Goal: Communication & Community: Answer question/provide support

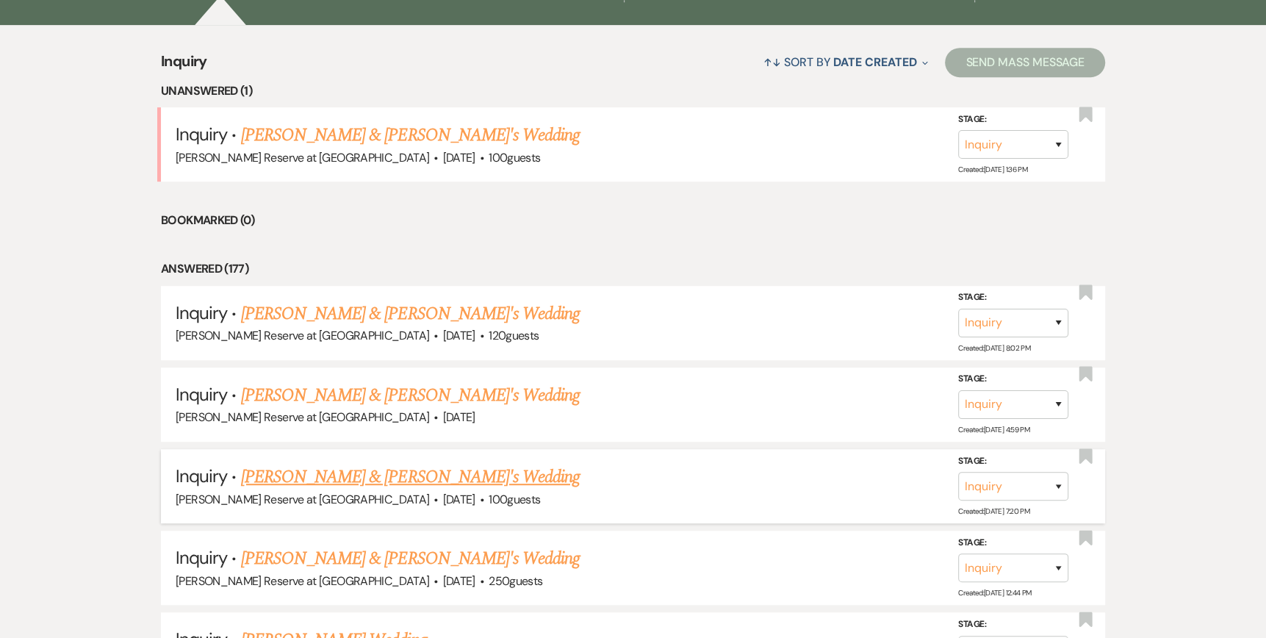
scroll to position [588, 0]
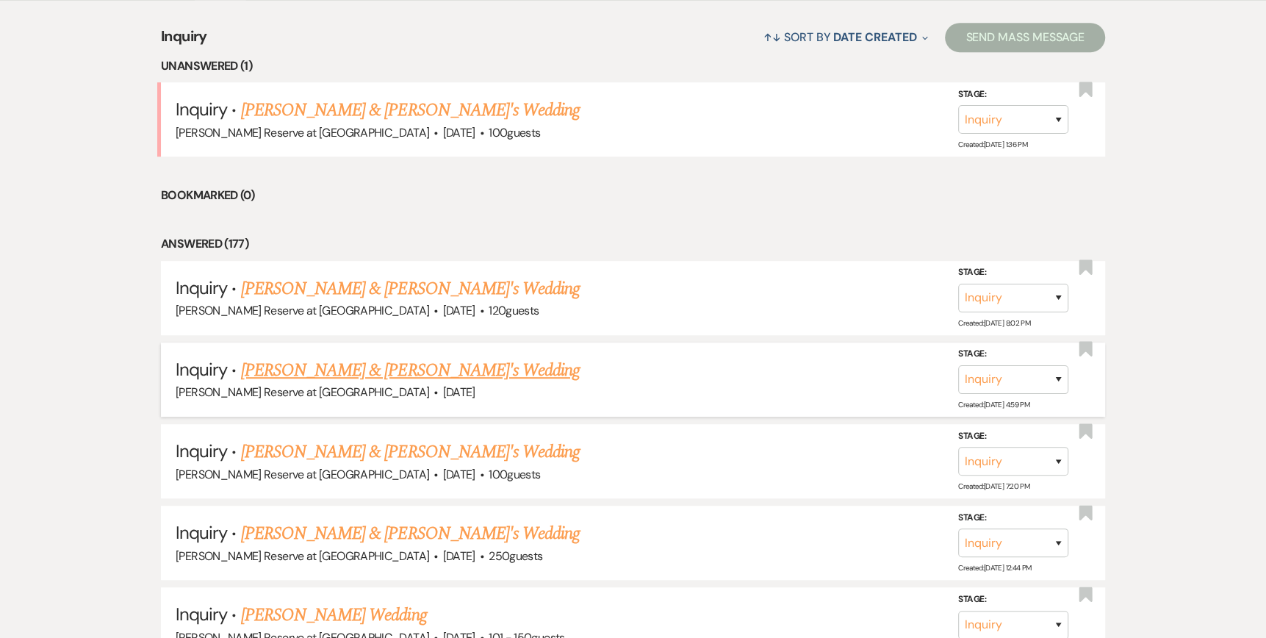
click at [292, 371] on link "[PERSON_NAME] & [PERSON_NAME]'s Wedding" at bounding box center [410, 370] width 339 height 26
select select "5"
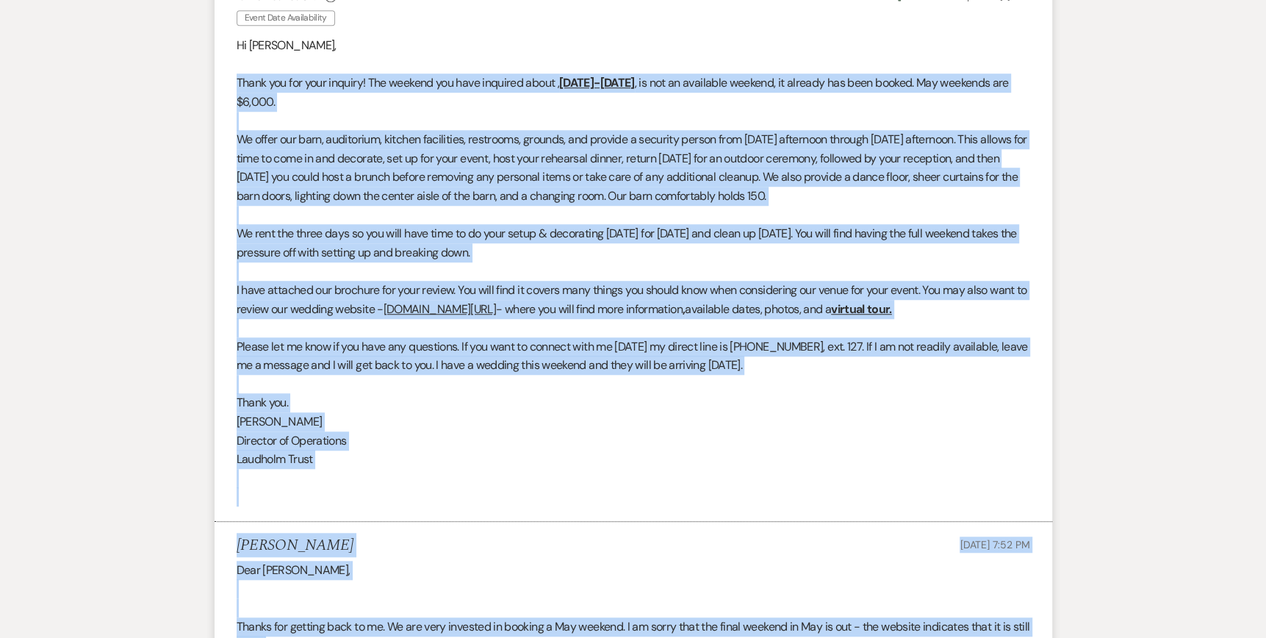
scroll to position [1341, 0]
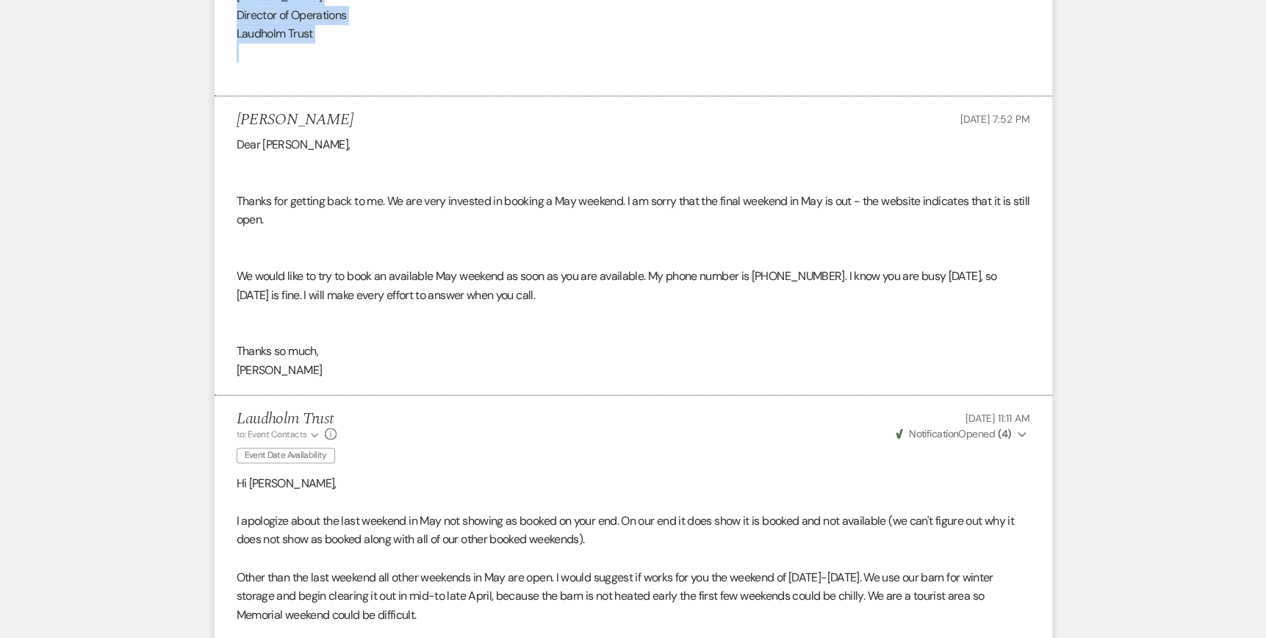
drag, startPoint x: 236, startPoint y: 259, endPoint x: 780, endPoint y: 48, distance: 583.5
copy div "Lorem ips dol sita consect! Adi elitsed doe temp incididu utlab , Etd 33-52, 99…"
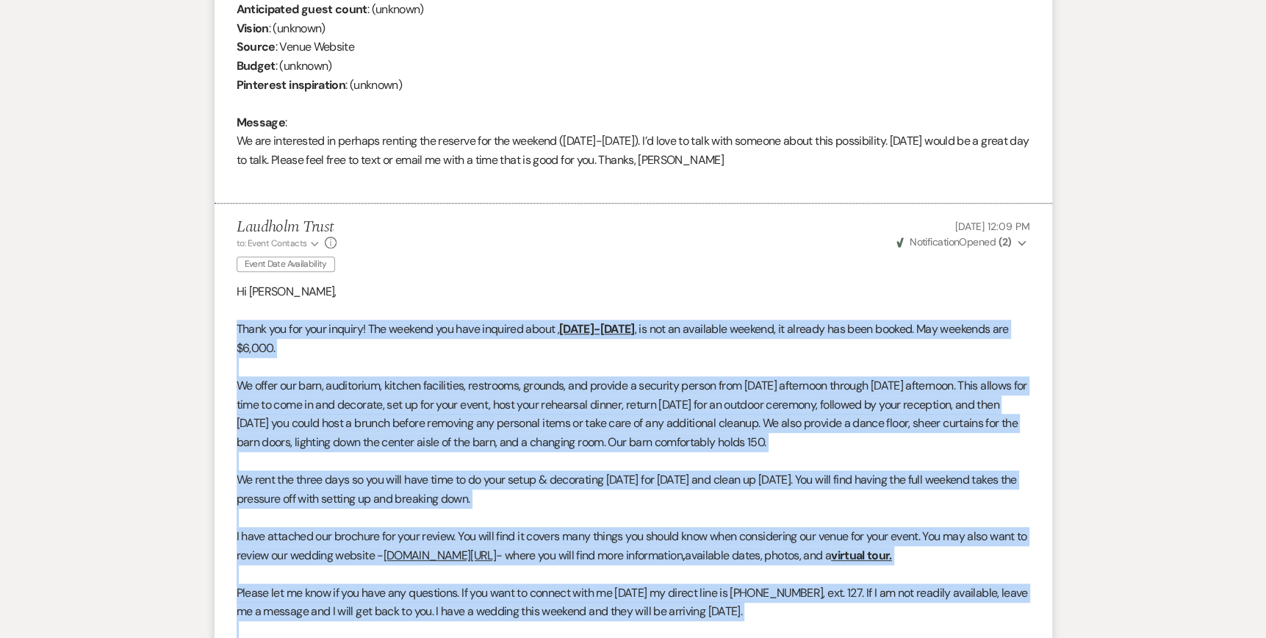
scroll to position [0, 0]
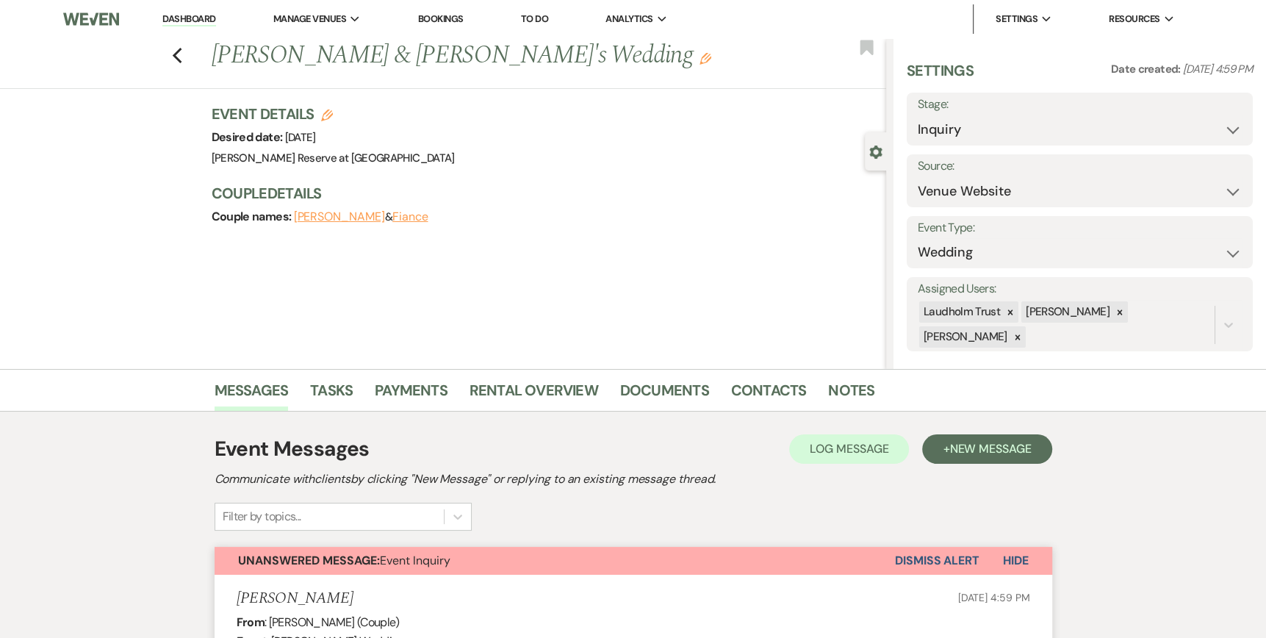
click at [171, 16] on link "Dashboard" at bounding box center [188, 19] width 53 height 14
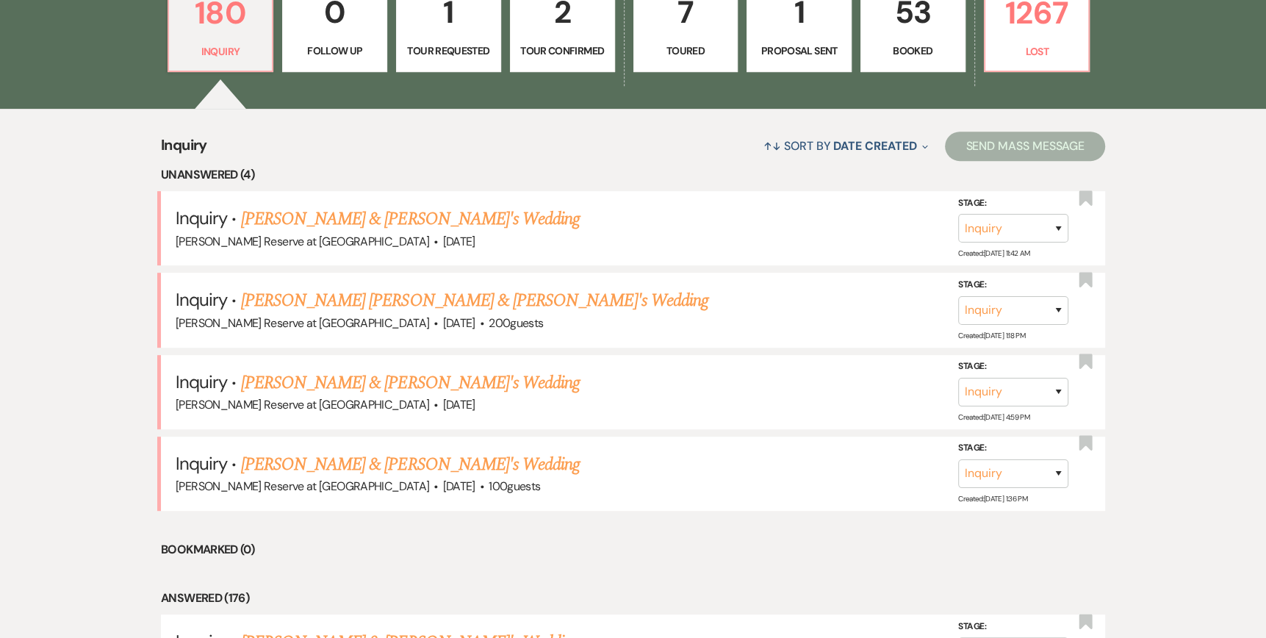
scroll to position [588, 0]
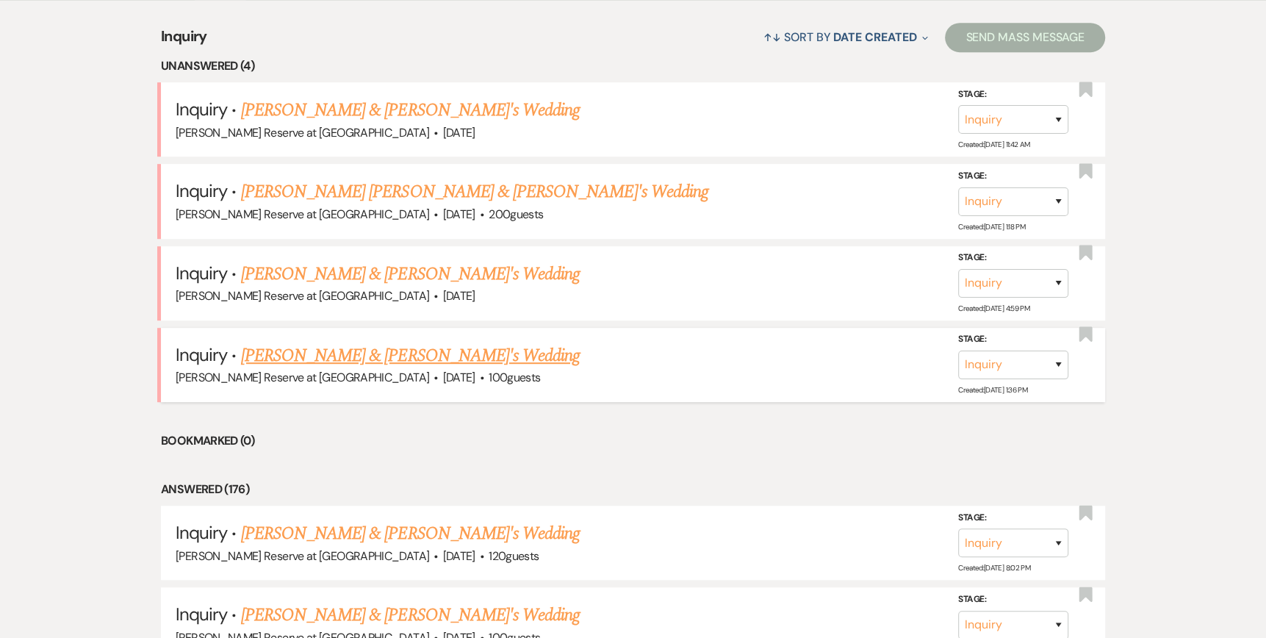
click at [336, 353] on link "[PERSON_NAME] & [PERSON_NAME]'s Wedding" at bounding box center [410, 355] width 339 height 26
select select "5"
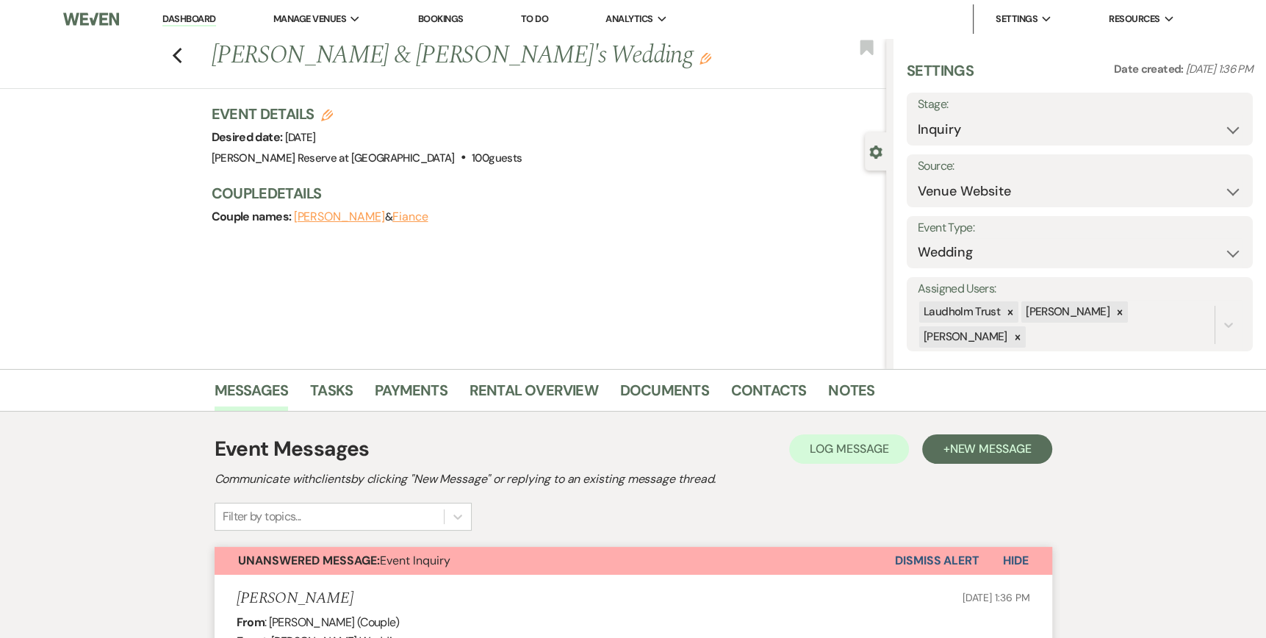
click at [197, 17] on link "Dashboard" at bounding box center [188, 19] width 53 height 14
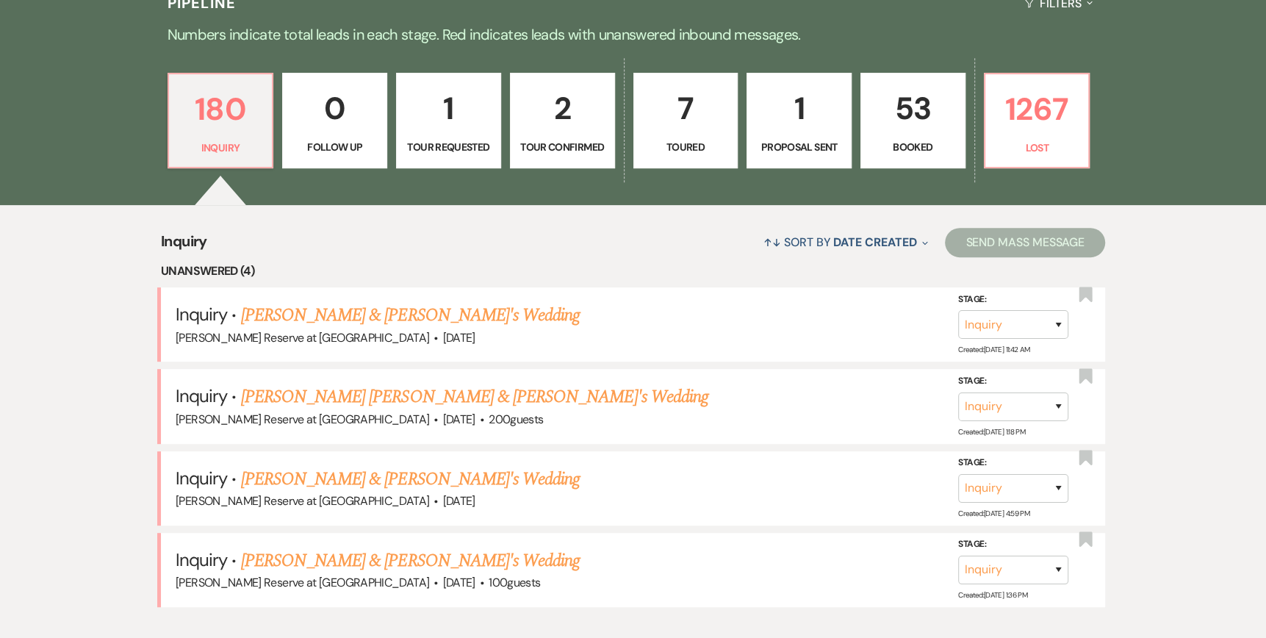
scroll to position [441, 0]
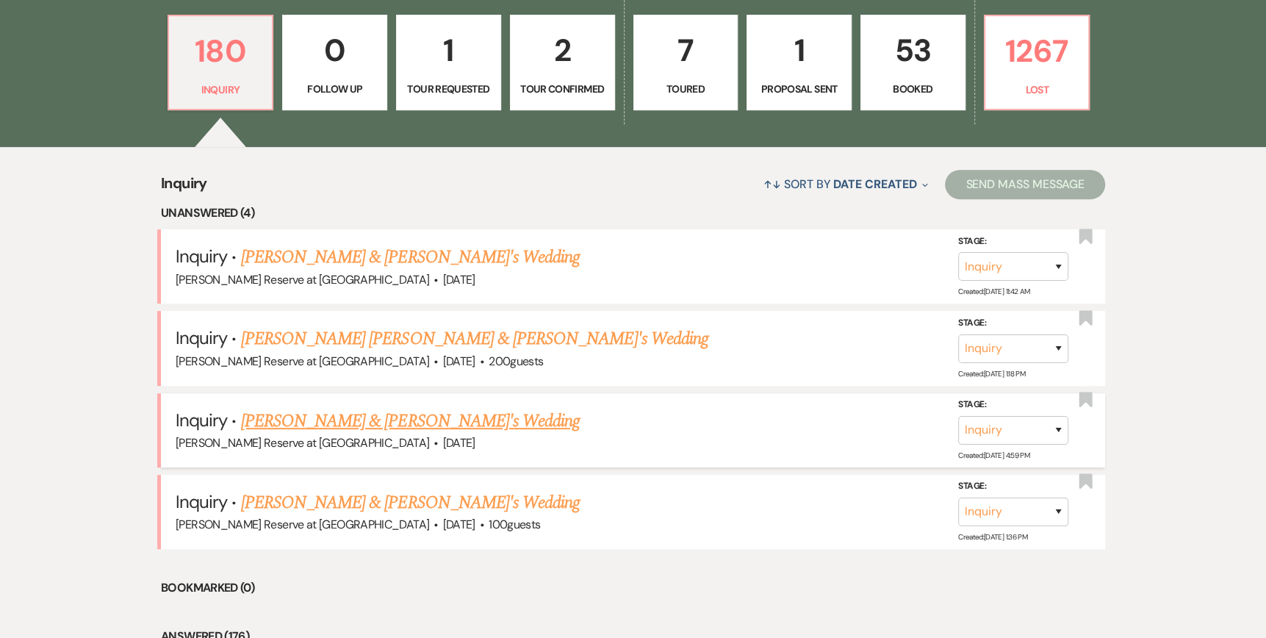
click at [333, 419] on link "[PERSON_NAME] & [PERSON_NAME]'s Wedding" at bounding box center [410, 421] width 339 height 26
select select "5"
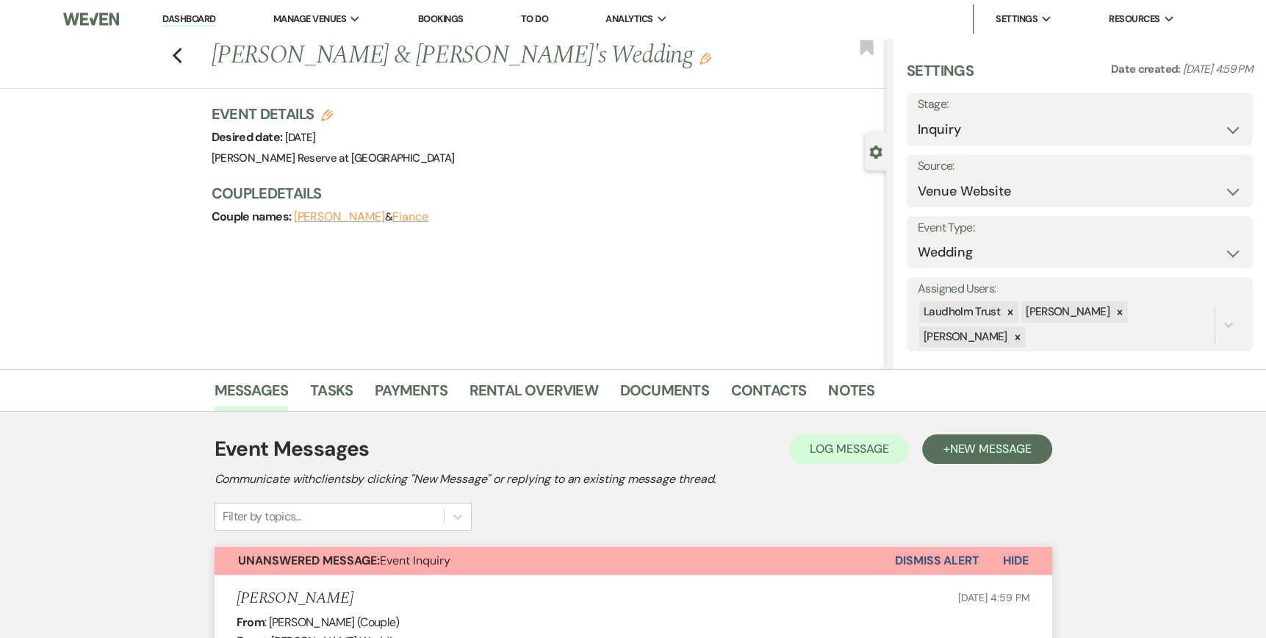
drag, startPoint x: 1270, startPoint y: 532, endPoint x: 181, endPoint y: 18, distance: 1203.7
click at [186, 19] on link "Dashboard" at bounding box center [188, 19] width 53 height 14
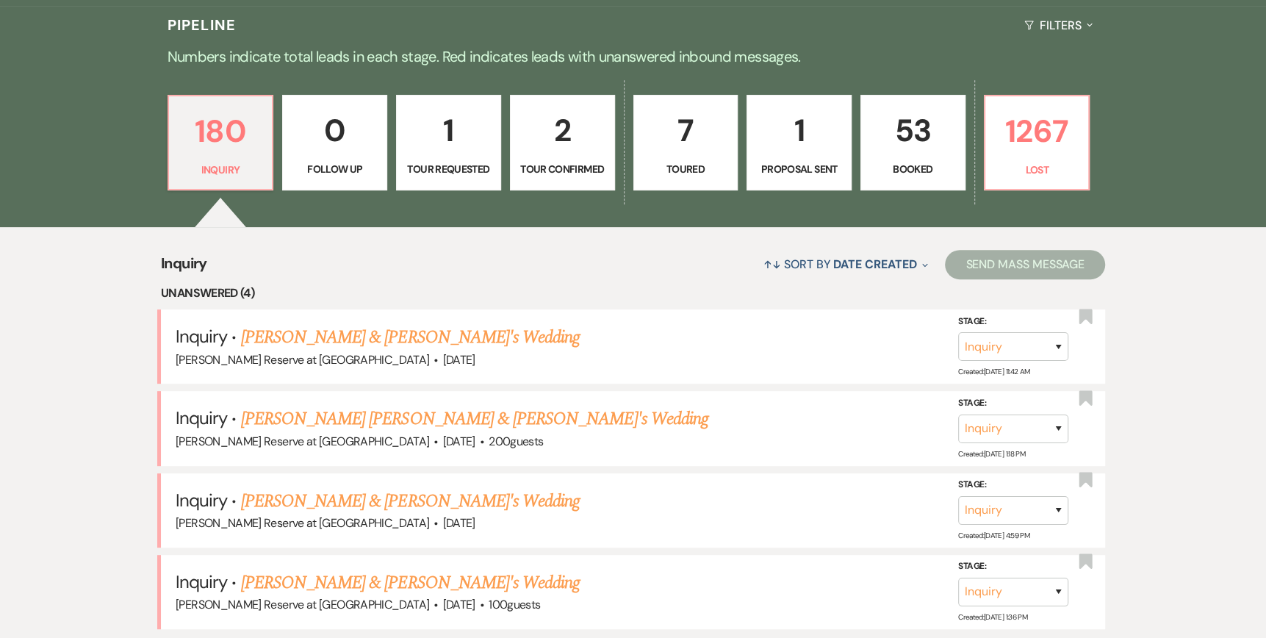
scroll to position [441, 0]
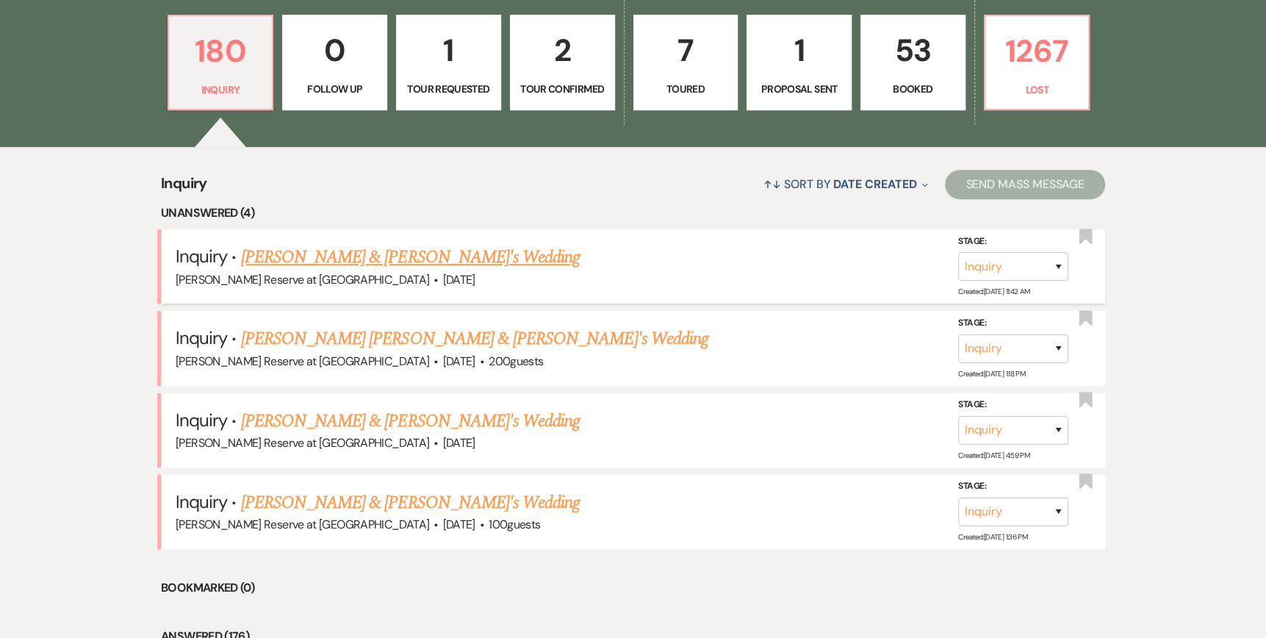
click at [387, 254] on link "[PERSON_NAME] & [PERSON_NAME]'s Wedding" at bounding box center [410, 257] width 339 height 26
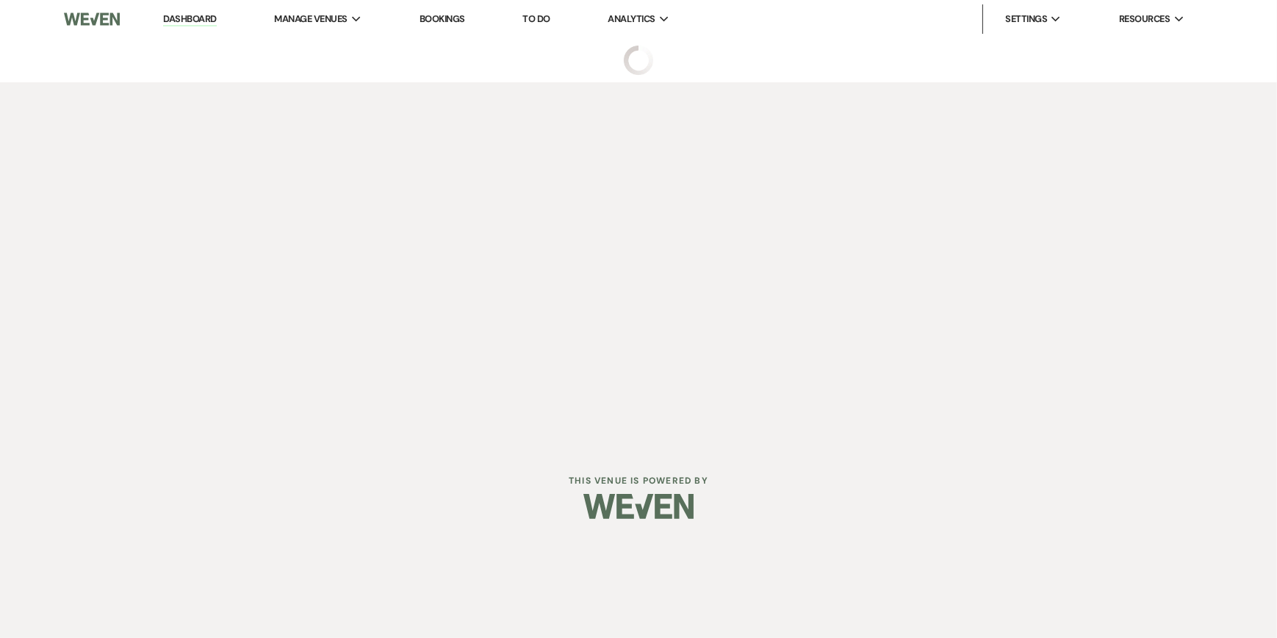
select select "5"
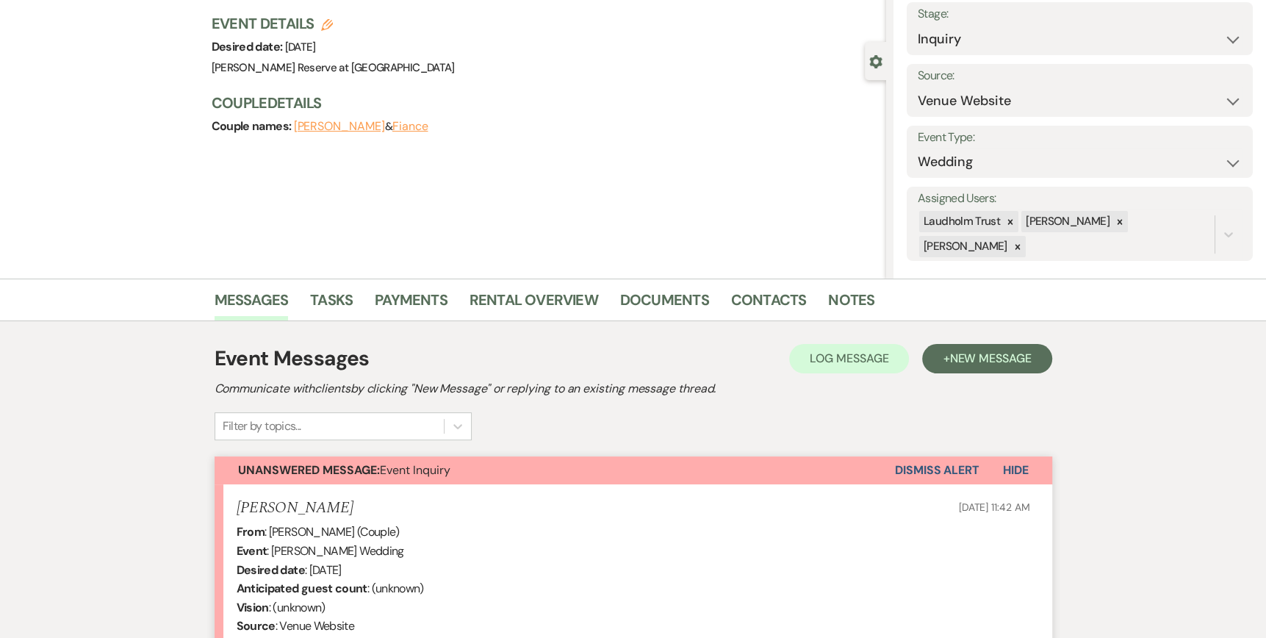
scroll to position [294, 0]
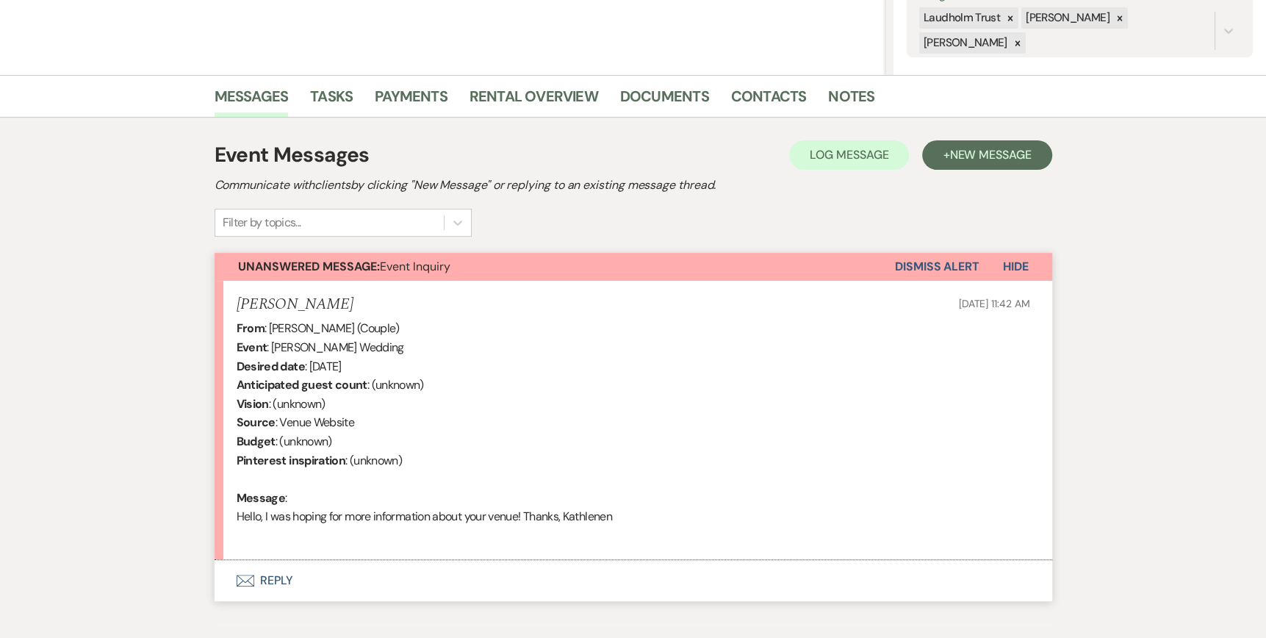
click at [239, 577] on use "button" at bounding box center [245, 580] width 18 height 12
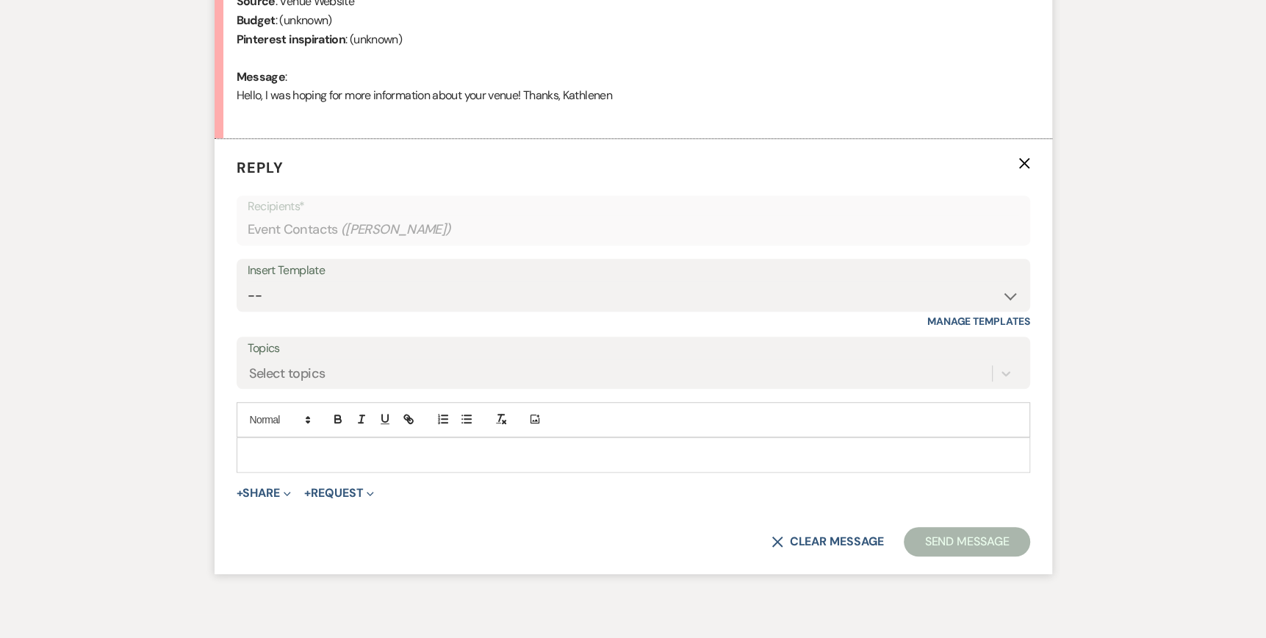
scroll to position [751, 0]
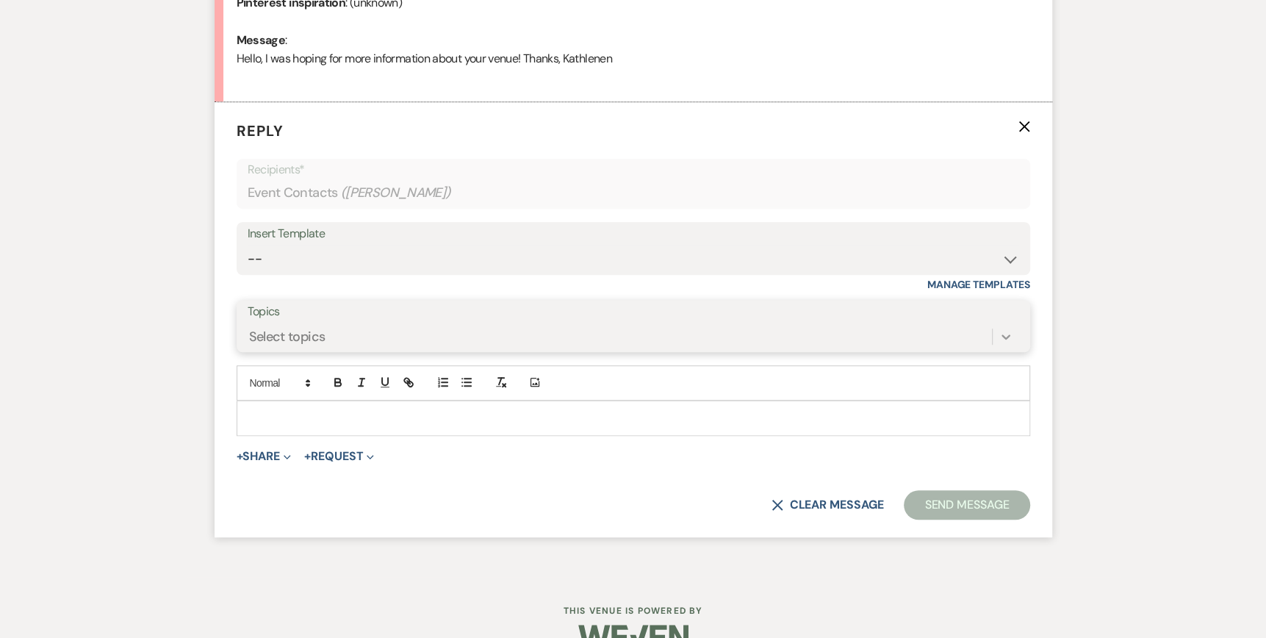
click at [1002, 335] on icon at bounding box center [1005, 336] width 15 height 15
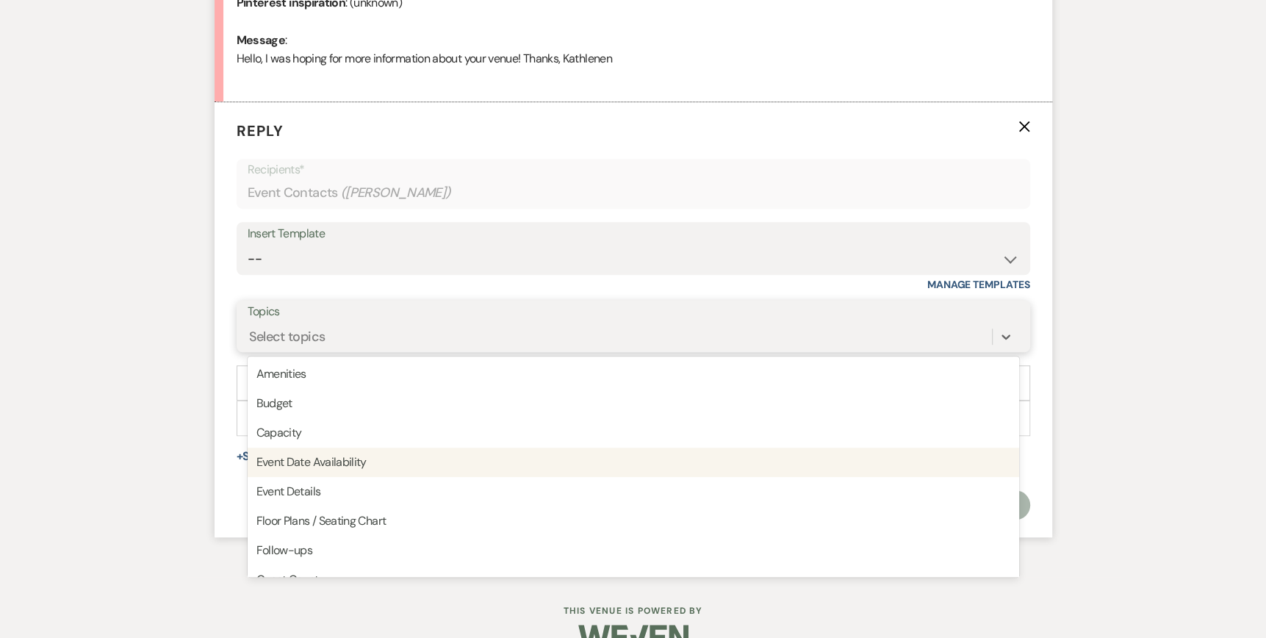
drag, startPoint x: 444, startPoint y: 460, endPoint x: 286, endPoint y: 410, distance: 166.3
click at [444, 460] on div "Event Date Availability" at bounding box center [633, 461] width 771 height 29
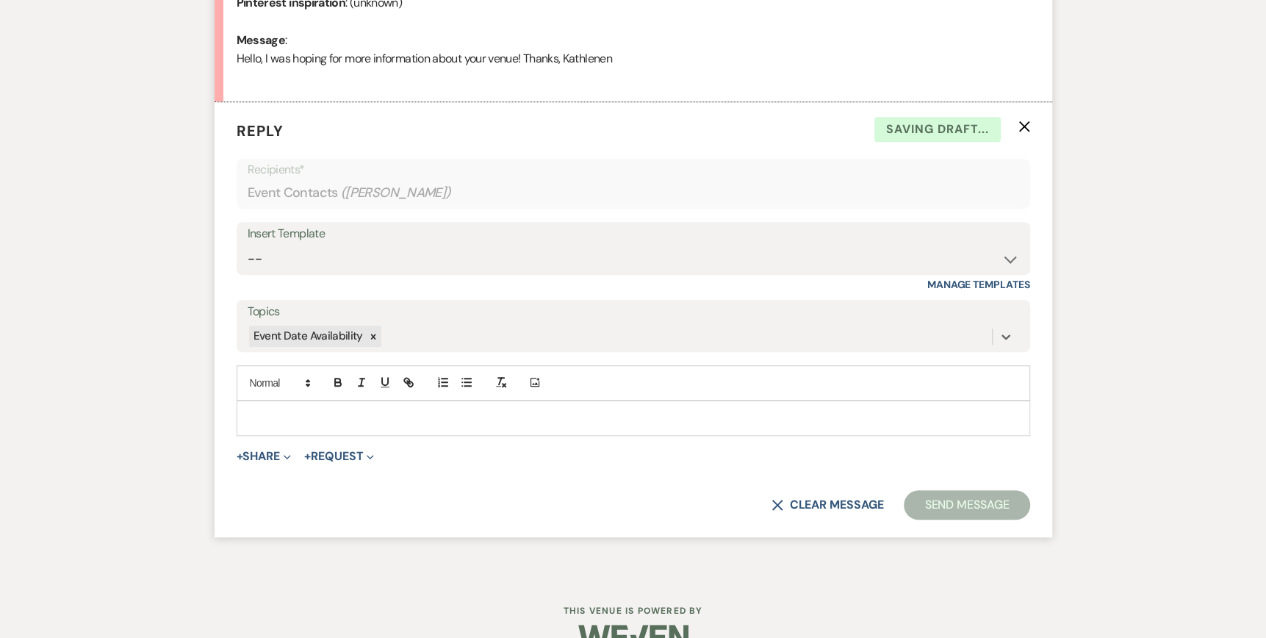
click at [247, 408] on div at bounding box center [633, 418] width 792 height 34
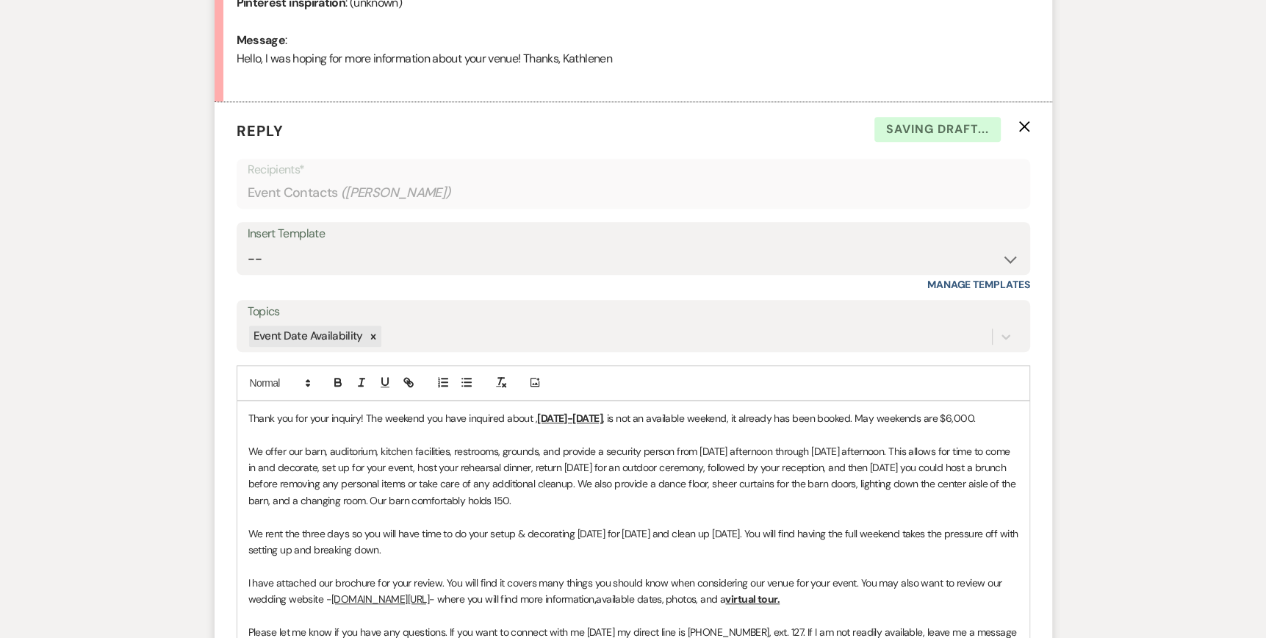
click at [246, 415] on div "Thank you for your inquiry! The weekend you have inquired about , [DATE]-[DATE]…" at bounding box center [633, 582] width 792 height 363
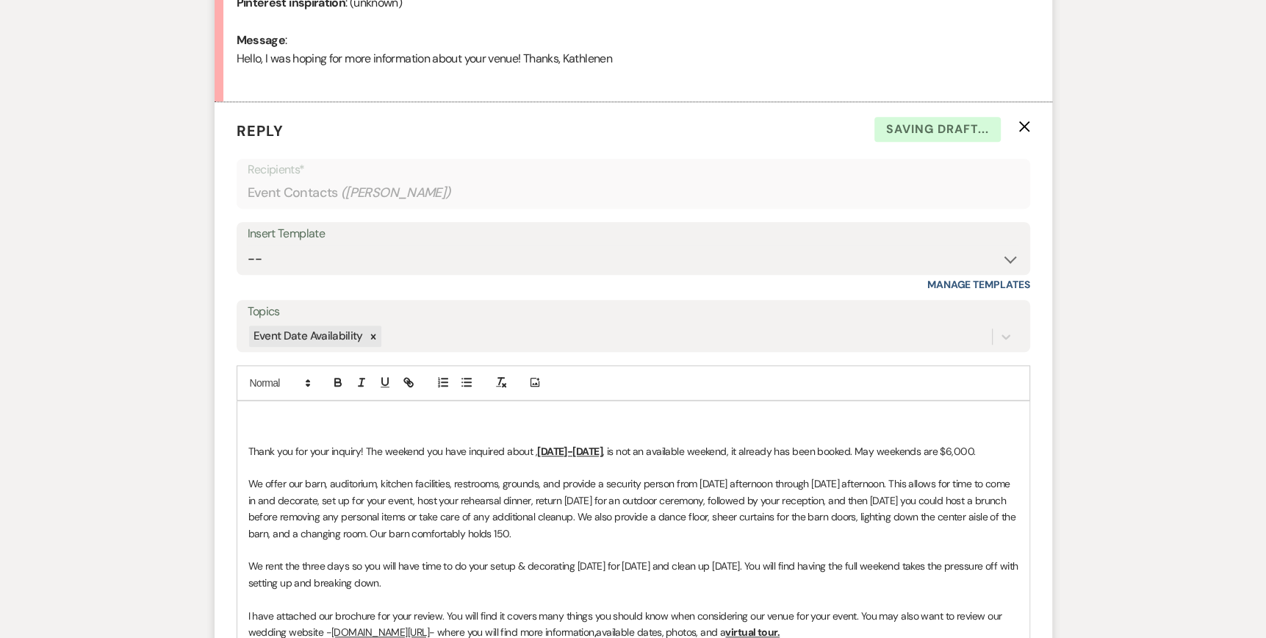
click at [259, 410] on p at bounding box center [633, 418] width 770 height 16
drag, startPoint x: 609, startPoint y: 450, endPoint x: 538, endPoint y: 453, distance: 70.6
click at [538, 453] on u "[DATE]-[DATE]" at bounding box center [569, 450] width 65 height 13
click at [650, 450] on p "Thank you for your inquiry! The weekend you have inquired about , [DATE]-[DATE]…" at bounding box center [633, 451] width 770 height 16
drag, startPoint x: 870, startPoint y: 452, endPoint x: 727, endPoint y: 451, distance: 143.2
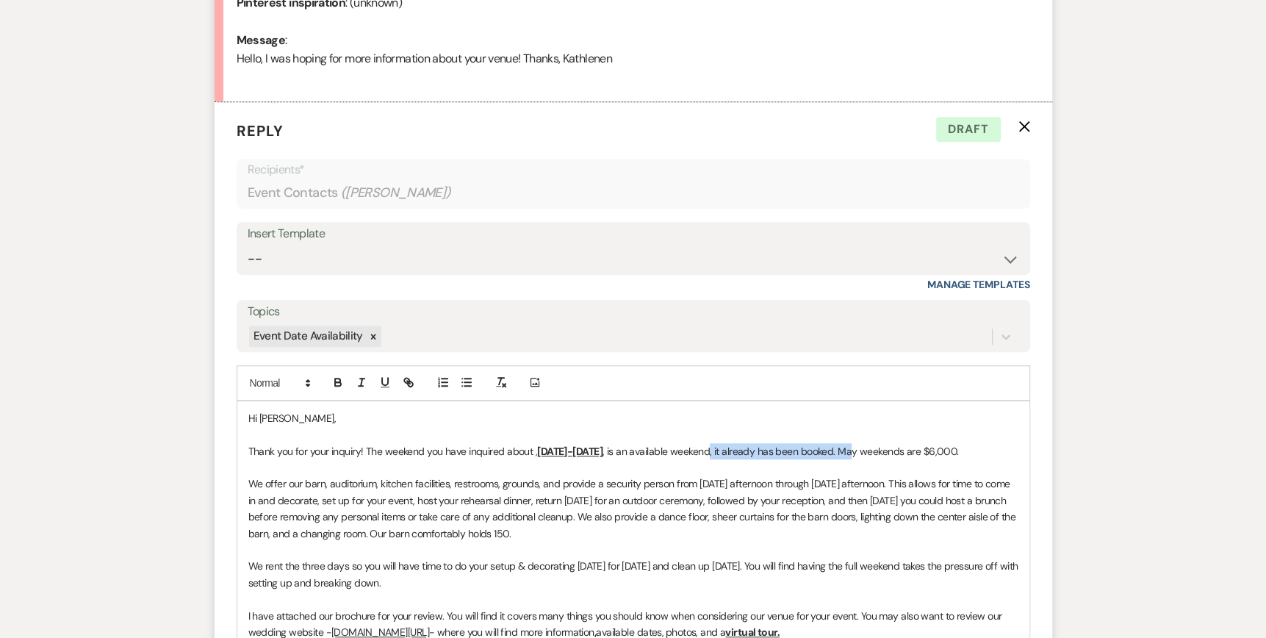
click at [727, 451] on p "Thank you for your inquiry! The weekend you have inquired about , [DATE]-[DATE]…" at bounding box center [633, 451] width 770 height 16
click at [738, 449] on p "Thank you for your inquiry! The weekend you have inquired about , [DATE]-[DATE]…" at bounding box center [633, 451] width 770 height 16
click at [840, 449] on p "Thank you for your inquiry! The weekend you have inquired about , [DATE]-[DATE]…" at bounding box center [633, 451] width 770 height 16
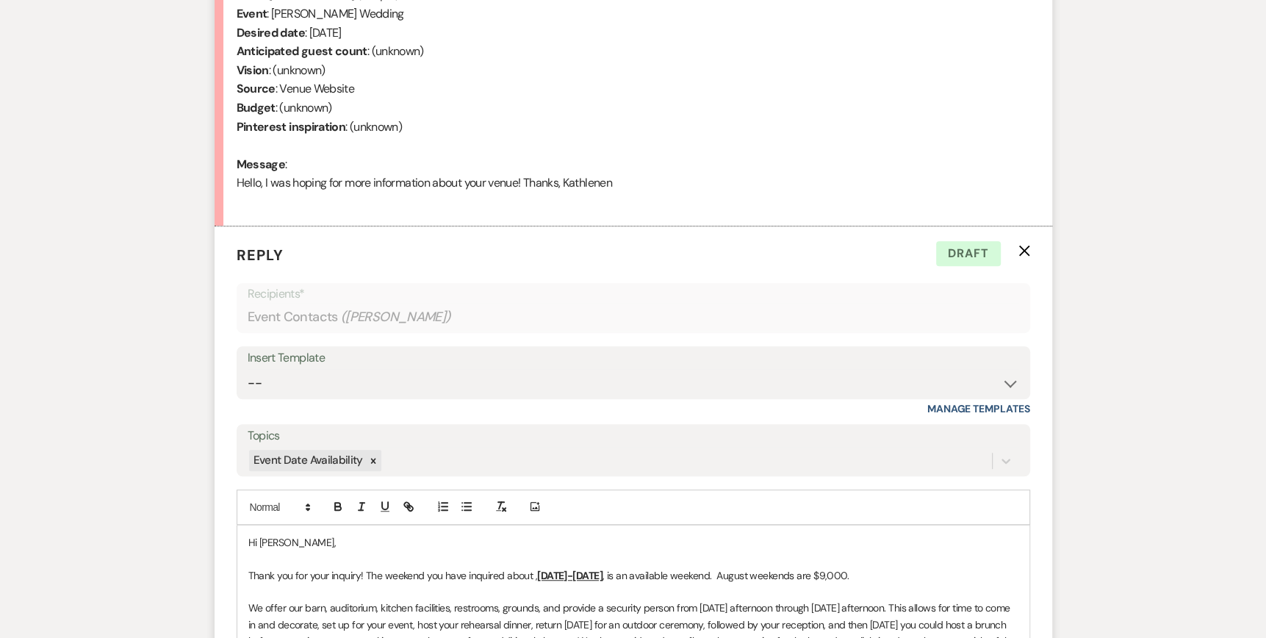
scroll to position [825, 0]
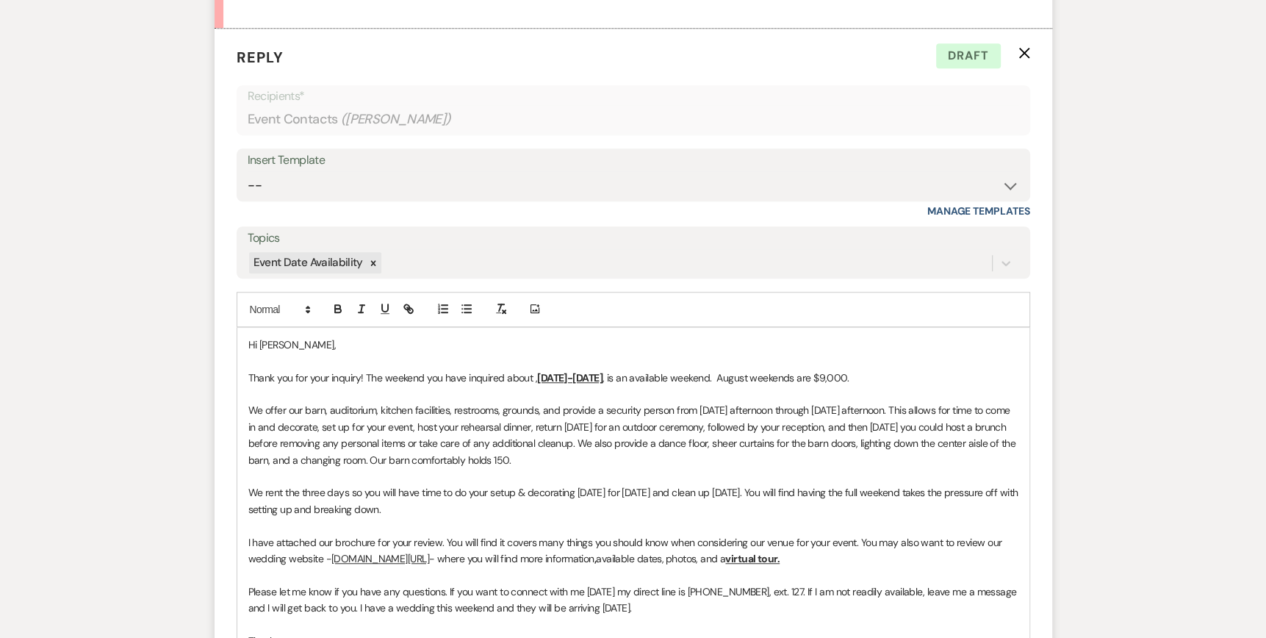
drag, startPoint x: 394, startPoint y: 457, endPoint x: 555, endPoint y: 453, distance: 161.6
click at [555, 453] on p "We offer our barn, auditorium, kitchen facilities, restrooms, grounds, and prov…" at bounding box center [633, 435] width 770 height 66
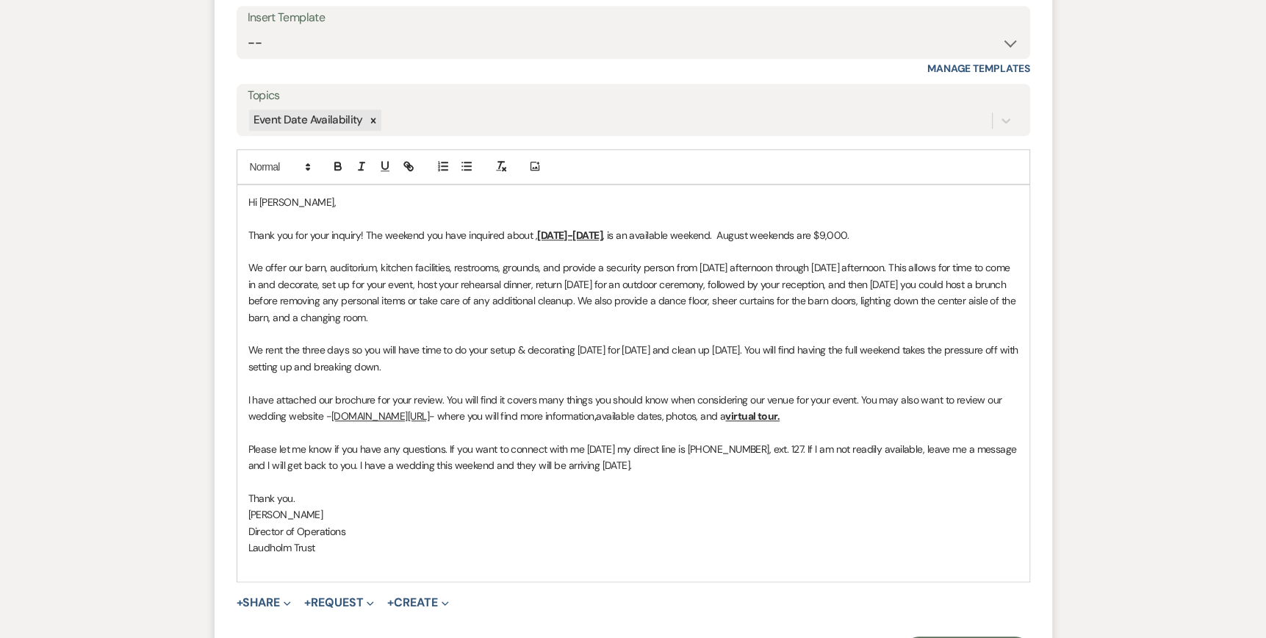
scroll to position [972, 0]
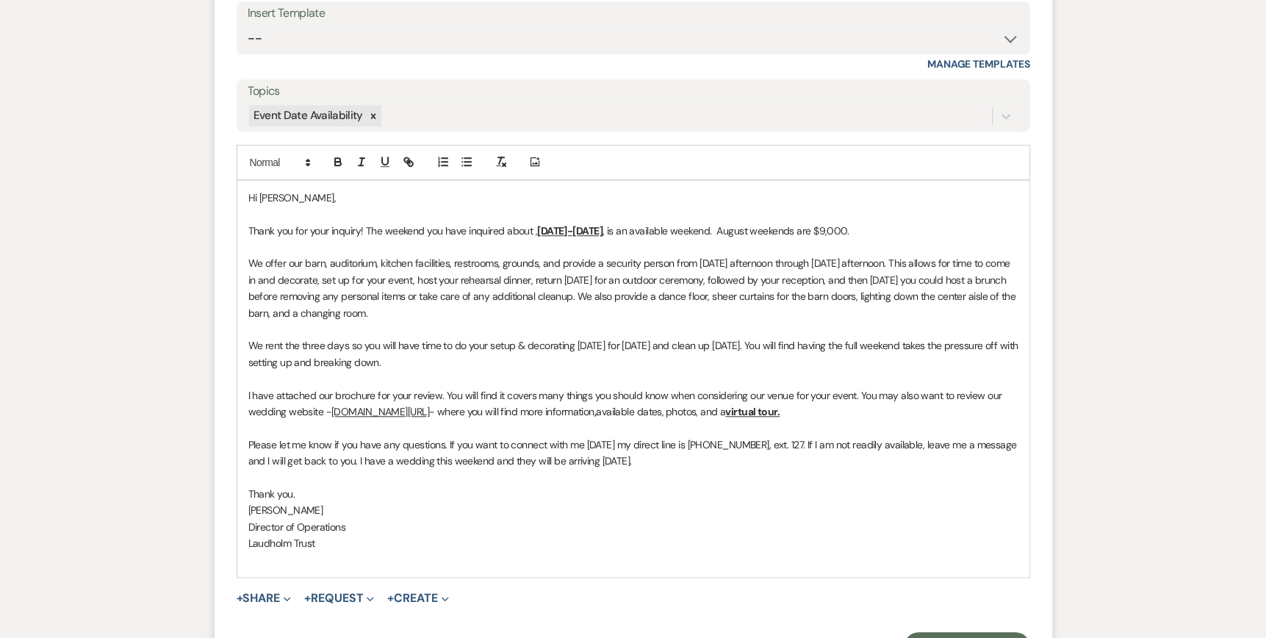
drag, startPoint x: 466, startPoint y: 358, endPoint x: 208, endPoint y: 350, distance: 258.7
click at [208, 350] on div "Messages Tasks Payments Rental Overview Documents Contacts Notes Event Messages…" at bounding box center [633, 58] width 1266 height 1322
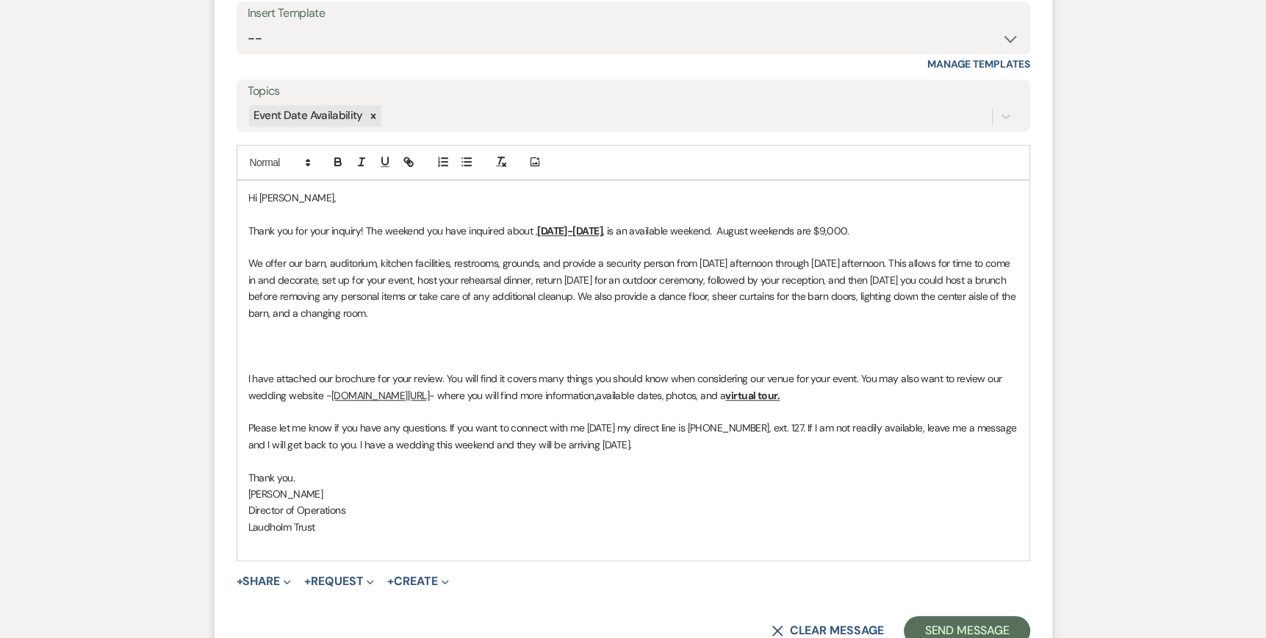
click at [250, 361] on p at bounding box center [633, 362] width 770 height 16
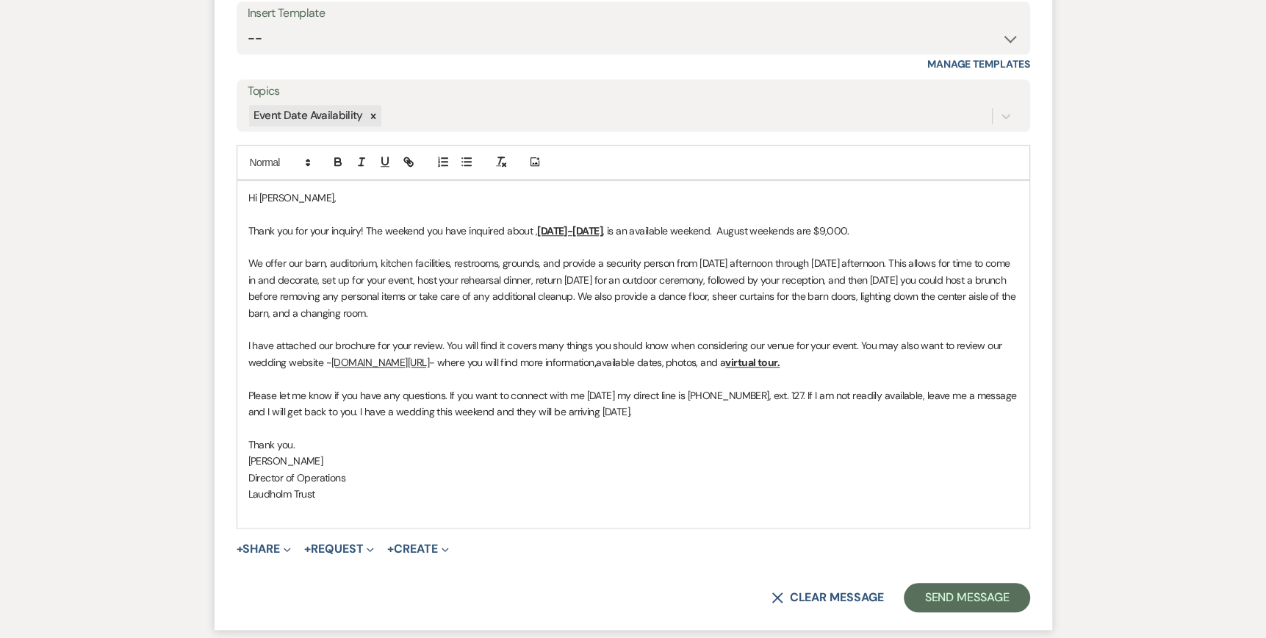
drag, startPoint x: 447, startPoint y: 389, endPoint x: 1028, endPoint y: 417, distance: 582.5
click at [1028, 417] on div "Hi [PERSON_NAME], Thank you for your inquiry! The weekend you have inquired abo…" at bounding box center [633, 354] width 793 height 348
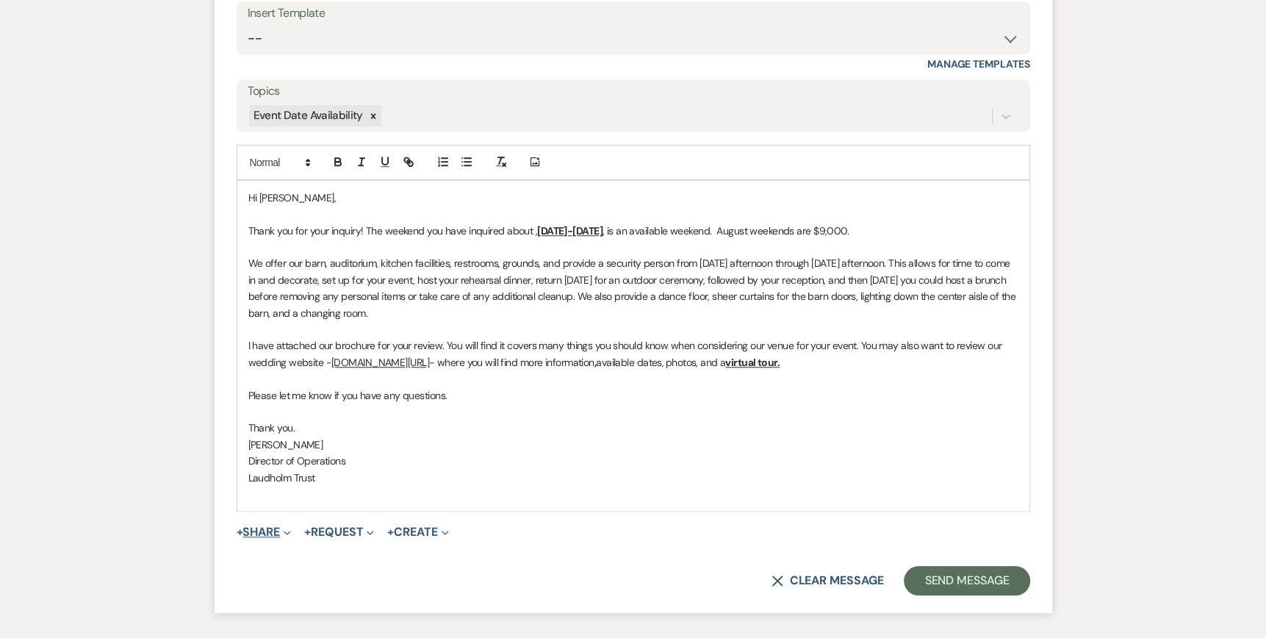
click at [290, 532] on use "button" at bounding box center [287, 532] width 7 height 4
click at [291, 558] on span "Doc Upload Documents" at bounding box center [296, 560] width 84 height 15
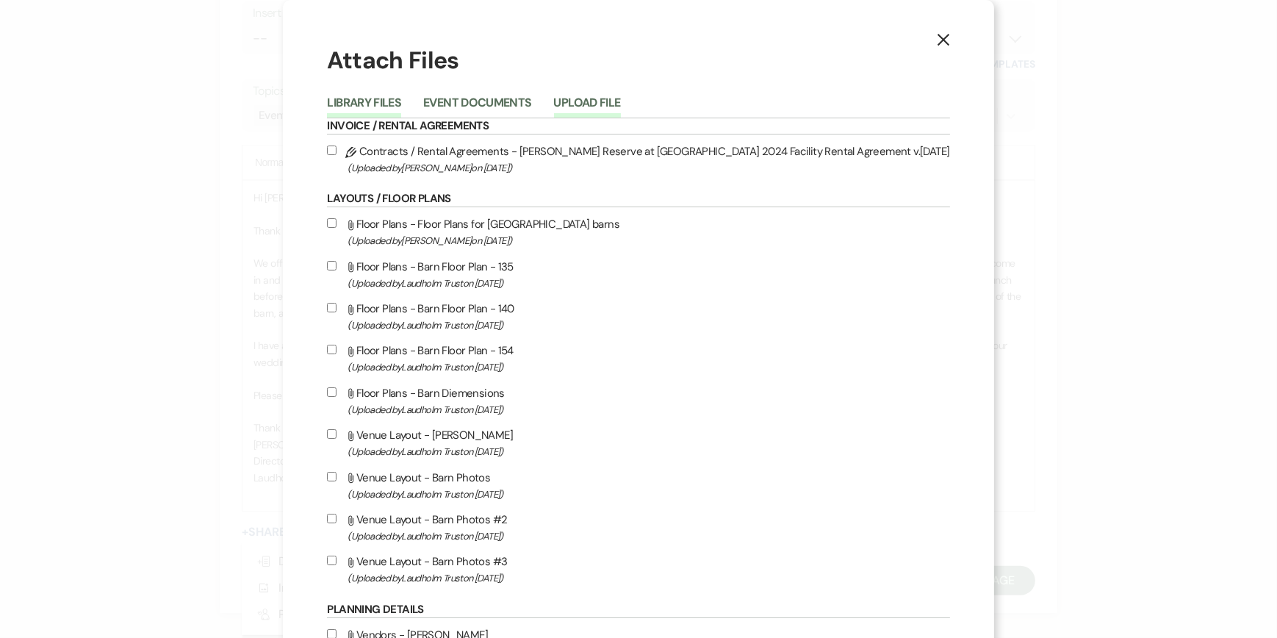
click at [621, 99] on button "Upload File" at bounding box center [587, 107] width 67 height 21
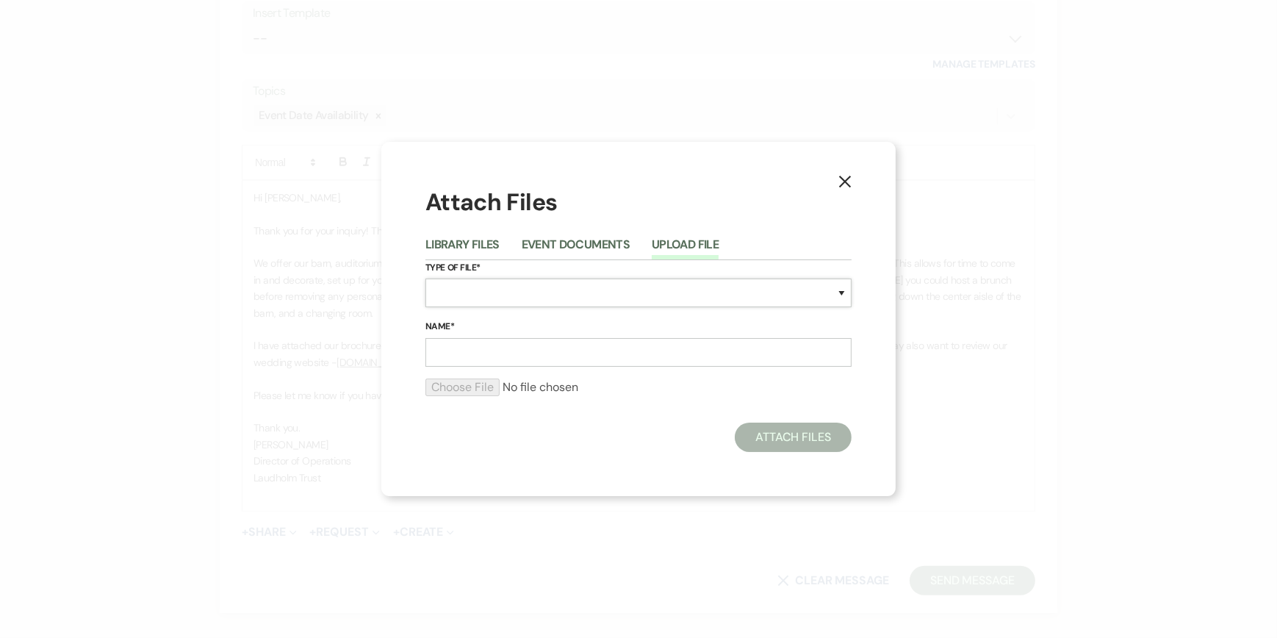
click at [446, 293] on select "Special Event Insurance Vendor Certificate of Insurance Contracts / Rental Agre…" at bounding box center [638, 292] width 426 height 29
select select "43"
click at [425, 278] on select "Special Event Insurance Vendor Certificate of Insurance Contracts / Rental Agre…" at bounding box center [638, 292] width 426 height 29
click at [458, 356] on input "Name*" at bounding box center [638, 352] width 426 height 29
type input "Wedding Brochure"
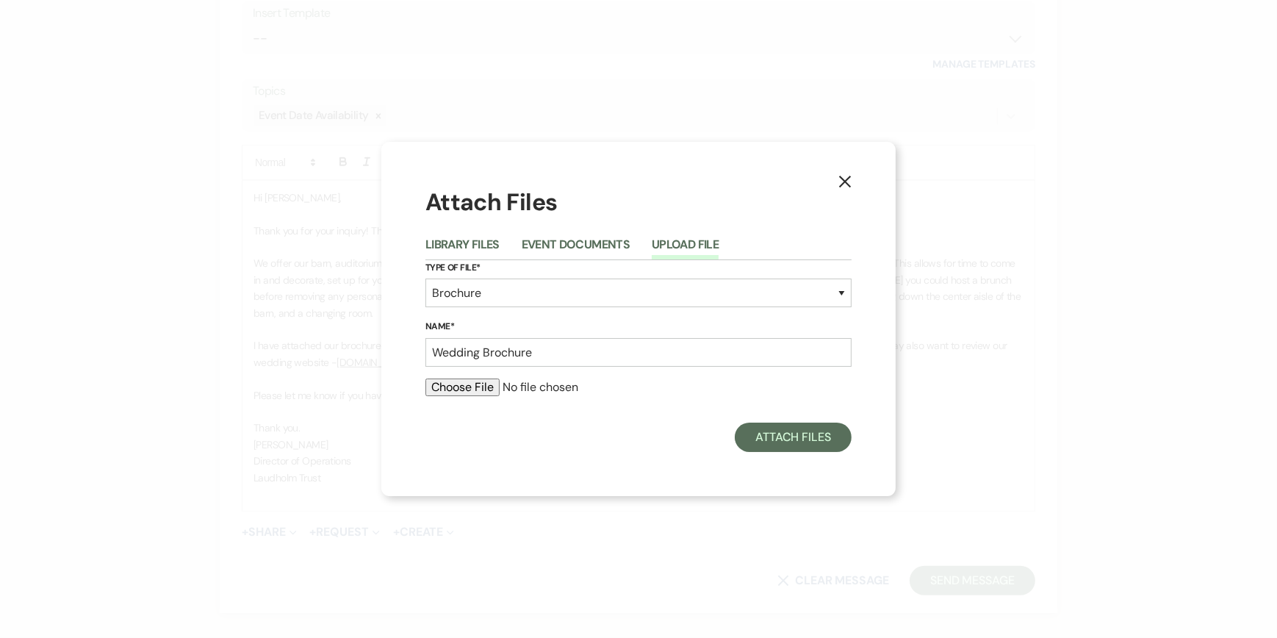
click at [475, 386] on input "file" at bounding box center [638, 387] width 426 height 18
type input "C:\fakepath\Wedding Brochure 2025.pdf"
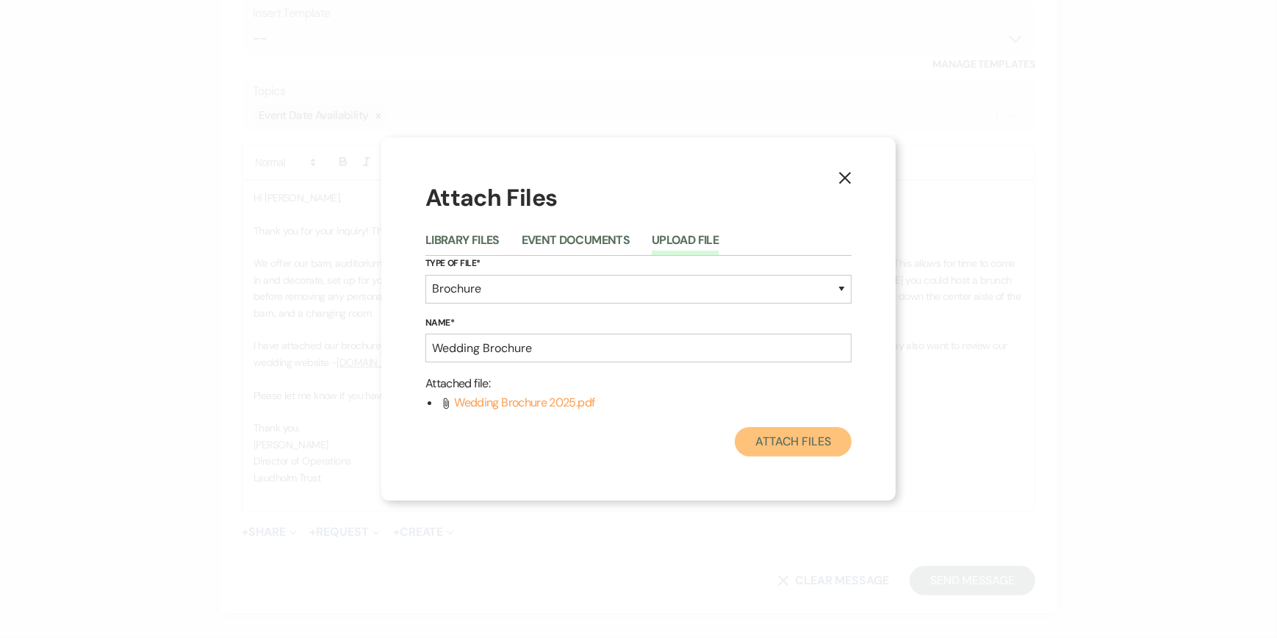
click at [789, 439] on button "Attach Files" at bounding box center [793, 441] width 117 height 29
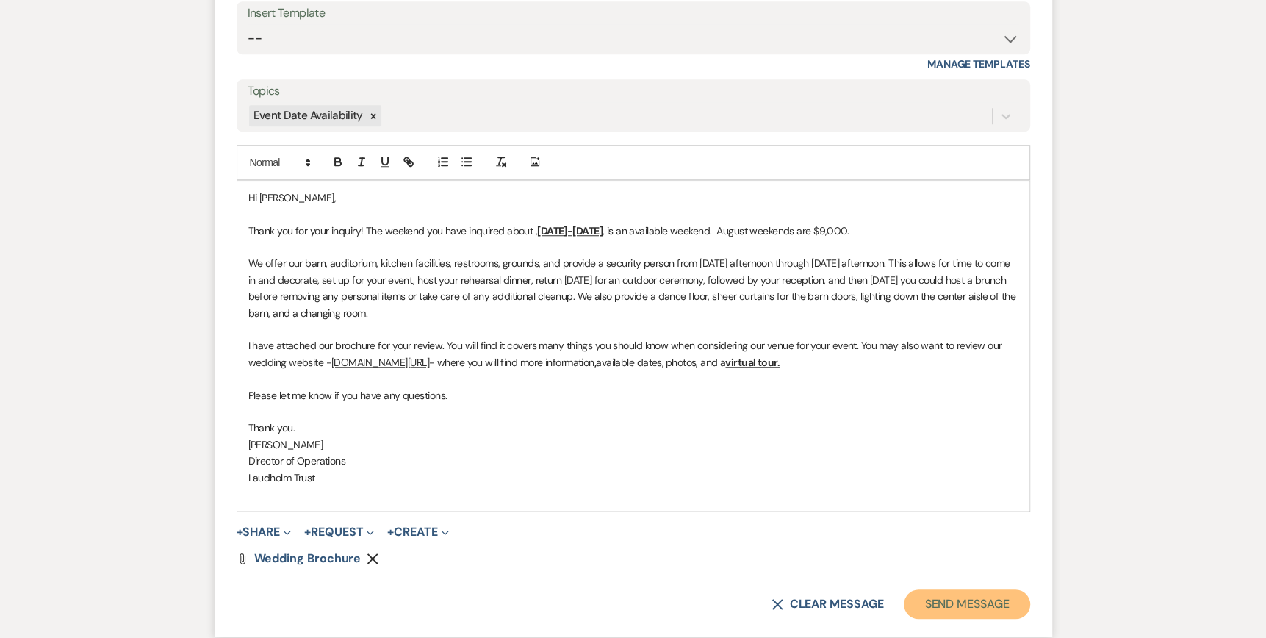
click at [987, 602] on button "Send Message" at bounding box center [967, 603] width 126 height 29
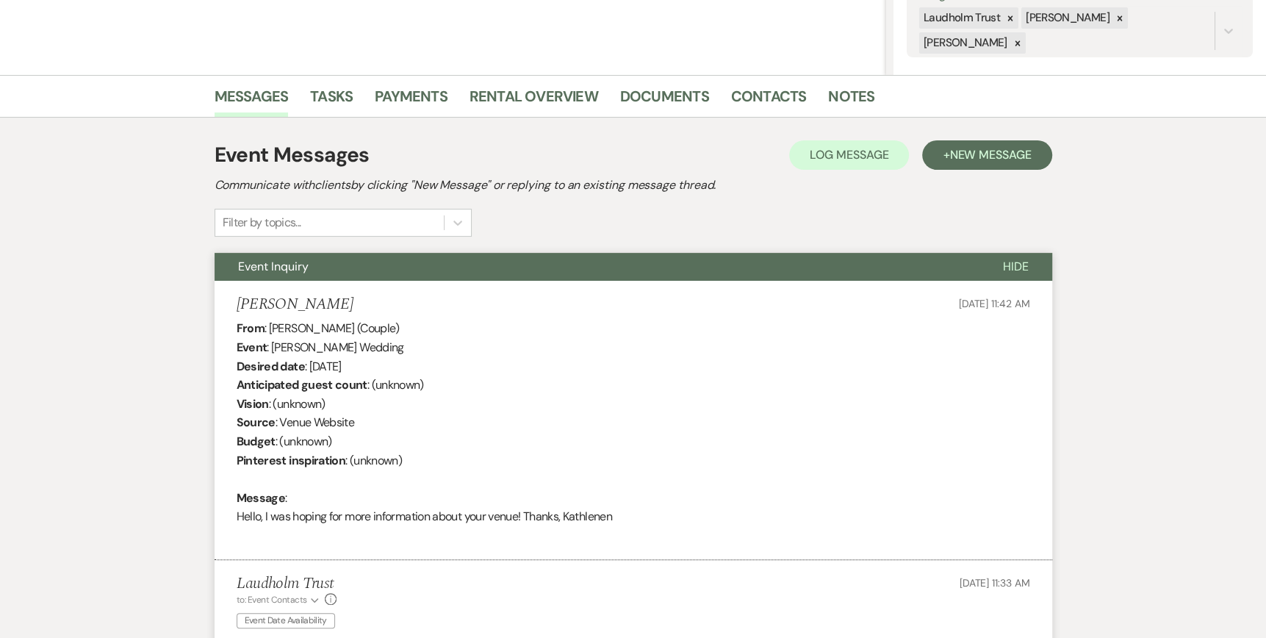
scroll to position [0, 0]
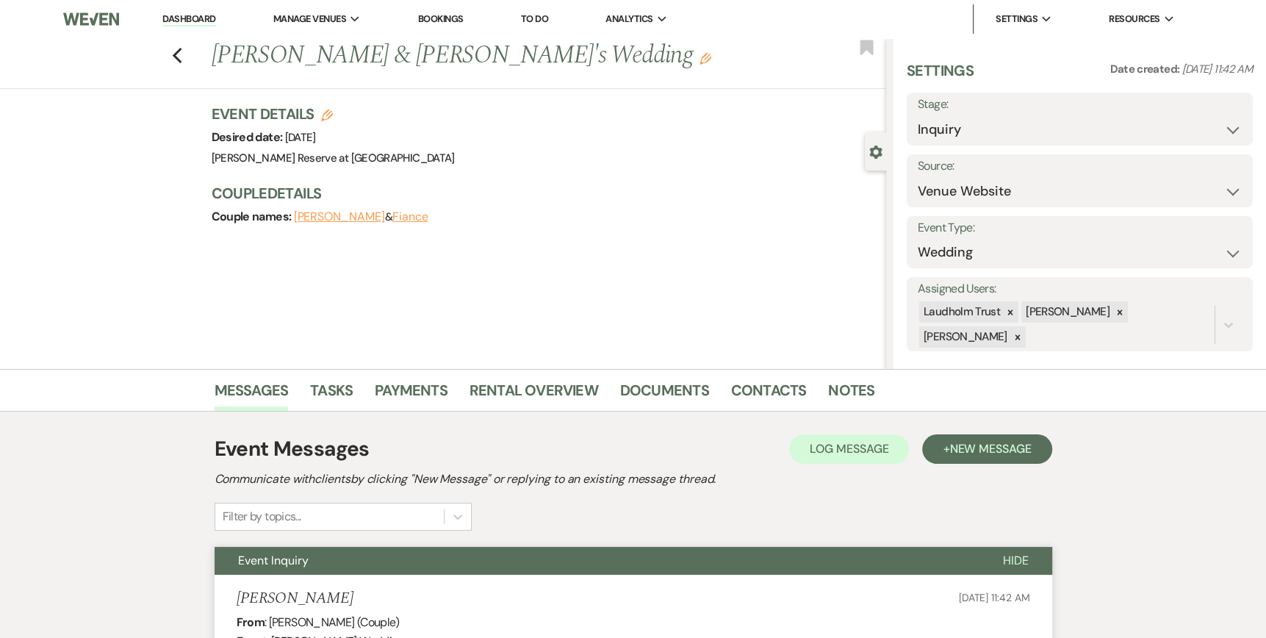
click at [184, 19] on link "Dashboard" at bounding box center [188, 19] width 53 height 14
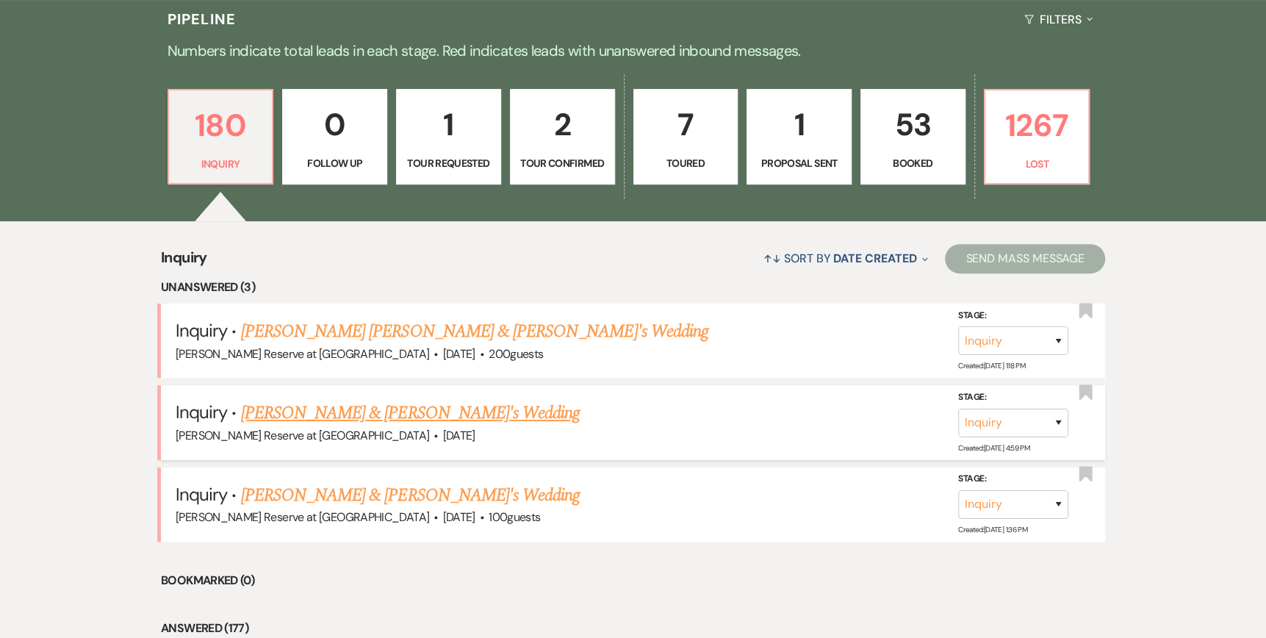
scroll to position [367, 0]
click at [303, 329] on link "[PERSON_NAME] [PERSON_NAME] & [PERSON_NAME]'s Wedding" at bounding box center [474, 330] width 467 height 26
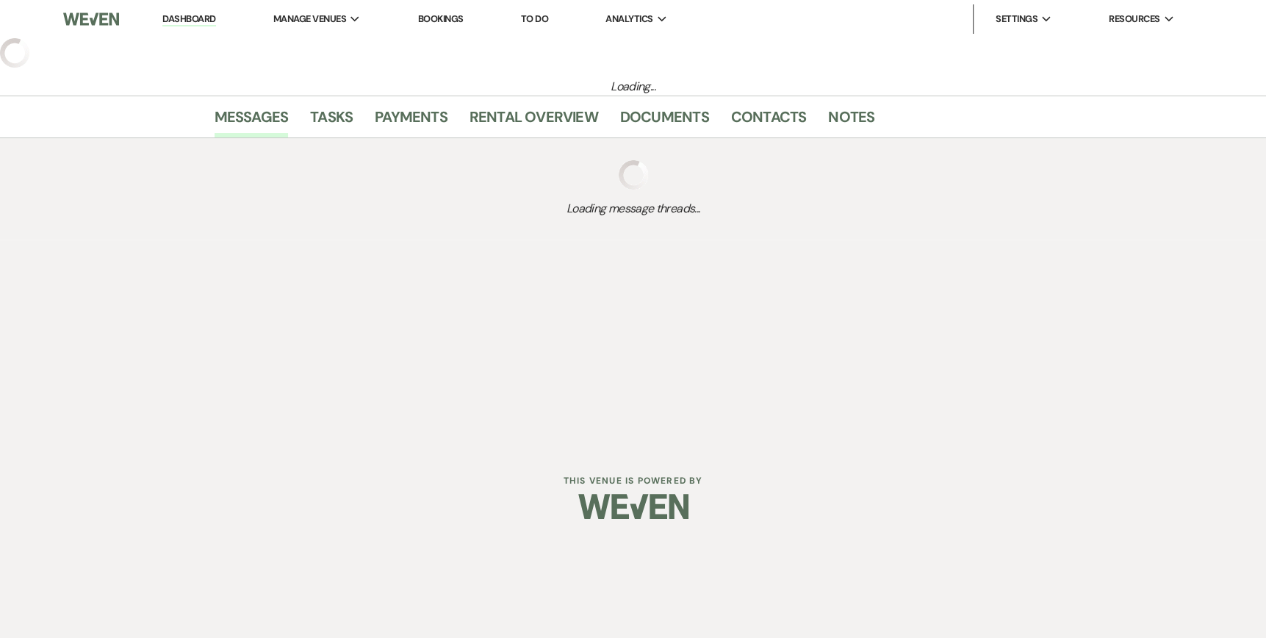
select select "5"
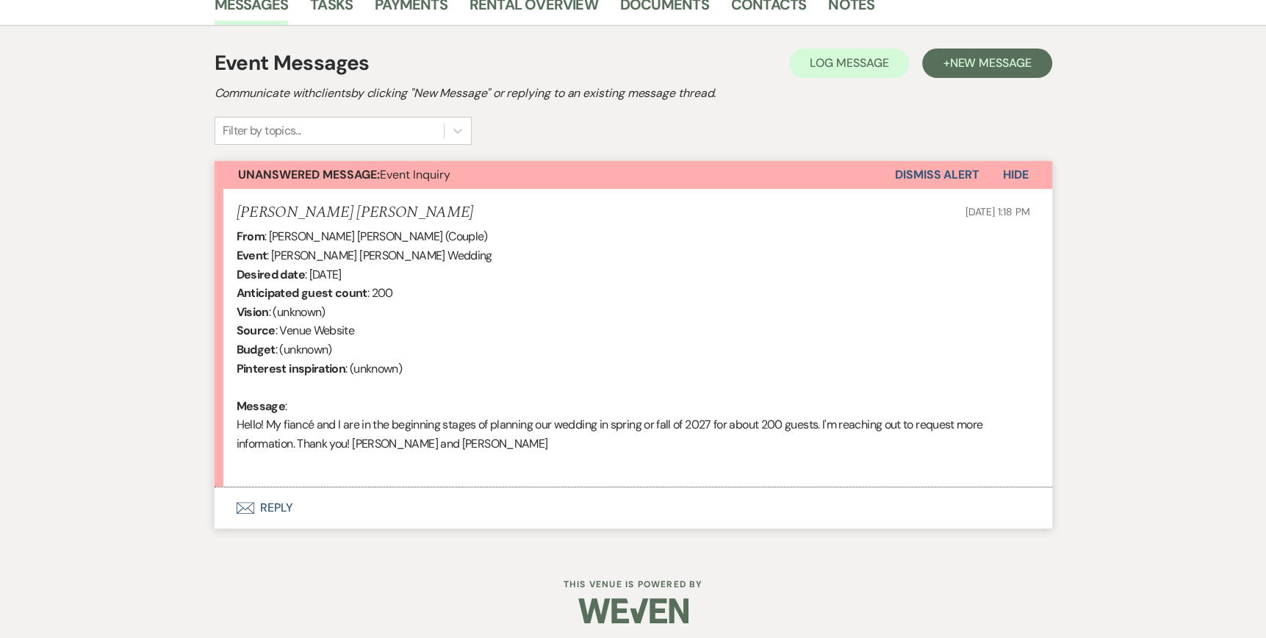
scroll to position [392, 0]
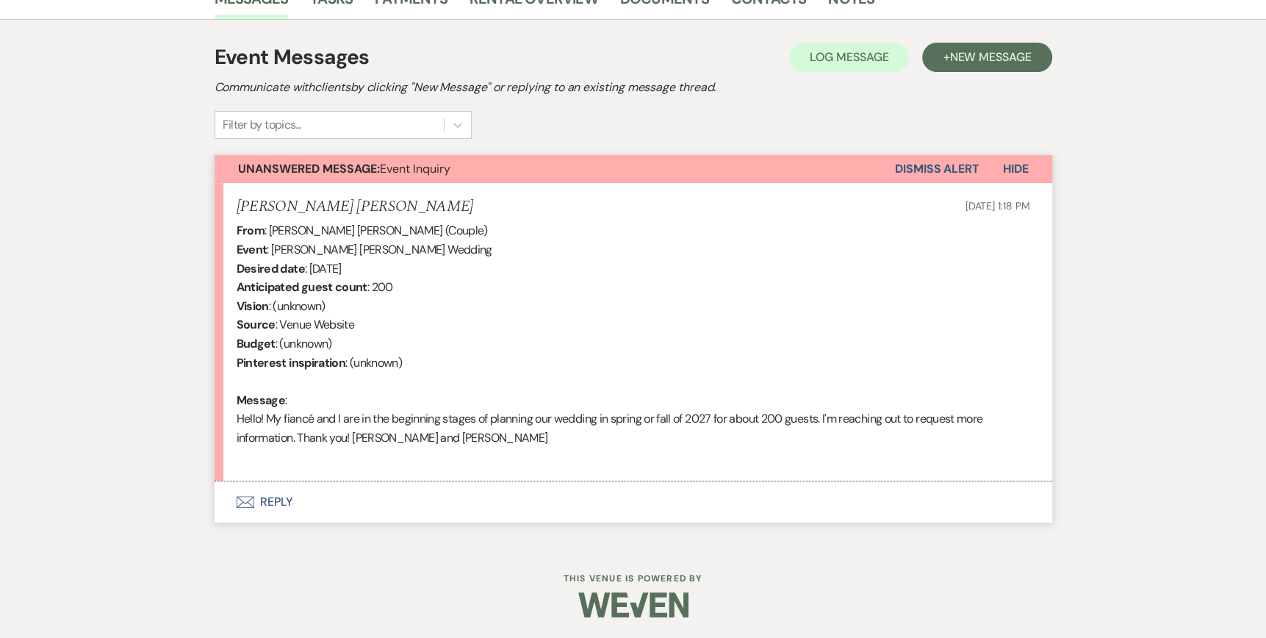
click at [242, 502] on icon "Envelope" at bounding box center [246, 502] width 18 height 12
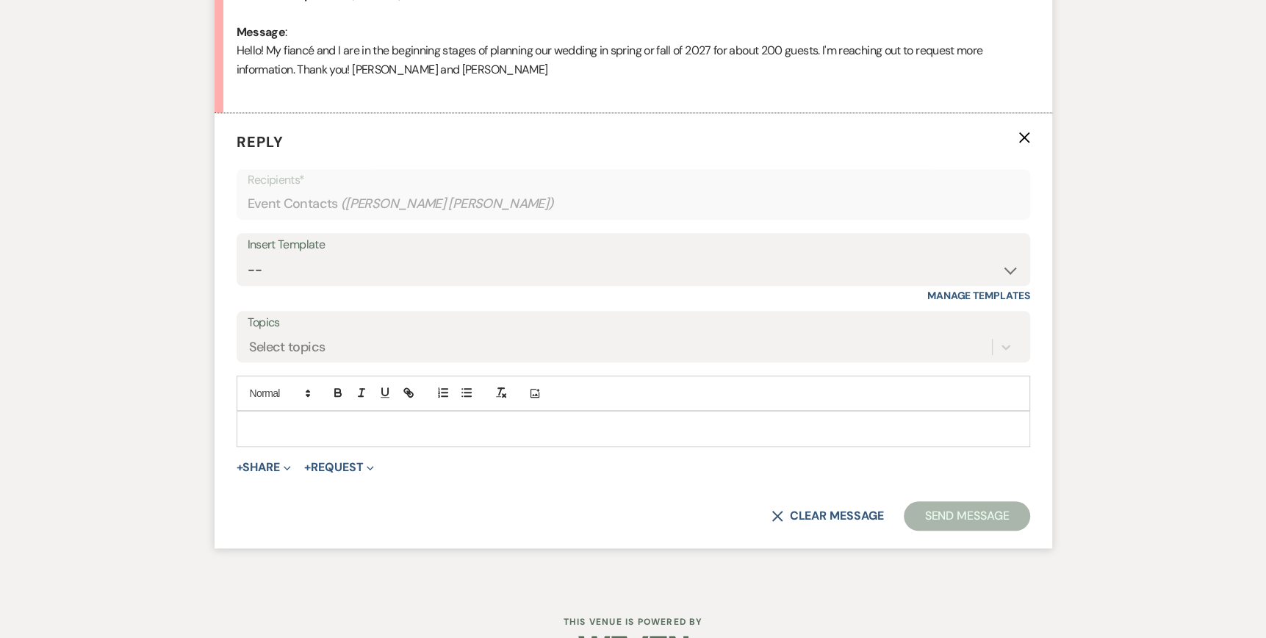
scroll to position [771, 0]
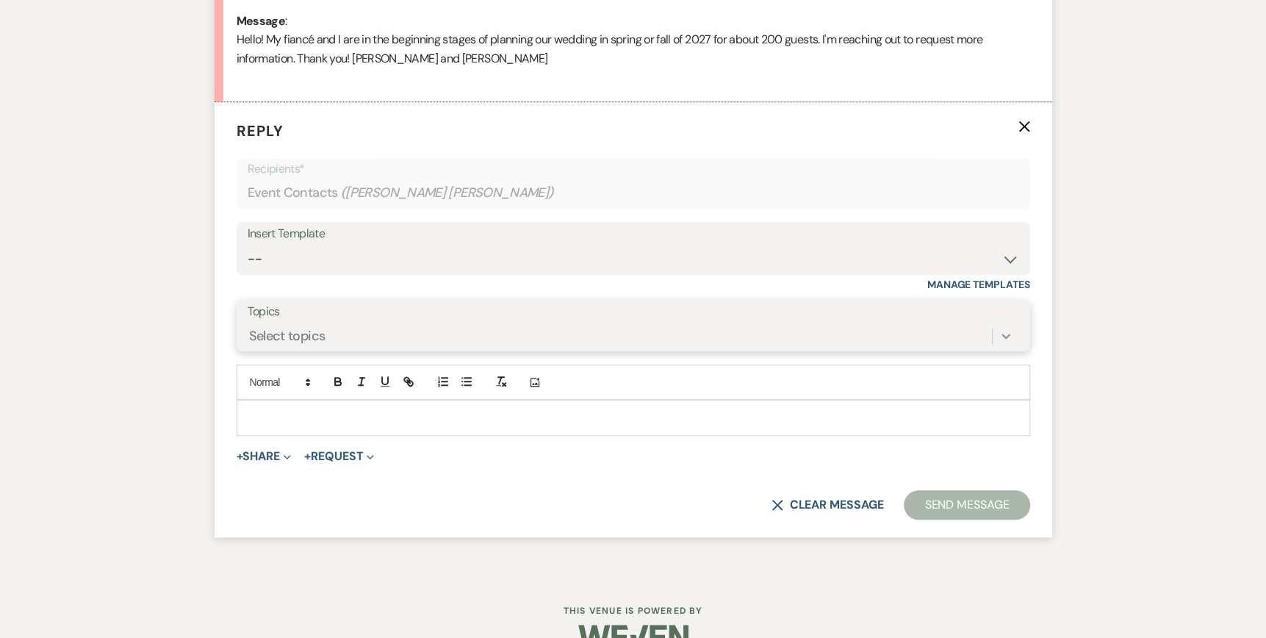
click at [1007, 336] on icon at bounding box center [1005, 335] width 15 height 15
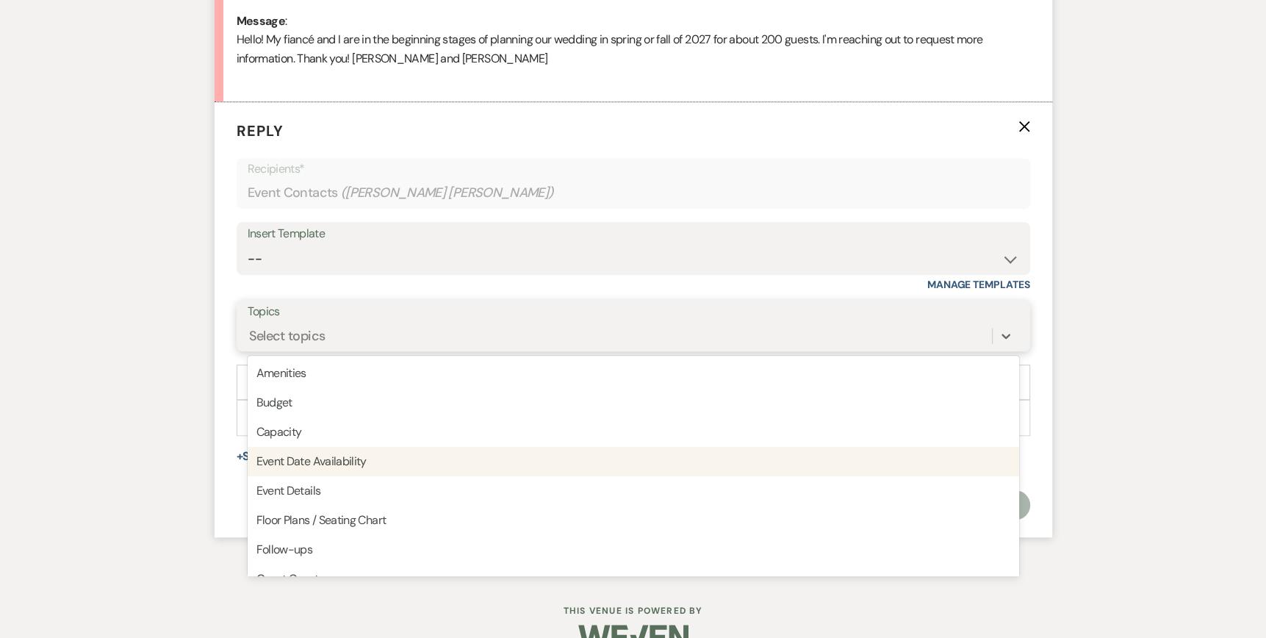
click at [482, 472] on div "Event Date Availability" at bounding box center [633, 461] width 771 height 29
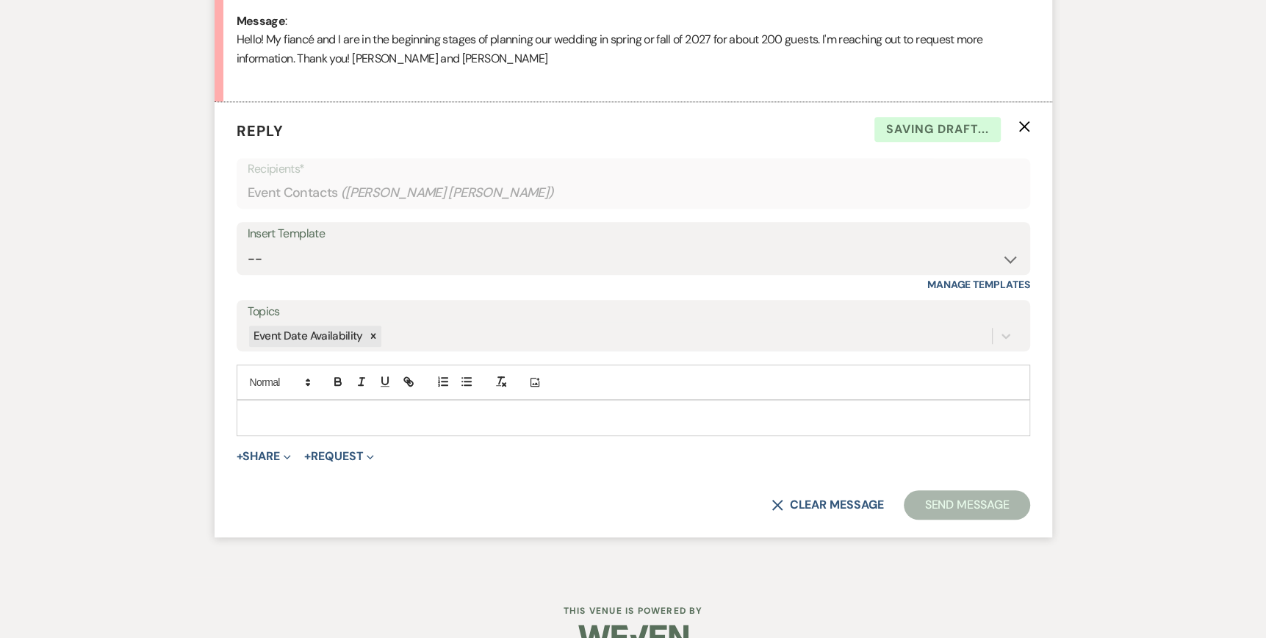
click at [247, 414] on div at bounding box center [633, 417] width 792 height 34
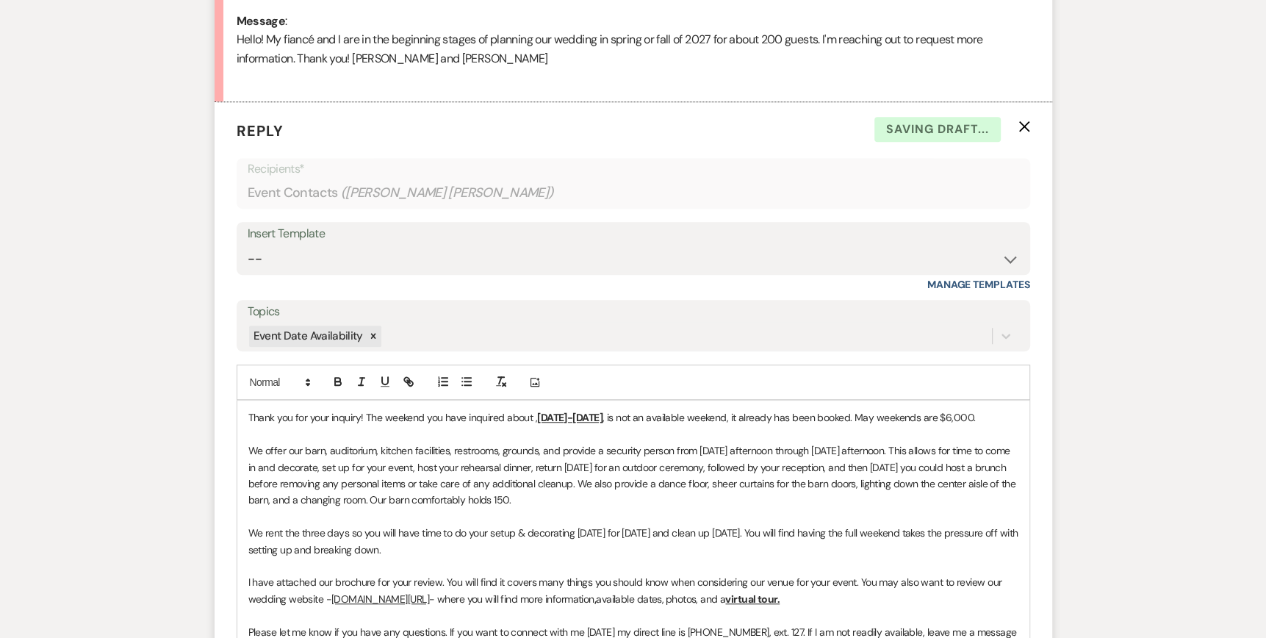
click at [247, 416] on div "Thank you for your inquiry! The weekend you have inquired about , [DATE]-[DATE]…" at bounding box center [633, 581] width 792 height 363
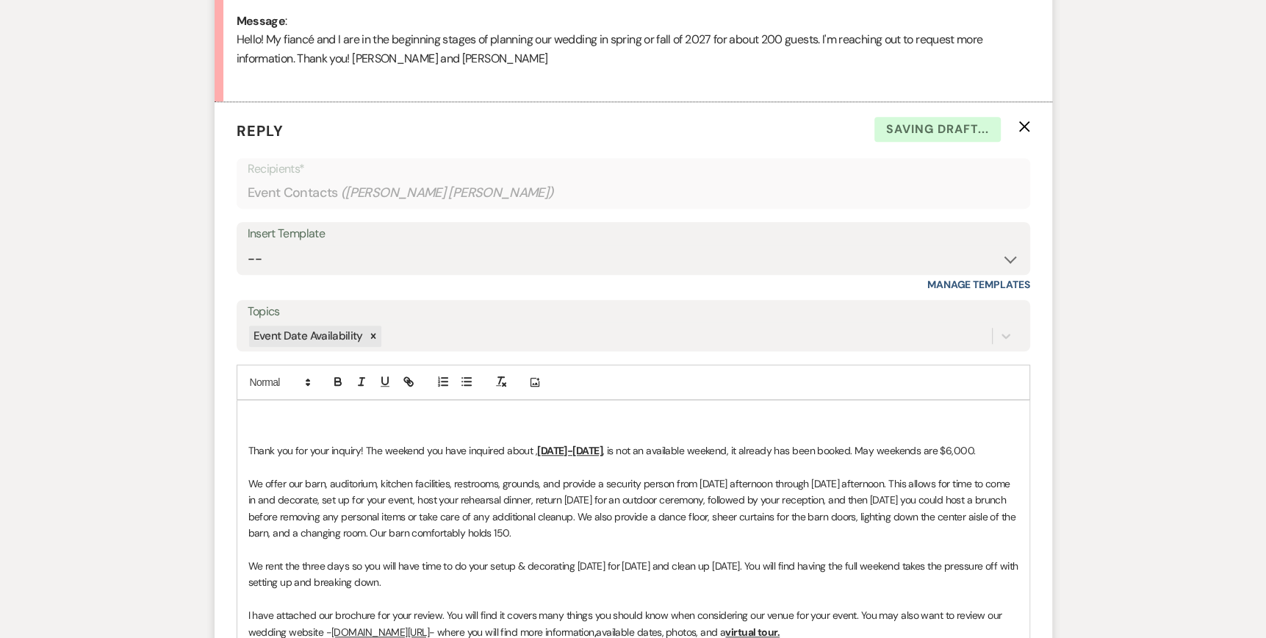
click at [256, 415] on p at bounding box center [633, 417] width 770 height 16
drag, startPoint x: 611, startPoint y: 446, endPoint x: 533, endPoint y: 450, distance: 78.0
click at [533, 450] on p "Thank you for your inquiry! The weekend you have inquired about , [DATE]-[DATE]…" at bounding box center [633, 450] width 770 height 16
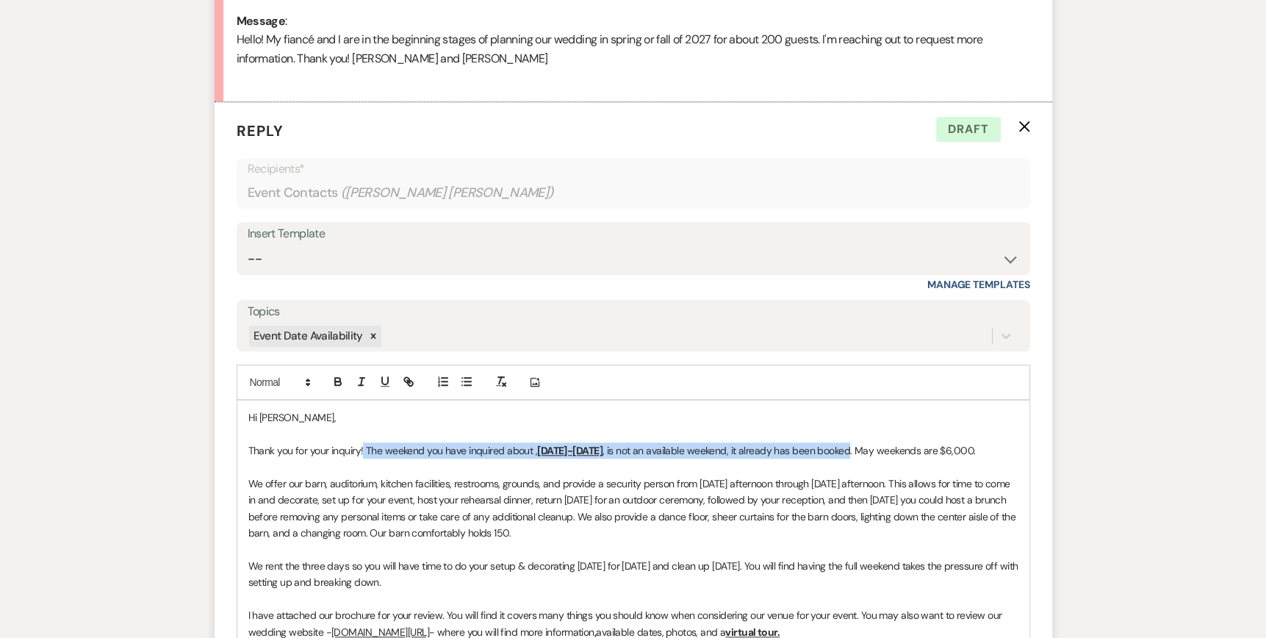
drag, startPoint x: 855, startPoint y: 446, endPoint x: 363, endPoint y: 452, distance: 492.2
click at [363, 452] on p "Thank you for your inquiry! The weekend you have inquired about , [DATE]-[DATE]…" at bounding box center [633, 450] width 770 height 16
click at [364, 452] on p "Thank you for your inquiry! The weekend you have inquired about , [DATE]-[DATE]…" at bounding box center [633, 450] width 770 height 16
drag, startPoint x: 858, startPoint y: 448, endPoint x: 364, endPoint y: 447, distance: 493.6
click at [364, 447] on p "Thank you for your inquiry! The weekend you have inquired about , [DATE]-[DATE]…" at bounding box center [633, 450] width 770 height 16
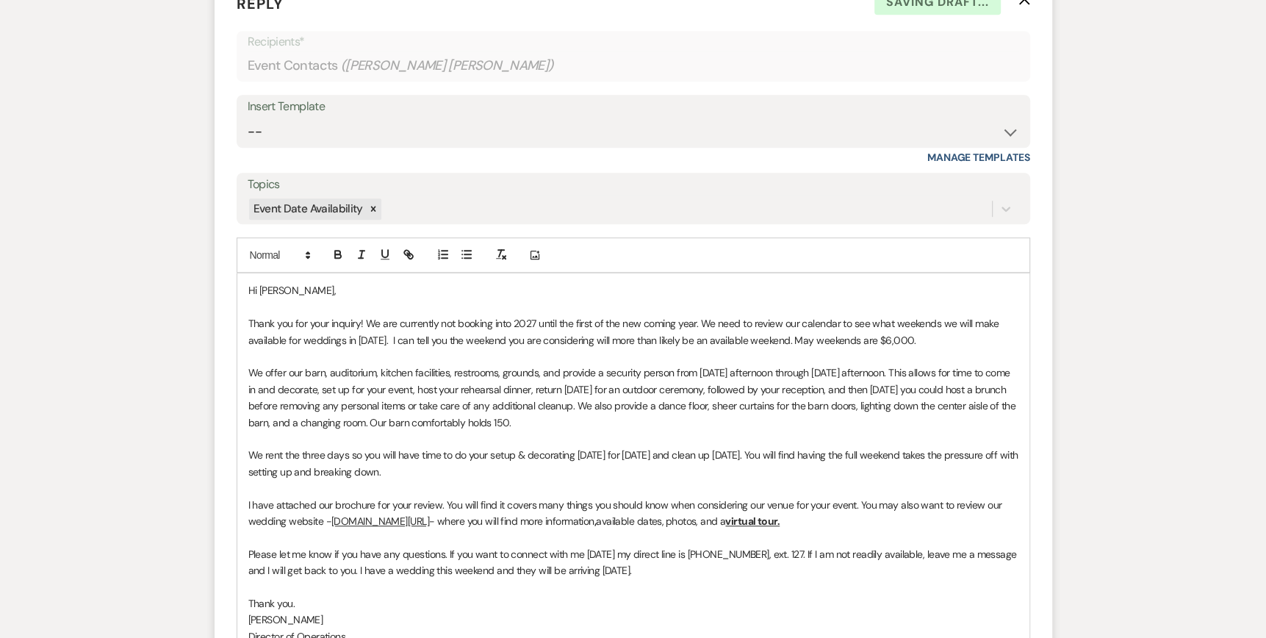
scroll to position [917, 0]
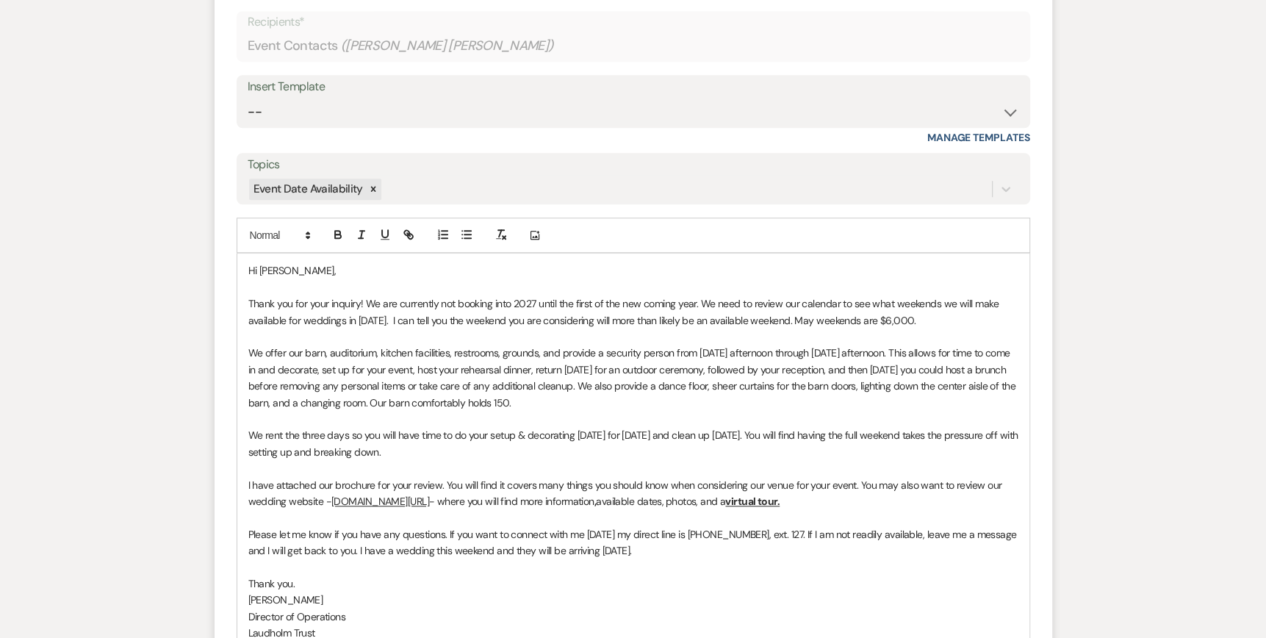
click at [555, 394] on p "We offer our barn, auditorium, kitchen facilities, restrooms, grounds, and prov…" at bounding box center [633, 378] width 770 height 66
click at [541, 398] on p "We offer our barn, auditorium, kitchen facilities, restrooms, grounds, and prov…" at bounding box center [633, 378] width 770 height 66
click at [926, 401] on p "We offer our barn, auditorium, kitchen facilities, restrooms, grounds, and prov…" at bounding box center [633, 378] width 770 height 66
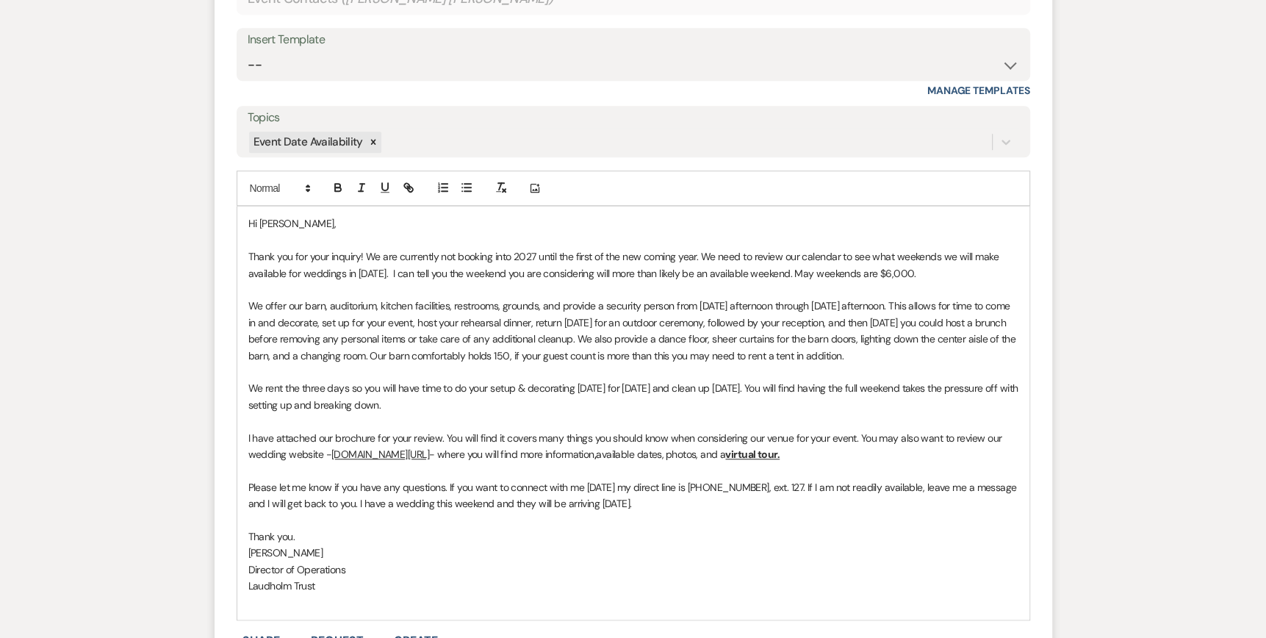
scroll to position [991, 0]
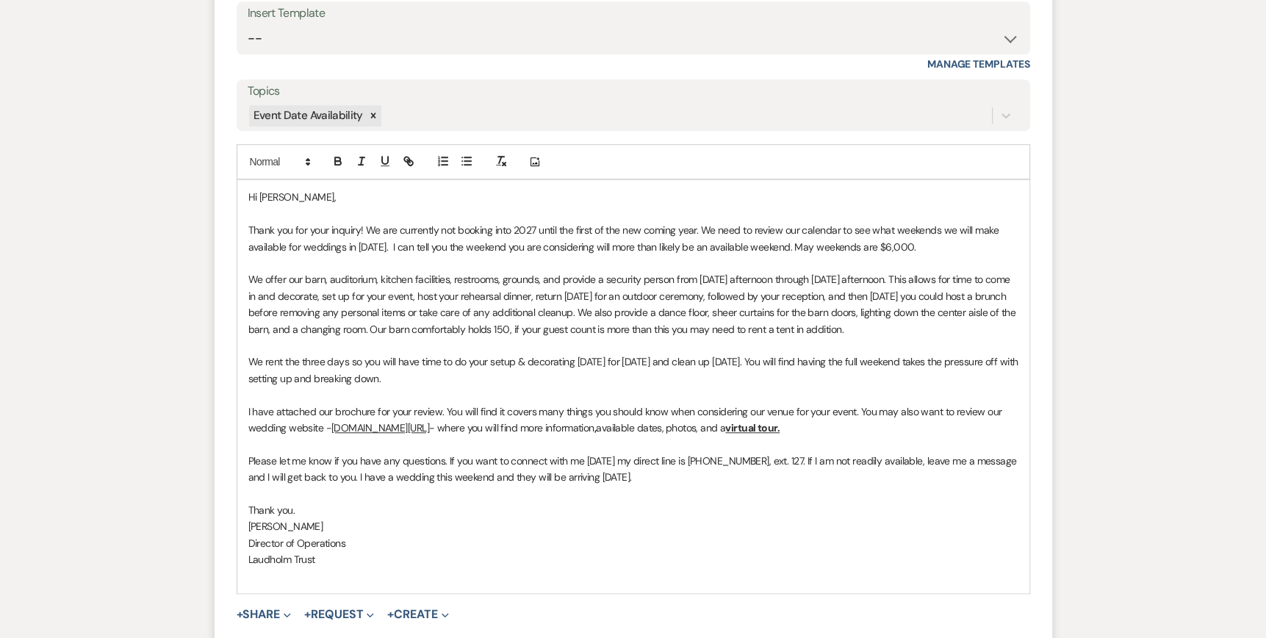
drag, startPoint x: 466, startPoint y: 378, endPoint x: 213, endPoint y: 358, distance: 254.2
click at [214, 358] on form "Reply X Draft saved! Recipients* Event Contacts ( [PERSON_NAME] [PERSON_NAME] )…" at bounding box center [632, 288] width 837 height 813
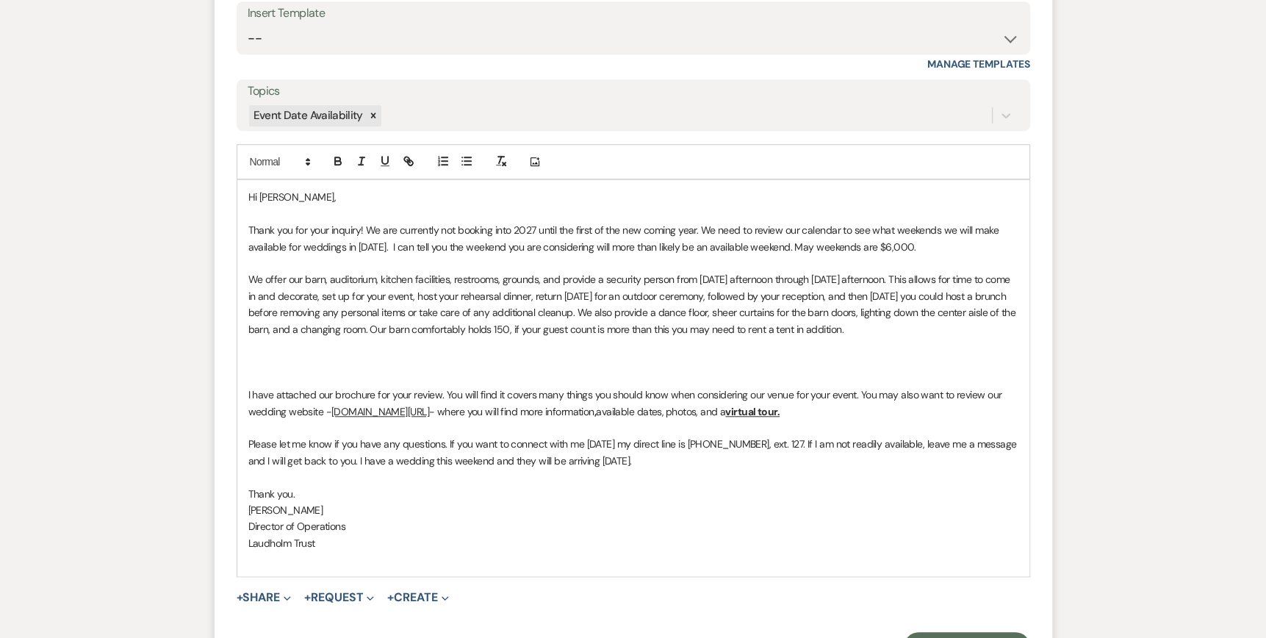
click at [247, 375] on div "Hi [PERSON_NAME], Thank you for your inquiry! We are currently not booking into…" at bounding box center [633, 378] width 792 height 396
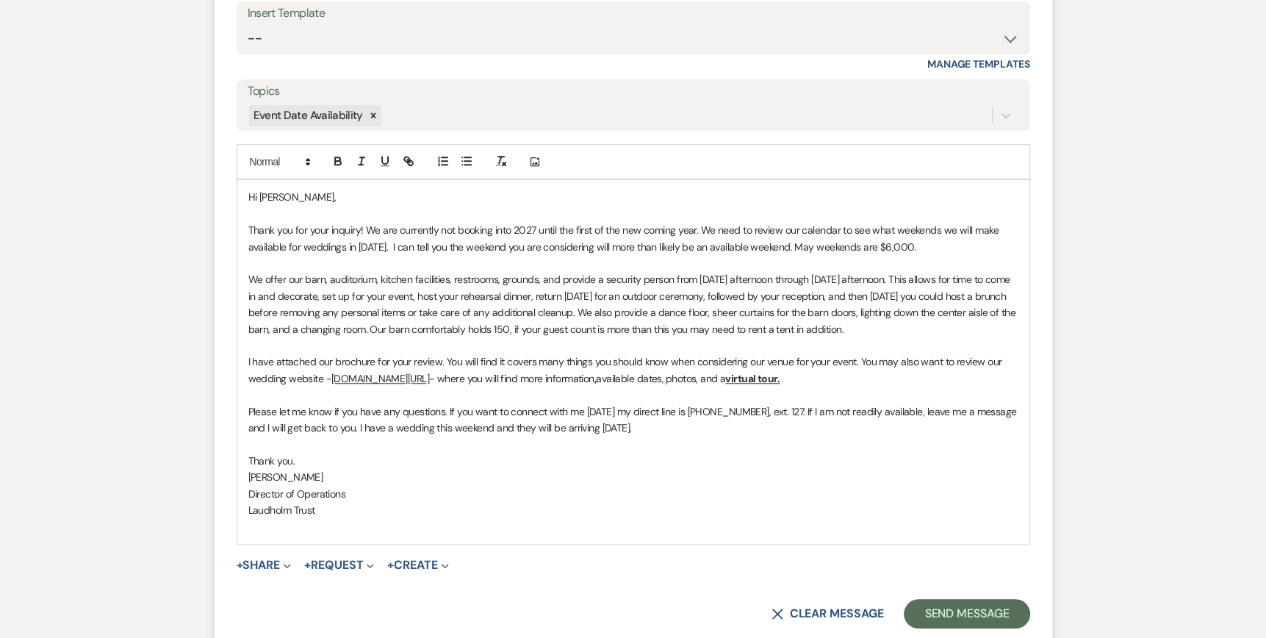
drag, startPoint x: 447, startPoint y: 408, endPoint x: 988, endPoint y: 424, distance: 541.6
click at [988, 424] on p "Please let me know if you have any questions. If you want to connect with me [D…" at bounding box center [633, 419] width 770 height 33
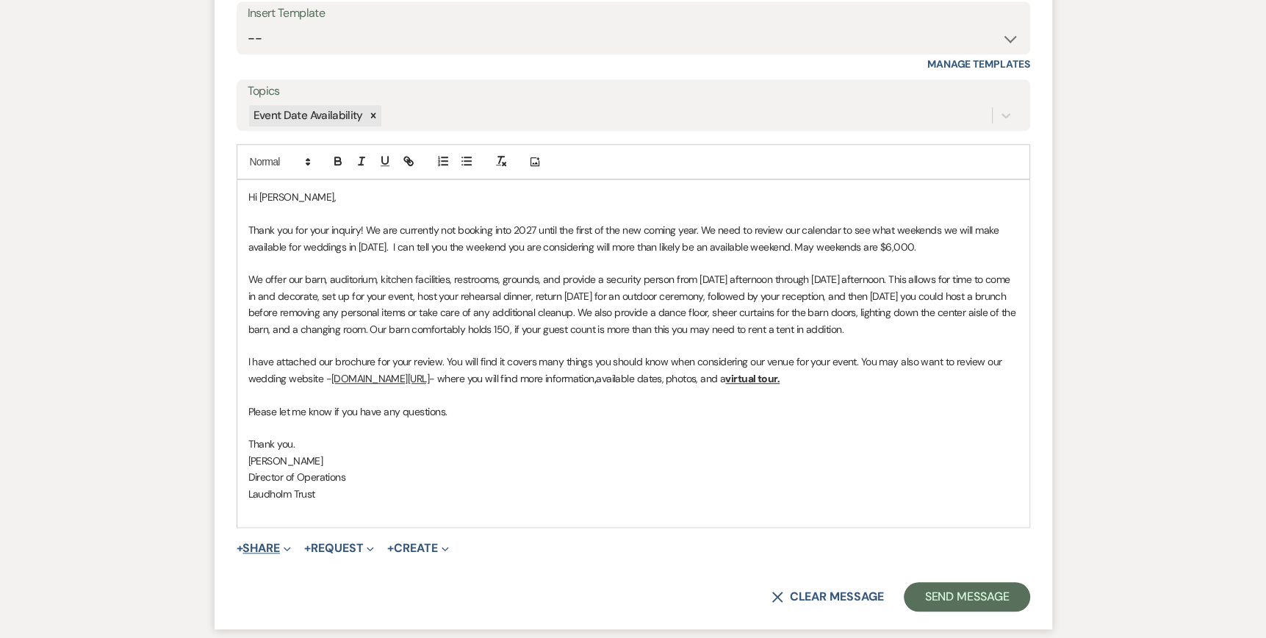
click at [286, 549] on span "Expand" at bounding box center [285, 547] width 11 height 15
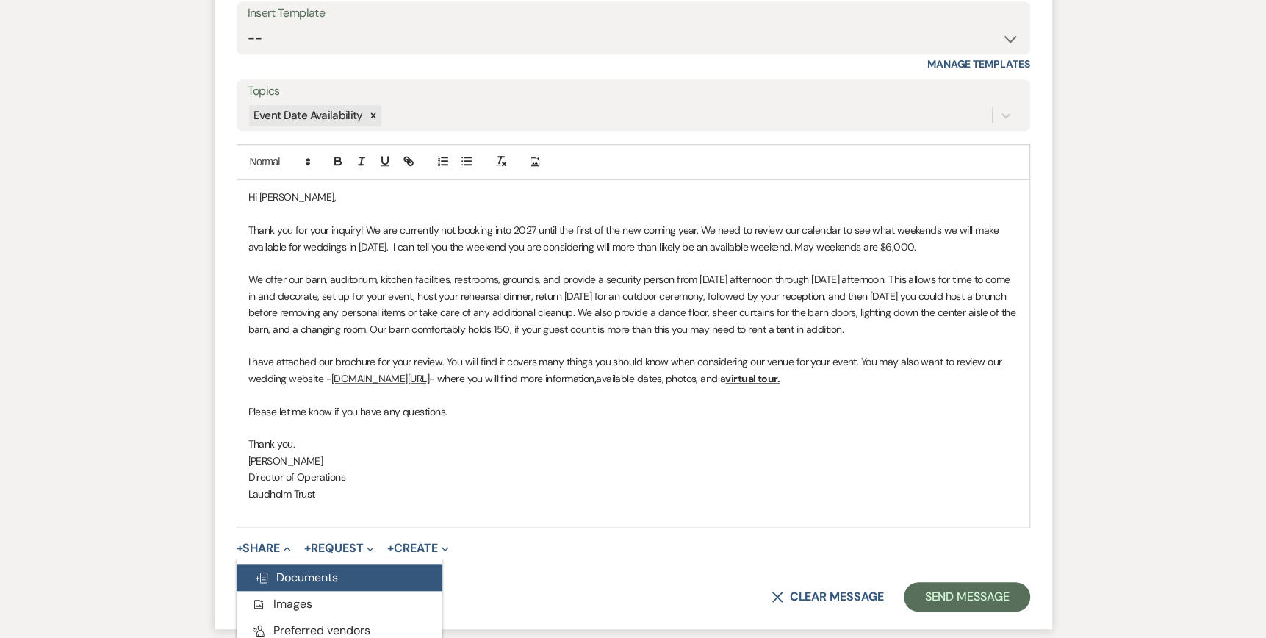
click at [288, 577] on span "Doc Upload Documents" at bounding box center [296, 576] width 84 height 15
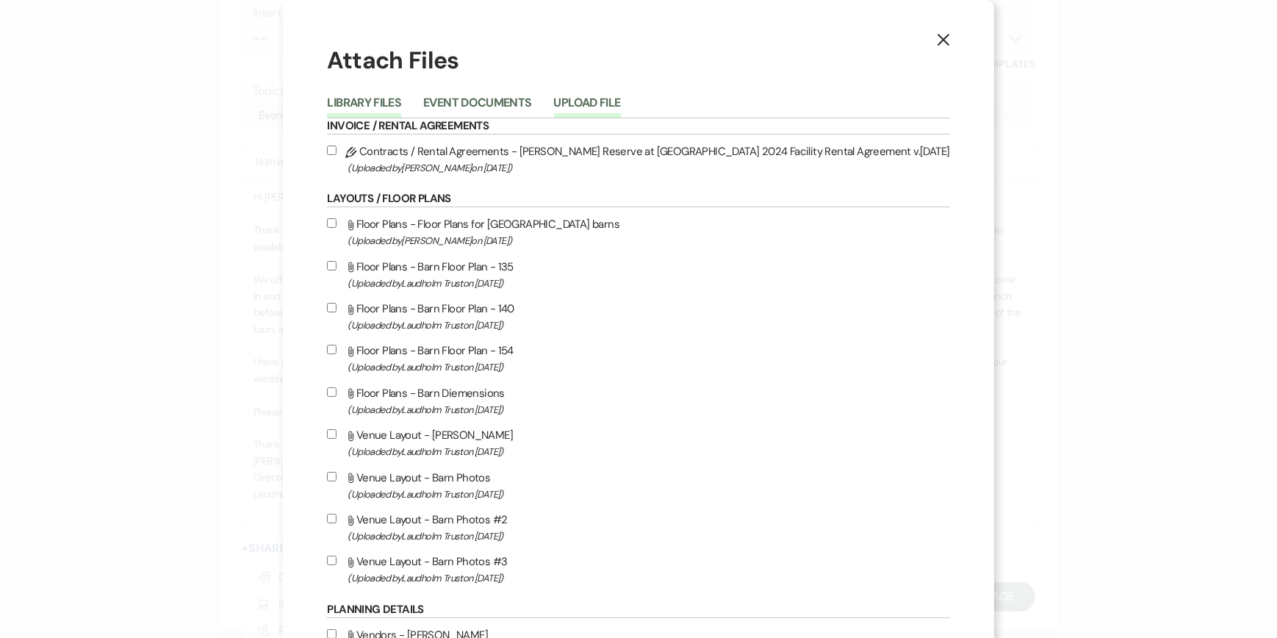
click at [621, 105] on button "Upload File" at bounding box center [587, 107] width 67 height 21
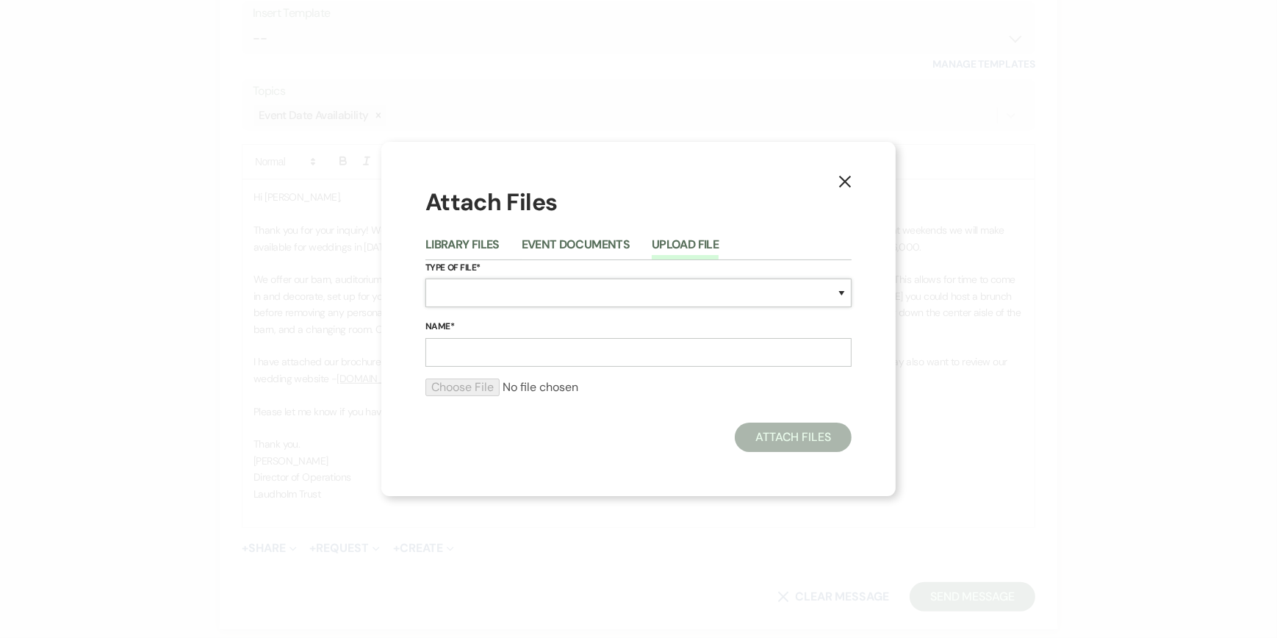
click at [462, 287] on select "Special Event Insurance Vendor Certificate of Insurance Contracts / Rental Agre…" at bounding box center [638, 292] width 426 height 29
select select "43"
click at [425, 278] on select "Special Event Insurance Vendor Certificate of Insurance Contracts / Rental Agre…" at bounding box center [638, 292] width 426 height 29
click at [462, 357] on input "Name*" at bounding box center [638, 352] width 426 height 29
type input "Wedding Brochure"
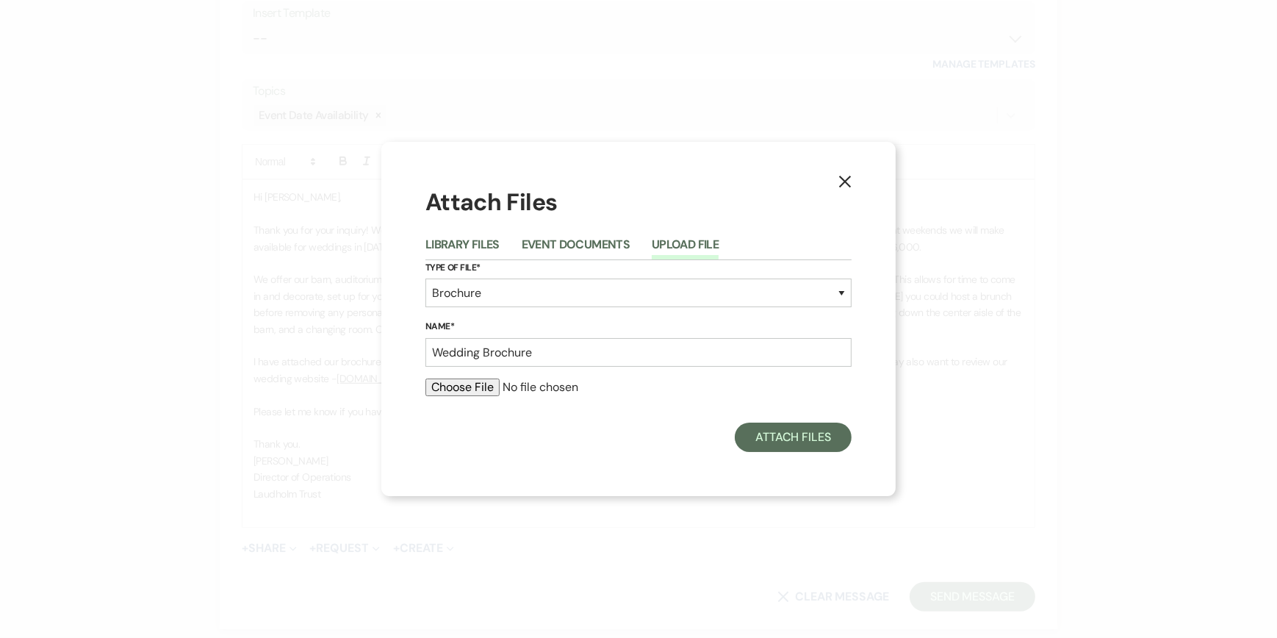
click at [441, 383] on input "file" at bounding box center [638, 387] width 426 height 18
type input "C:\fakepath\Wedding Brochure 2025.pdf"
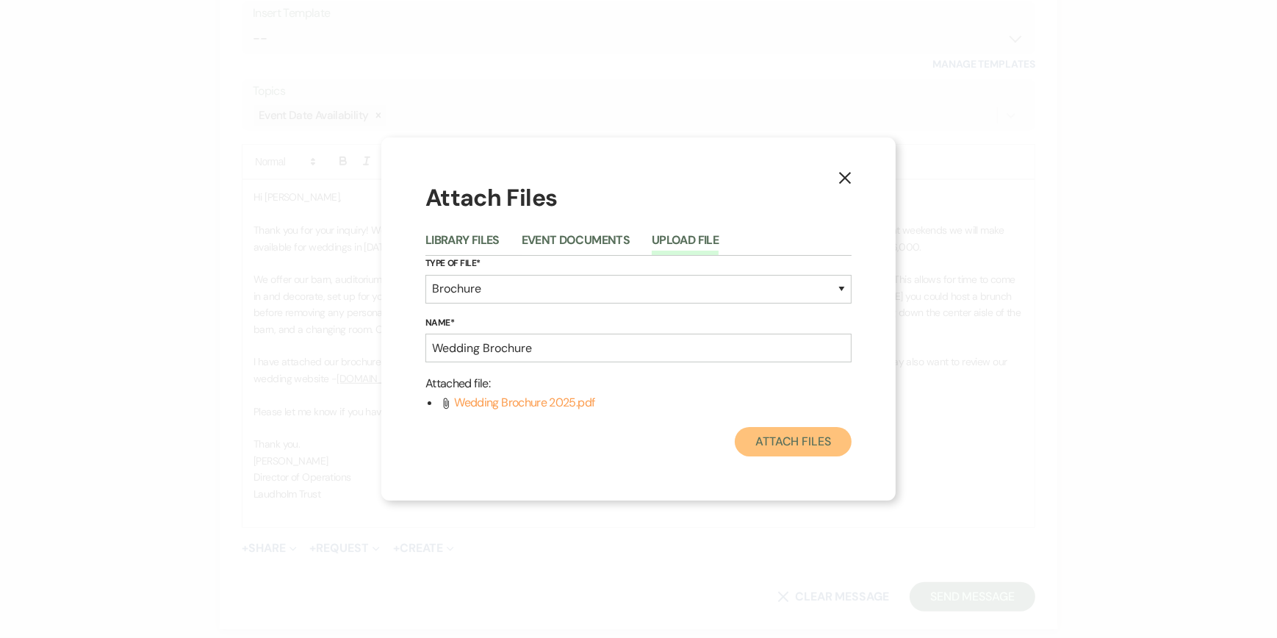
click at [798, 445] on button "Attach Files" at bounding box center [793, 441] width 117 height 29
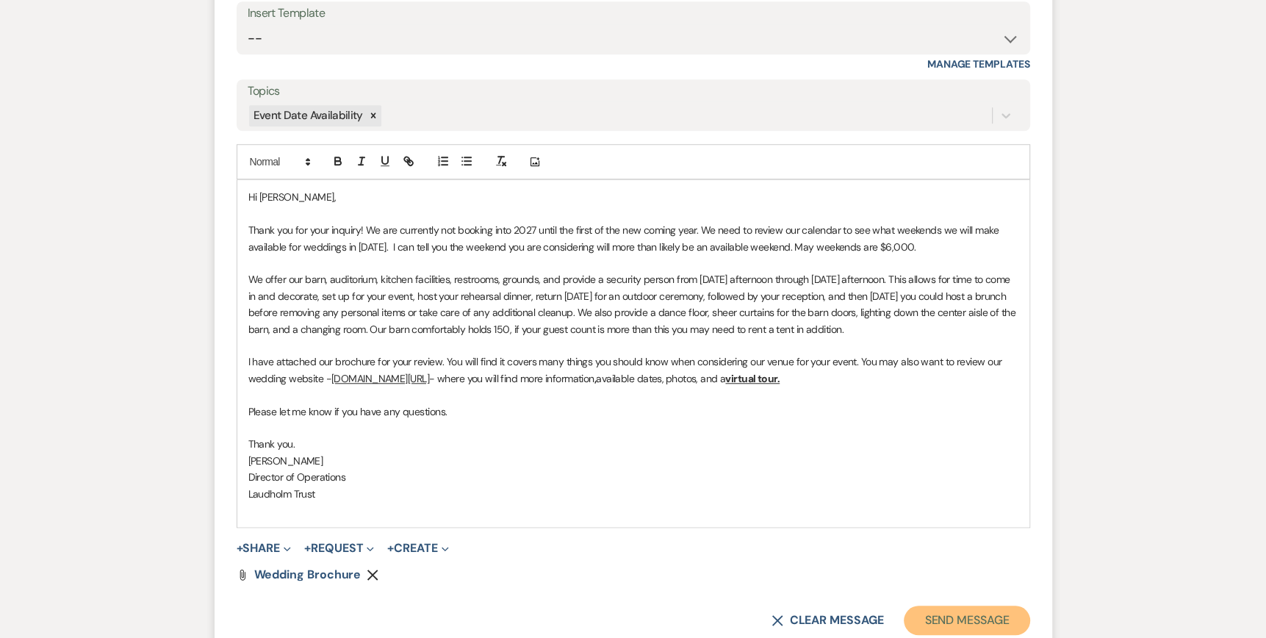
click at [945, 616] on button "Send Message" at bounding box center [967, 619] width 126 height 29
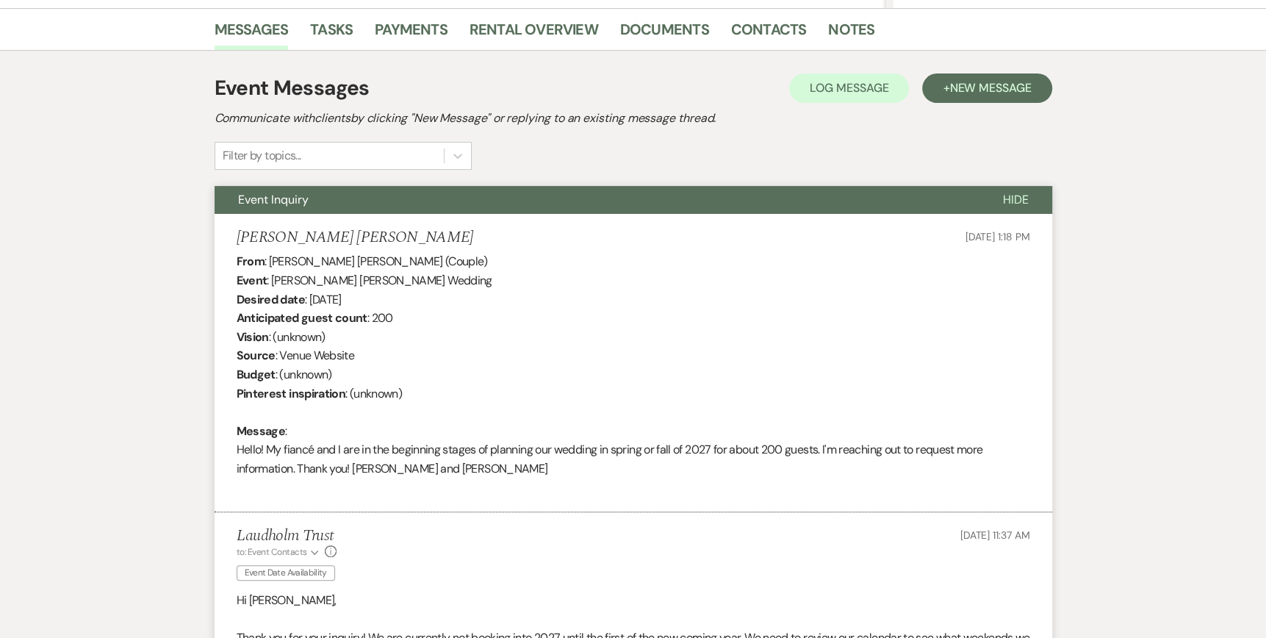
scroll to position [0, 0]
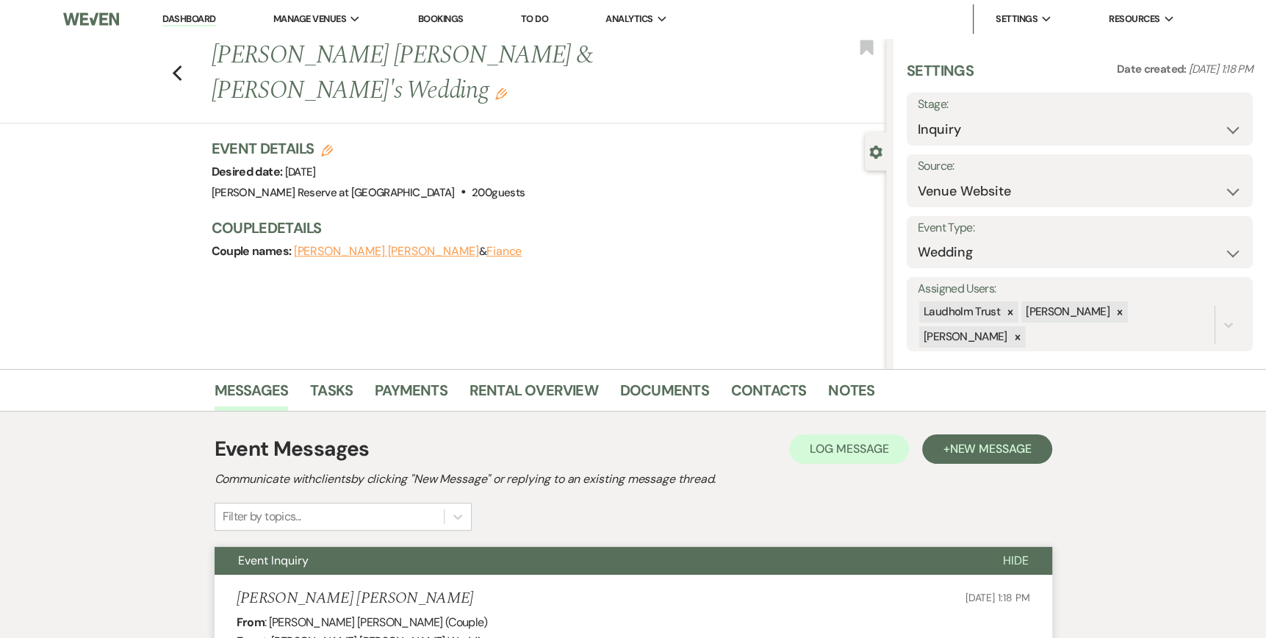
drag, startPoint x: 181, startPoint y: 19, endPoint x: 176, endPoint y: 26, distance: 7.9
click at [181, 19] on link "Dashboard" at bounding box center [188, 19] width 53 height 14
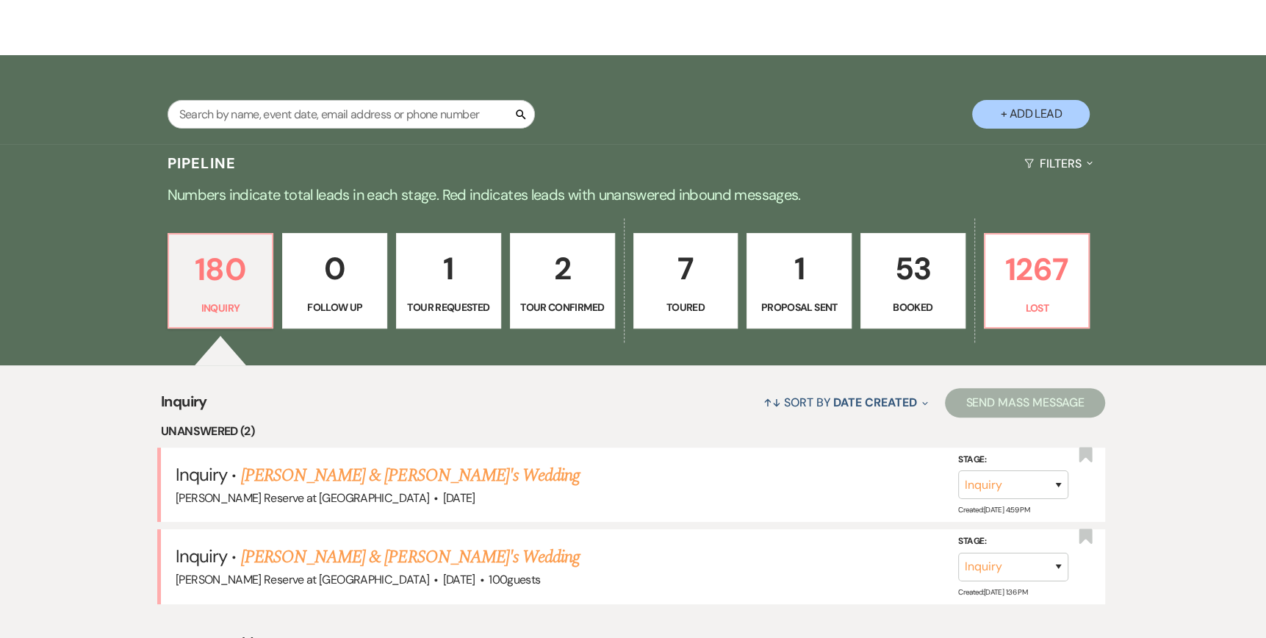
scroll to position [294, 0]
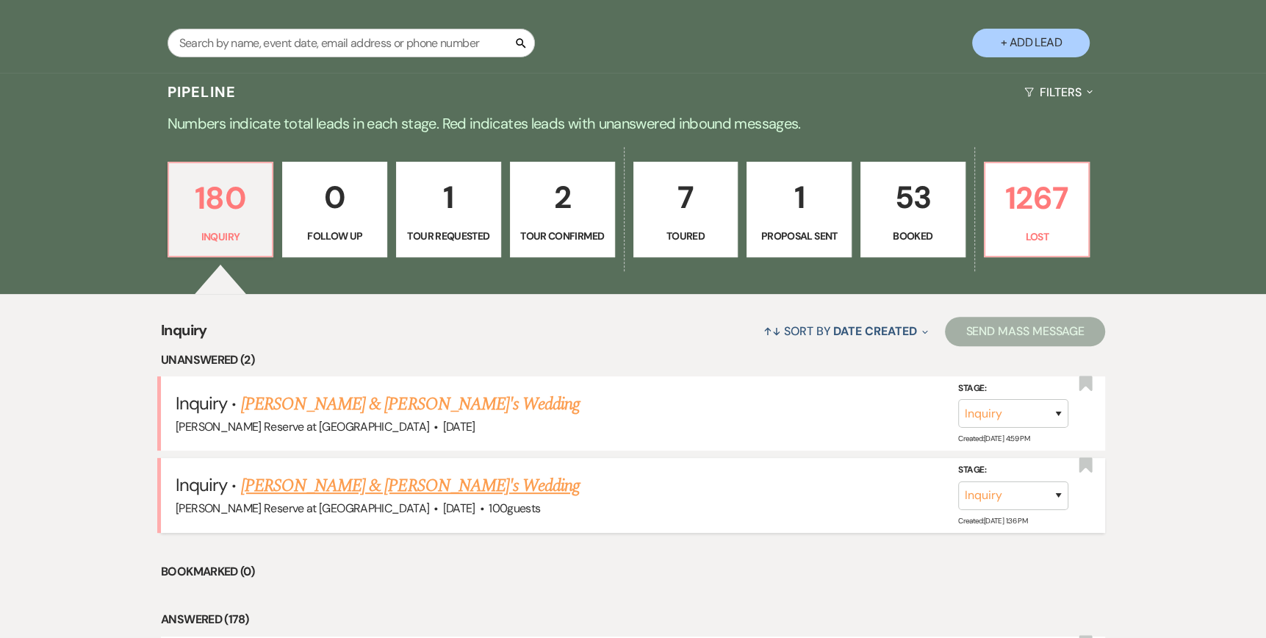
click at [346, 490] on link "[PERSON_NAME] & [PERSON_NAME]'s Wedding" at bounding box center [410, 485] width 339 height 26
select select "5"
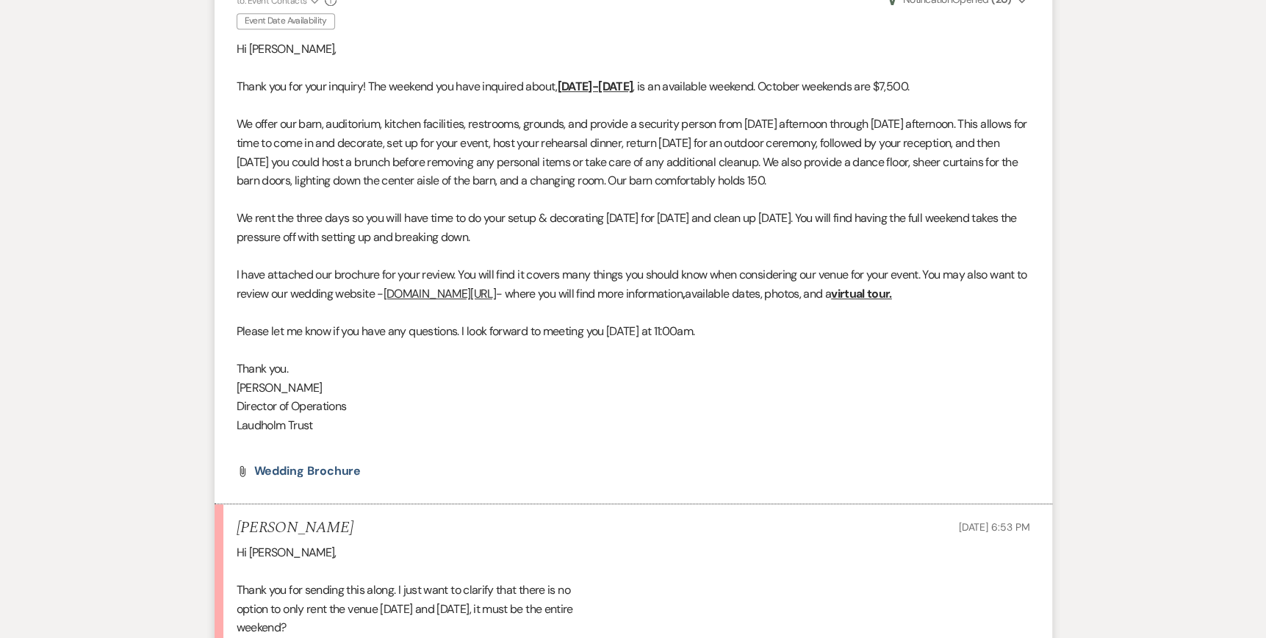
scroll to position [1289, 0]
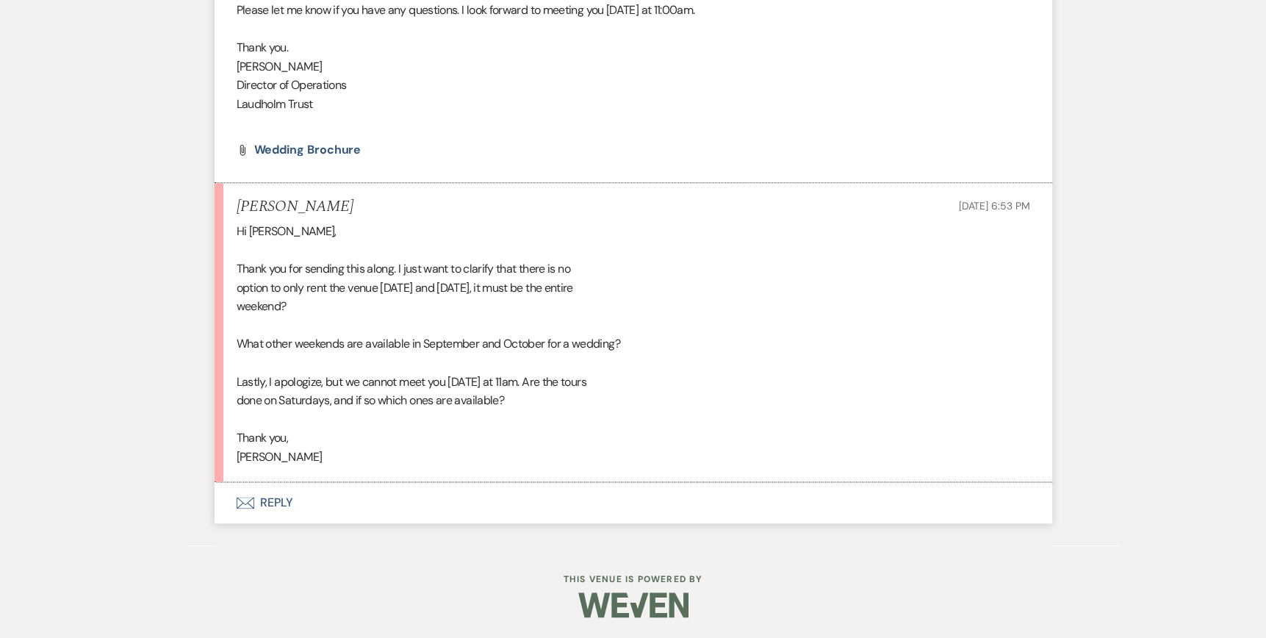
click at [247, 504] on icon "Envelope" at bounding box center [246, 503] width 18 height 12
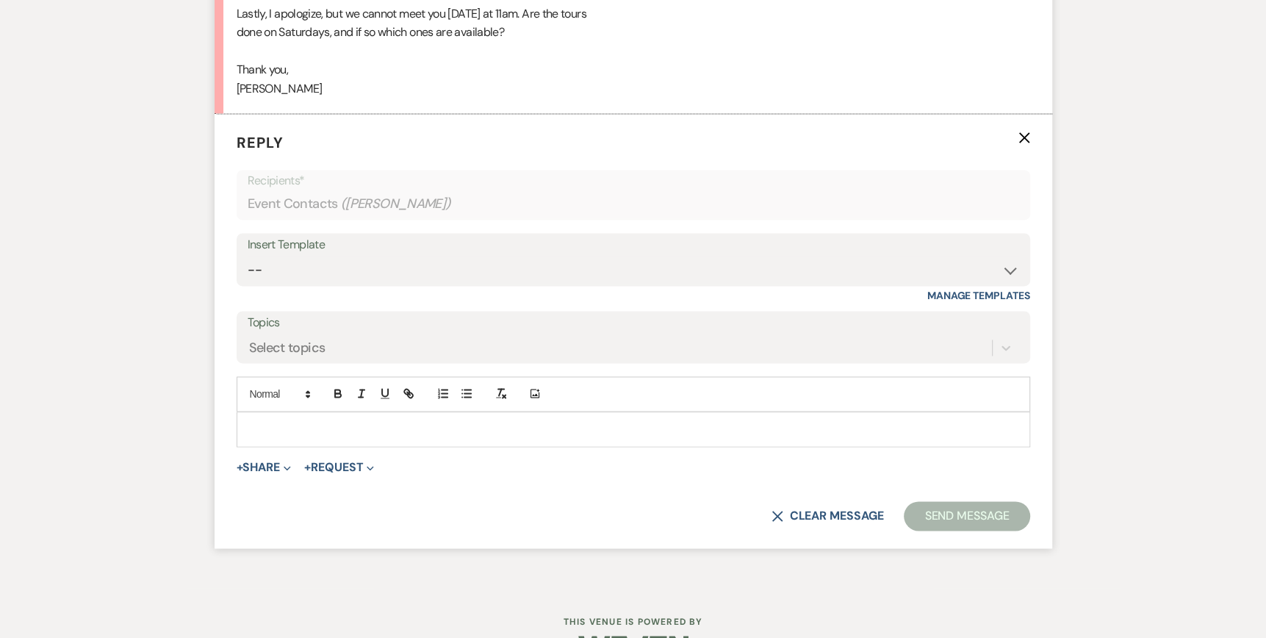
scroll to position [1668, 0]
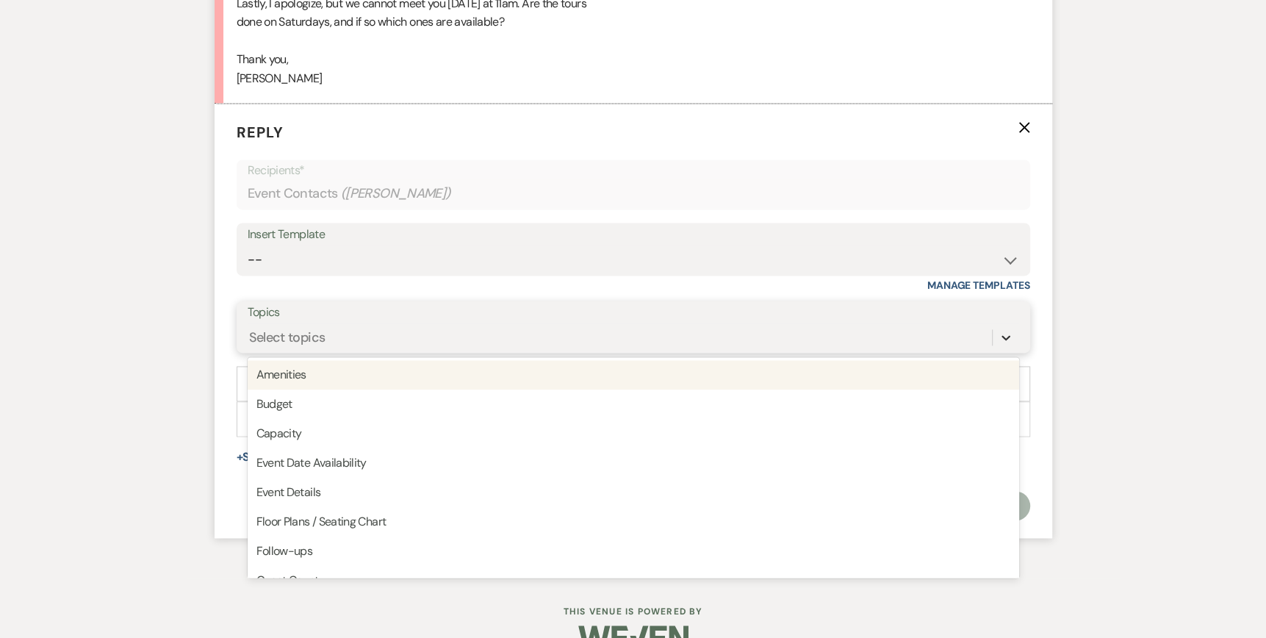
click at [1006, 330] on icon at bounding box center [1005, 337] width 15 height 15
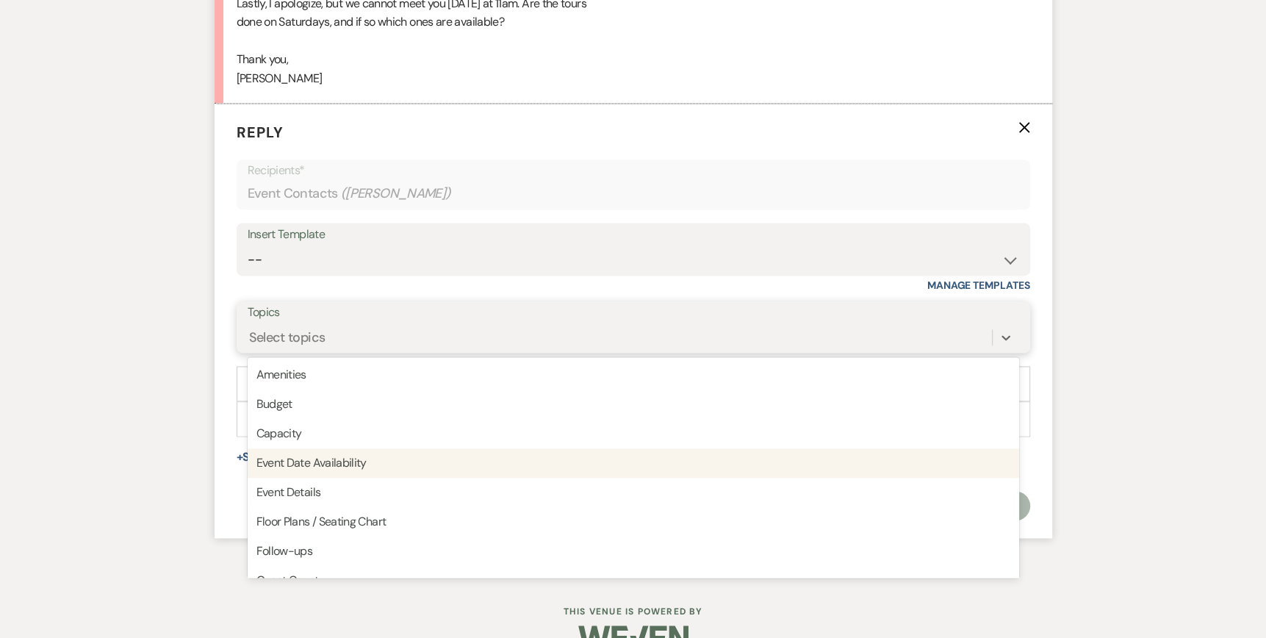
click at [397, 469] on div "Event Date Availability" at bounding box center [633, 462] width 771 height 29
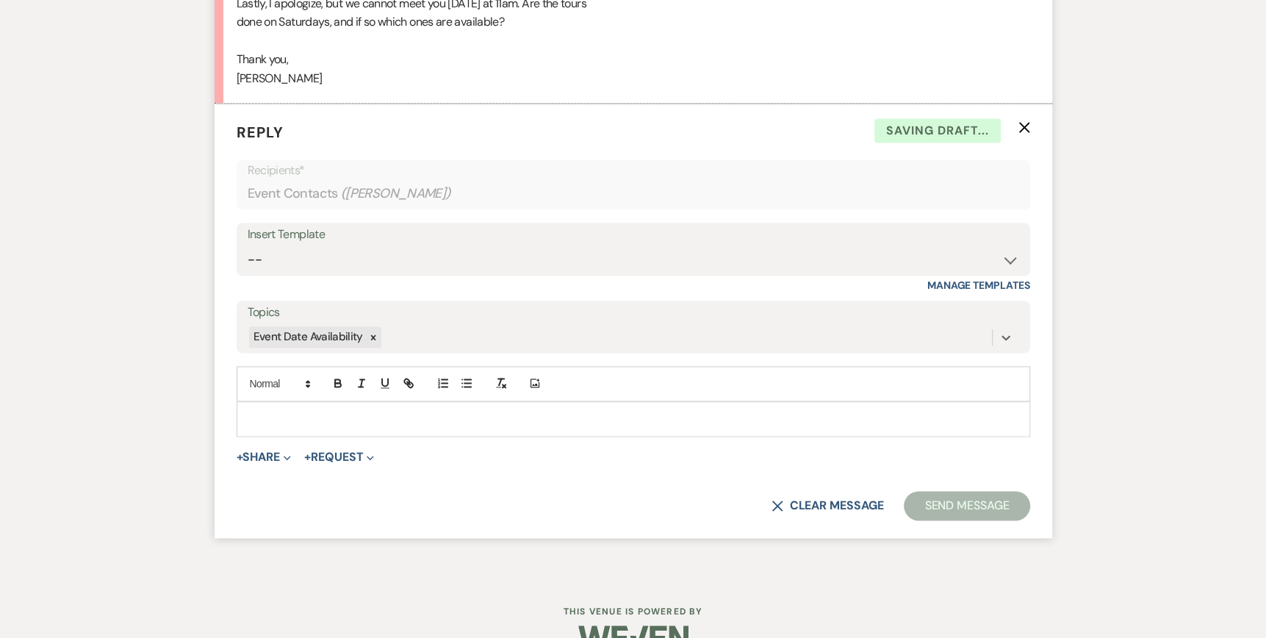
click at [270, 411] on p at bounding box center [633, 419] width 770 height 16
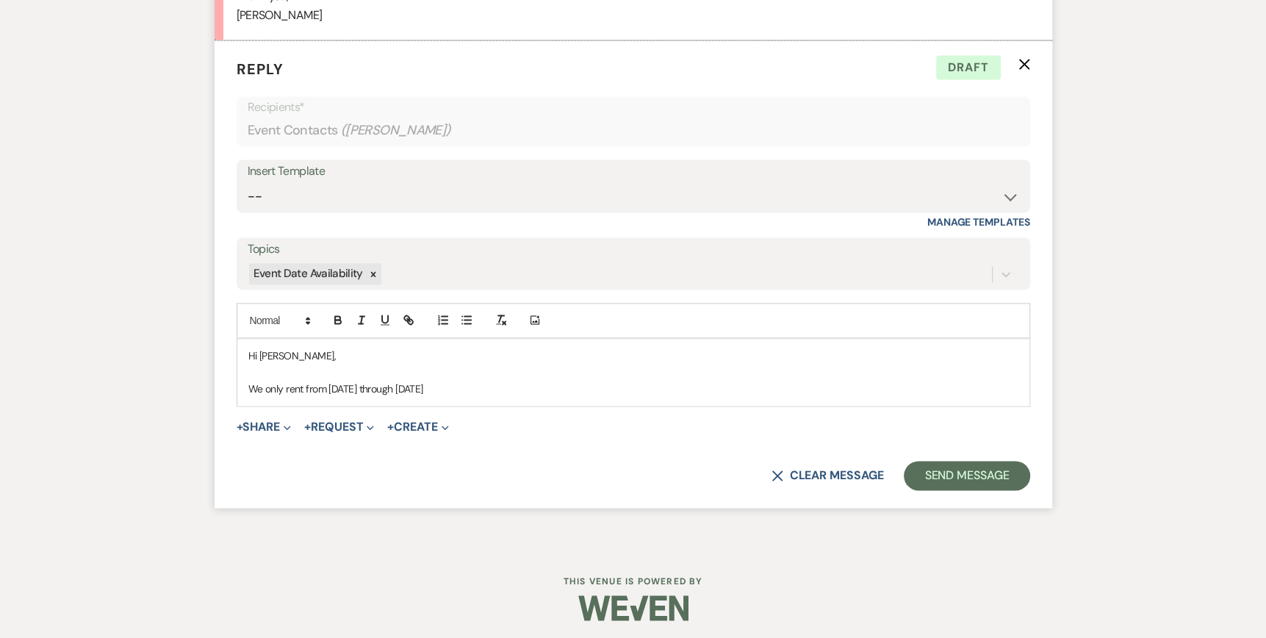
scroll to position [1733, 0]
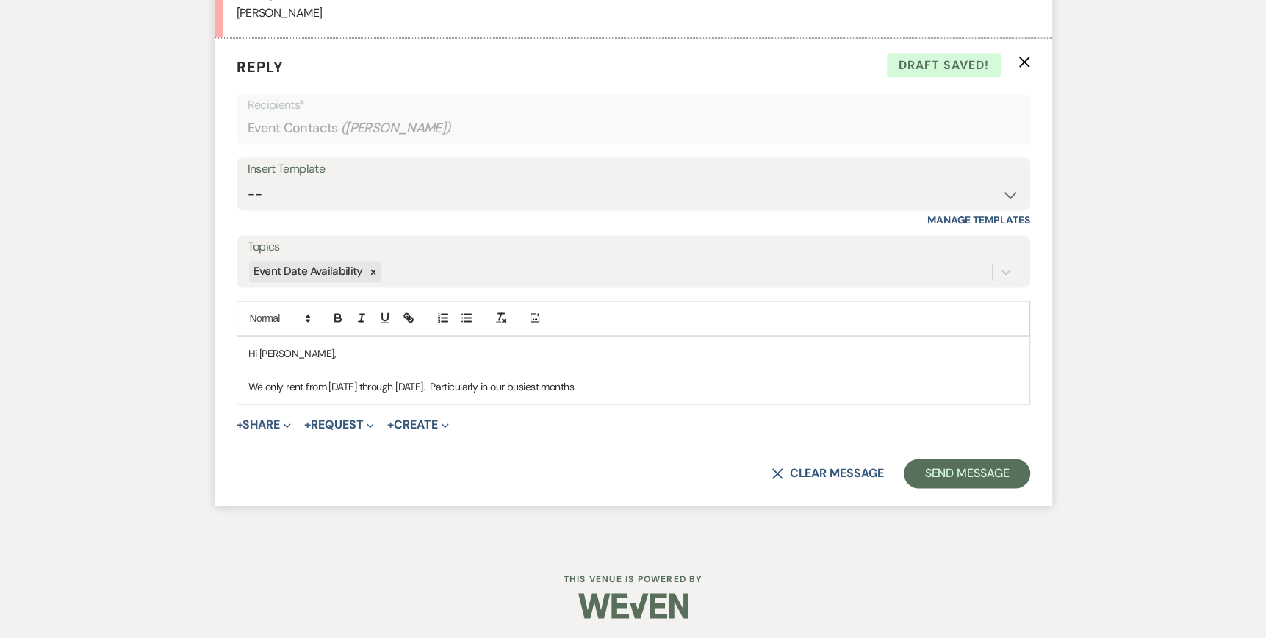
click at [437, 385] on p "We only rent from [DATE] through [DATE]. Particularly in our busiest months" at bounding box center [633, 386] width 770 height 16
click at [600, 386] on p "We only rent from [DATE] through [DATE], particularly in our busiest months" at bounding box center [633, 386] width 770 height 16
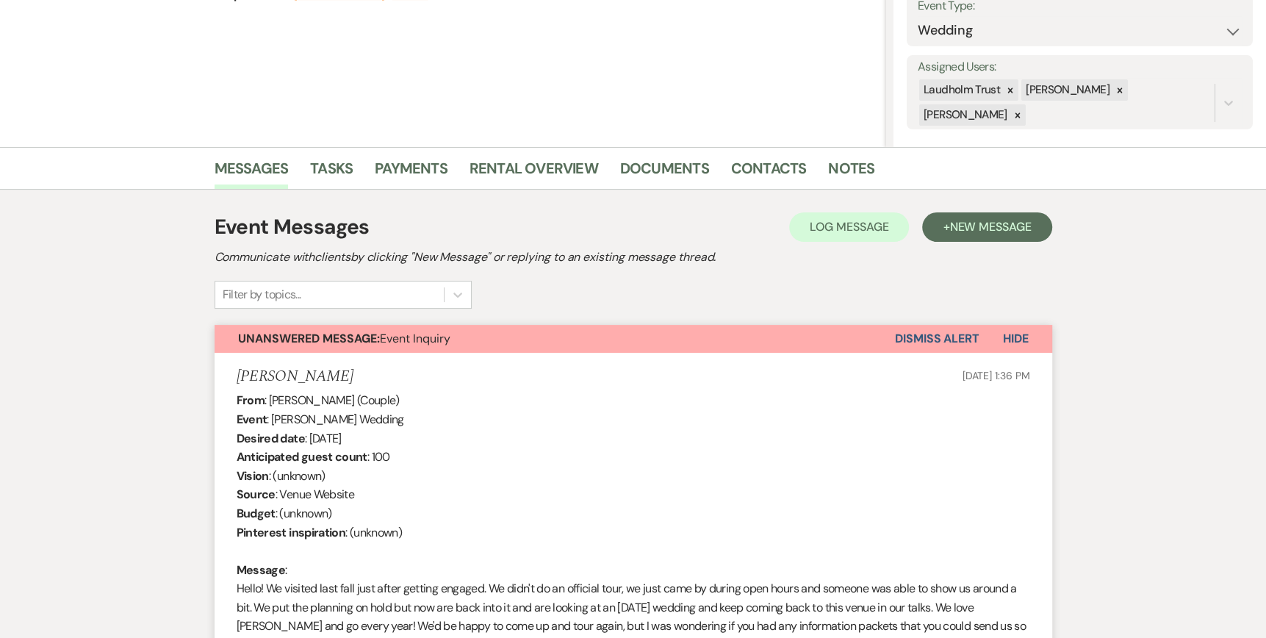
scroll to position [0, 0]
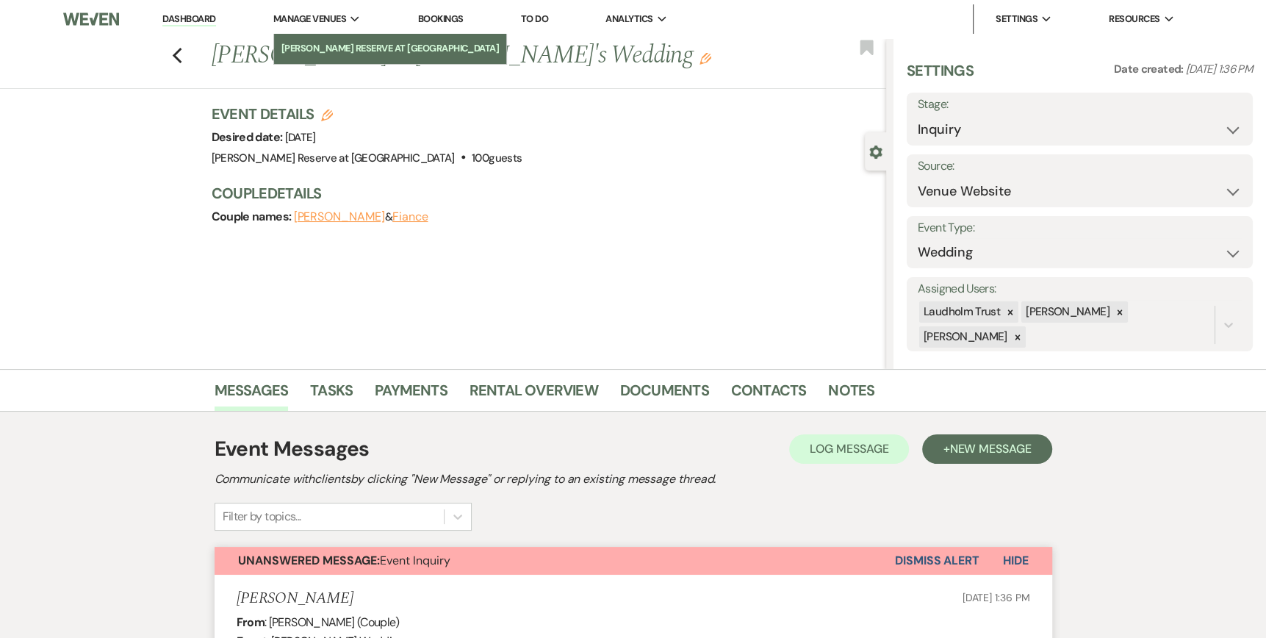
click at [295, 39] on link "[PERSON_NAME] Reserve at [GEOGRAPHIC_DATA]" at bounding box center [390, 48] width 233 height 29
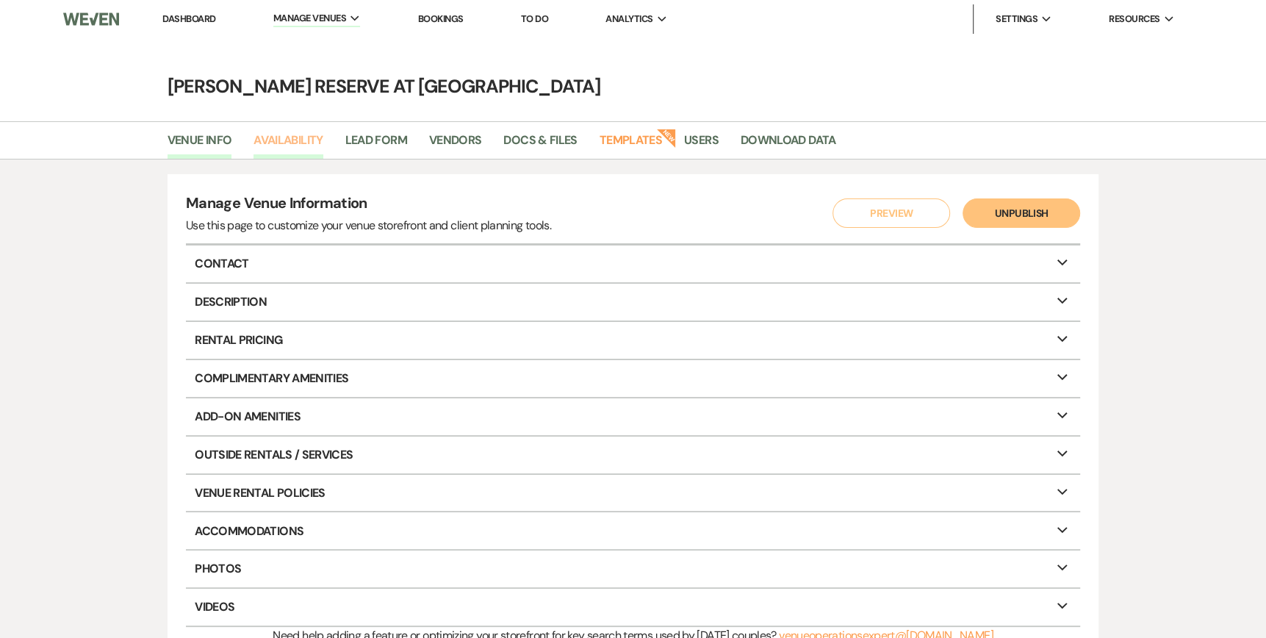
click at [270, 140] on link "Availability" at bounding box center [287, 145] width 69 height 28
select select "2"
select select "2026"
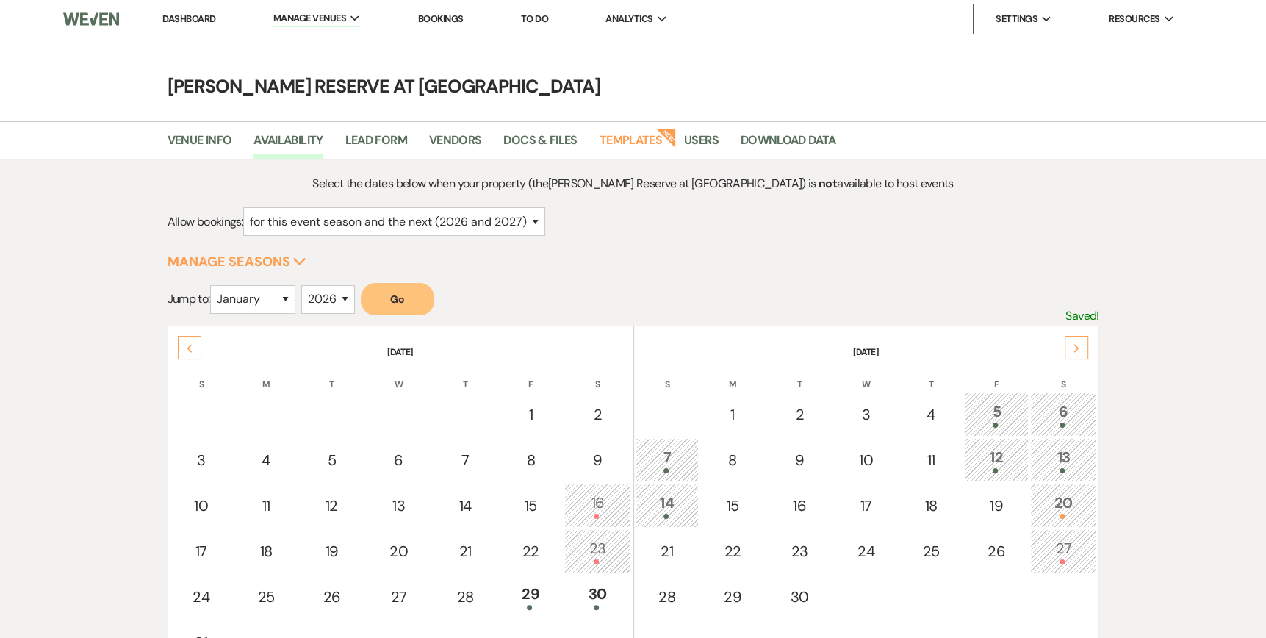
click at [1072, 349] on icon "Next" at bounding box center [1075, 348] width 7 height 9
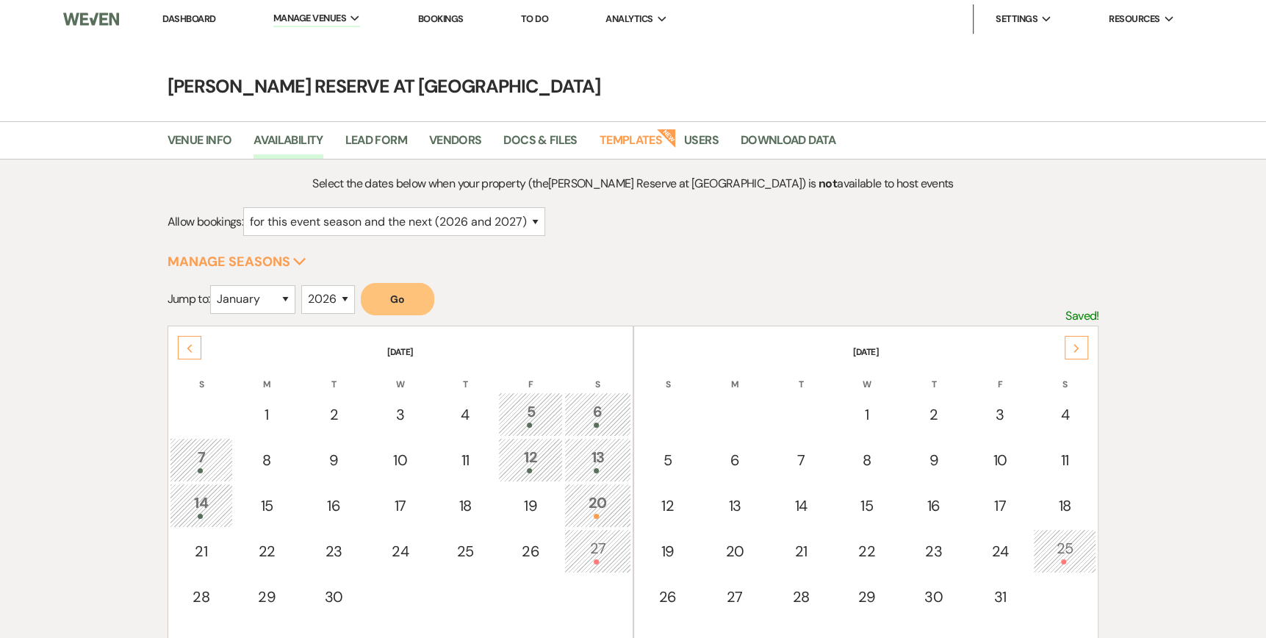
click at [1072, 349] on icon "Next" at bounding box center [1075, 348] width 7 height 9
click at [1072, 349] on div "Next" at bounding box center [1076, 348] width 24 height 24
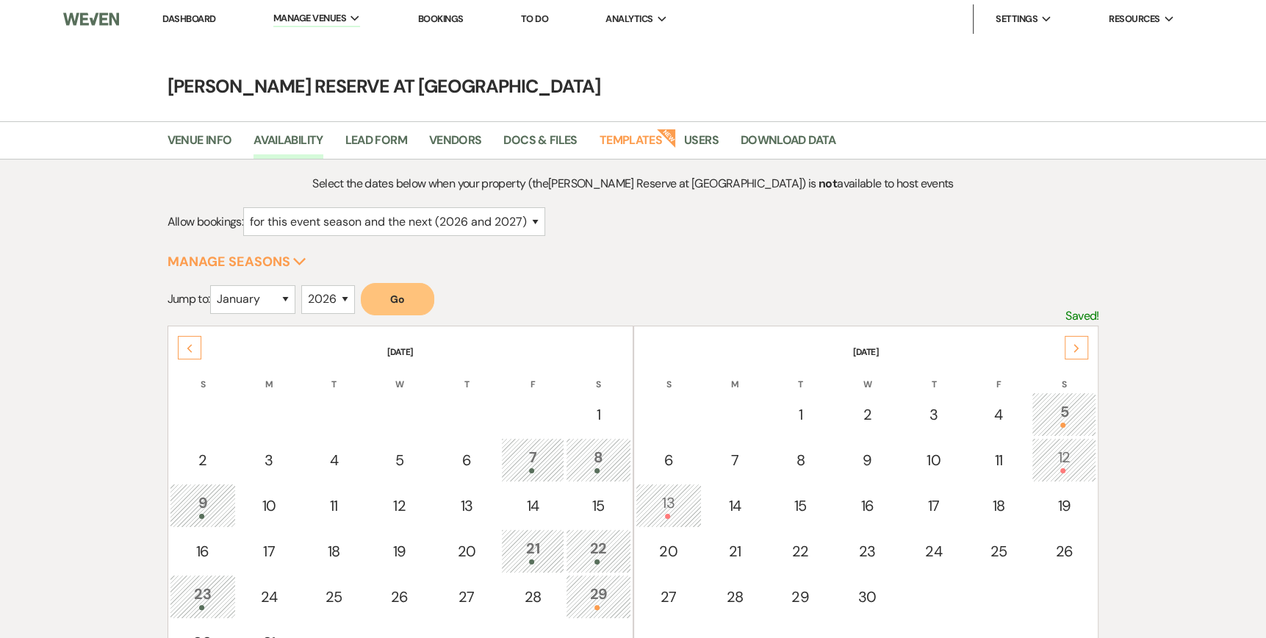
drag, startPoint x: 1072, startPoint y: 349, endPoint x: 1055, endPoint y: 419, distance: 72.5
click at [1056, 419] on div "5" at bounding box center [1063, 413] width 48 height 27
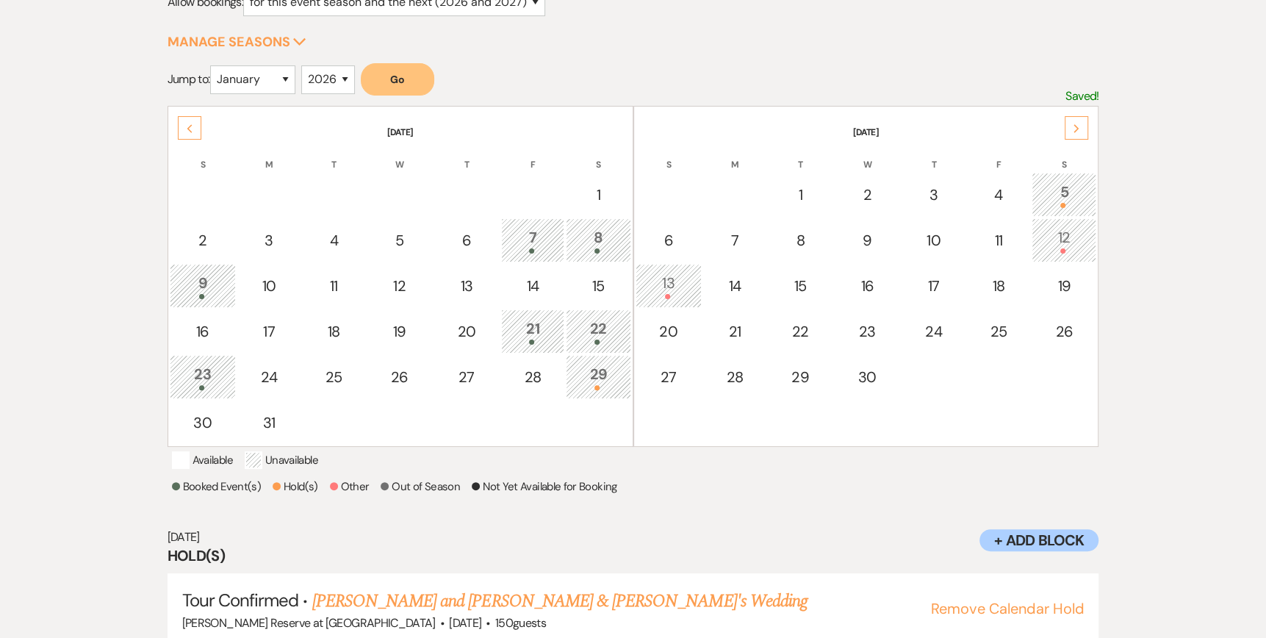
scroll to position [273, 0]
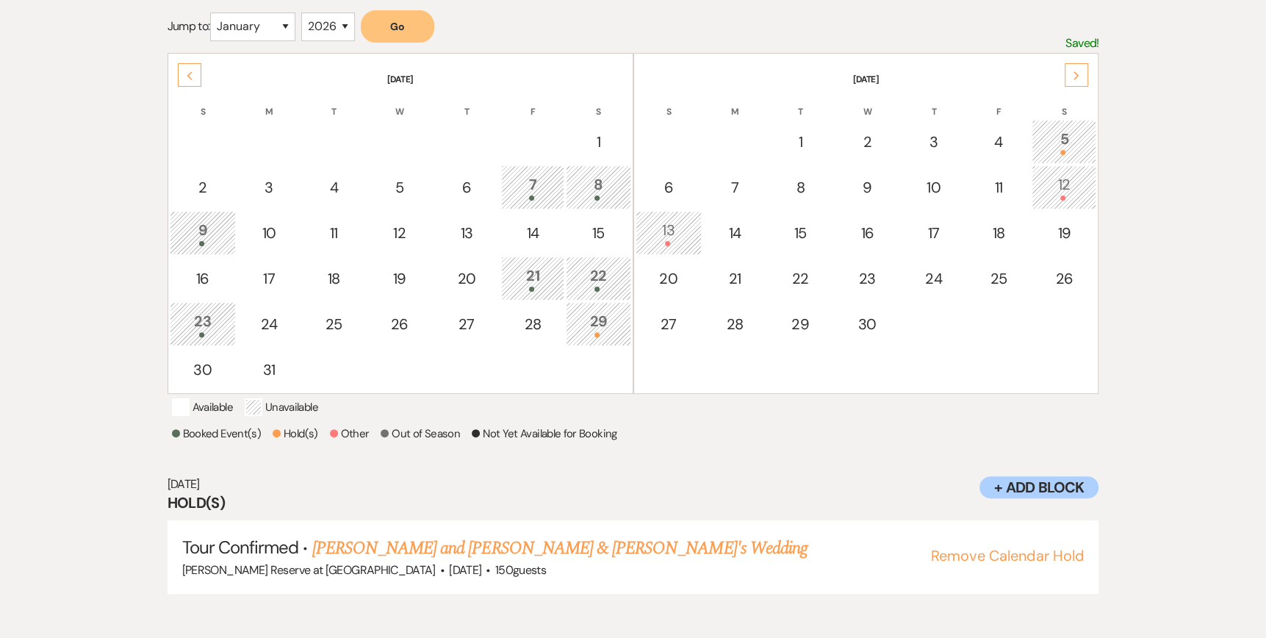
click at [1079, 75] on icon "Next" at bounding box center [1075, 75] width 7 height 9
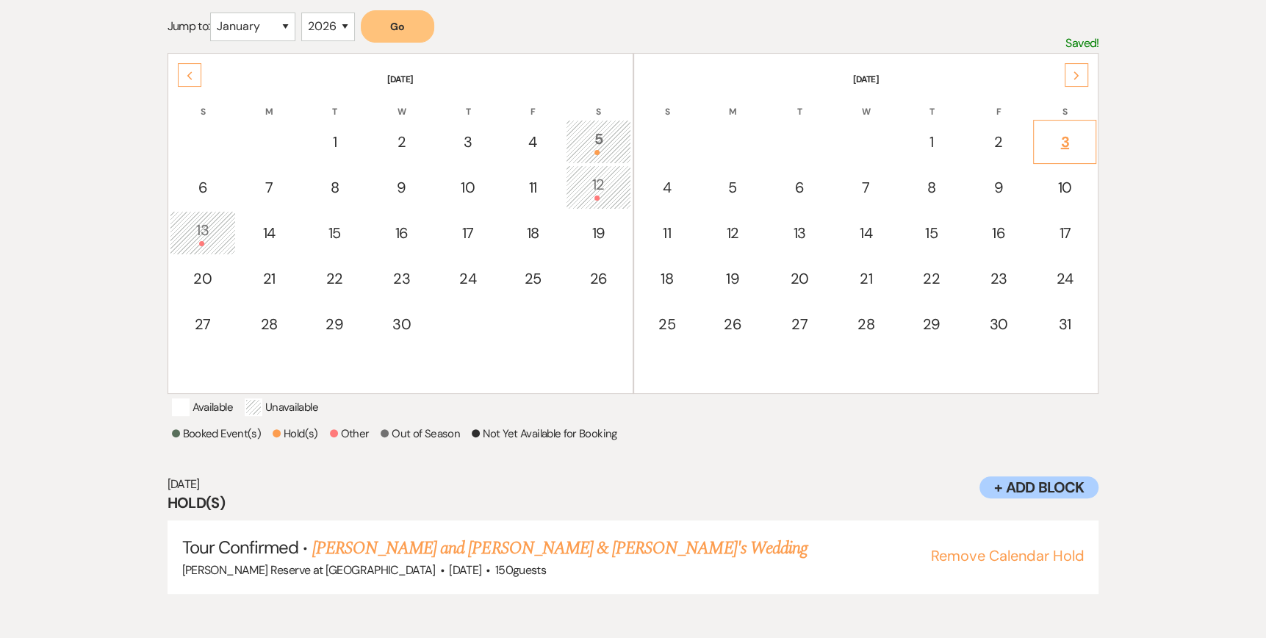
click at [1066, 134] on div "3" at bounding box center [1064, 142] width 47 height 22
select select "other"
select select "false"
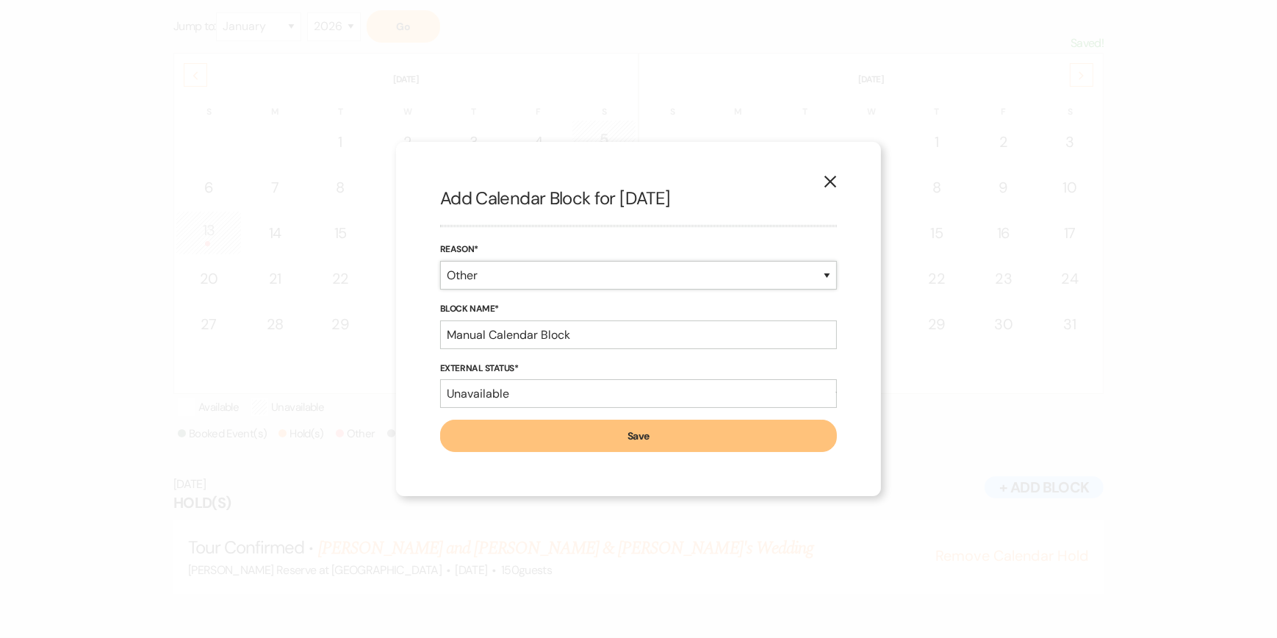
click at [491, 270] on select "Booked Event Hold Other" at bounding box center [638, 275] width 397 height 29
select select "hold"
click at [440, 289] on select "Booked Event Hold Other" at bounding box center [638, 275] width 397 height 29
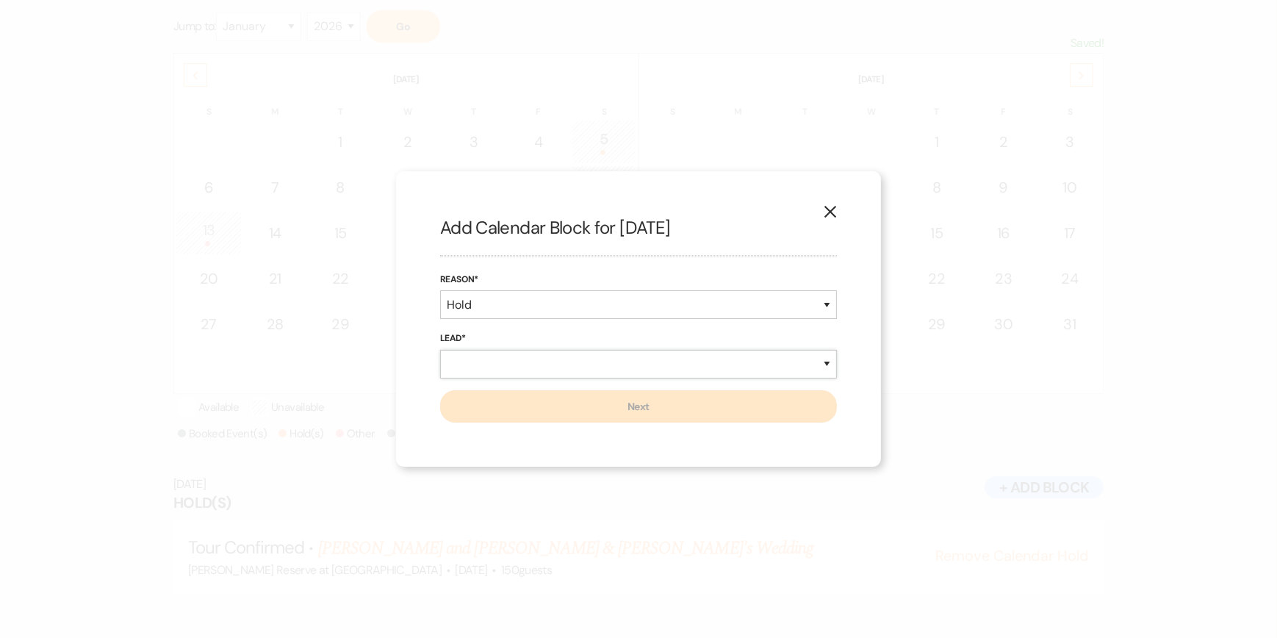
click at [462, 364] on select "New Lead Existing Lead" at bounding box center [638, 364] width 397 height 29
select select "existingLead"
click at [440, 350] on select "New Lead Existing Lead" at bounding box center [638, 364] width 397 height 29
select select "false"
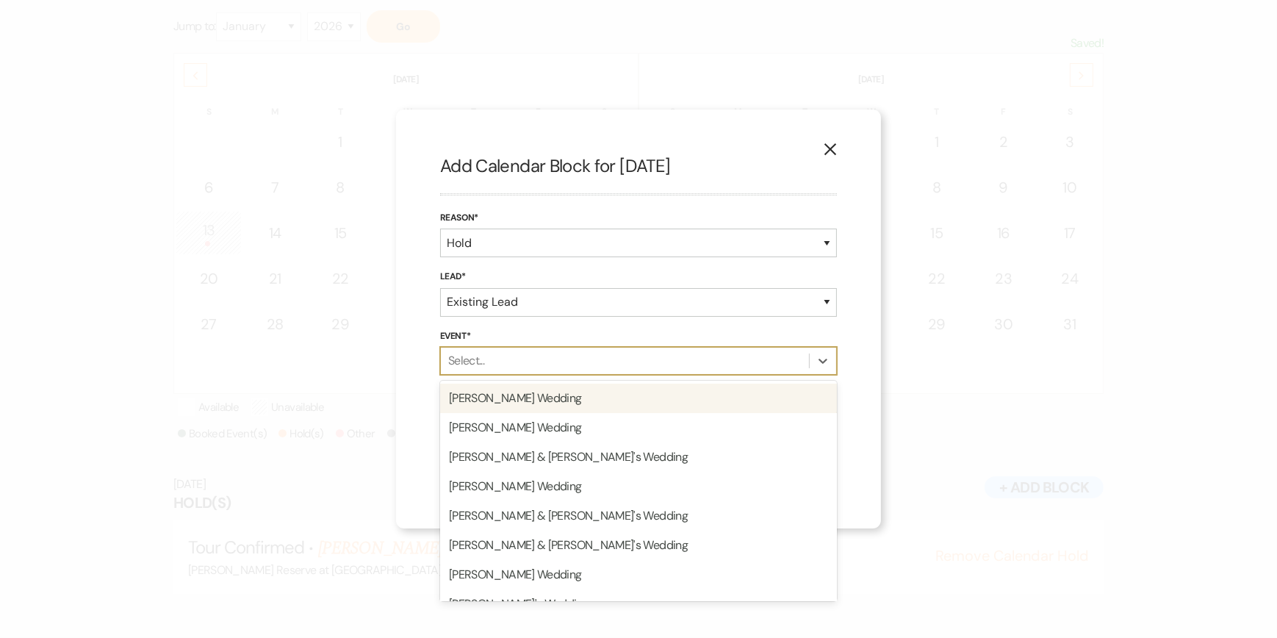
click at [470, 361] on div "Select..." at bounding box center [466, 361] width 36 height 18
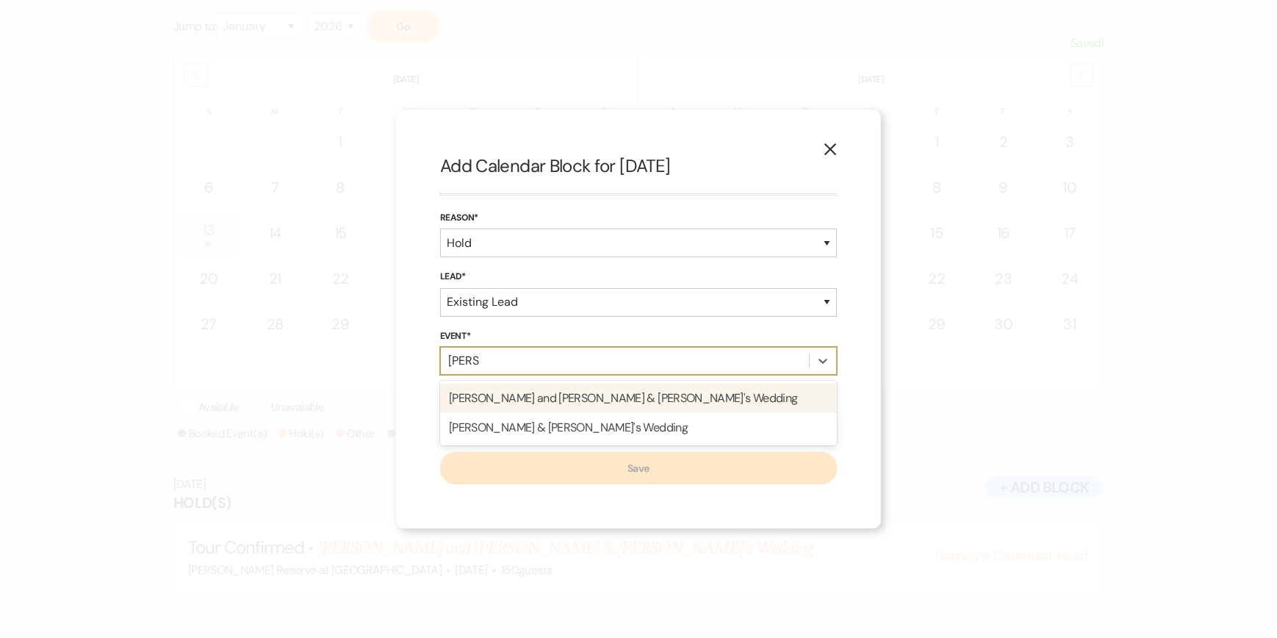
type input "[PERSON_NAME]"
click at [538, 403] on div "[PERSON_NAME] and [PERSON_NAME] & [PERSON_NAME]'s Wedding" at bounding box center [638, 397] width 397 height 29
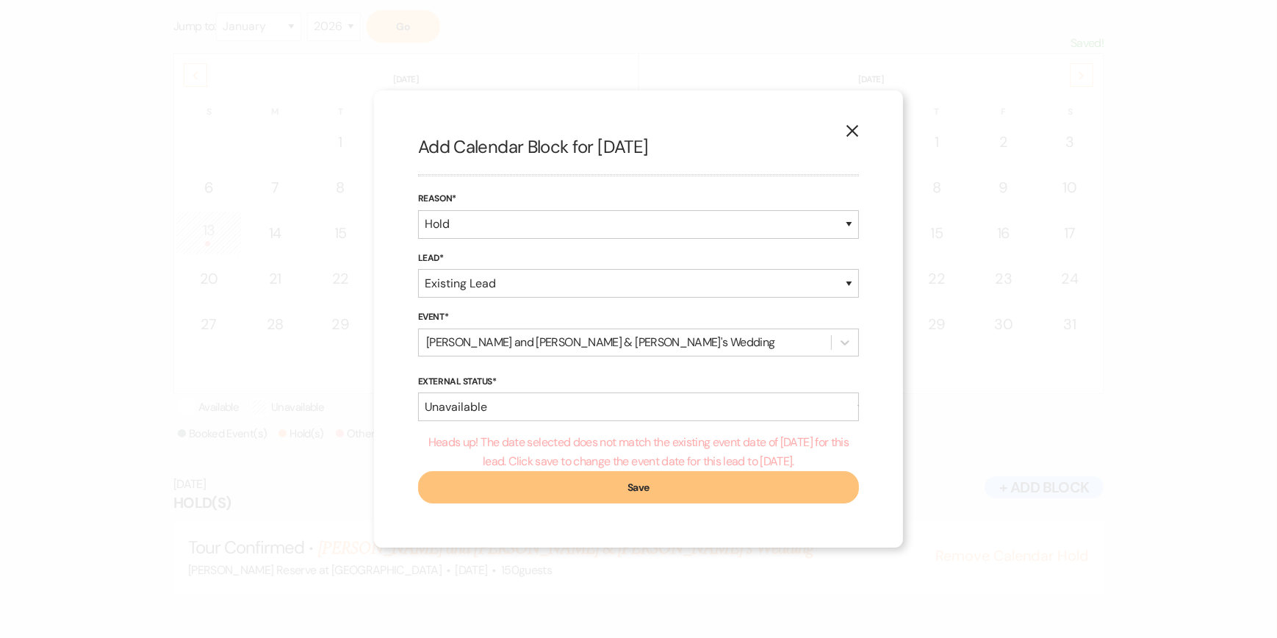
click at [655, 488] on button "Save" at bounding box center [638, 487] width 441 height 32
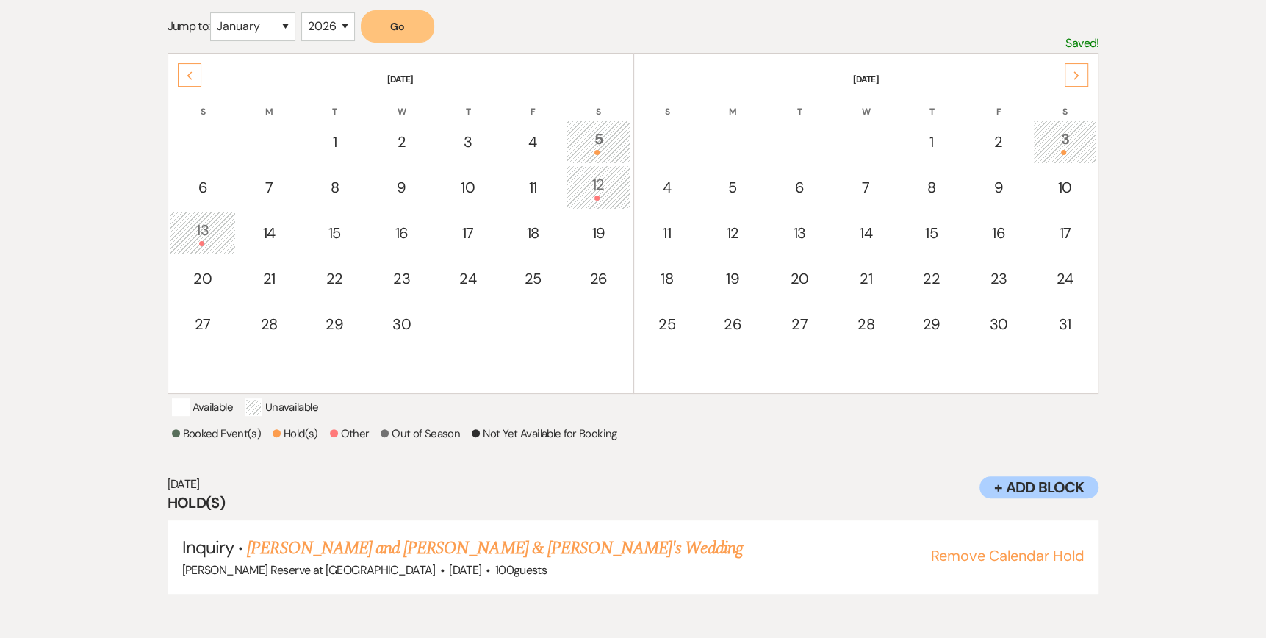
click at [195, 73] on div "Previous" at bounding box center [190, 75] width 24 height 24
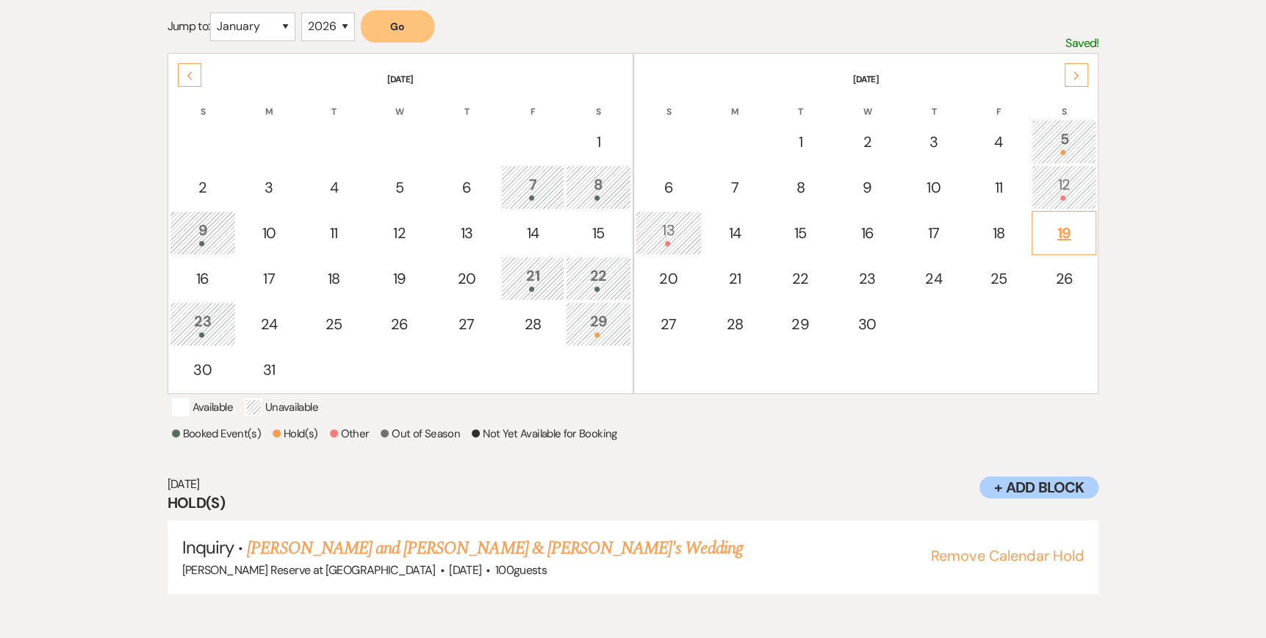
click at [1056, 234] on div "19" at bounding box center [1063, 233] width 48 height 22
select select "other"
select select "false"
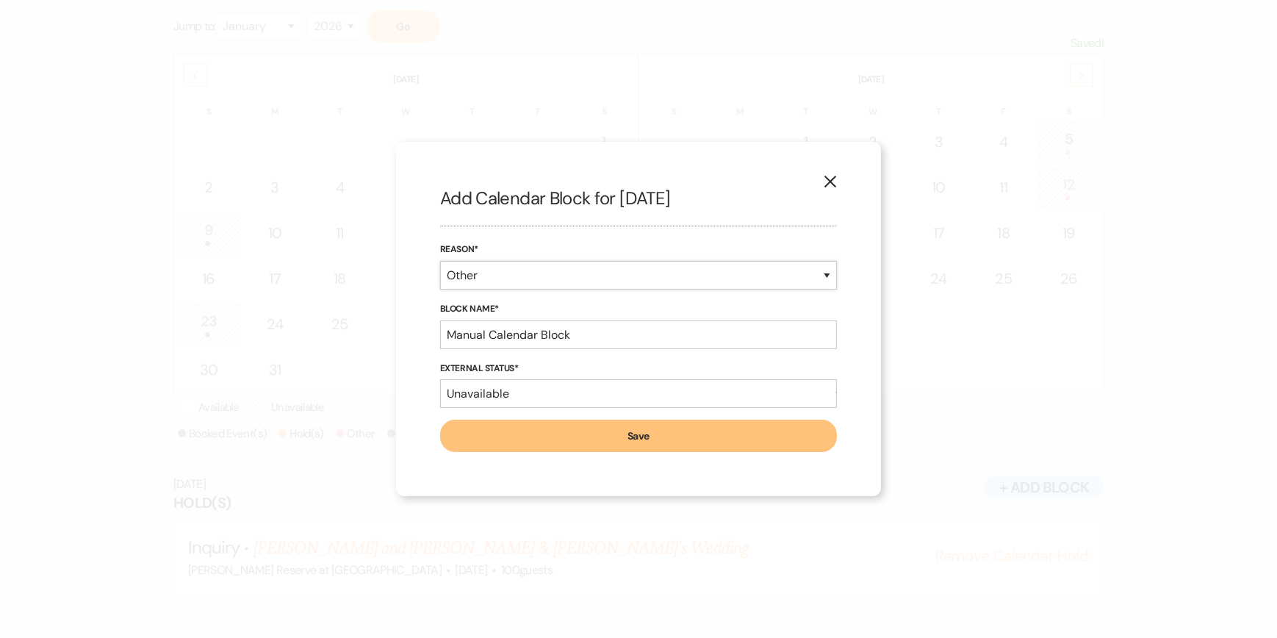
click at [504, 276] on select "Booked Event Hold Other" at bounding box center [638, 275] width 397 height 29
select select "hold"
click at [440, 289] on select "Booked Event Hold Other" at bounding box center [638, 275] width 397 height 29
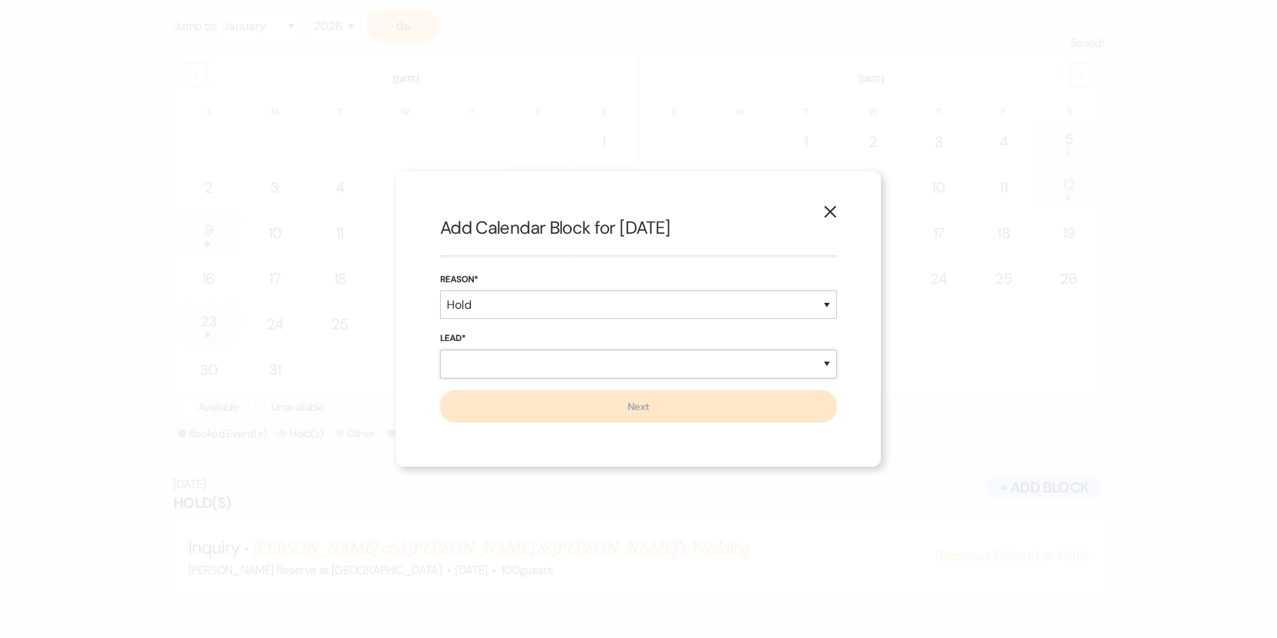
click at [475, 360] on select "New Lead Existing Lead" at bounding box center [638, 364] width 397 height 29
select select "existingLead"
click at [440, 350] on select "New Lead Existing Lead" at bounding box center [638, 364] width 397 height 29
select select "false"
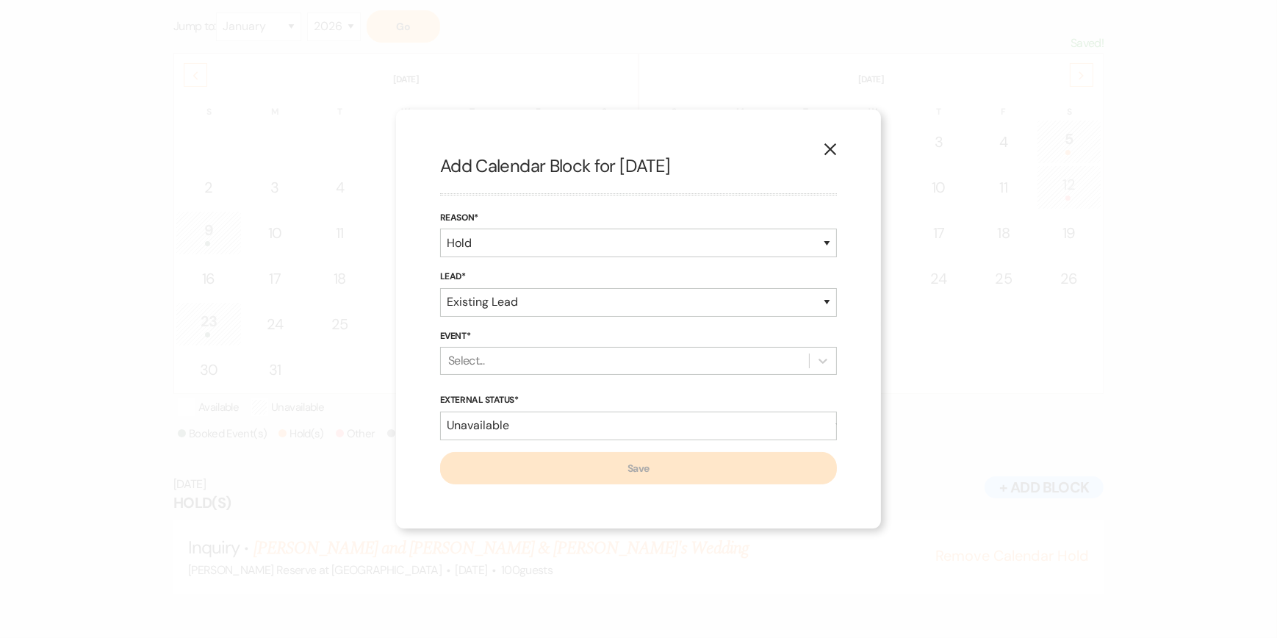
click at [458, 361] on div "Select..." at bounding box center [466, 361] width 36 height 18
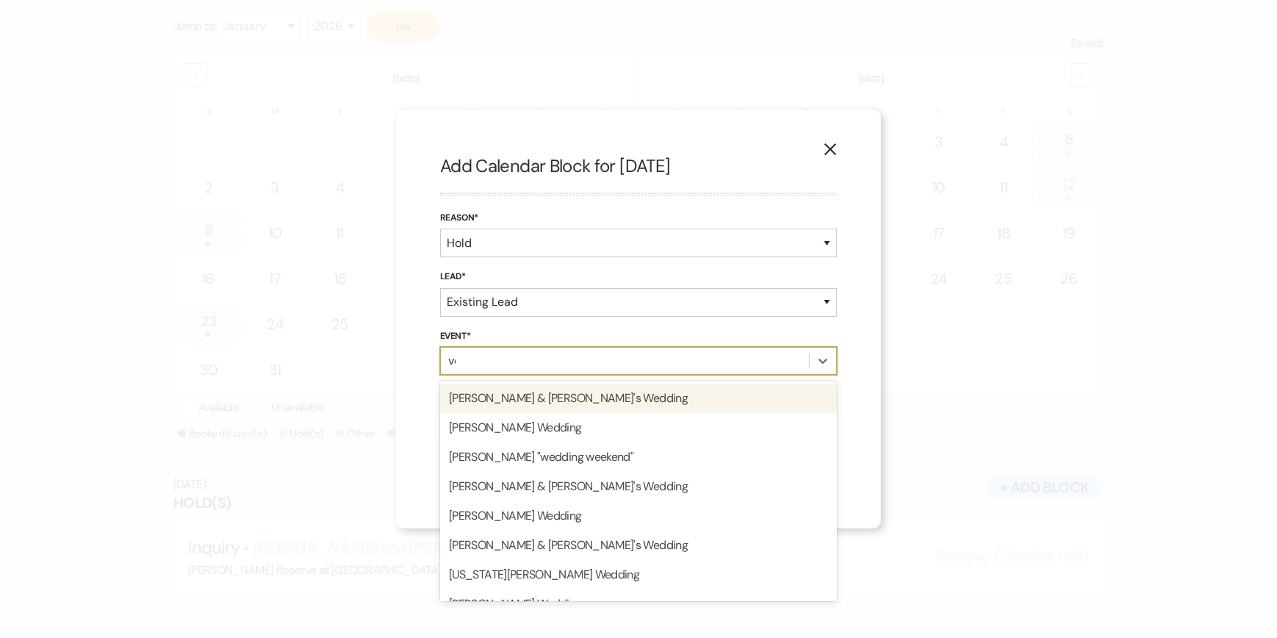
type input "ver"
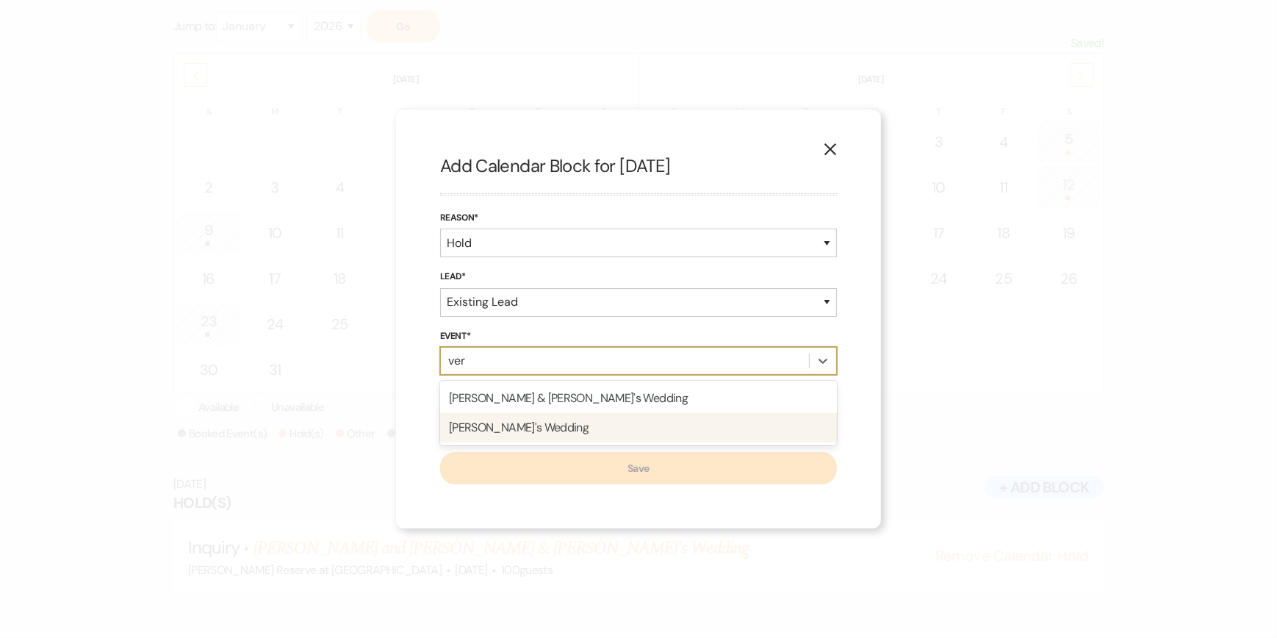
click at [500, 428] on div "[PERSON_NAME]'s Wedding" at bounding box center [638, 427] width 397 height 29
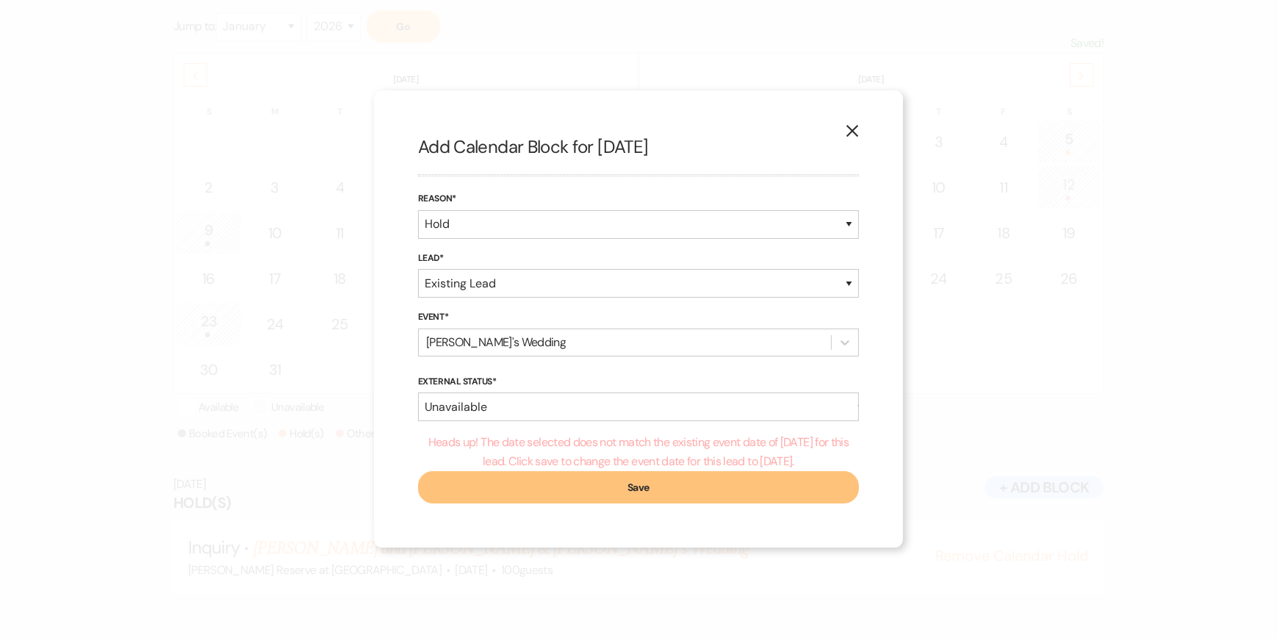
click at [625, 490] on button "Save" at bounding box center [638, 487] width 441 height 32
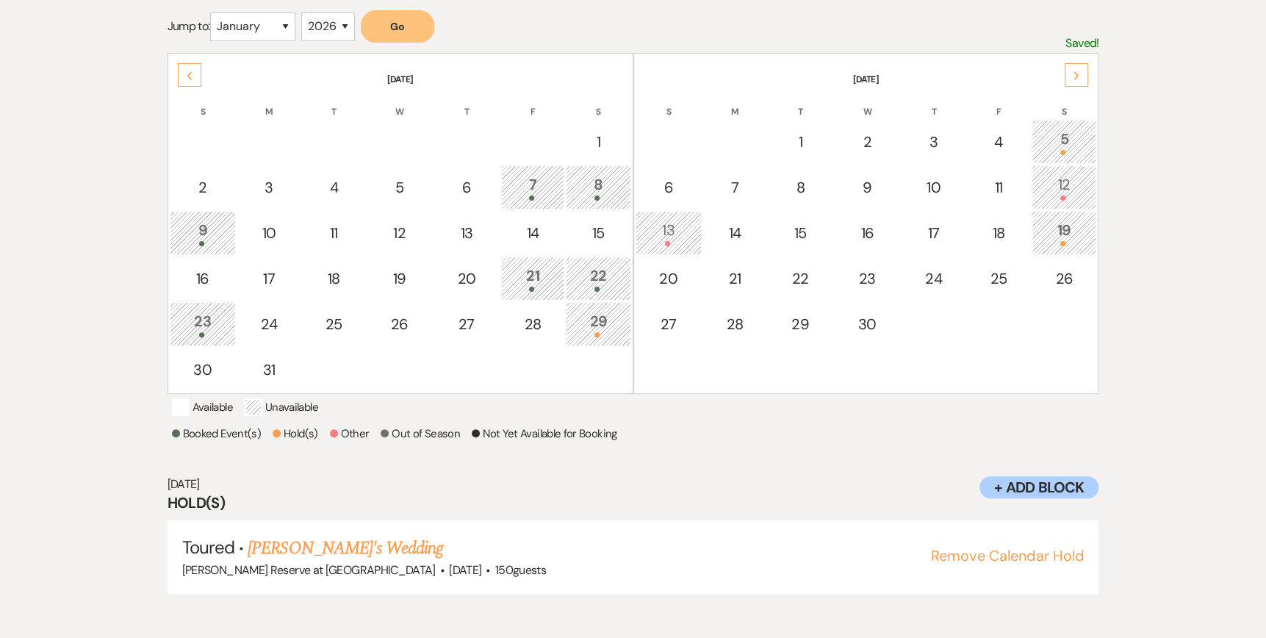
click at [1073, 71] on icon "Next" at bounding box center [1075, 75] width 7 height 9
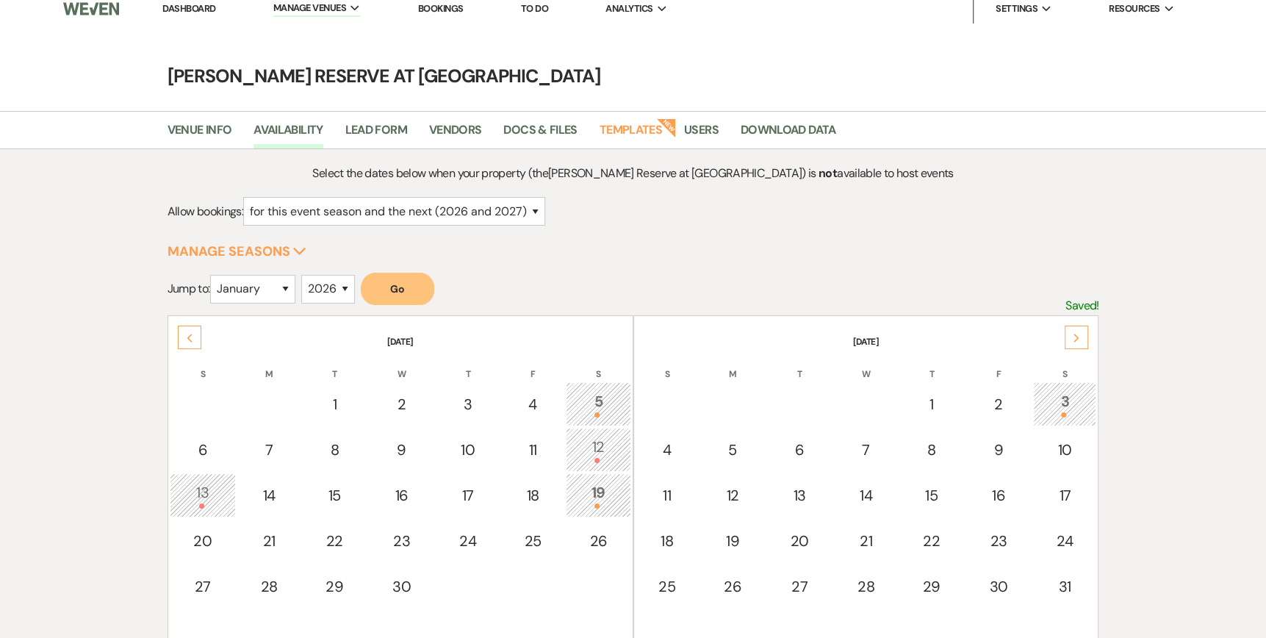
scroll to position [0, 0]
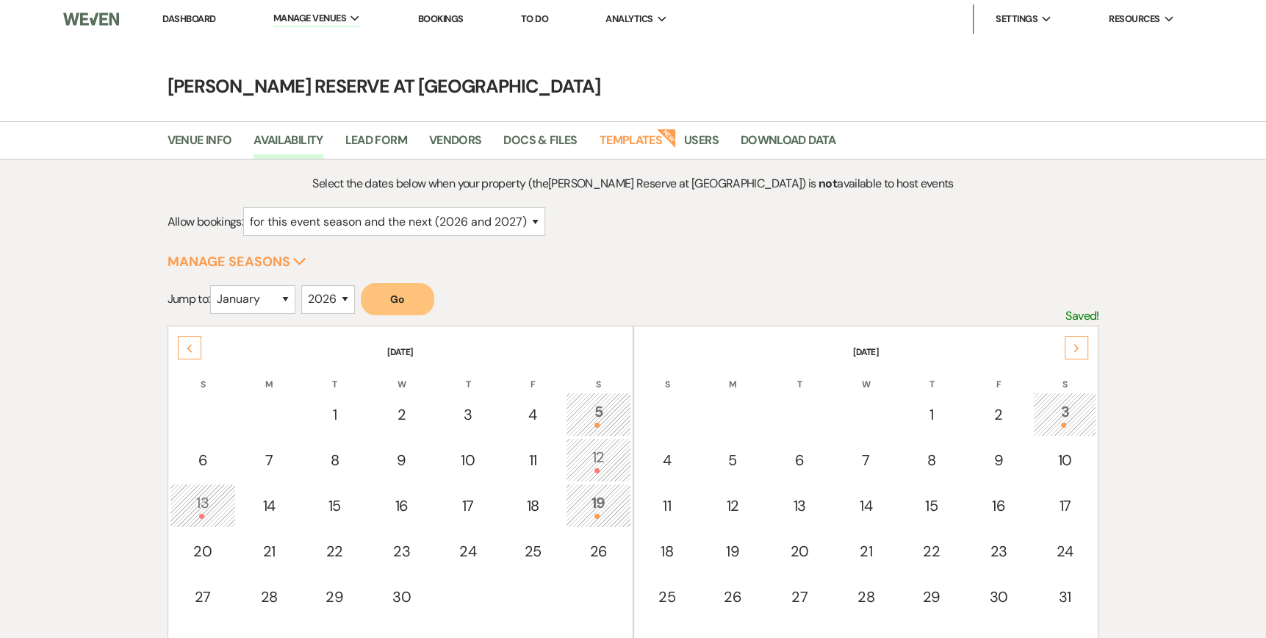
click at [192, 18] on link "Dashboard" at bounding box center [188, 18] width 53 height 12
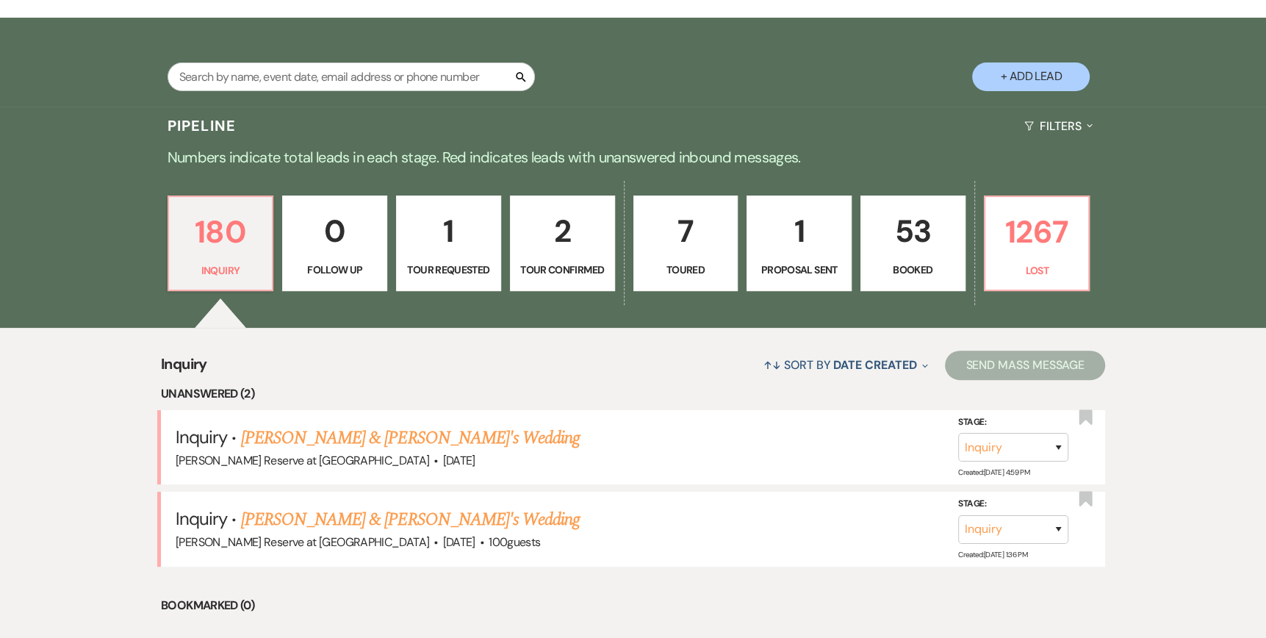
scroll to position [294, 0]
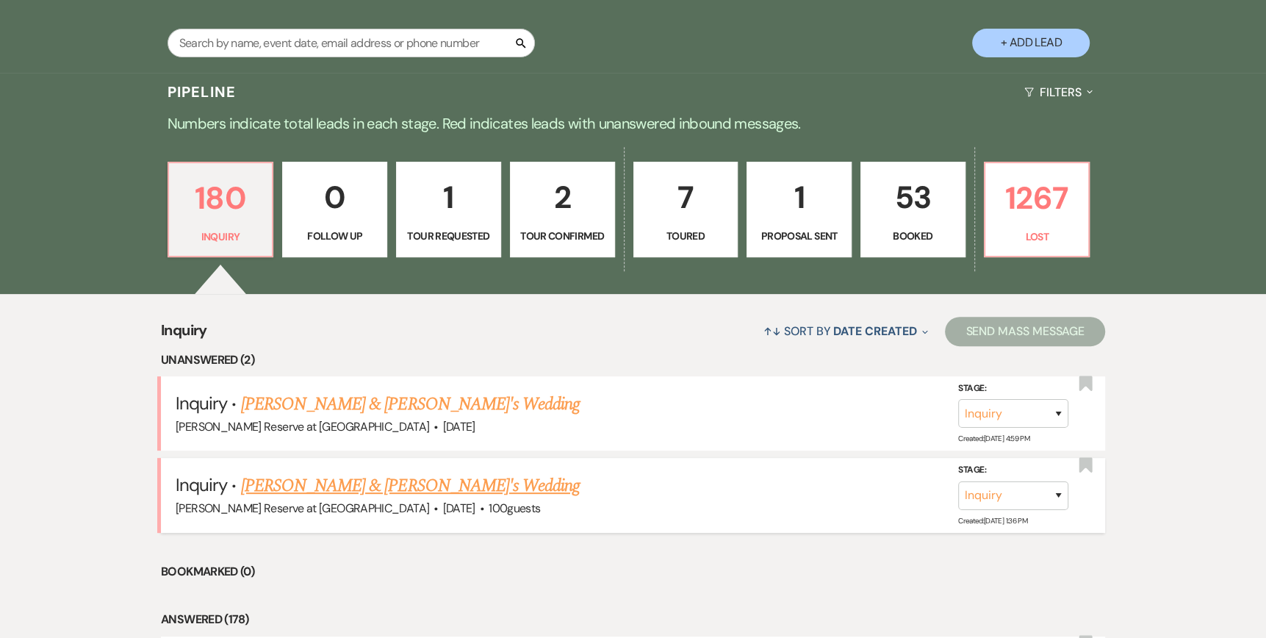
click at [359, 483] on link "[PERSON_NAME] & [PERSON_NAME]'s Wedding" at bounding box center [410, 485] width 339 height 26
select select "5"
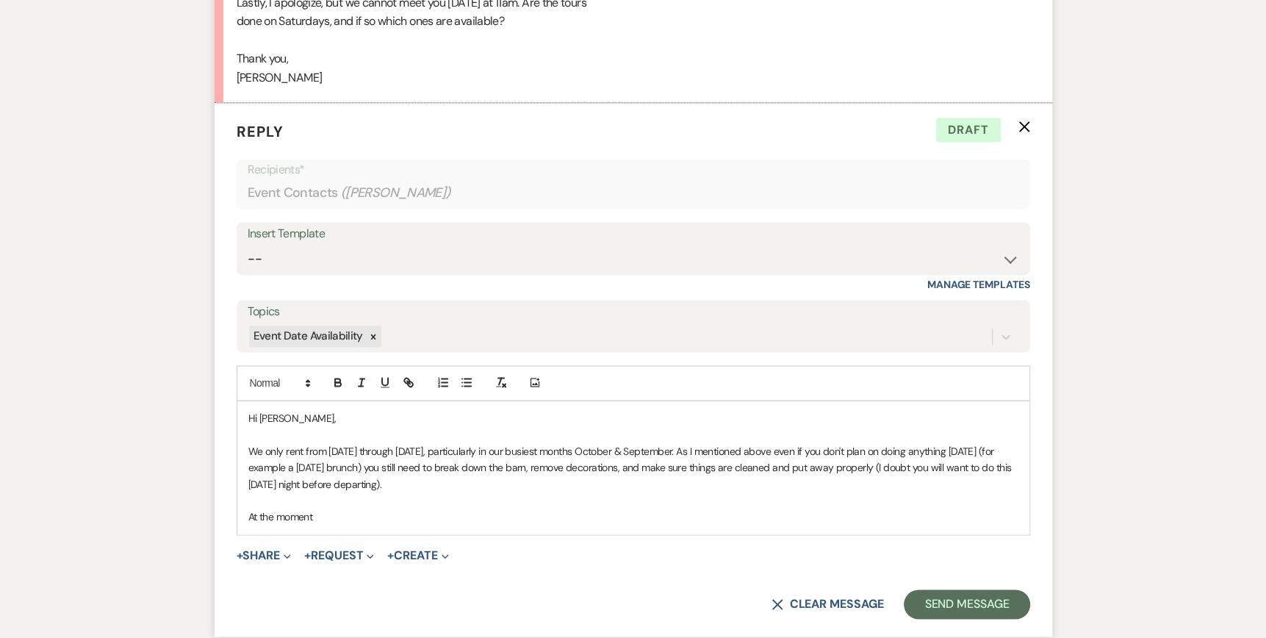
scroll to position [1717, 0]
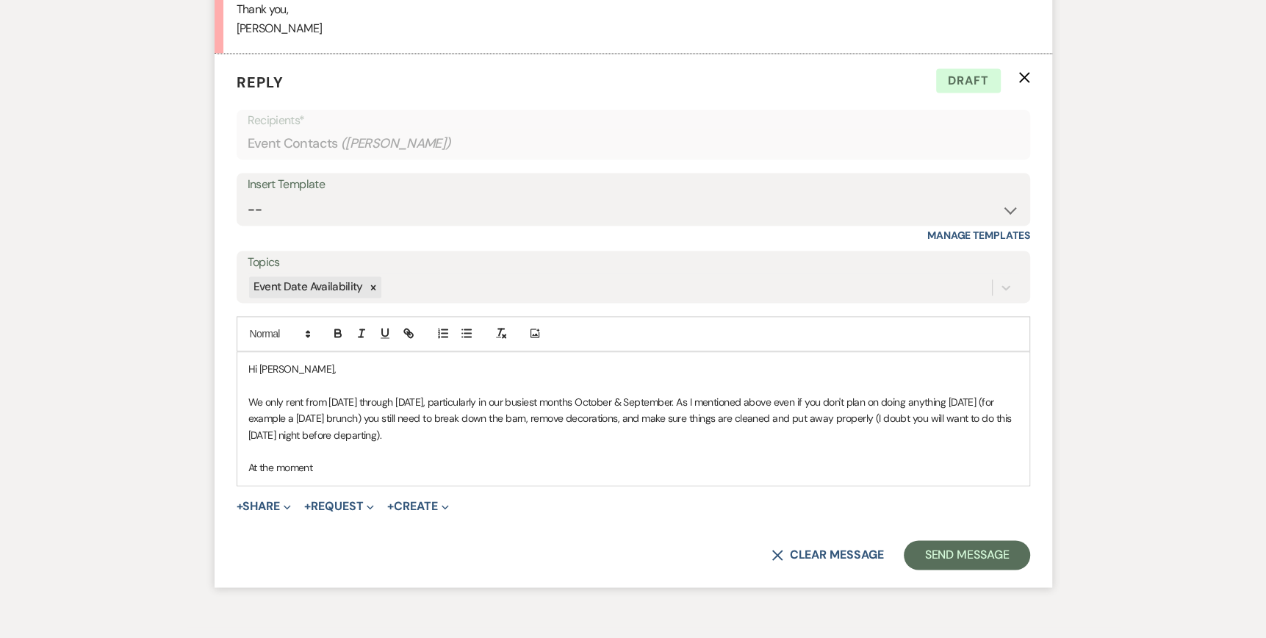
click at [337, 461] on p "At the moment" at bounding box center [633, 467] width 770 height 16
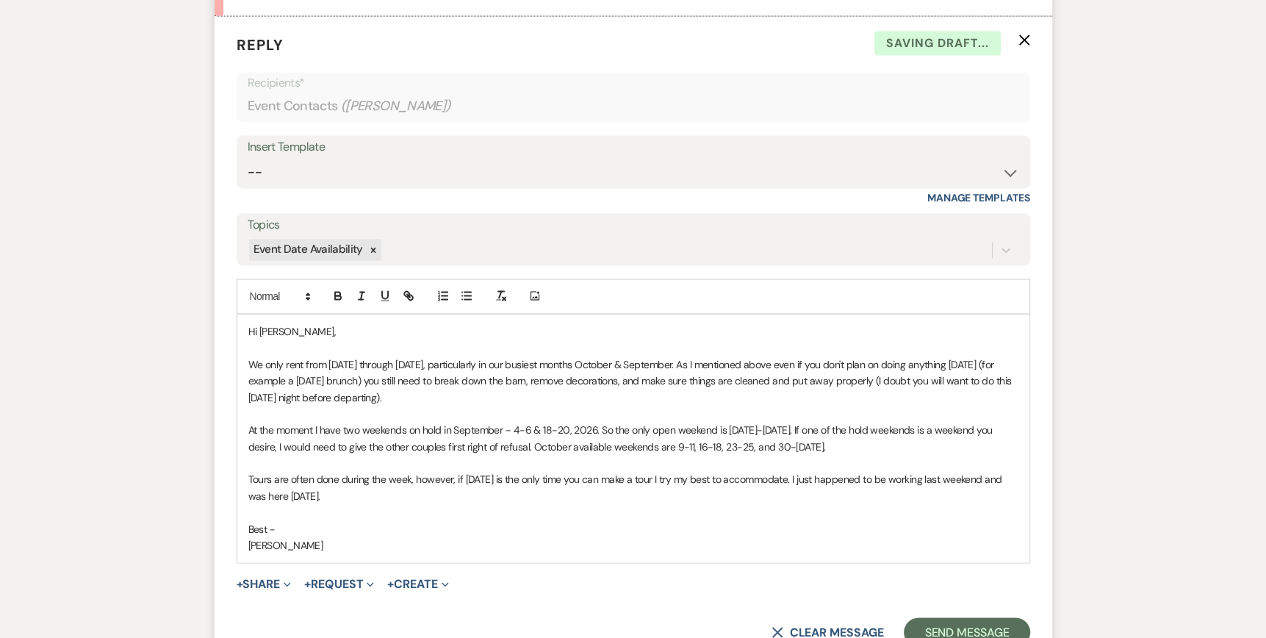
scroll to position [1791, 0]
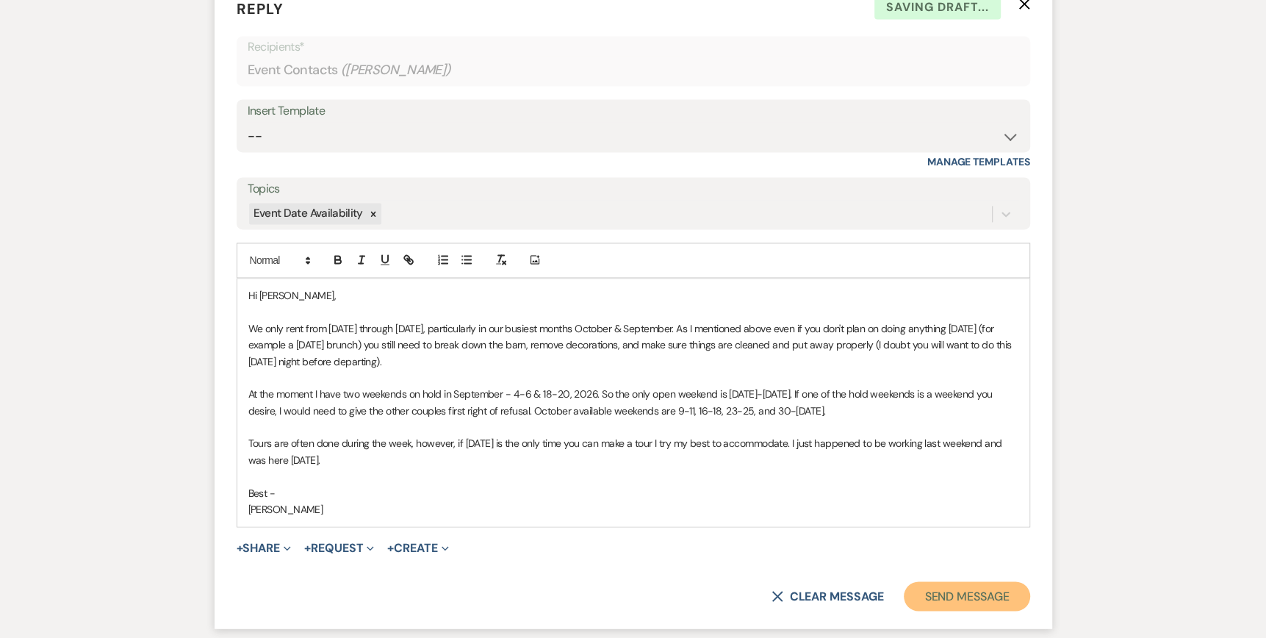
click at [965, 594] on button "Send Message" at bounding box center [967, 595] width 126 height 29
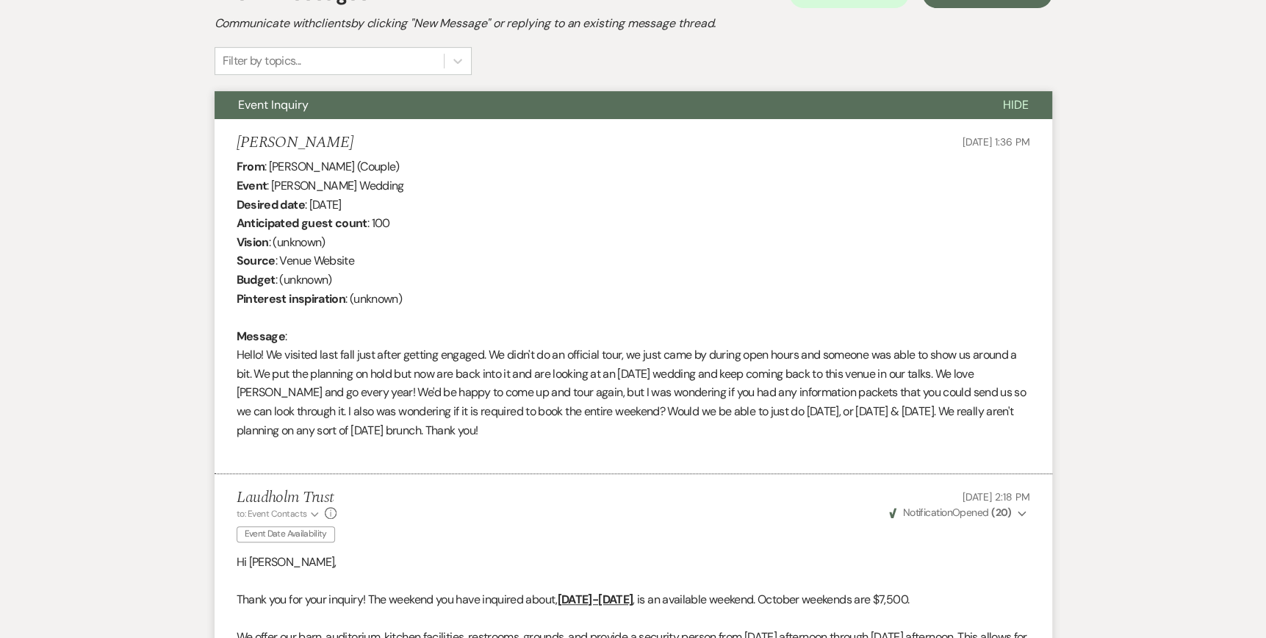
scroll to position [0, 0]
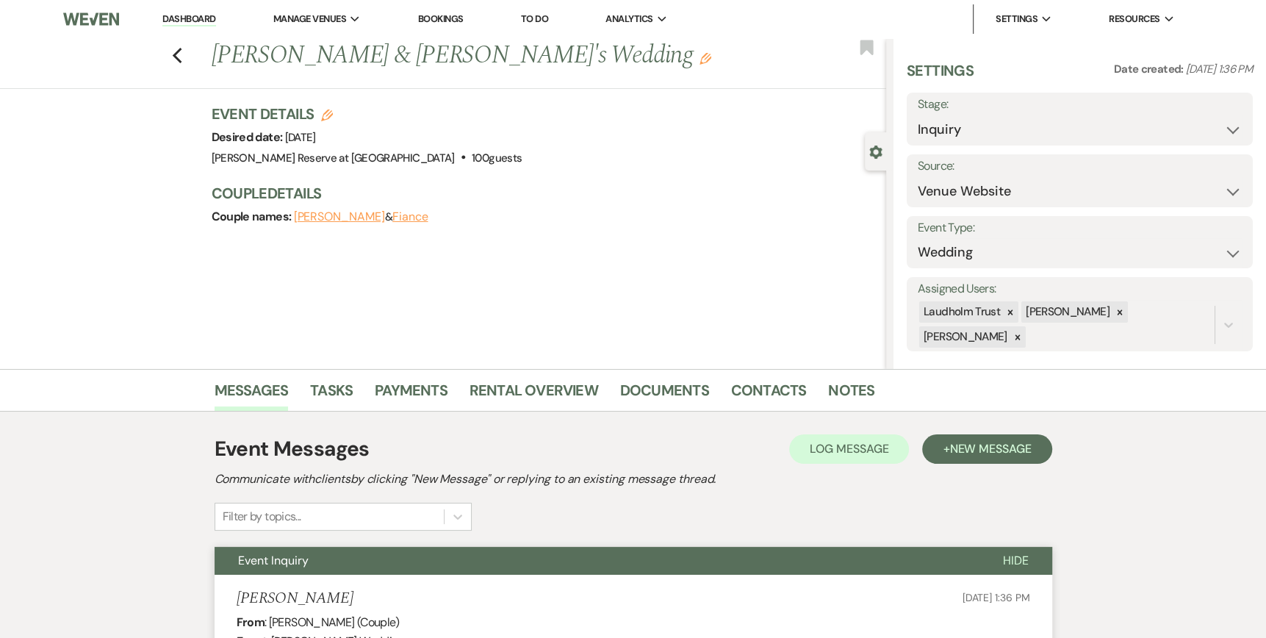
click at [165, 21] on link "Dashboard" at bounding box center [188, 19] width 53 height 14
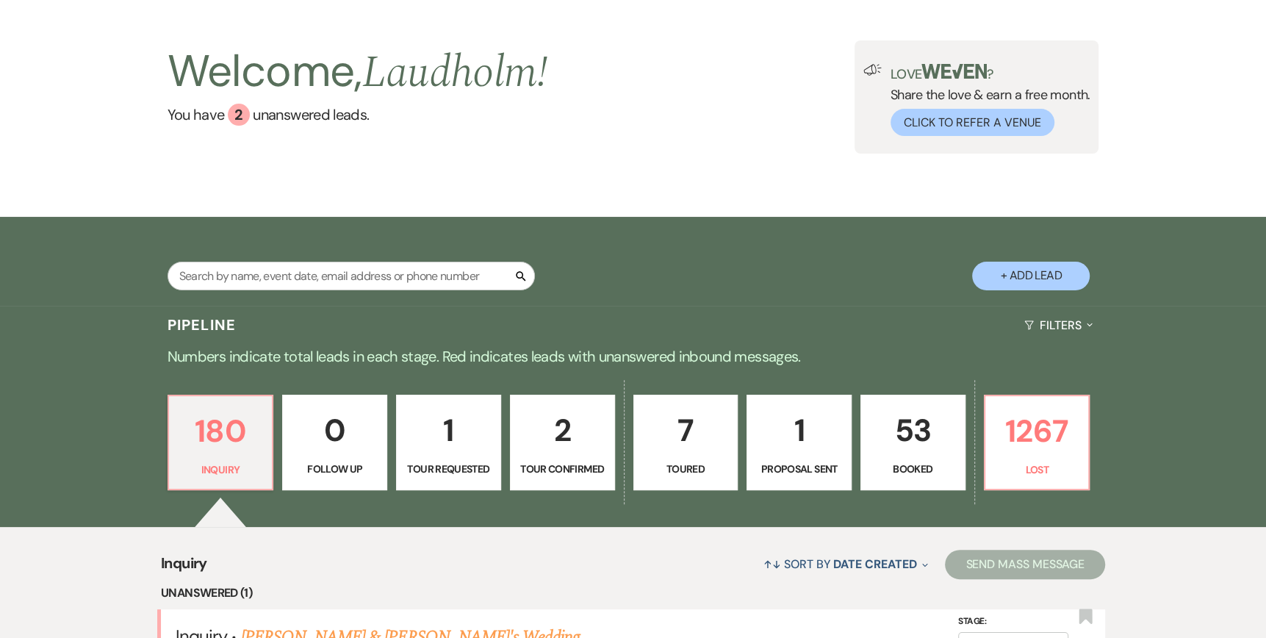
scroll to position [220, 0]
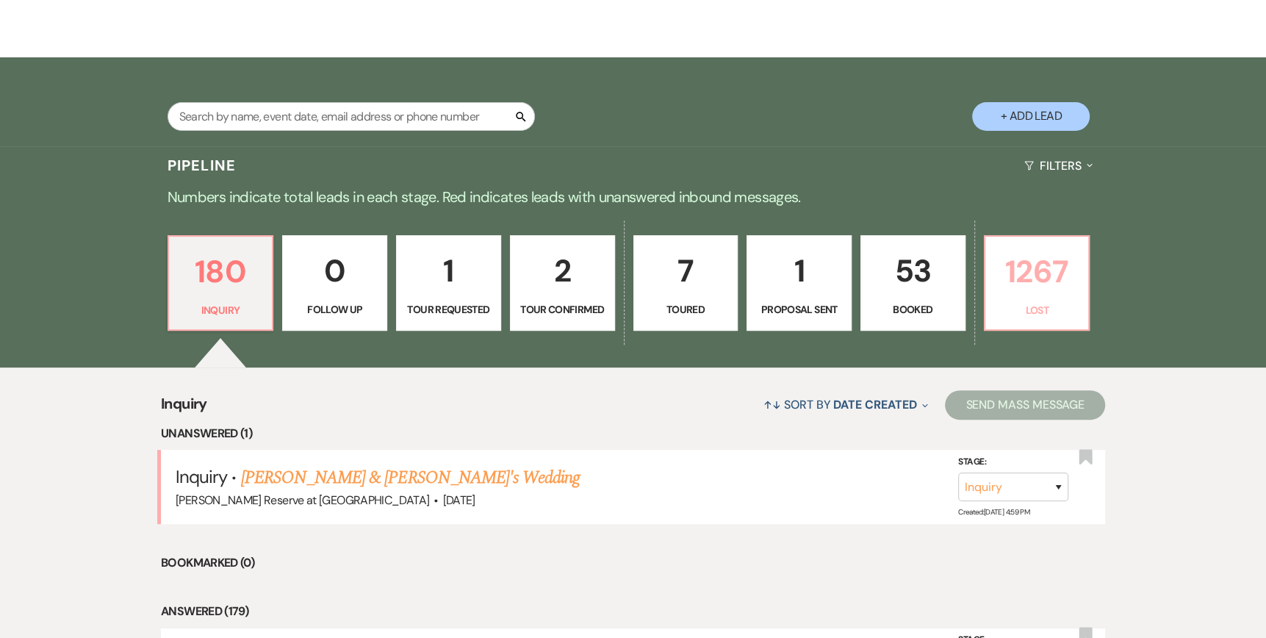
click at [1031, 298] on link "1267 Lost" at bounding box center [1037, 282] width 107 height 95
select select "8"
select select "1"
select select "8"
select select "5"
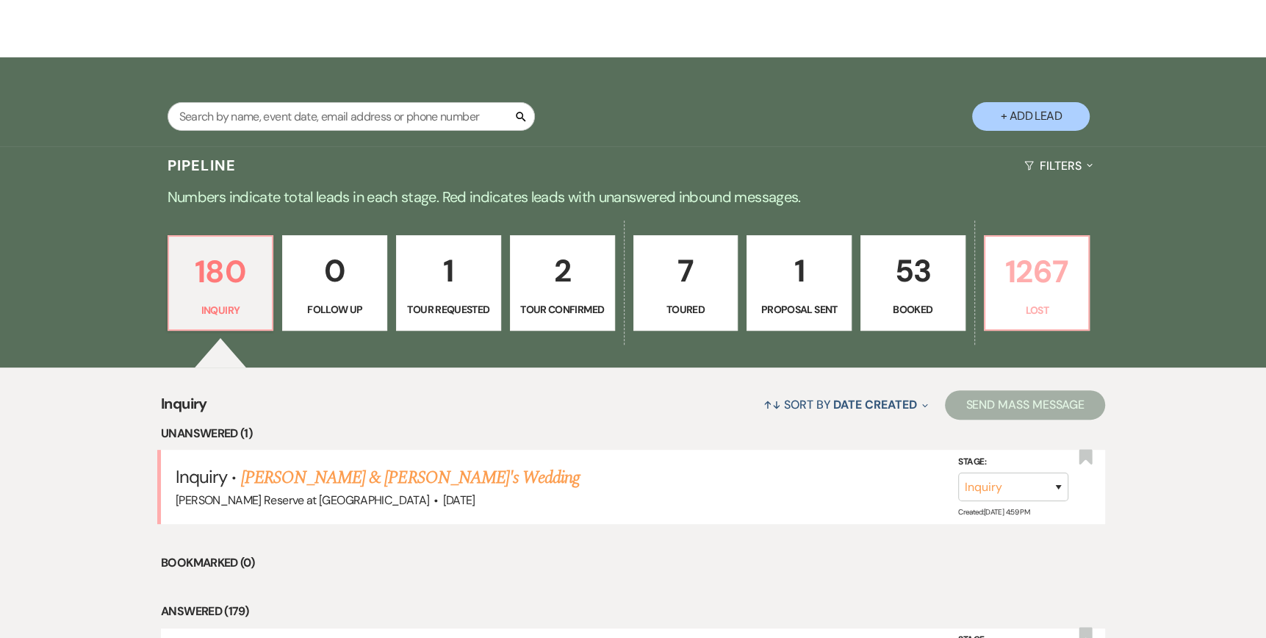
select select "8"
select select "5"
select select "8"
select select "6"
select select "8"
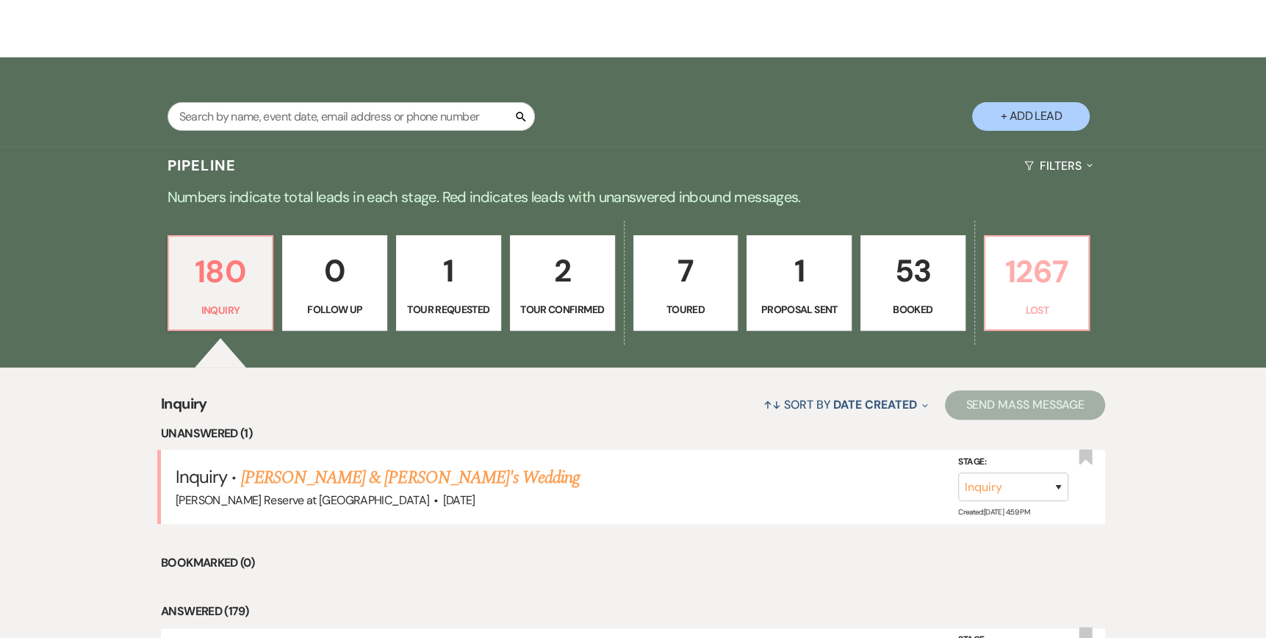
select select "5"
select select "8"
select select "6"
select select "8"
select select "6"
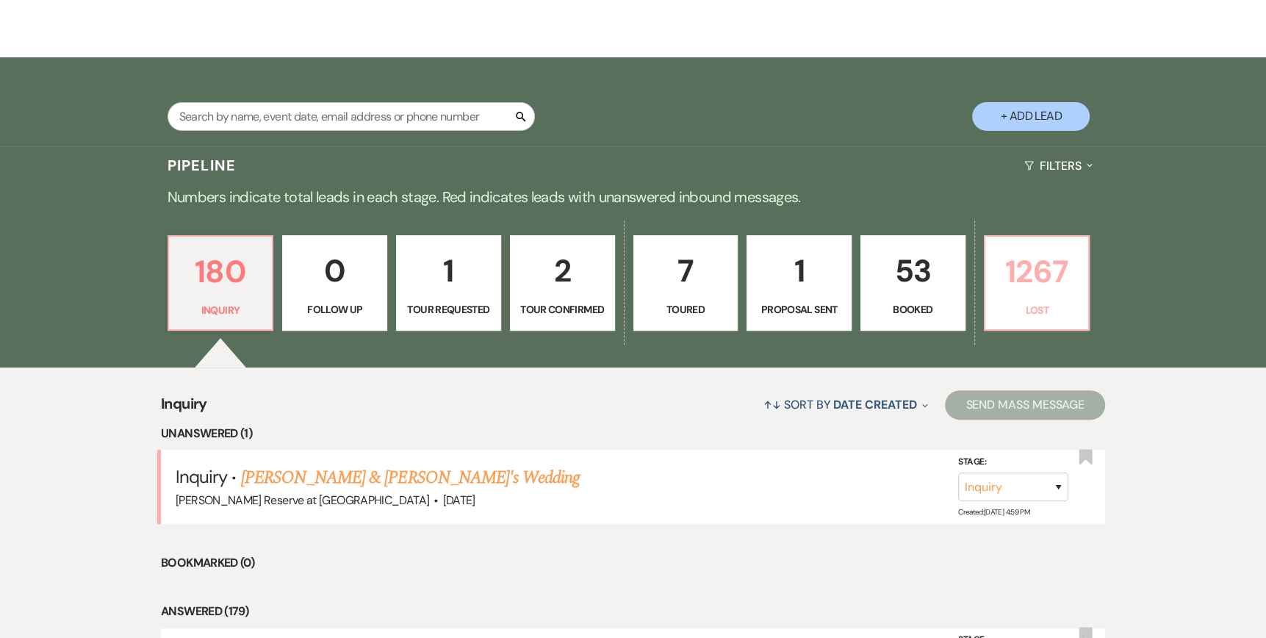
select select "8"
select select "1"
select select "8"
select select "5"
select select "8"
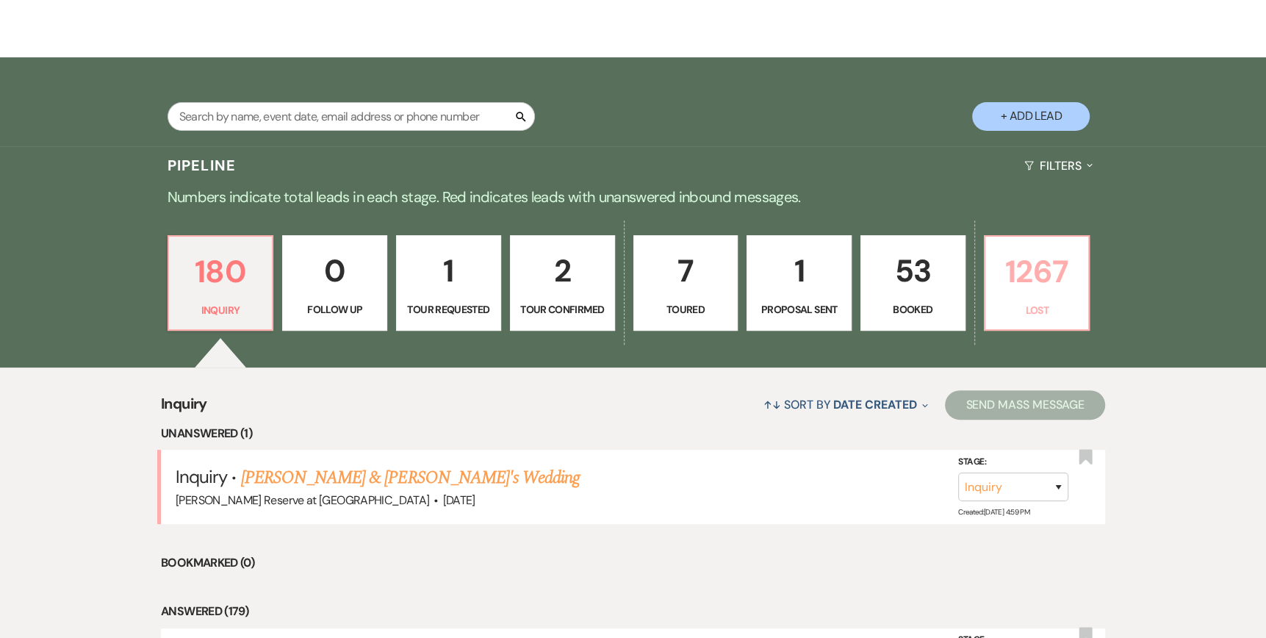
select select "5"
select select "8"
select select "1"
select select "8"
select select "6"
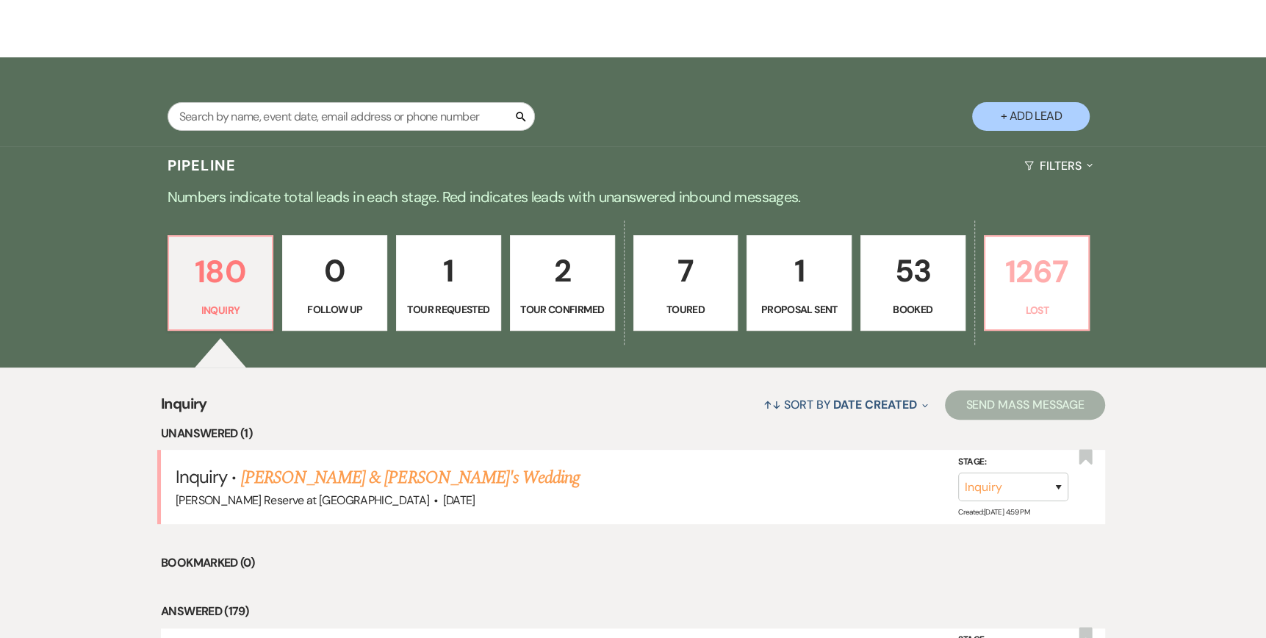
select select "8"
select select "1"
select select "8"
select select "1"
select select "8"
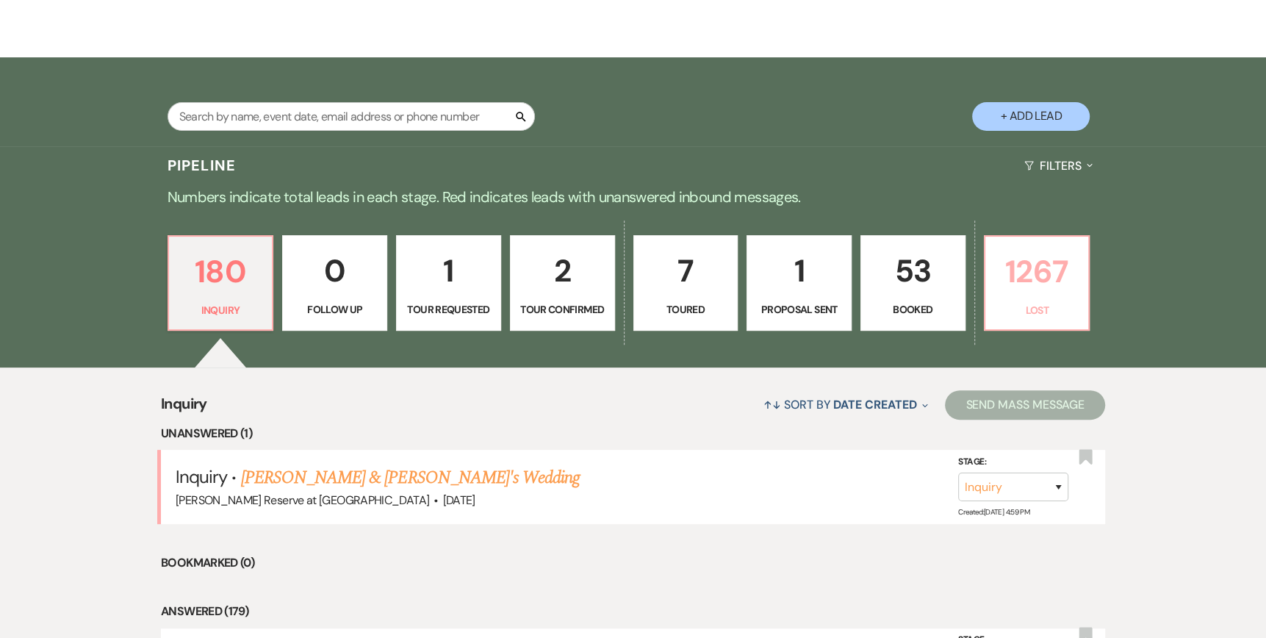
select select "6"
select select "8"
select select "6"
select select "8"
select select "5"
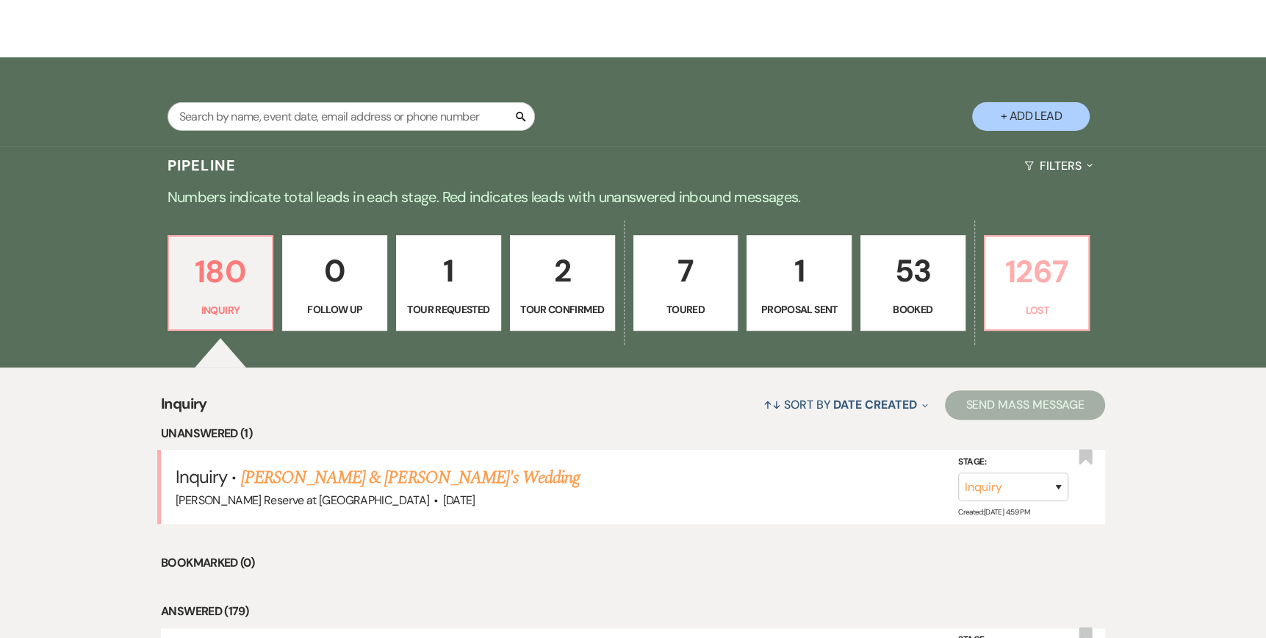
select select "8"
select select "1"
select select "8"
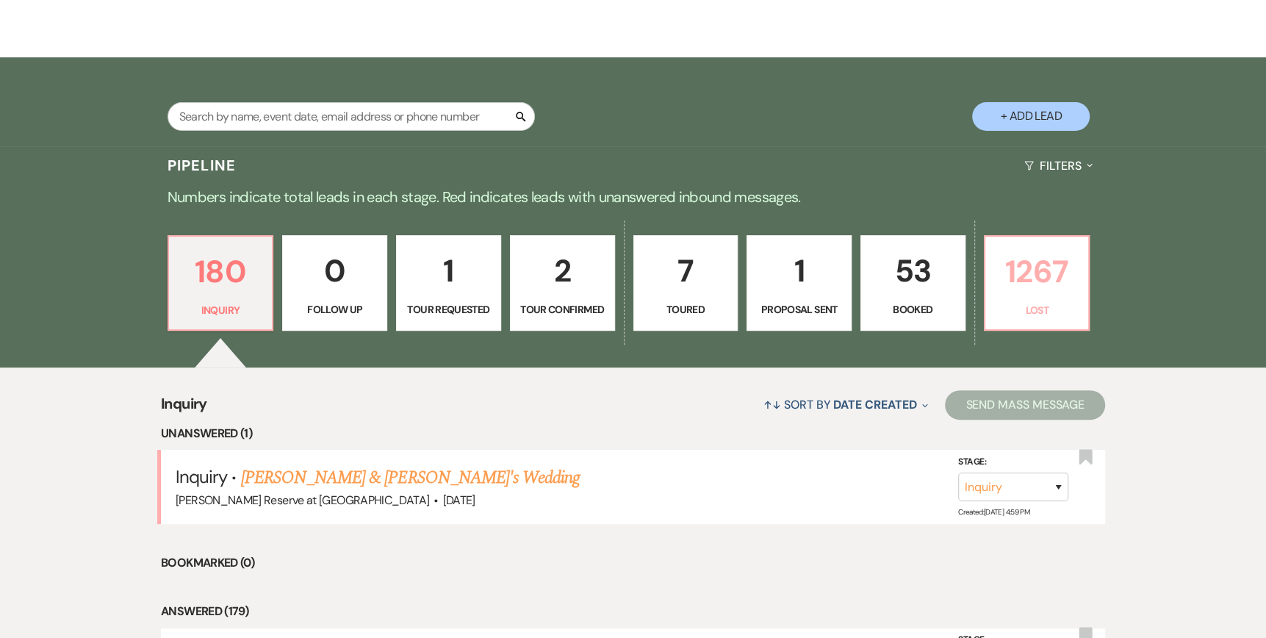
select select "1"
select select "8"
select select "5"
select select "8"
select select "1"
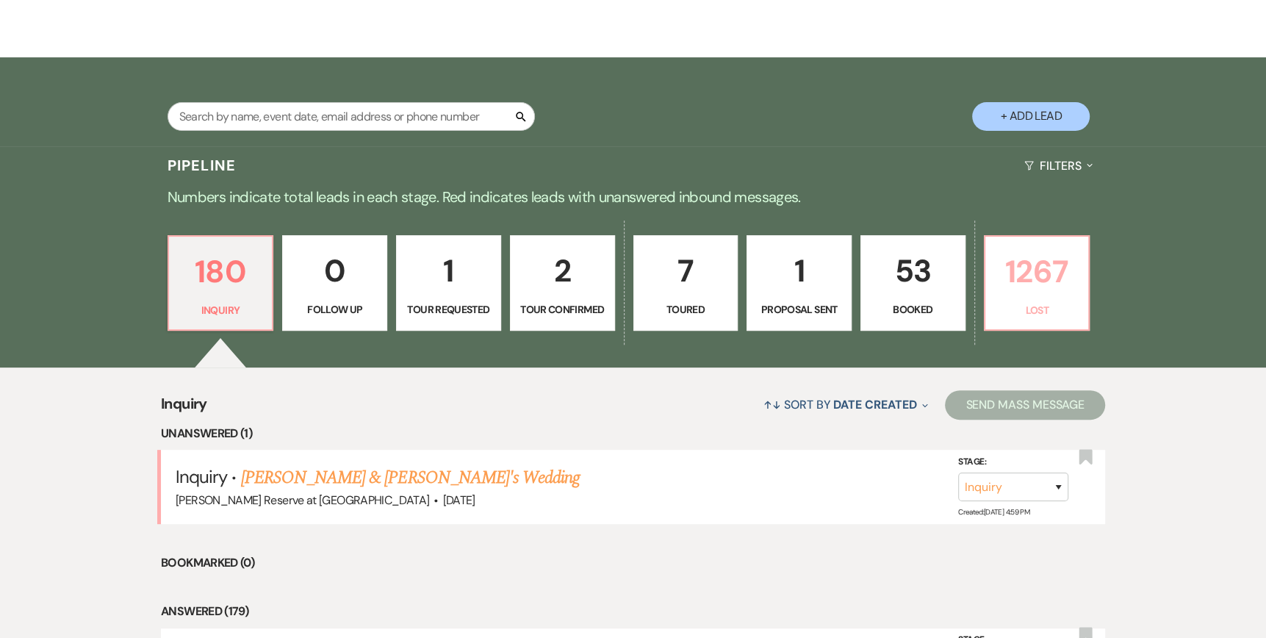
select select "8"
select select "5"
select select "8"
select select "5"
select select "8"
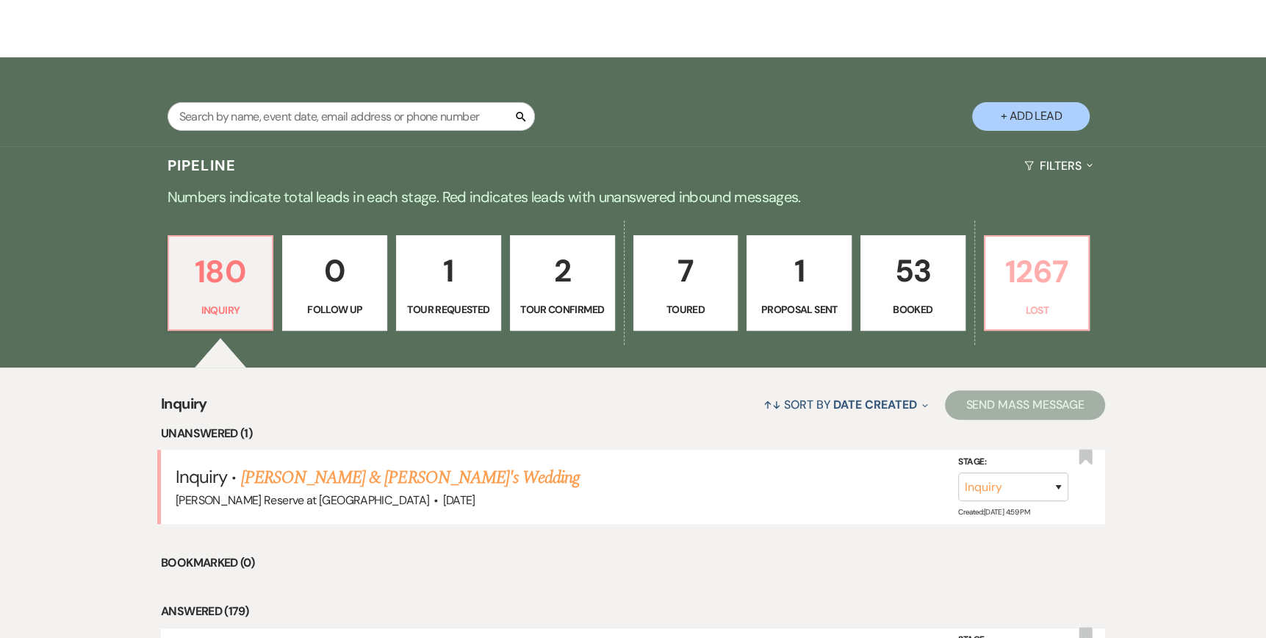
select select "8"
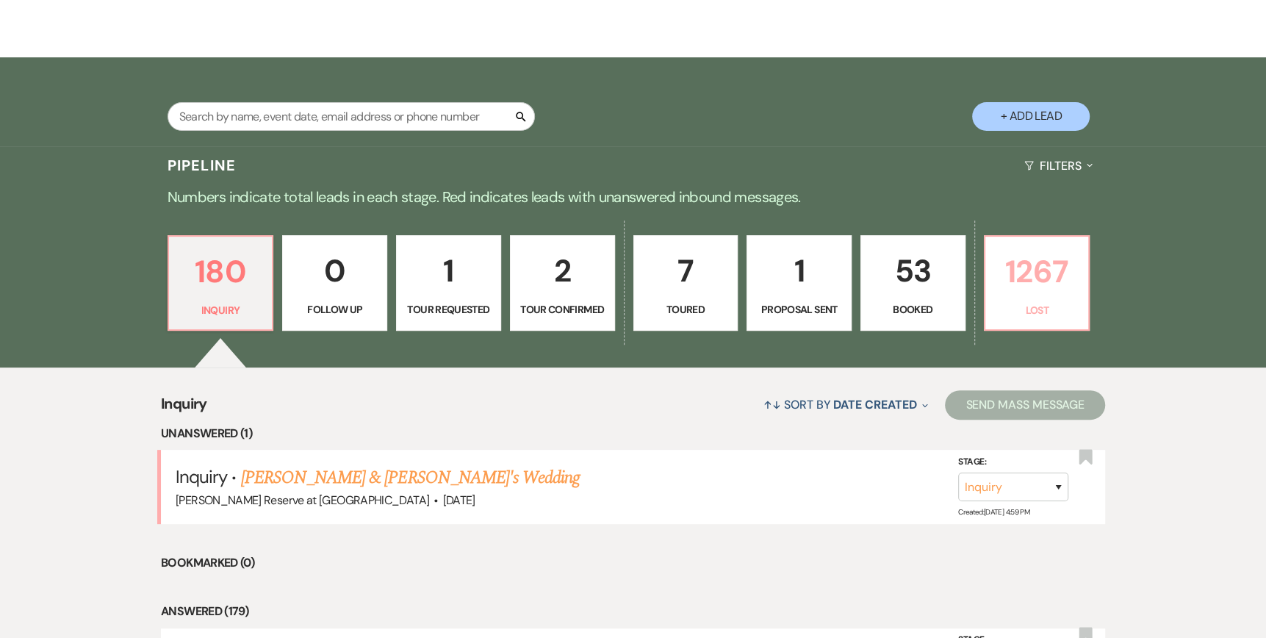
select select "8"
select select "1"
select select "8"
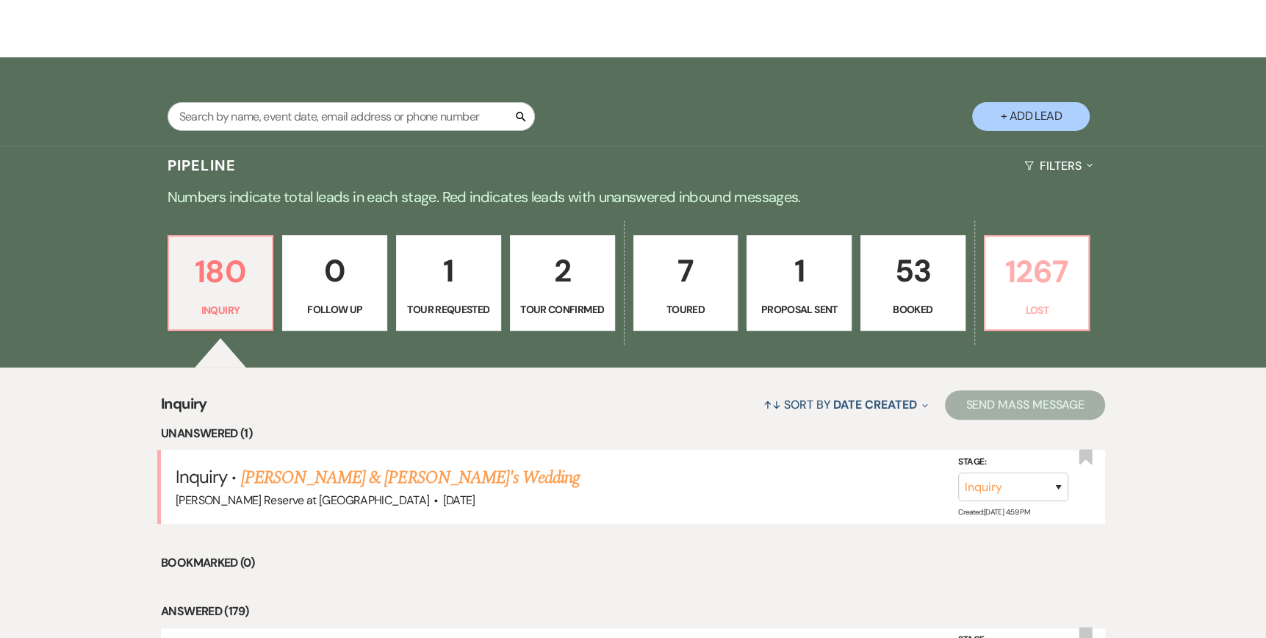
select select "5"
select select "8"
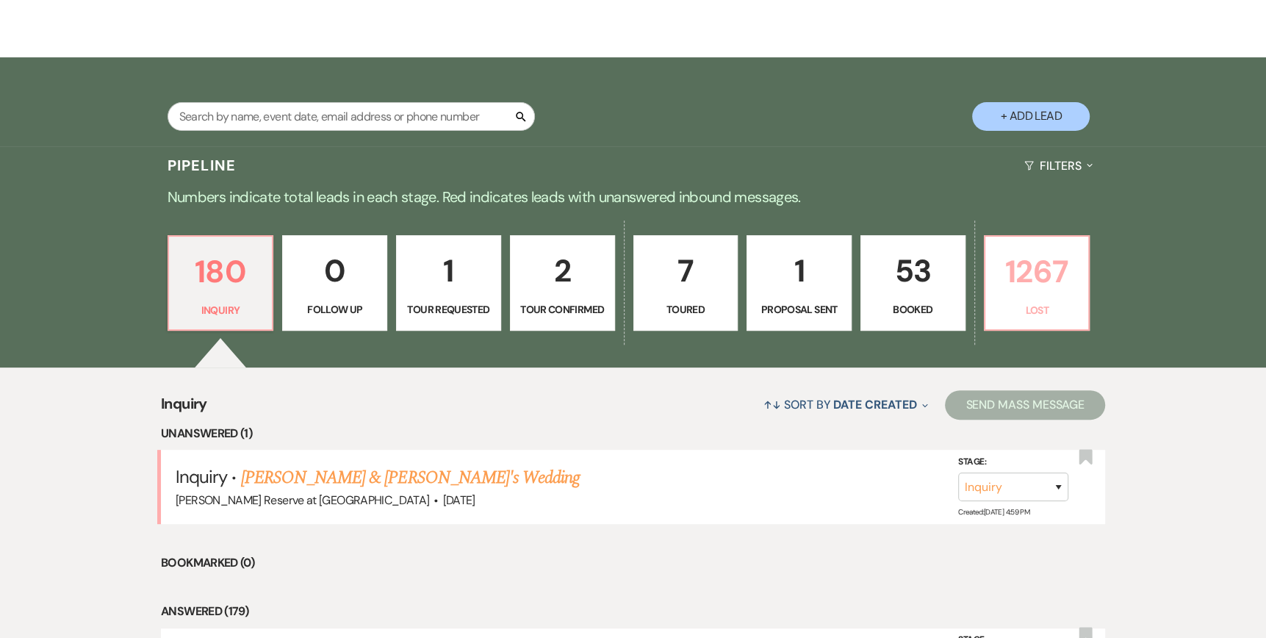
select select "8"
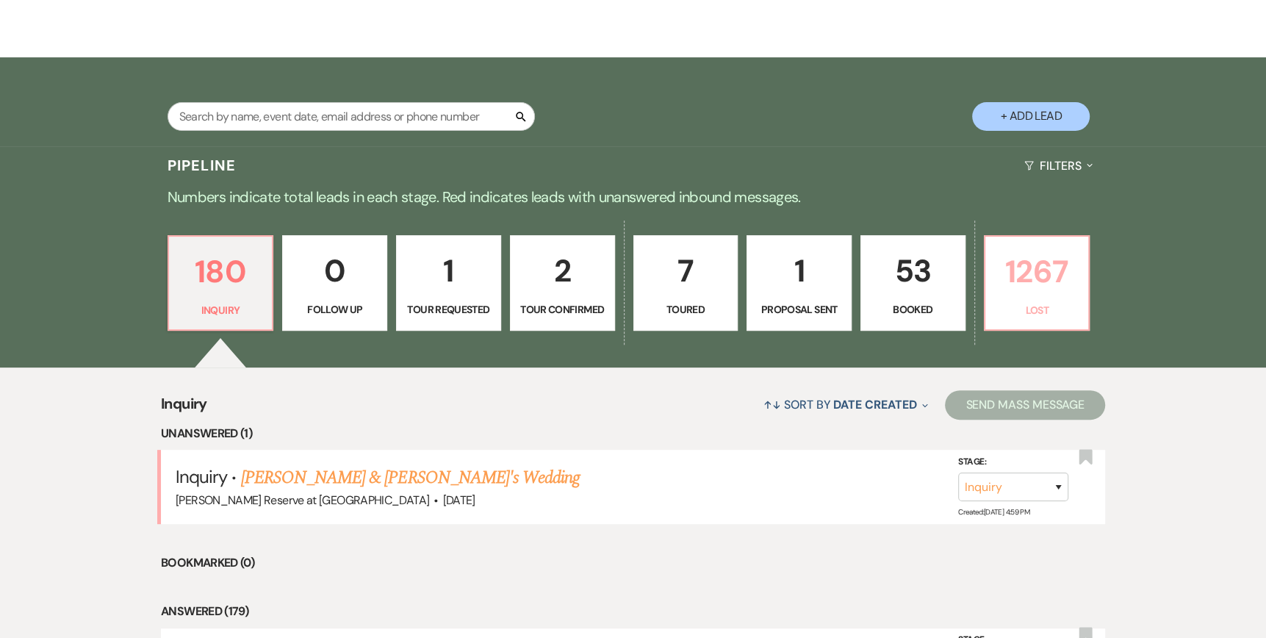
select select "8"
select select "5"
select select "8"
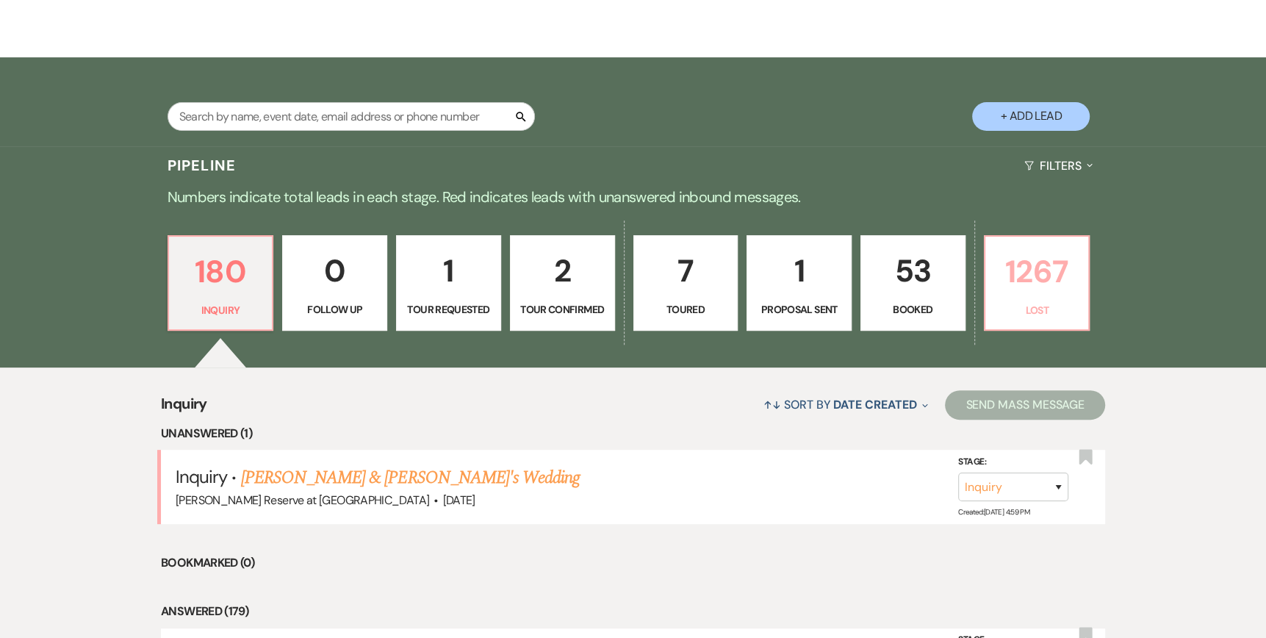
select select "8"
select select "10"
select select "8"
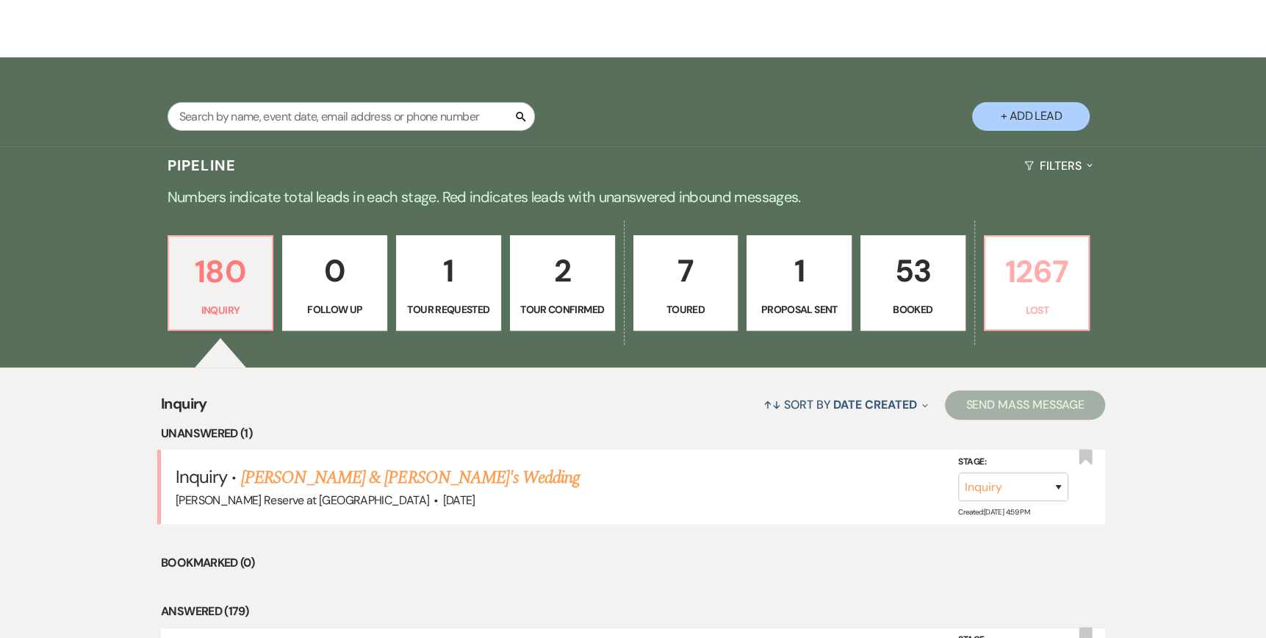
select select "8"
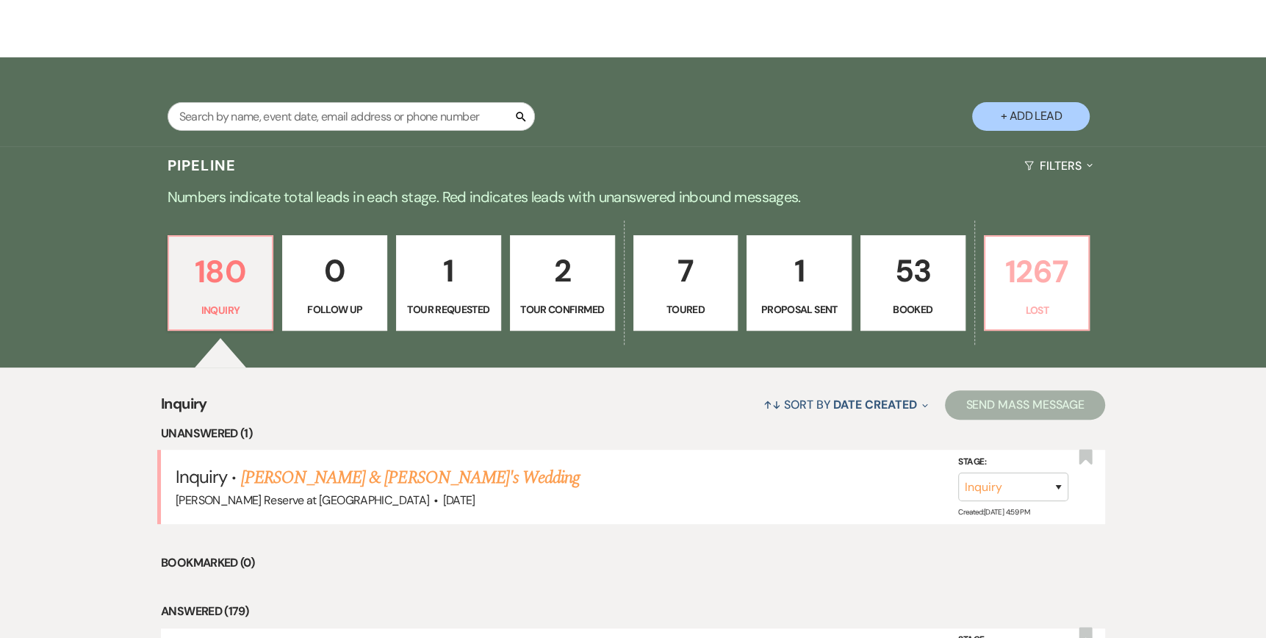
select select "8"
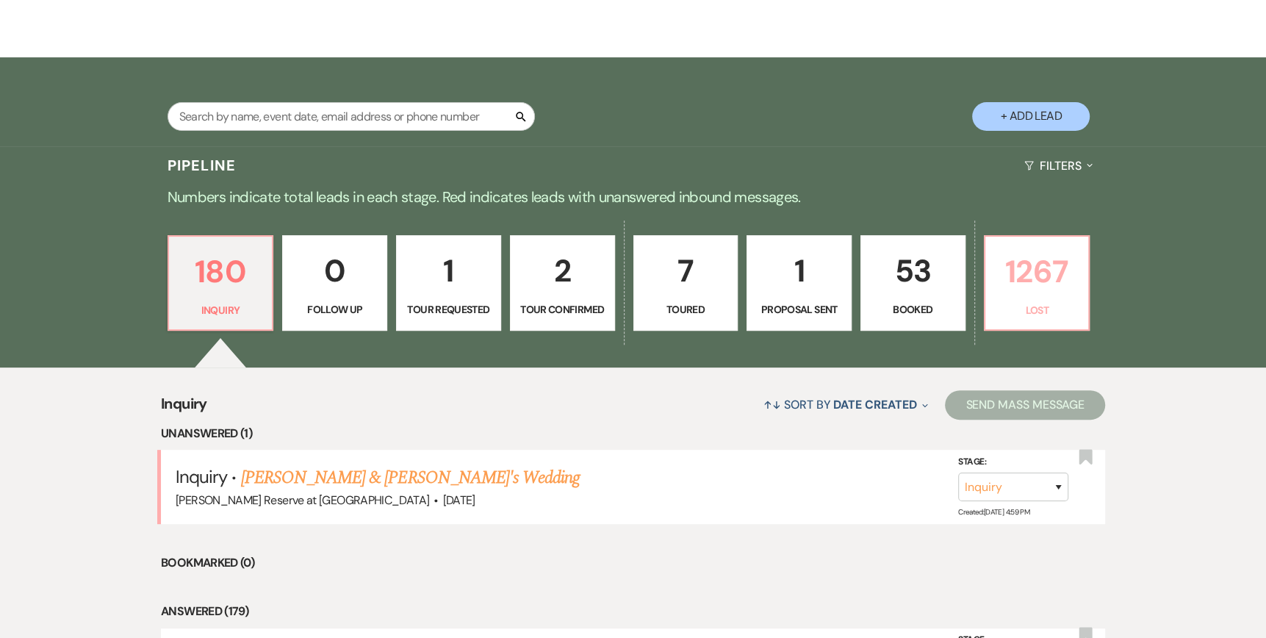
select select "8"
select select "10"
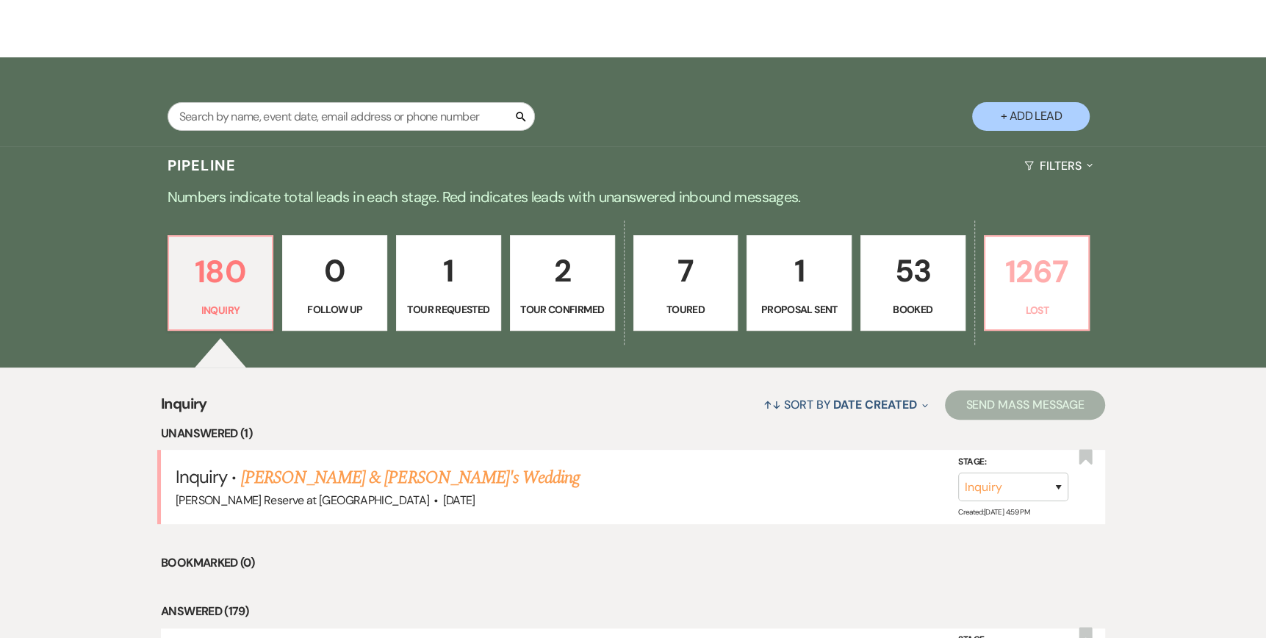
select select "8"
select select "5"
select select "8"
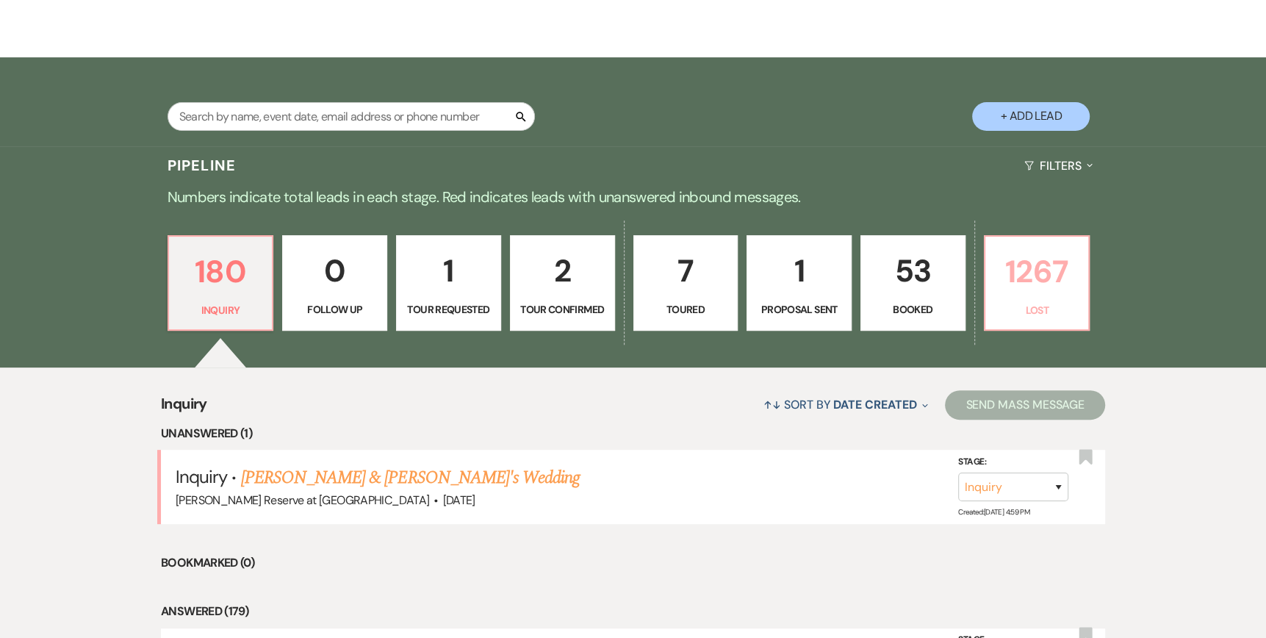
select select "5"
select select "8"
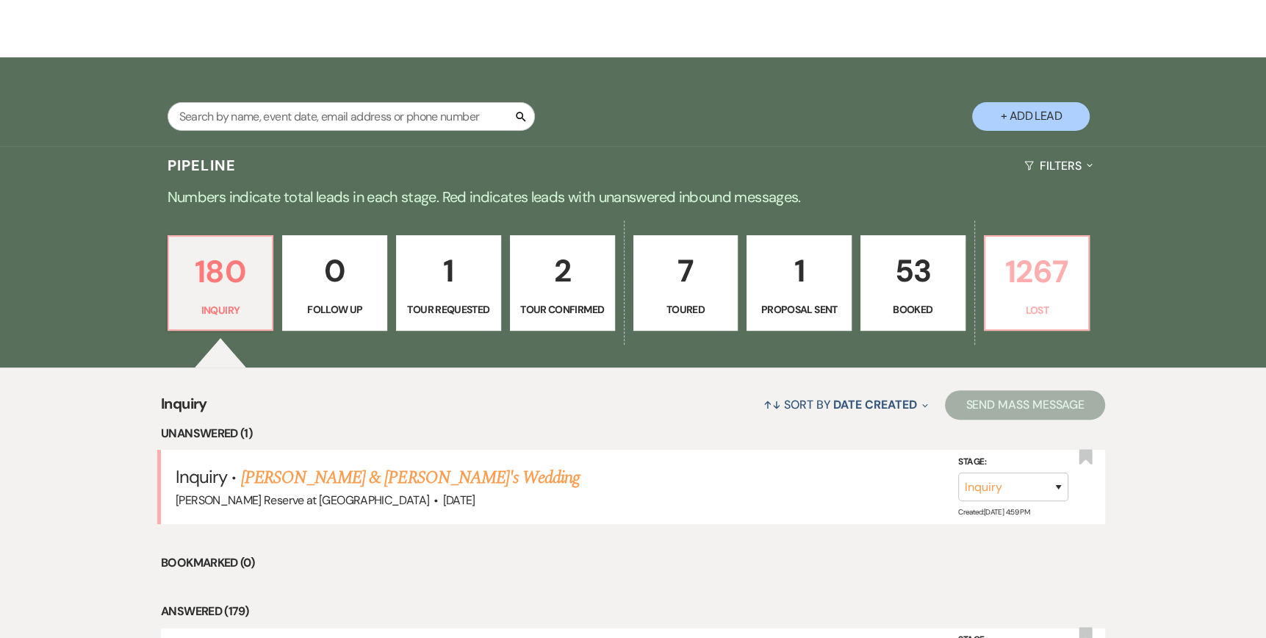
select select "8"
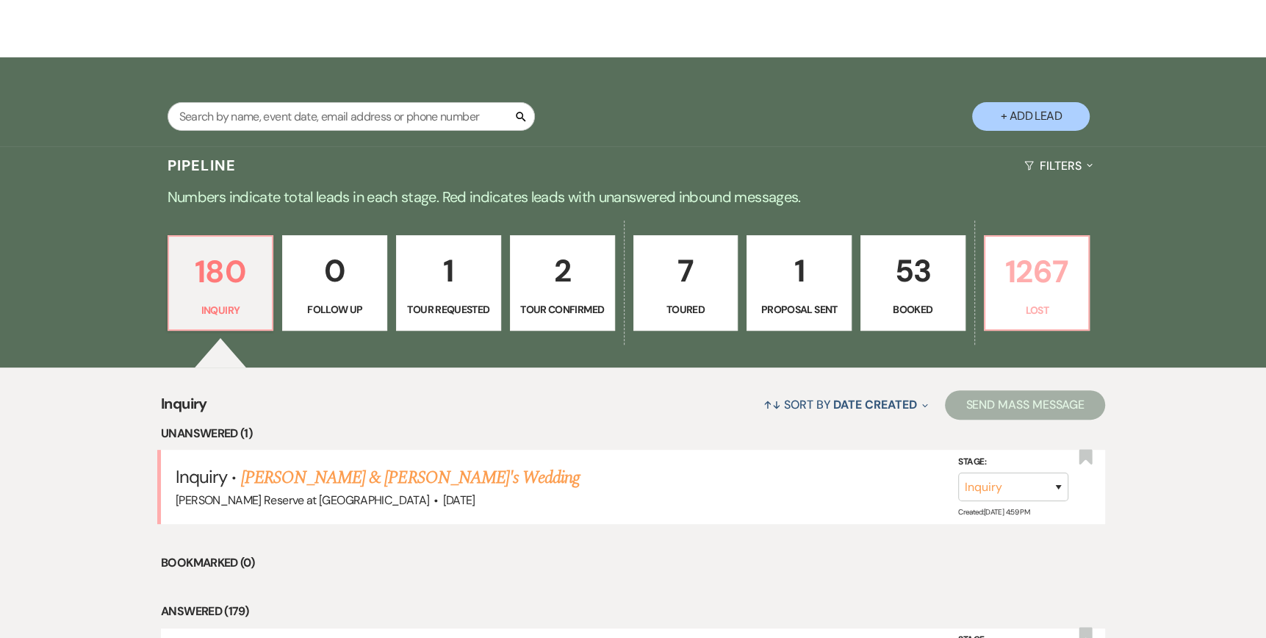
select select "8"
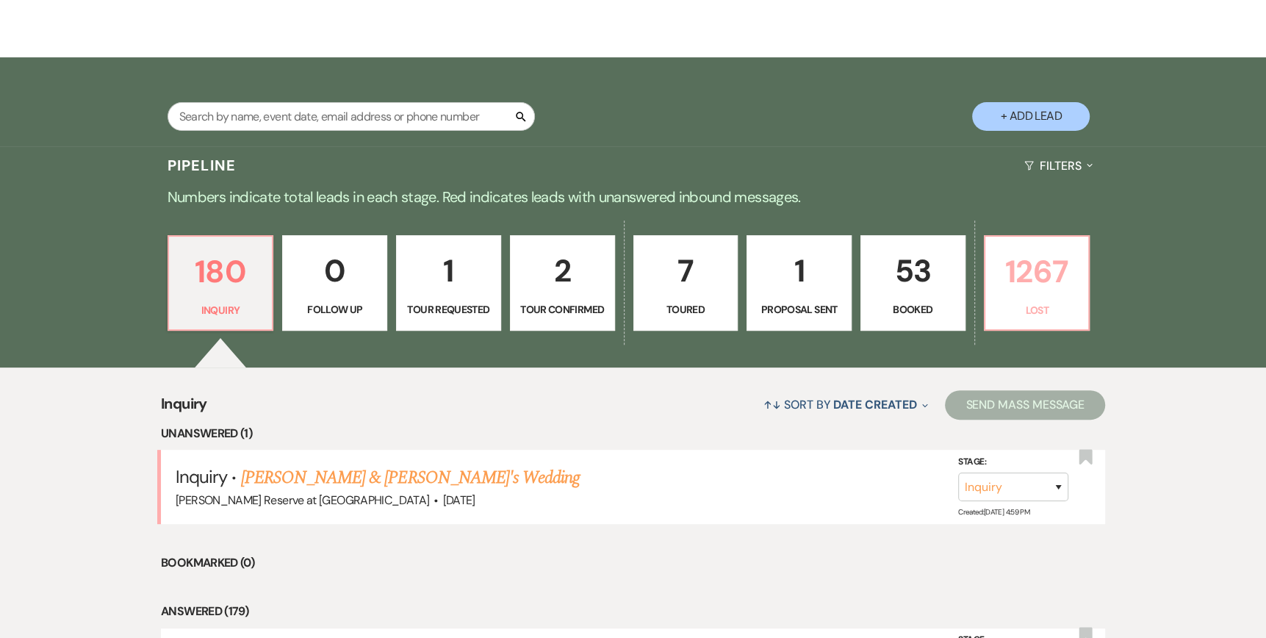
select select "8"
select select "5"
select select "8"
select select "5"
select select "8"
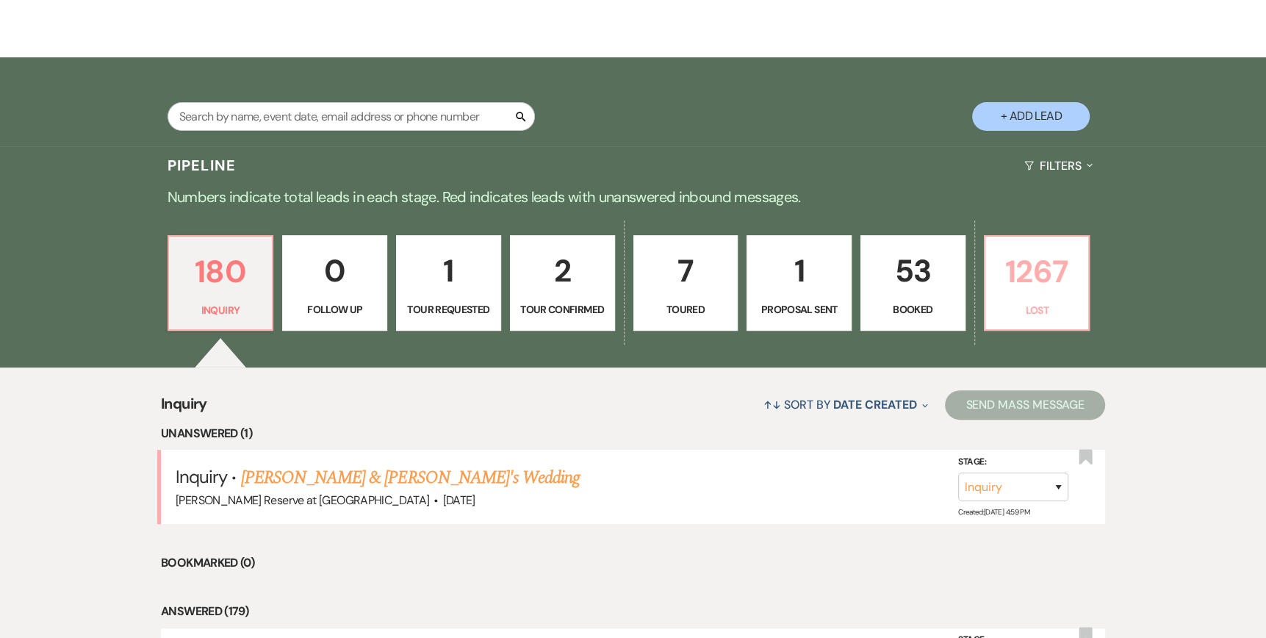
select select "8"
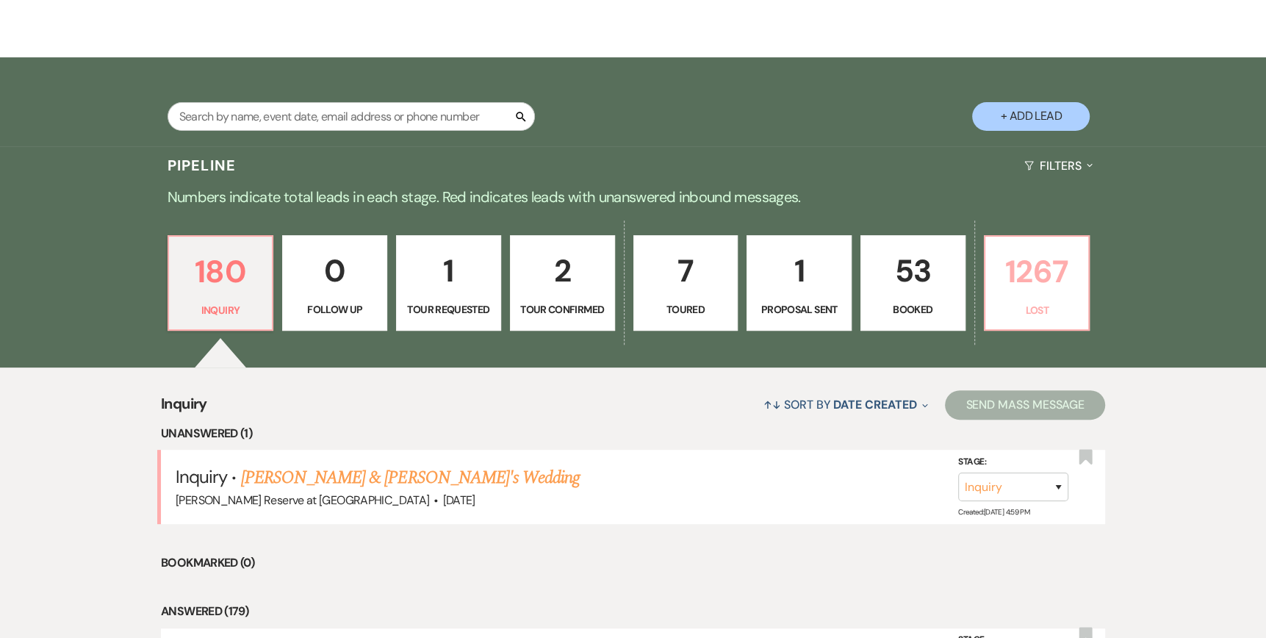
select select "8"
select select "5"
select select "8"
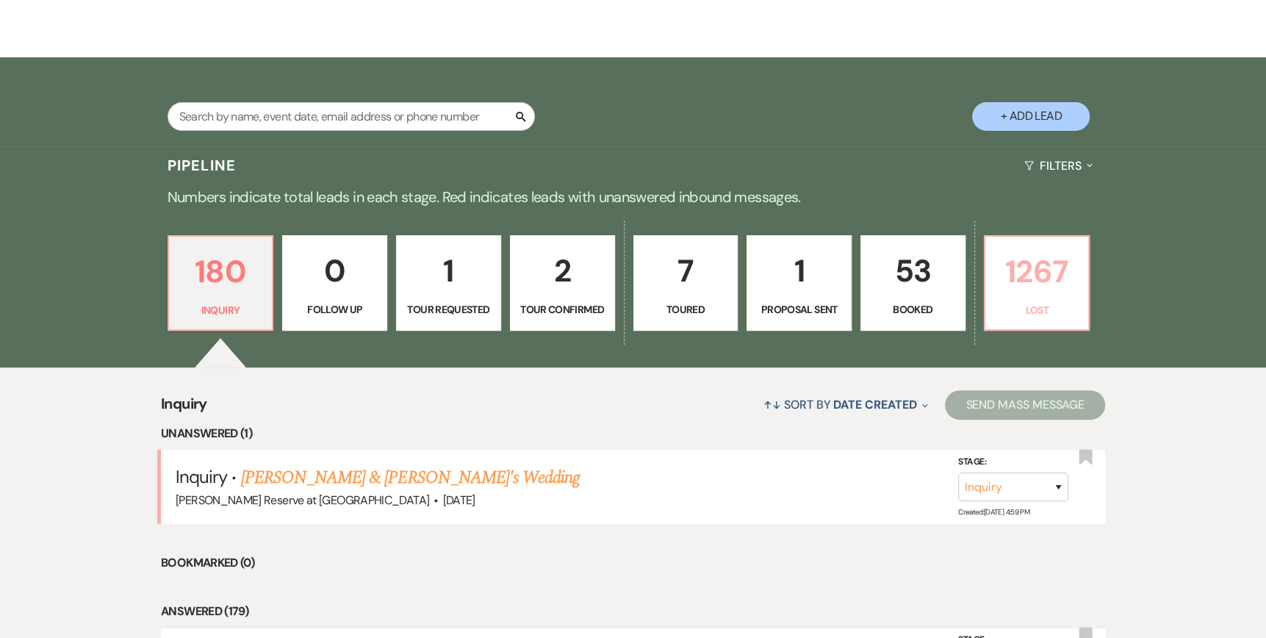
select select "8"
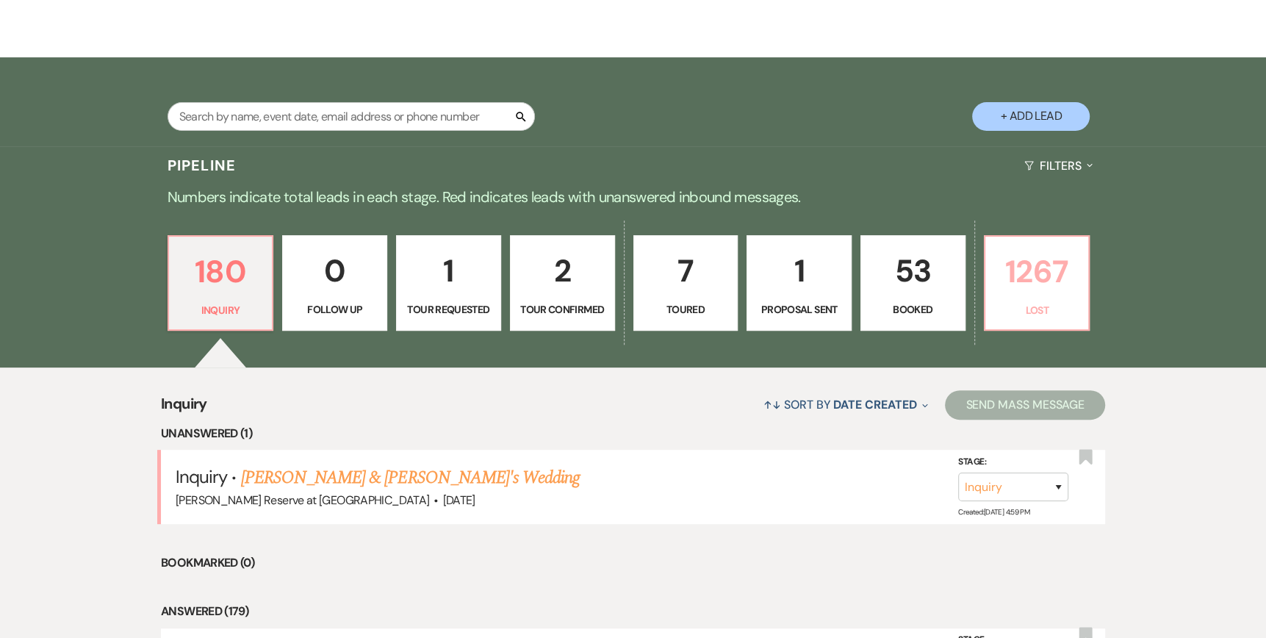
select select "8"
select select "10"
select select "8"
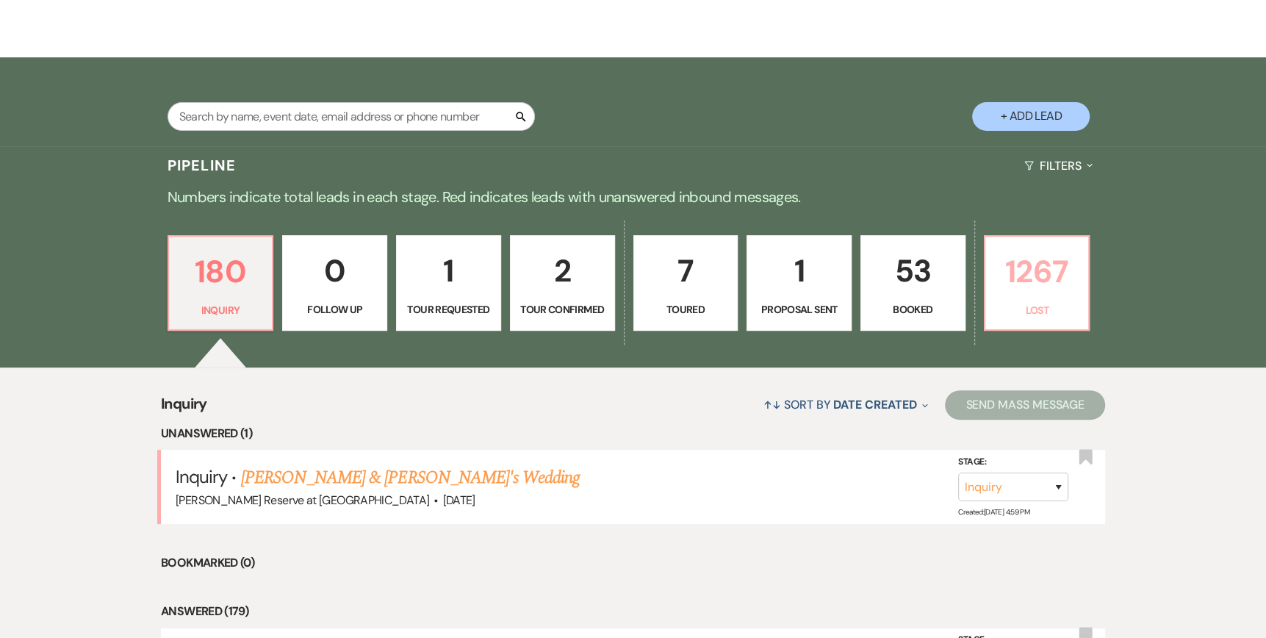
select select "8"
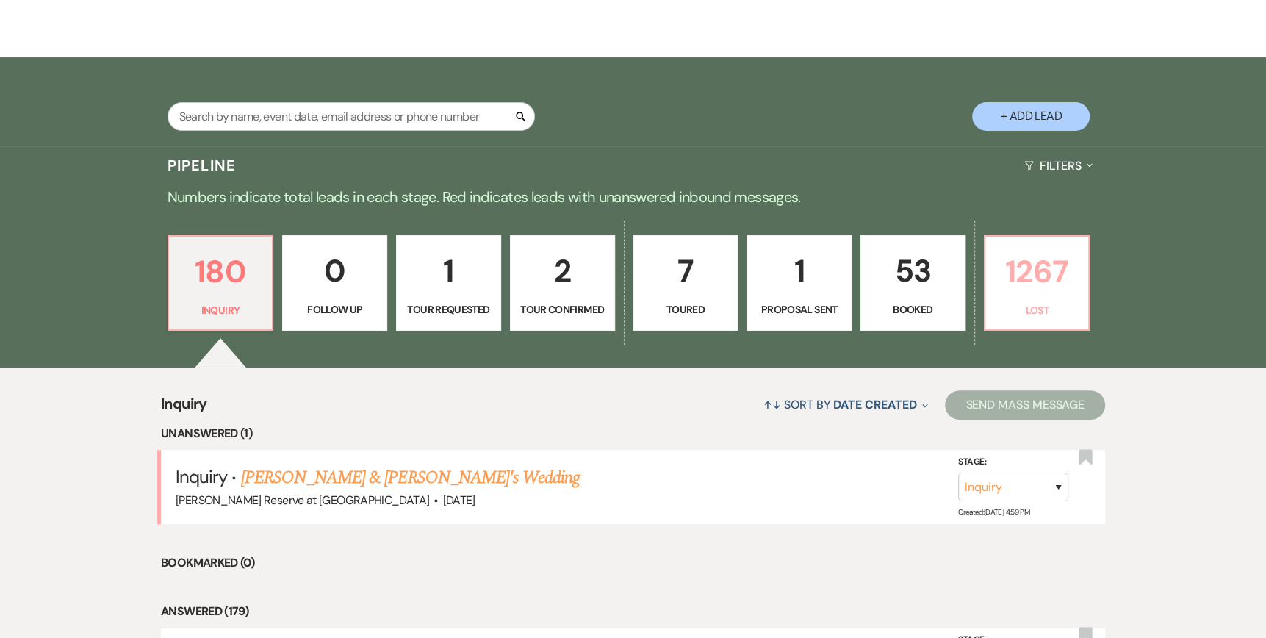
select select "8"
select select "5"
select select "8"
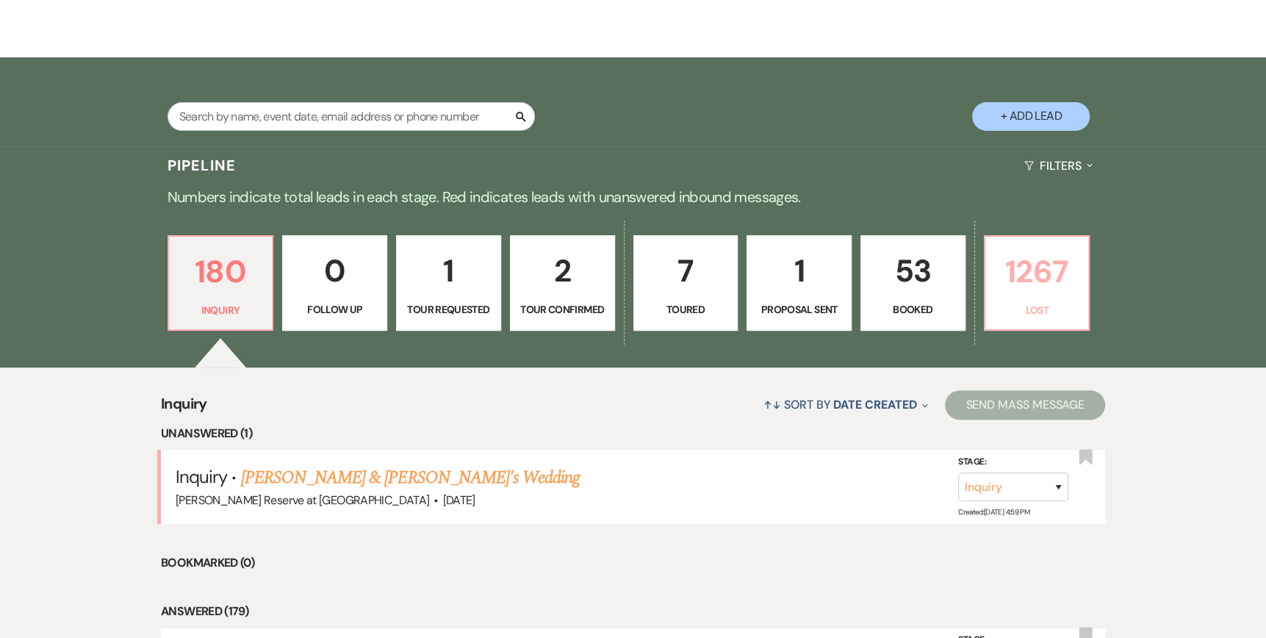
select select "8"
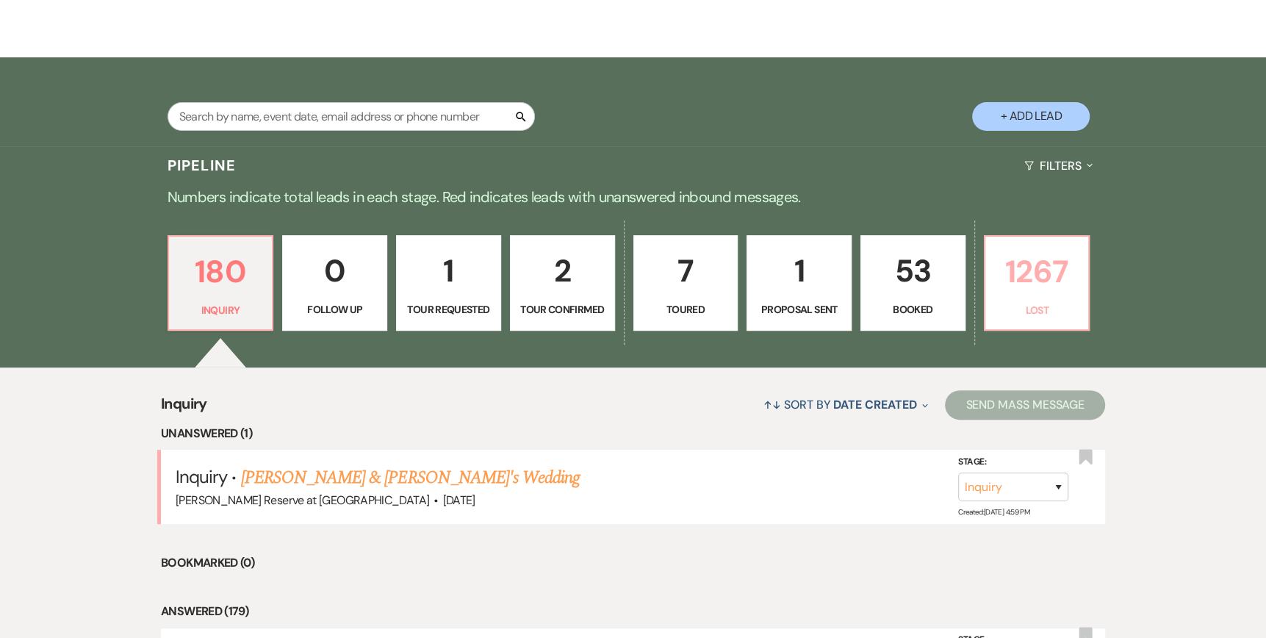
select select "8"
select select "1"
select select "8"
select select "6"
select select "8"
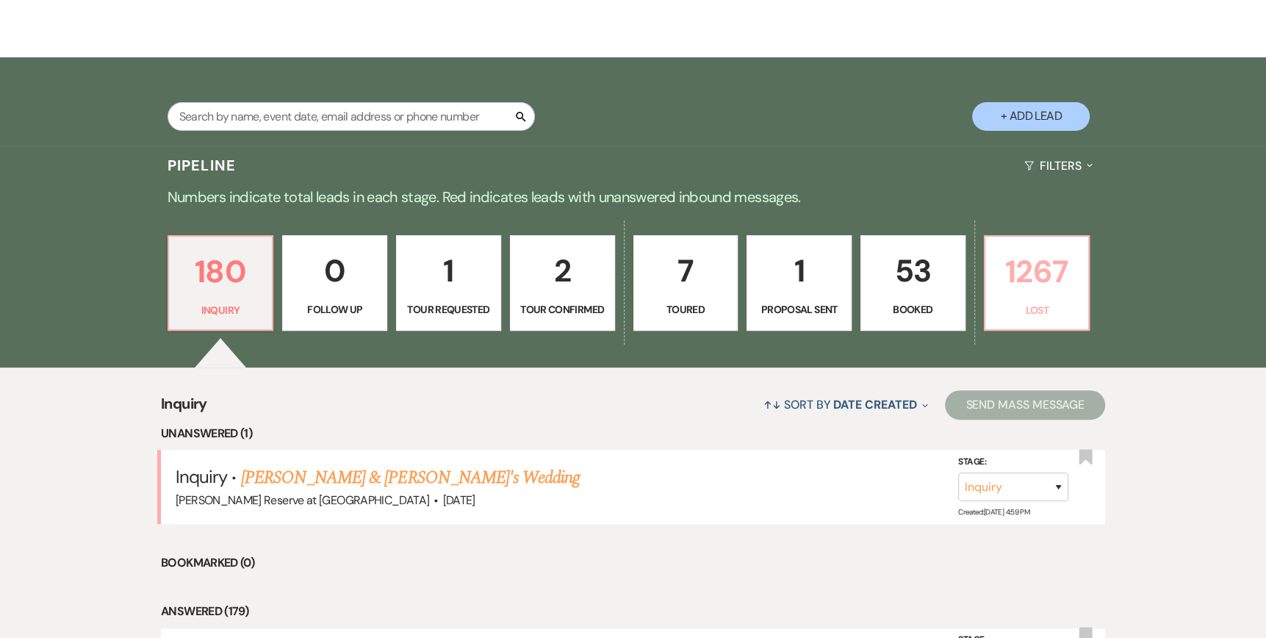
select select "8"
select select "10"
select select "8"
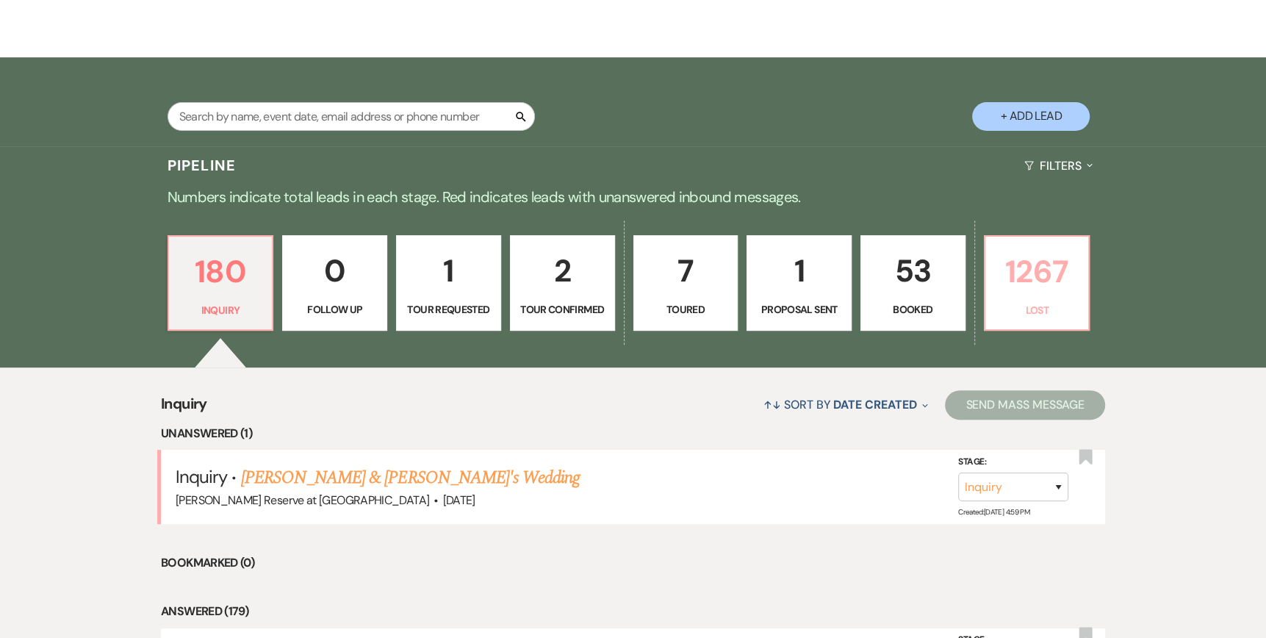
select select "8"
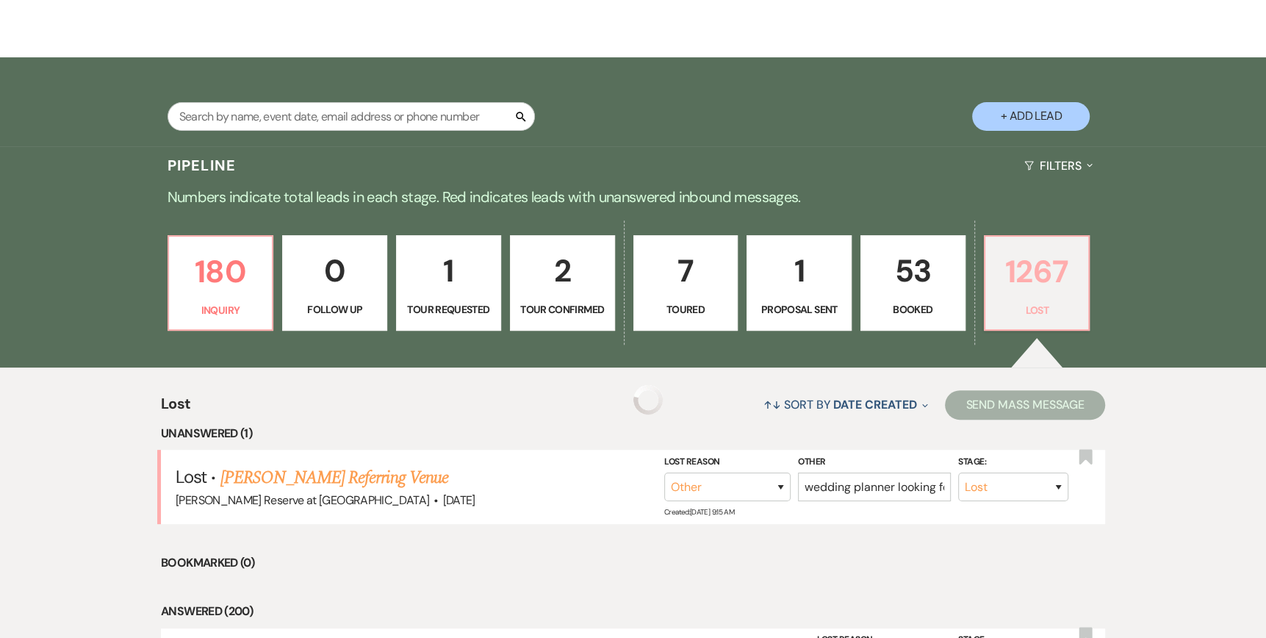
click at [1037, 297] on link "1267 Lost" at bounding box center [1037, 282] width 107 height 95
click at [297, 477] on link "[PERSON_NAME] Referring Venue" at bounding box center [334, 477] width 228 height 26
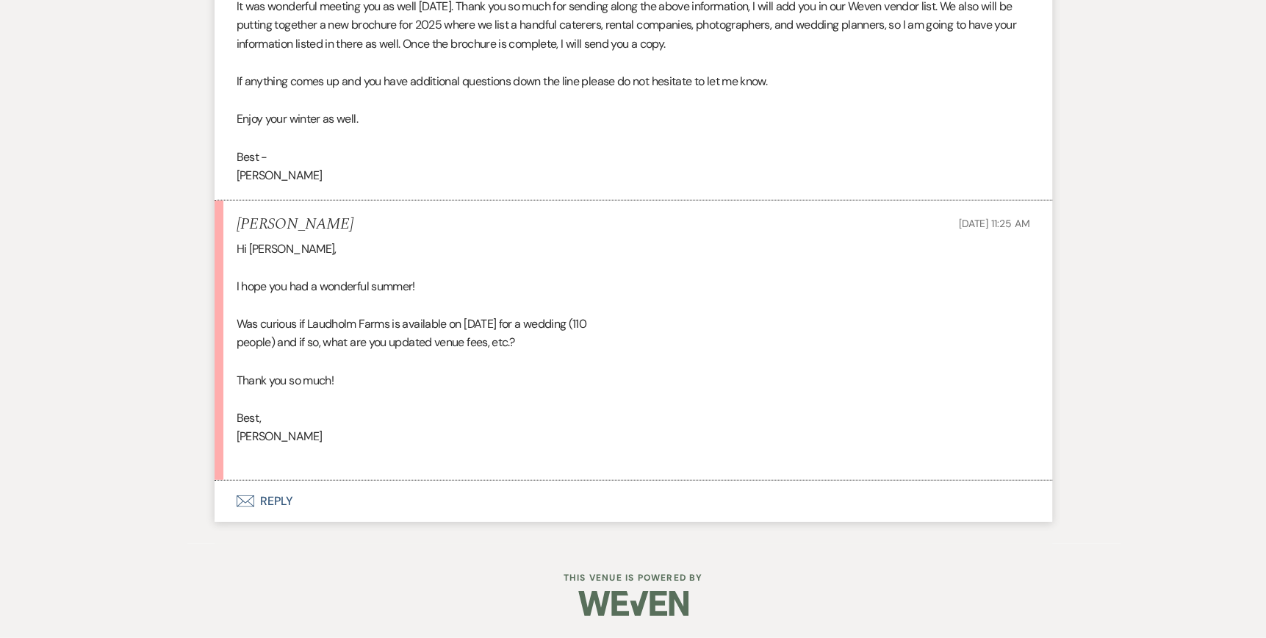
scroll to position [3122, 0]
click at [249, 499] on icon "Envelope" at bounding box center [246, 501] width 18 height 12
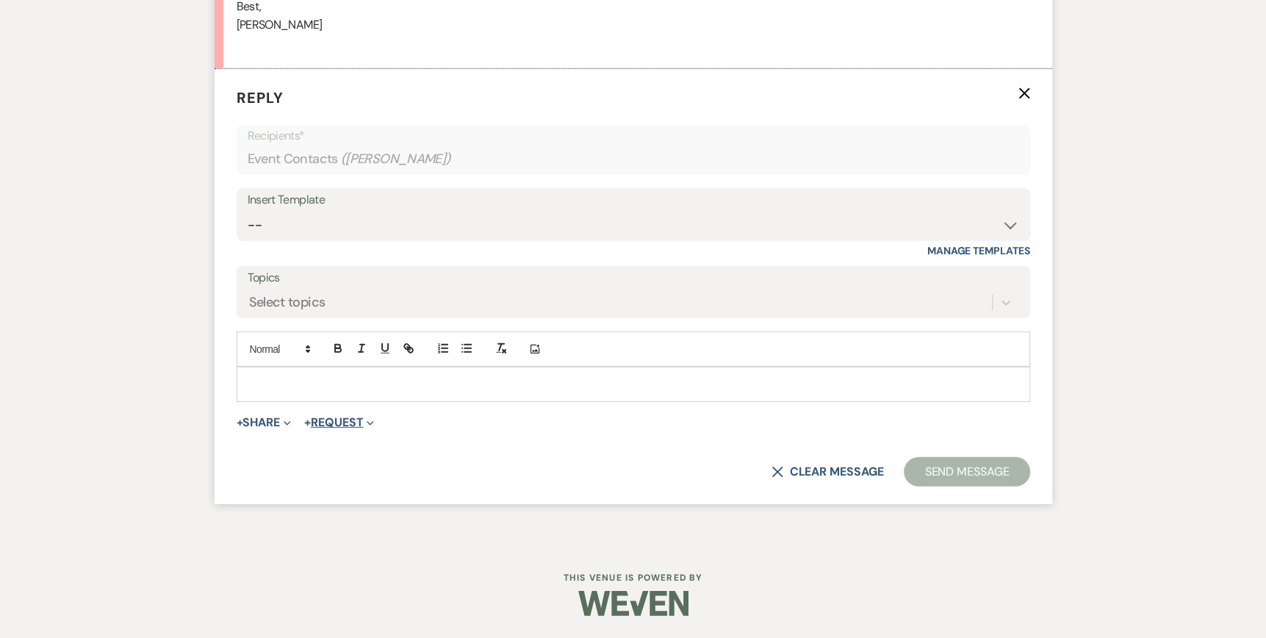
scroll to position [3501, 0]
click at [1008, 310] on icon at bounding box center [1005, 302] width 15 height 15
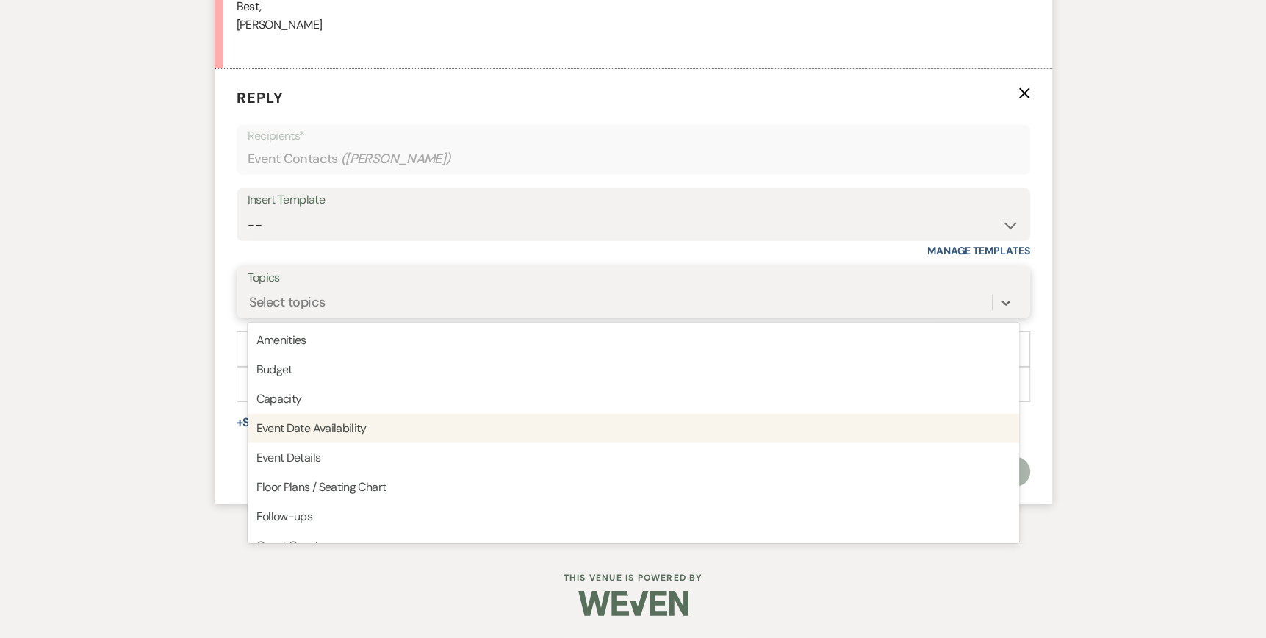
click at [394, 443] on div "Event Date Availability" at bounding box center [633, 428] width 771 height 29
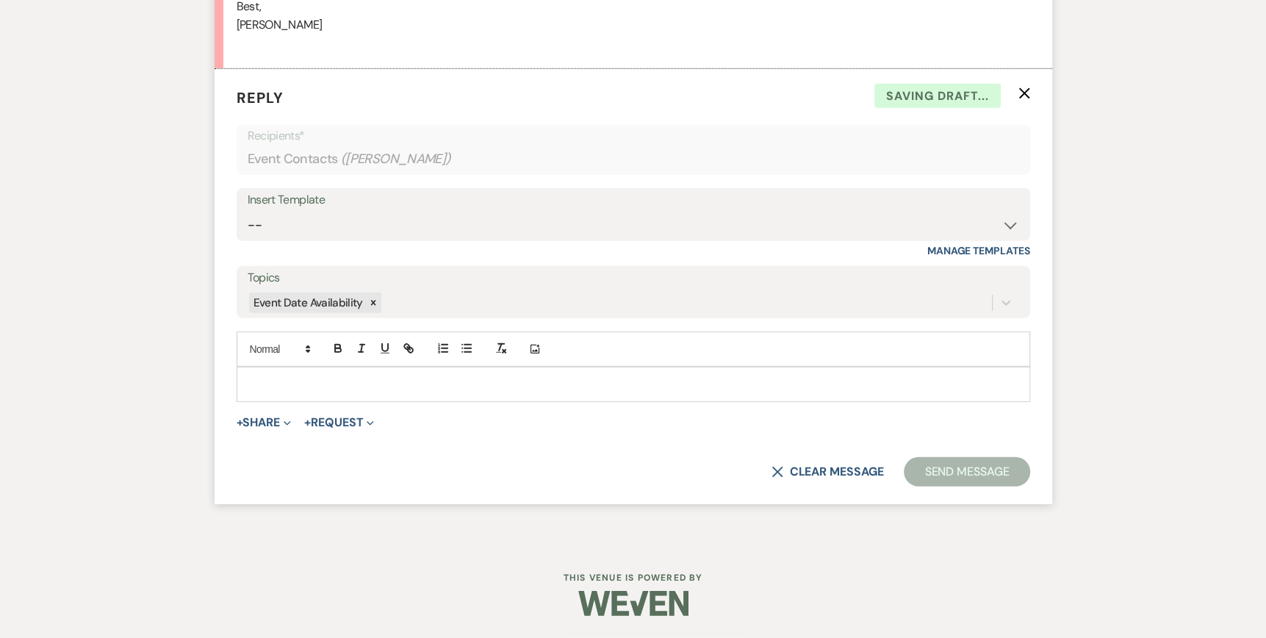
click at [248, 392] on p at bounding box center [633, 384] width 770 height 16
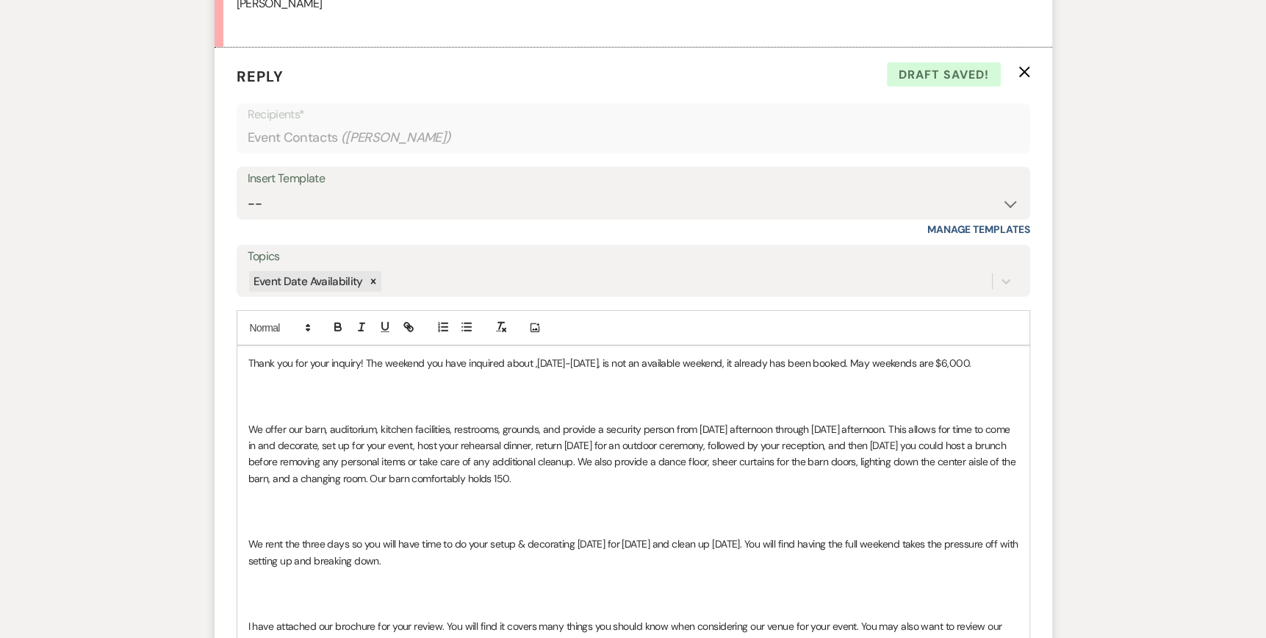
click at [244, 478] on div "Thank you for your inquiry! The weekend you have inquired about ,[DATE]-[DATE],…" at bounding box center [633, 643] width 792 height 594
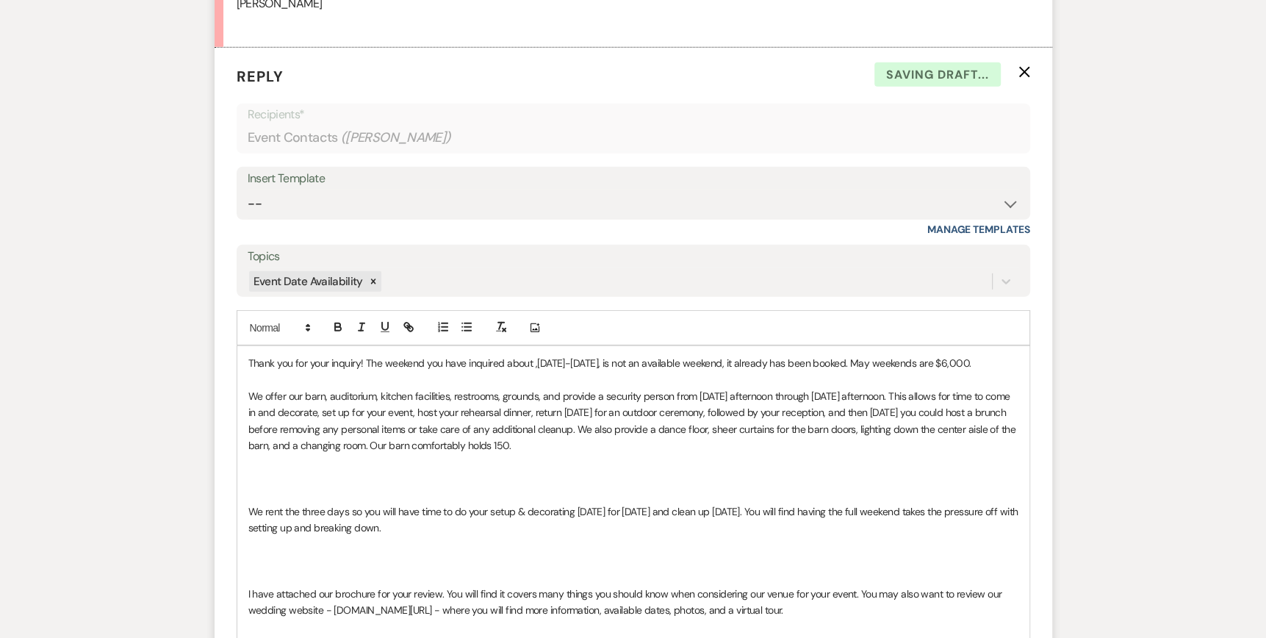
click at [247, 411] on div "Thank you for your inquiry! The weekend you have inquired about ,[DATE]-[DATE],…" at bounding box center [633, 626] width 792 height 560
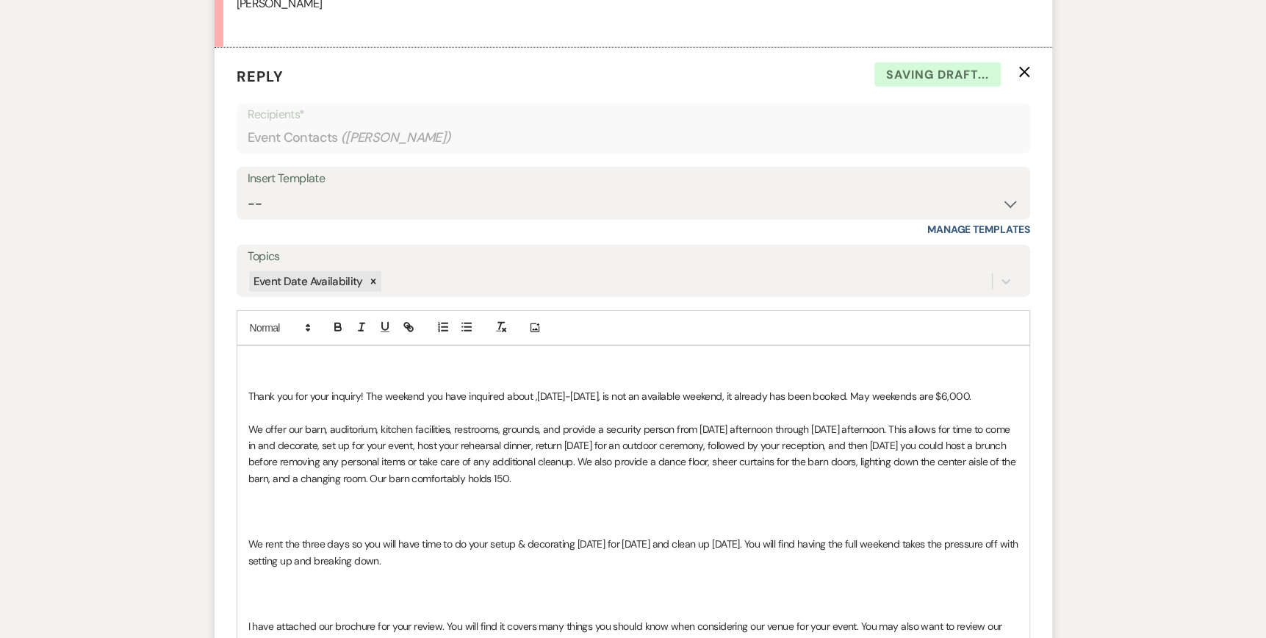
click at [247, 411] on div "Thank you for your inquiry! The weekend you have inquired about ,[DATE]-[DATE],…" at bounding box center [633, 643] width 792 height 594
drag, startPoint x: 607, startPoint y: 450, endPoint x: 533, endPoint y: 448, distance: 73.5
click at [533, 404] on p "Thank you for your inquiry! The weekend you have inquired about ,[DATE]-[DATE],…" at bounding box center [633, 396] width 770 height 16
drag, startPoint x: 536, startPoint y: 447, endPoint x: 610, endPoint y: 448, distance: 74.2
click at [610, 404] on p "Thank you for your inquiry! The weekend you have inquired about , [DATE]-[DATE]…" at bounding box center [633, 396] width 770 height 16
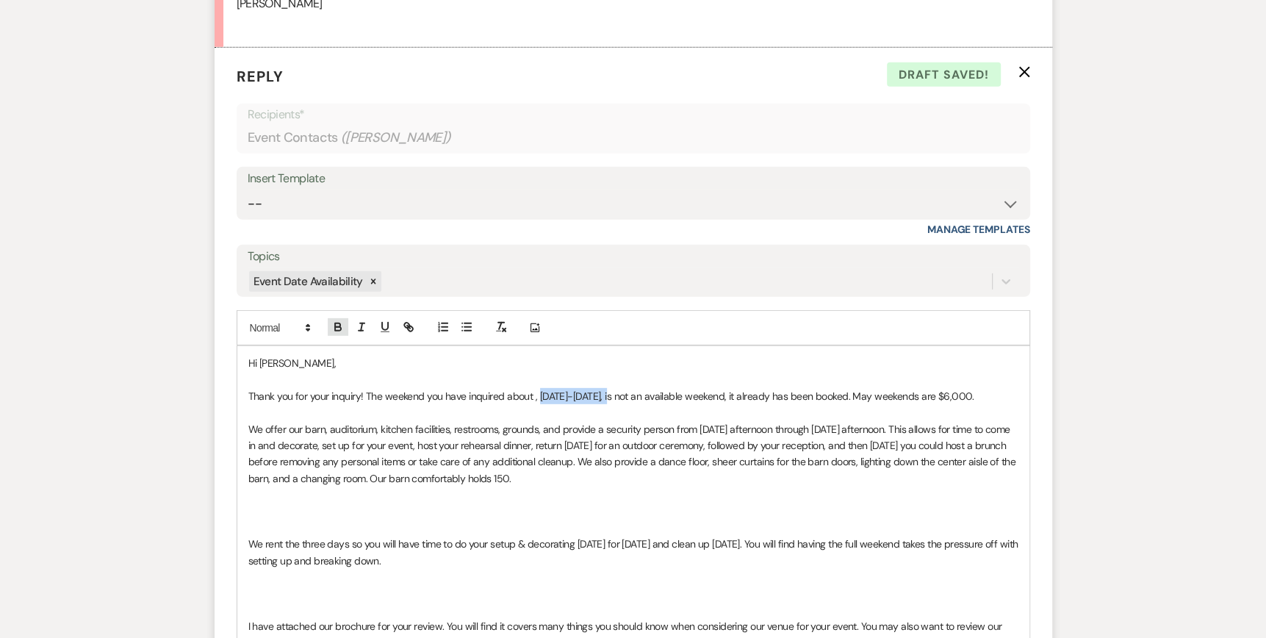
click at [336, 334] on icon "button" at bounding box center [337, 326] width 13 height 13
click at [383, 334] on icon "button" at bounding box center [384, 326] width 13 height 13
click at [665, 420] on p at bounding box center [633, 412] width 770 height 16
click at [535, 404] on p "Thank you for your inquiry! The weekend you have inquired about , [DATE]-[DATE]…" at bounding box center [633, 396] width 770 height 16
drag, startPoint x: 886, startPoint y: 447, endPoint x: 866, endPoint y: 449, distance: 20.0
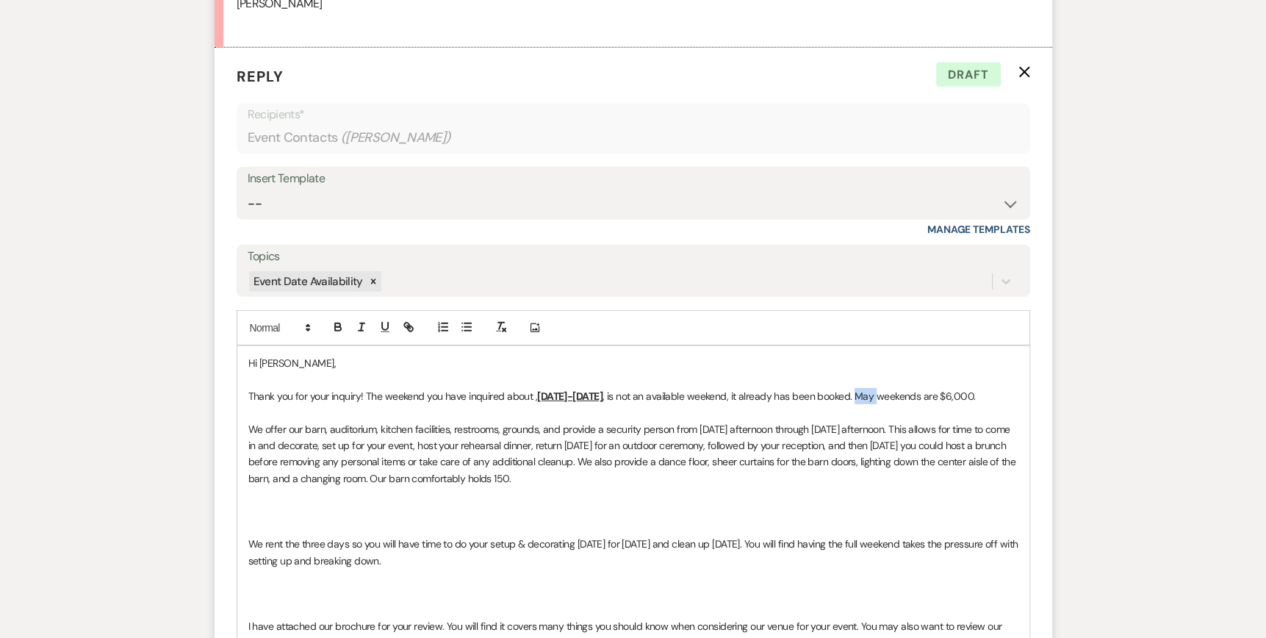
click at [866, 404] on p "Thank you for your inquiry! The weekend you have inquired about , [DATE]-[DATE]…" at bounding box center [633, 396] width 770 height 16
click at [971, 404] on p "Thank you for your inquiry! The weekend you have inquired about , [DATE]-[DATE]…" at bounding box center [633, 396] width 770 height 16
click at [1010, 404] on p "Thank you for your inquiry! The weekend you have inquired about , [DATE]-[DATE]…" at bounding box center [633, 396] width 770 height 16
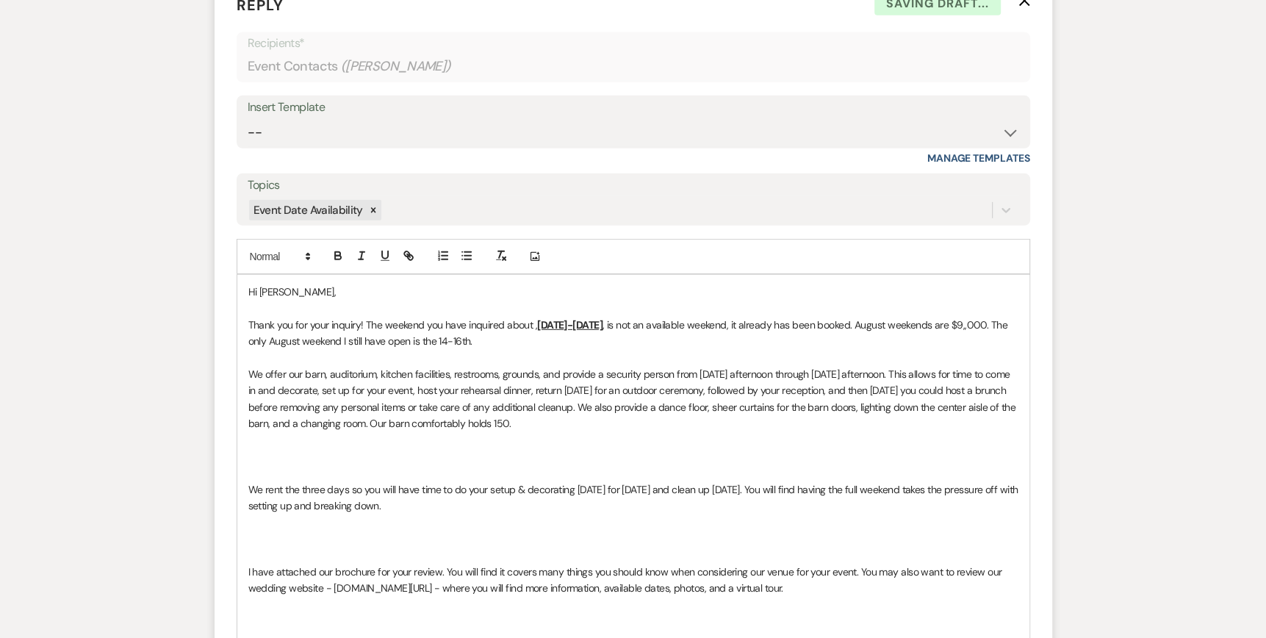
scroll to position [3648, 0]
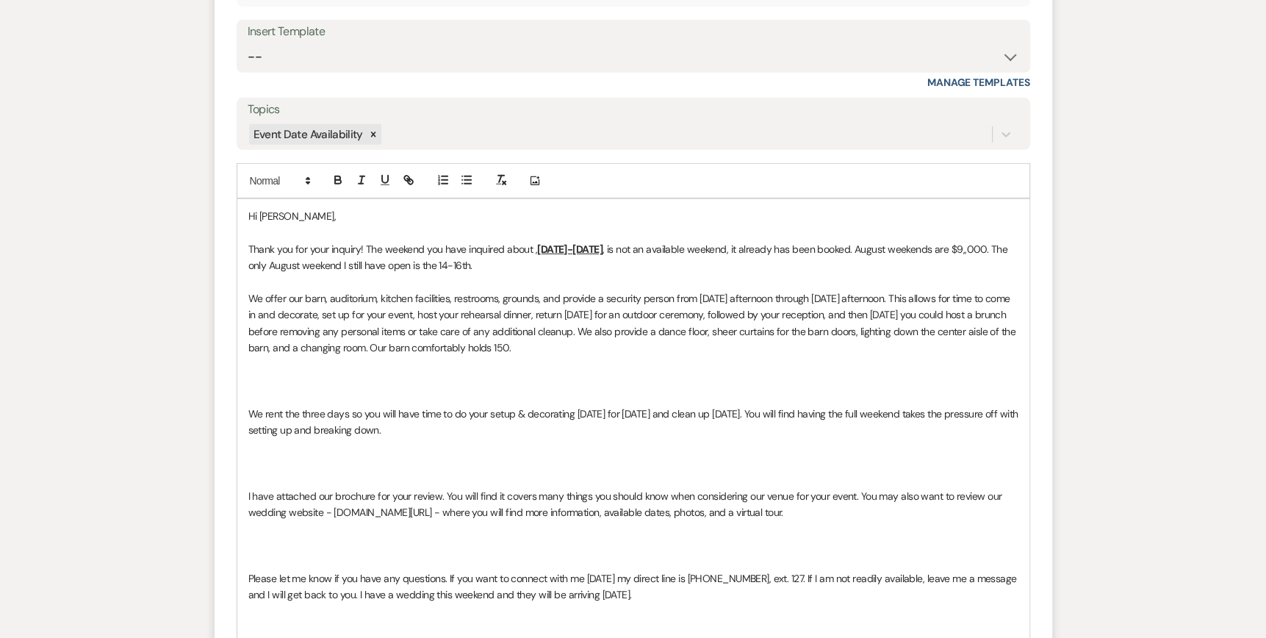
drag, startPoint x: 464, startPoint y: 486, endPoint x: 233, endPoint y: 453, distance: 233.1
click at [233, 453] on form "Reply X Draft saved! Recipients* Event Contacts ( [PERSON_NAME] ) Insert Templa…" at bounding box center [632, 406] width 837 height 1011
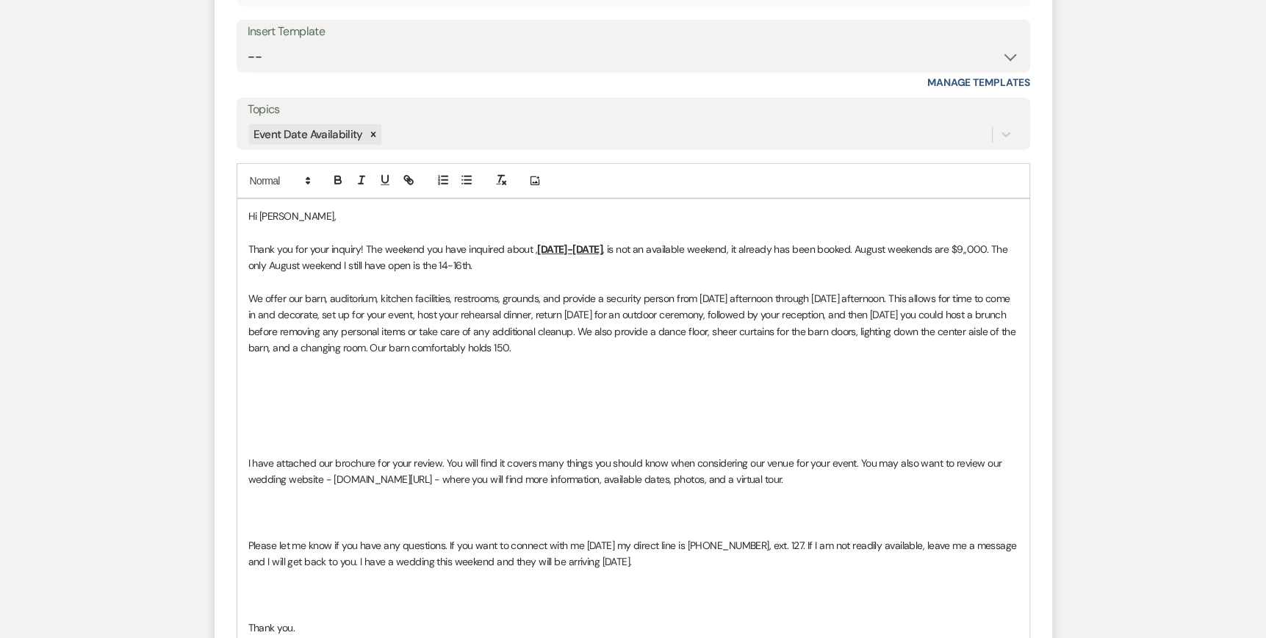
click at [248, 455] on p at bounding box center [633, 447] width 770 height 16
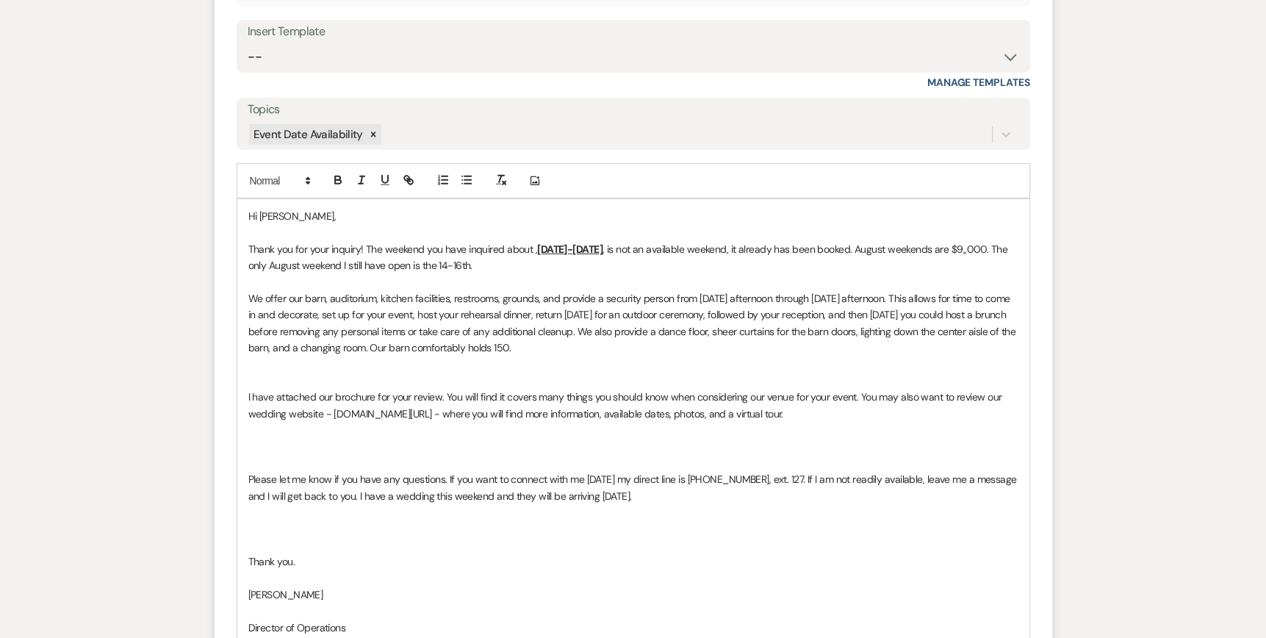
drag, startPoint x: 447, startPoint y: 530, endPoint x: 1020, endPoint y: 544, distance: 573.9
click at [1020, 544] on div "Hi [PERSON_NAME], Thank you for your inquiry! The weekend you have inquired abo…" at bounding box center [633, 454] width 792 height 511
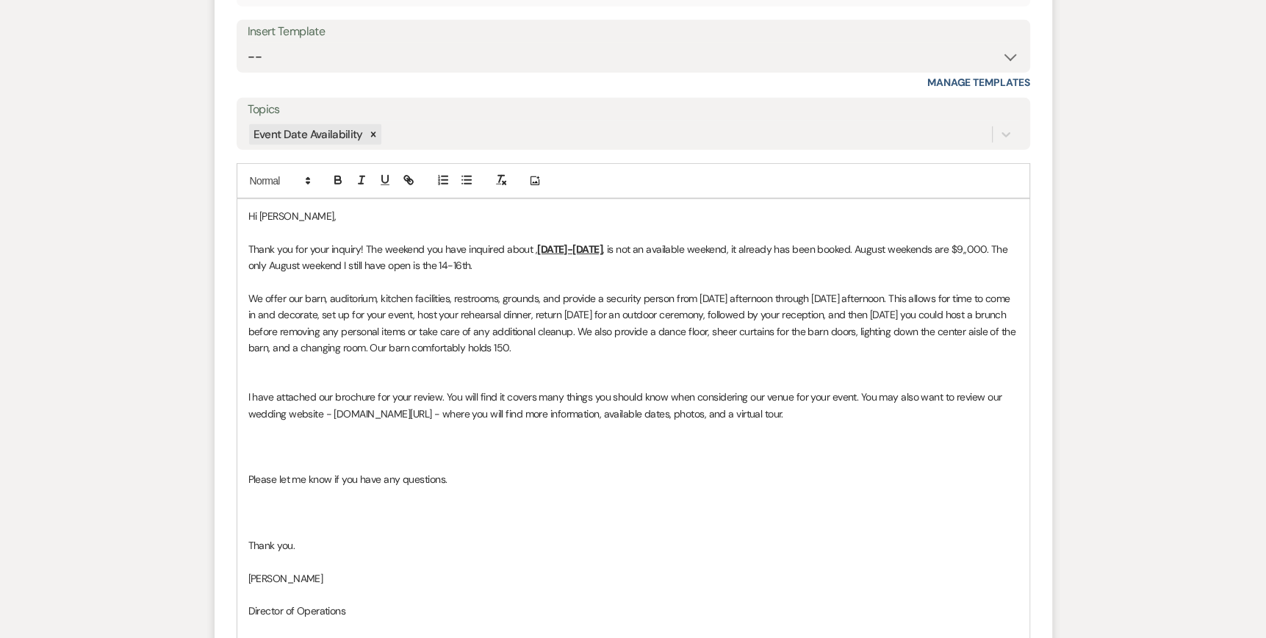
click at [248, 487] on p "Please let me know if you have any questions." at bounding box center [633, 479] width 770 height 16
click at [245, 446] on div "Hi [PERSON_NAME], Thank you for your inquiry! The weekend you have inquired abo…" at bounding box center [633, 430] width 792 height 462
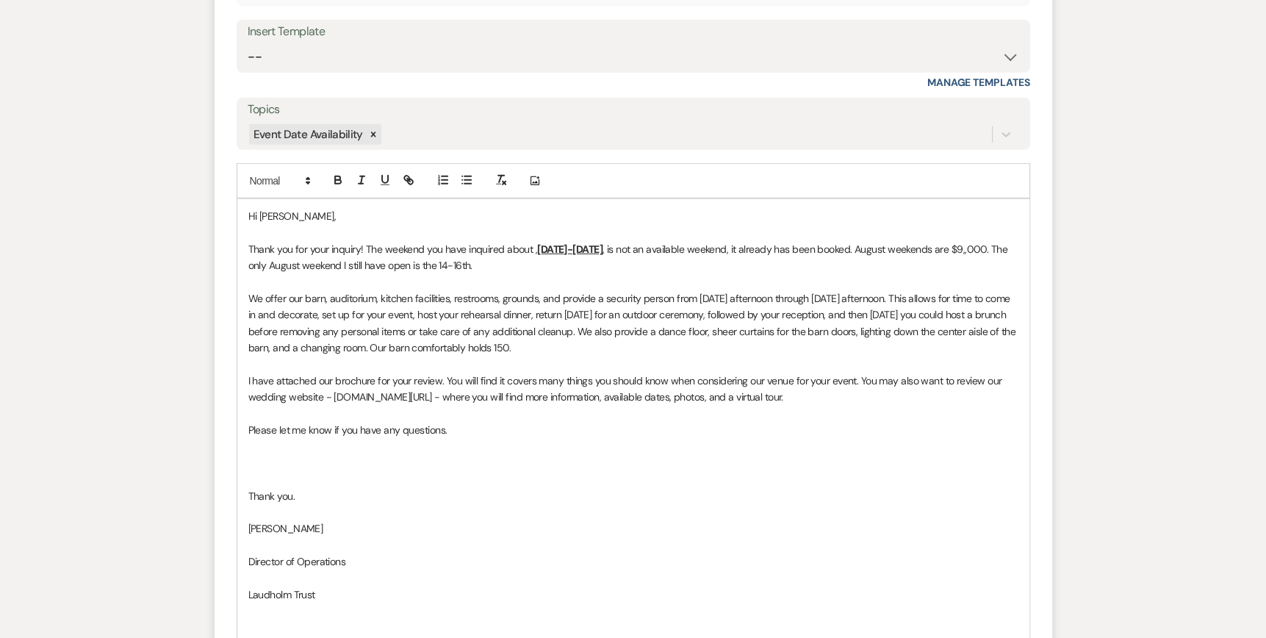
click at [247, 578] on div "Hi [PERSON_NAME], Thank you for your inquiry! The weekend you have inquired abo…" at bounding box center [633, 421] width 792 height 445
click at [246, 593] on div "Hi [PERSON_NAME], Thank you for your inquiry! The weekend you have inquired abo…" at bounding box center [633, 413] width 792 height 429
click at [243, 610] on div "Hi [PERSON_NAME], Thank you for your inquiry! The weekend you have inquired abo…" at bounding box center [633, 405] width 792 height 412
click at [245, 544] on div "Hi [PERSON_NAME], Thank you for your inquiry! The weekend you have inquired abo…" at bounding box center [633, 397] width 792 height 396
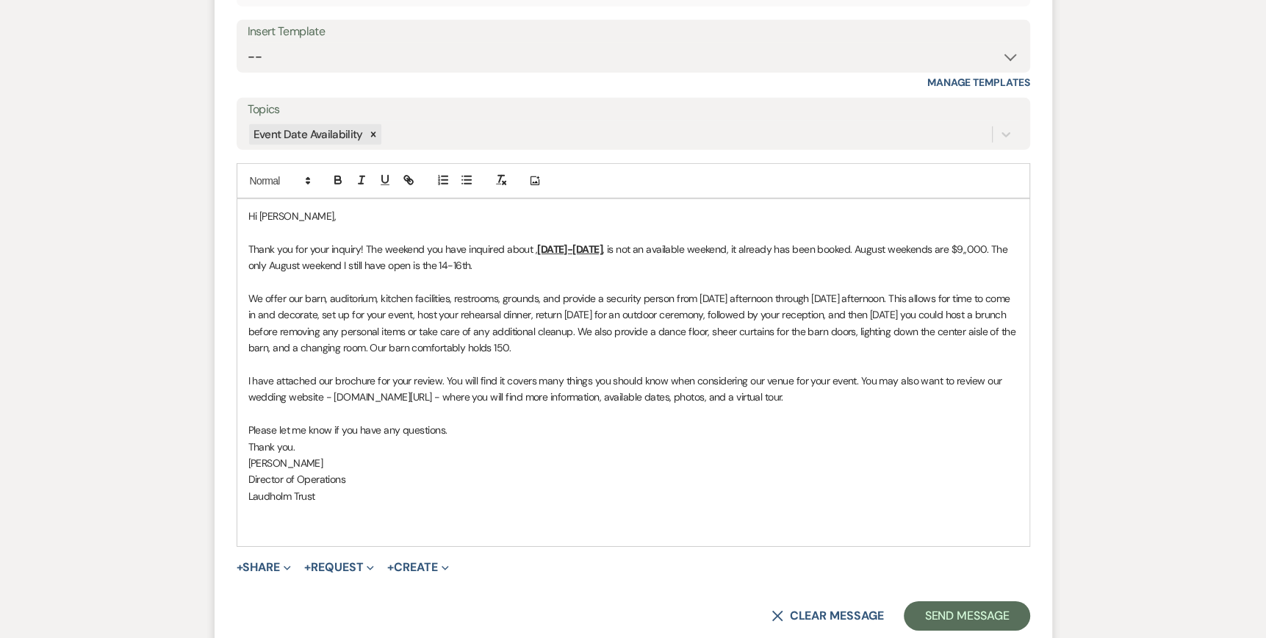
click at [245, 517] on div "Hi [PERSON_NAME], Thank you for your inquiry! The weekend you have inquired abo…" at bounding box center [633, 372] width 792 height 347
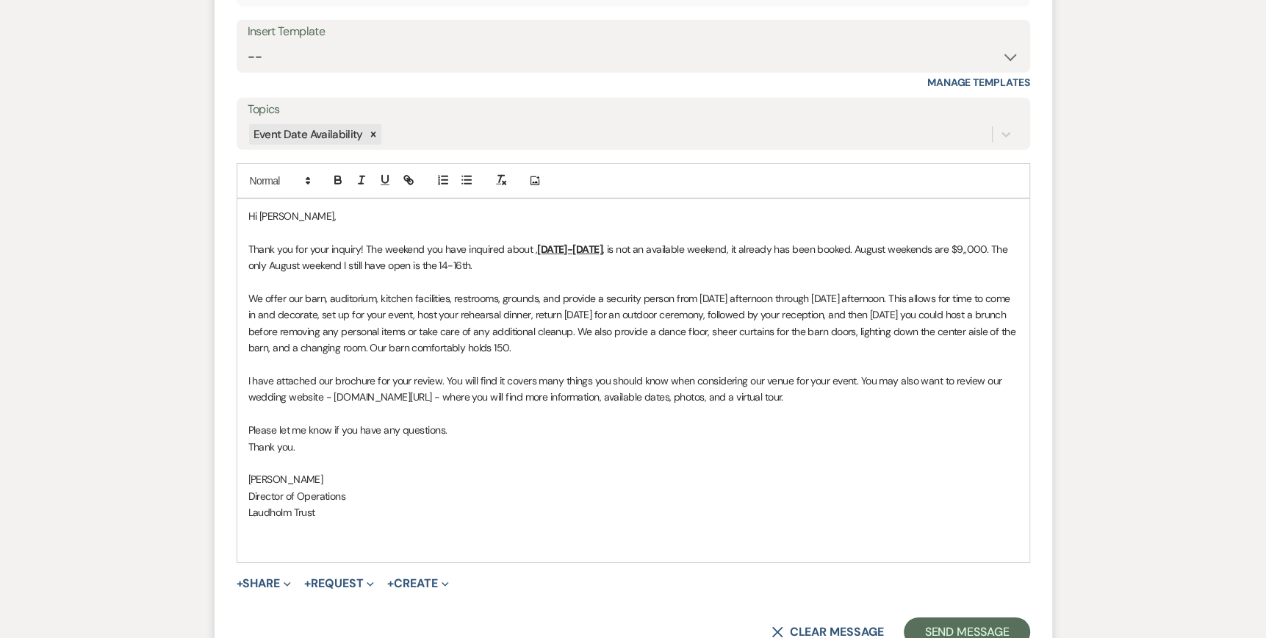
click at [247, 498] on div "Hi [PERSON_NAME], Thank you for your inquiry! The weekend you have inquired abo…" at bounding box center [633, 380] width 792 height 363
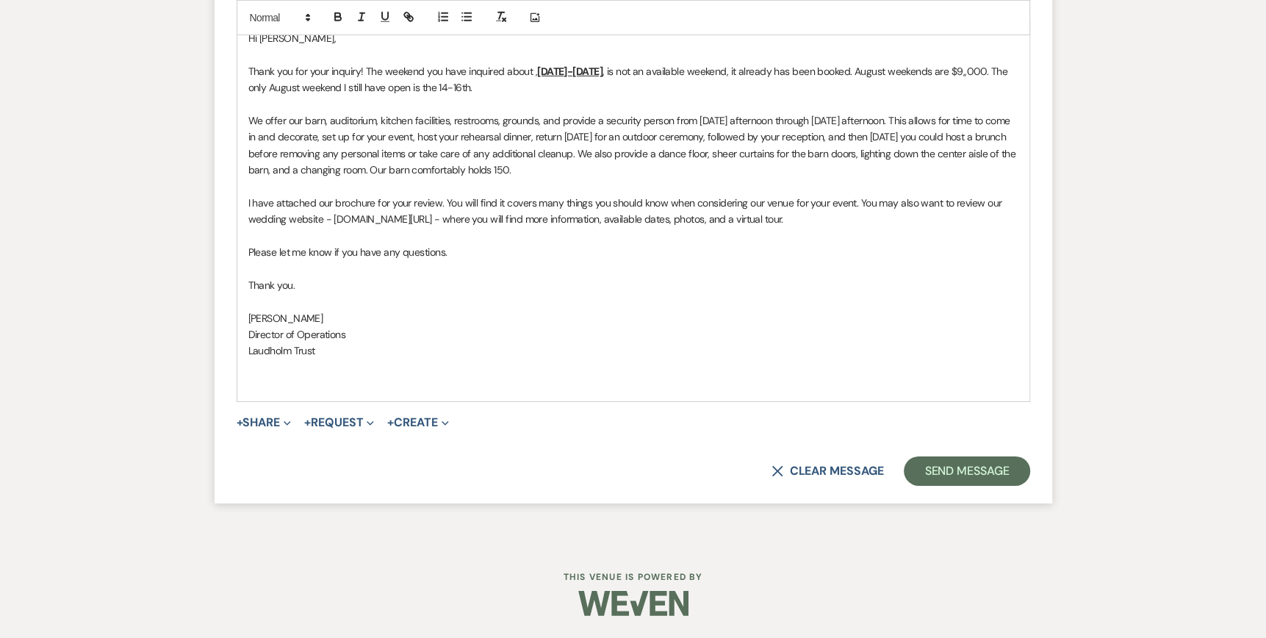
scroll to position [3879, 0]
click at [284, 425] on span "Expand" at bounding box center [285, 421] width 11 height 15
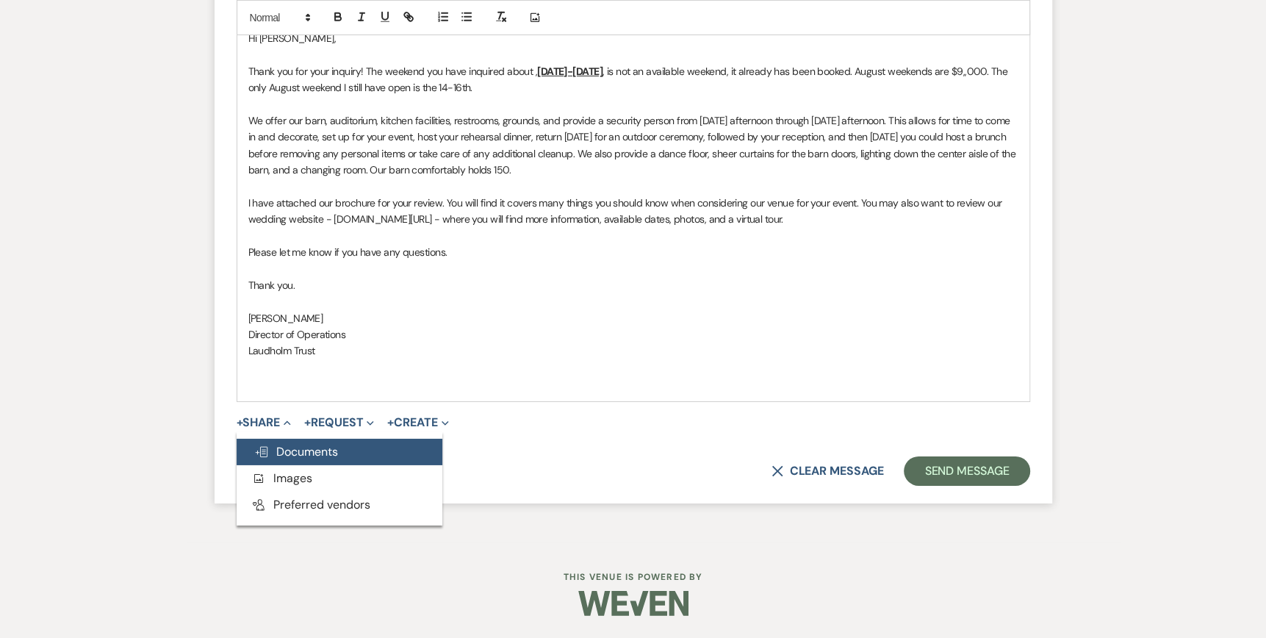
click at [284, 452] on span "Doc Upload Documents" at bounding box center [296, 451] width 84 height 15
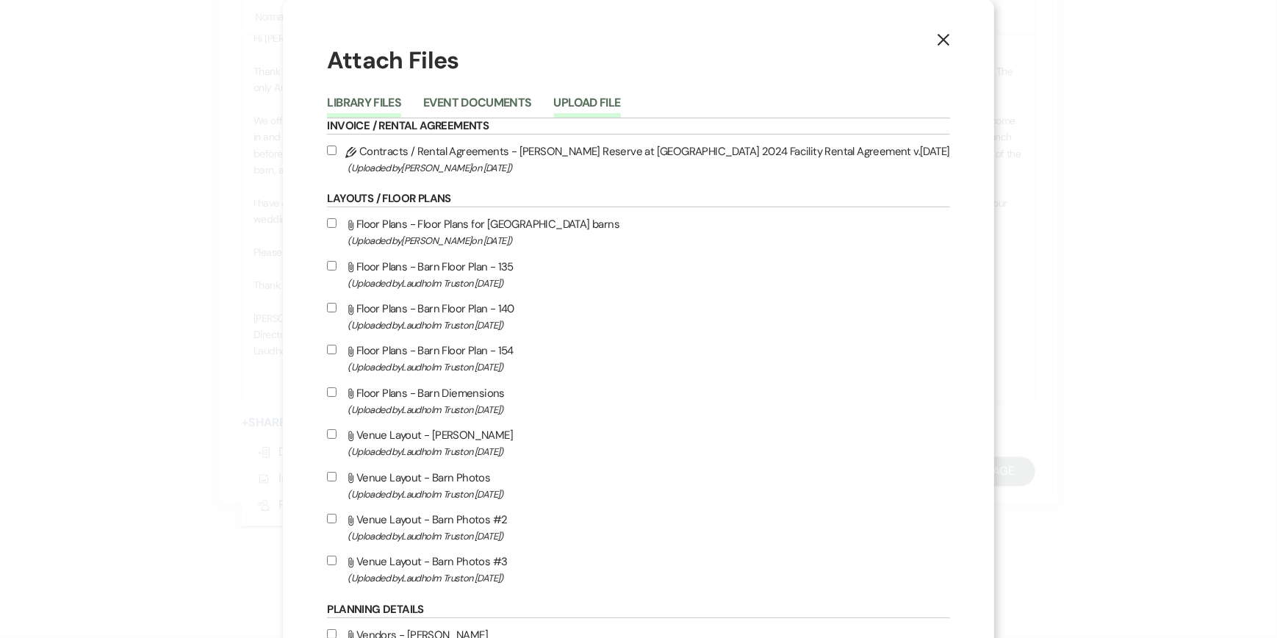
click at [621, 104] on button "Upload File" at bounding box center [587, 107] width 67 height 21
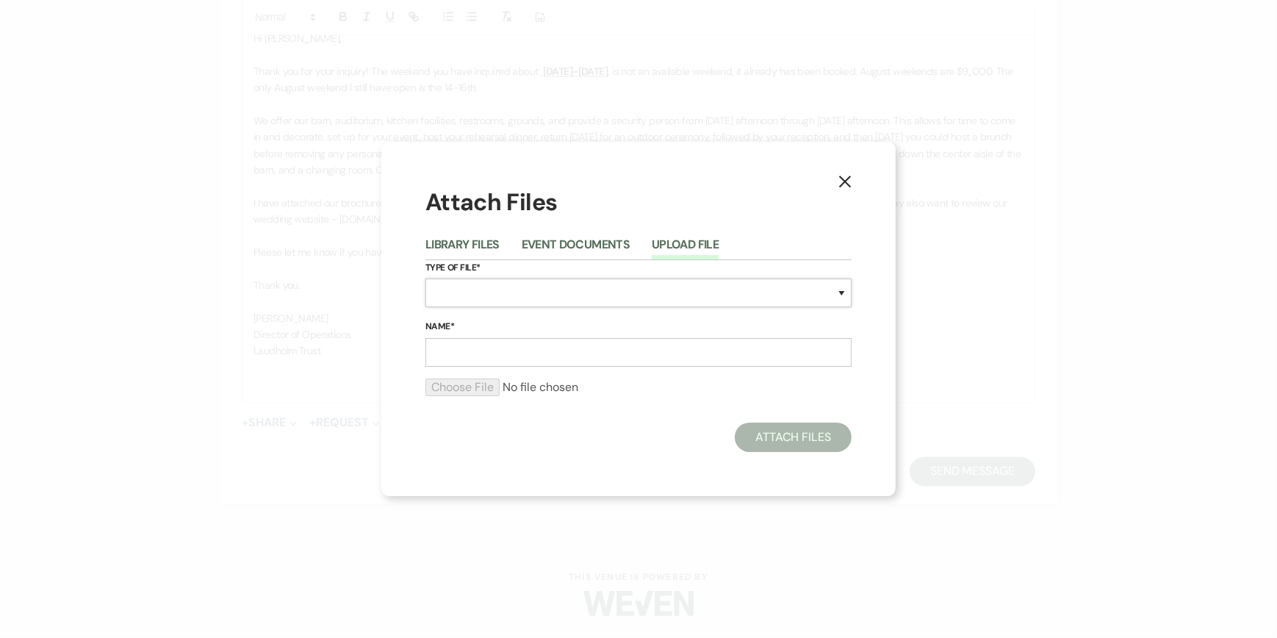
click at [463, 295] on select "Special Event Insurance Vendor Certificate of Insurance Contracts / Rental Agre…" at bounding box center [638, 292] width 426 height 29
click at [425, 278] on select "Special Event Insurance Vendor Certificate of Insurance Contracts / Rental Agre…" at bounding box center [638, 292] width 426 height 29
click at [452, 348] on input "Name*" at bounding box center [638, 352] width 426 height 29
click at [458, 383] on input "file" at bounding box center [638, 387] width 426 height 18
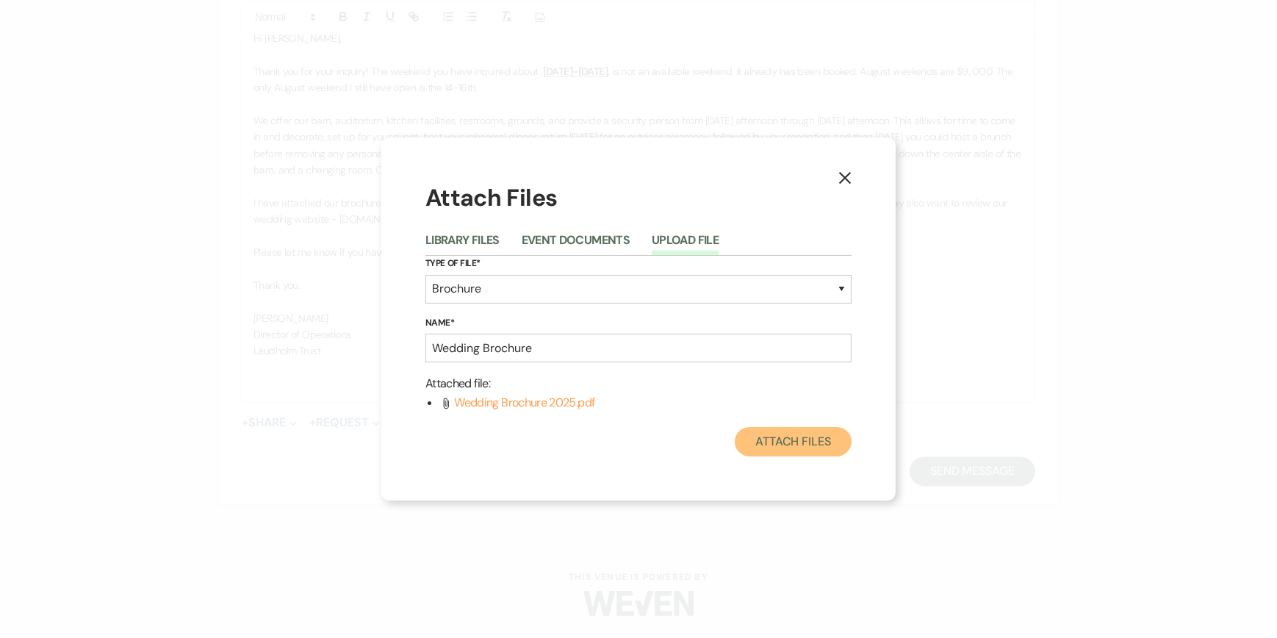
click at [812, 438] on button "Attach Files" at bounding box center [793, 441] width 117 height 29
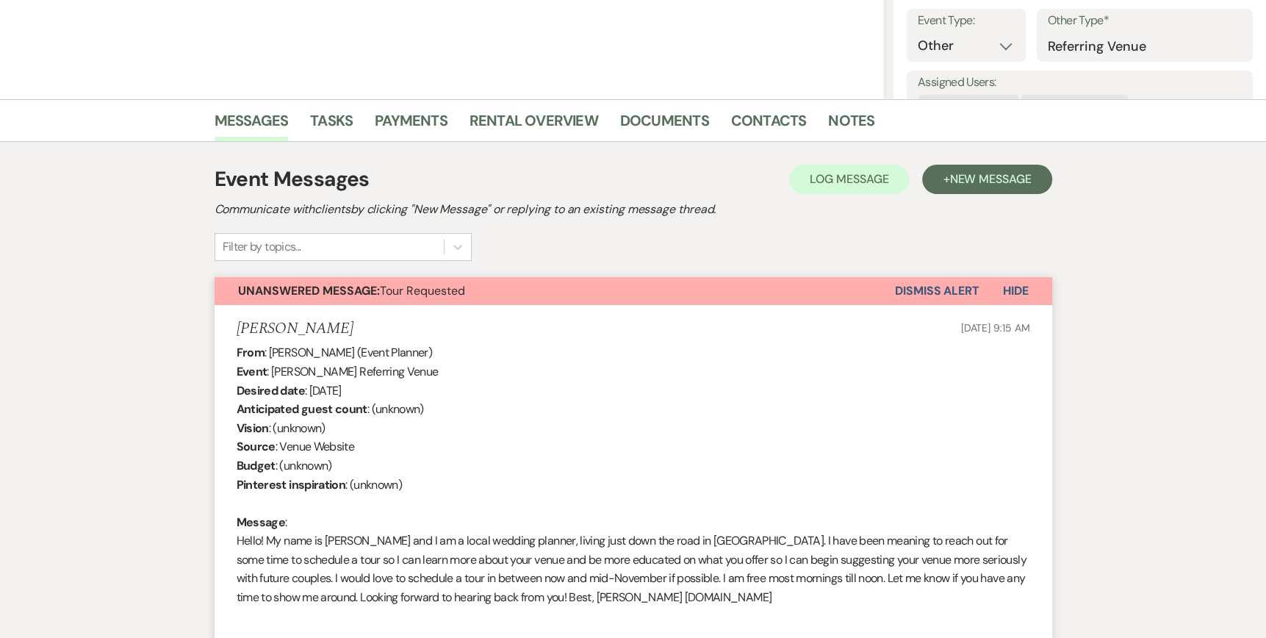
scroll to position [0, 0]
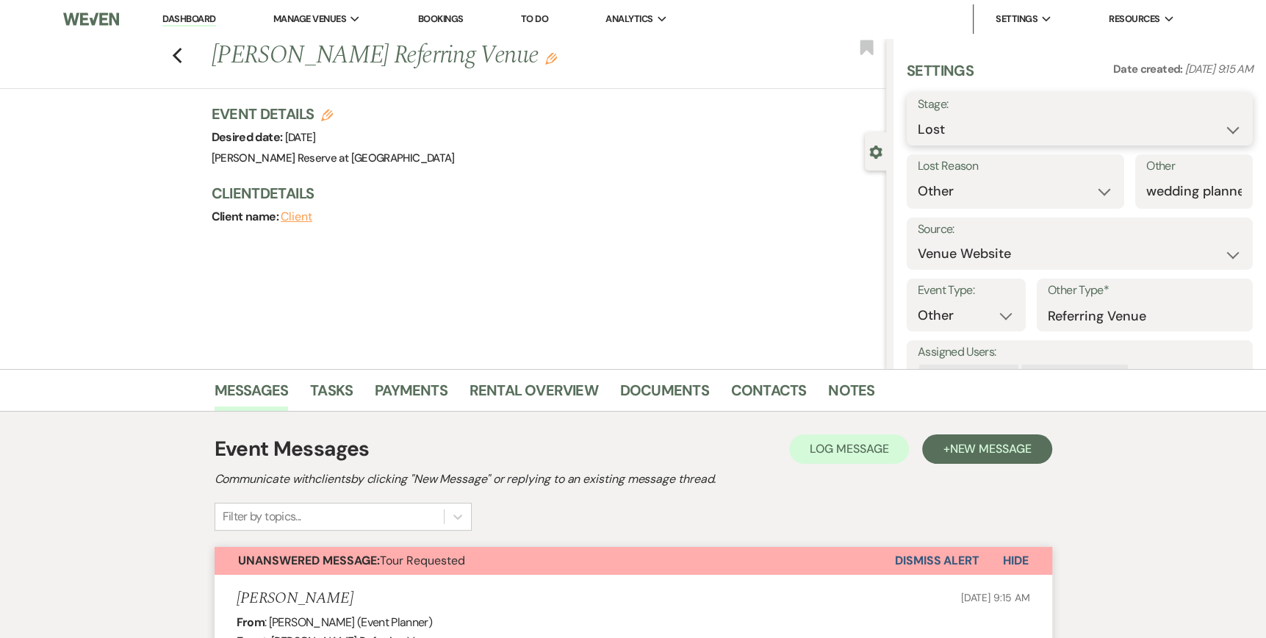
click at [1216, 130] on select "Inquiry Follow Up Tour Requested Tour Confirmed Toured Proposal Sent Booked Lost" at bounding box center [1079, 129] width 324 height 29
click at [917, 115] on select "Inquiry Follow Up Tour Requested Tour Confirmed Toured Proposal Sent Booked Lost" at bounding box center [1079, 129] width 324 height 29
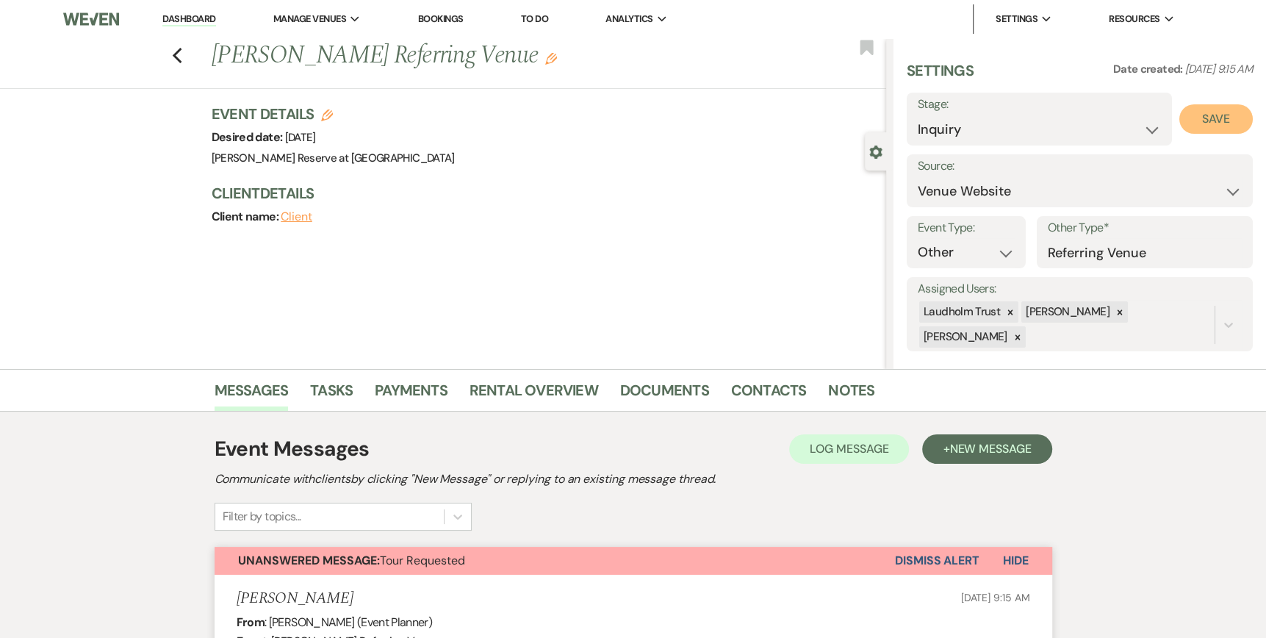
click at [1194, 114] on button "Save" at bounding box center [1215, 118] width 73 height 29
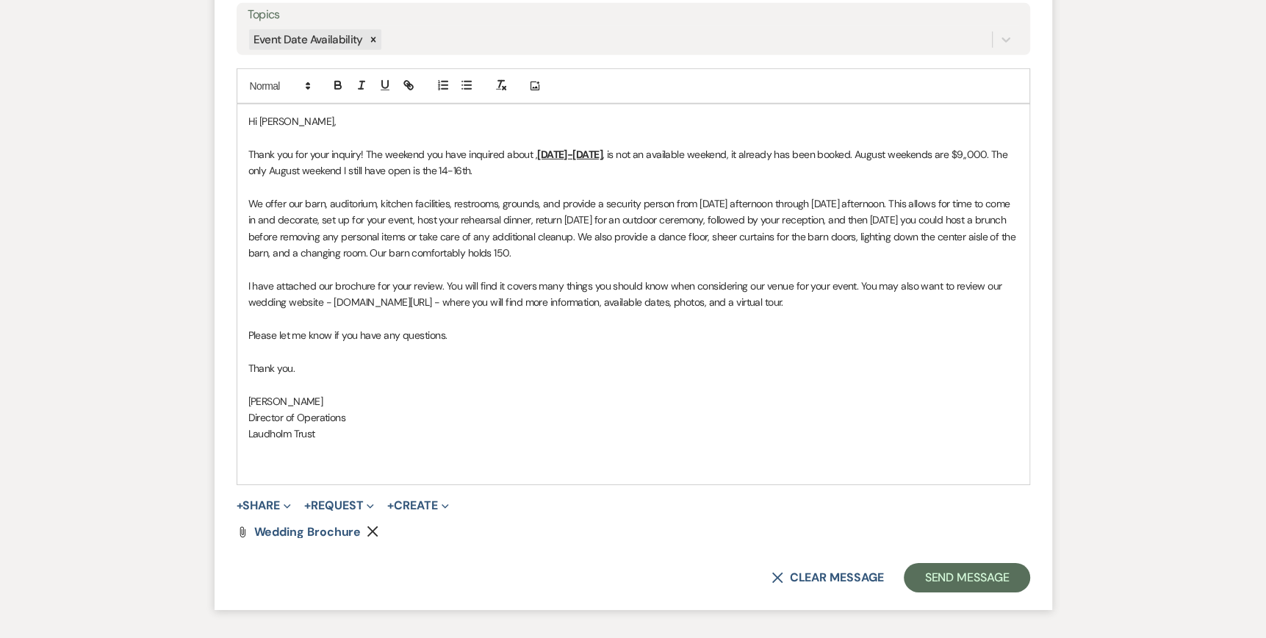
scroll to position [3848, 0]
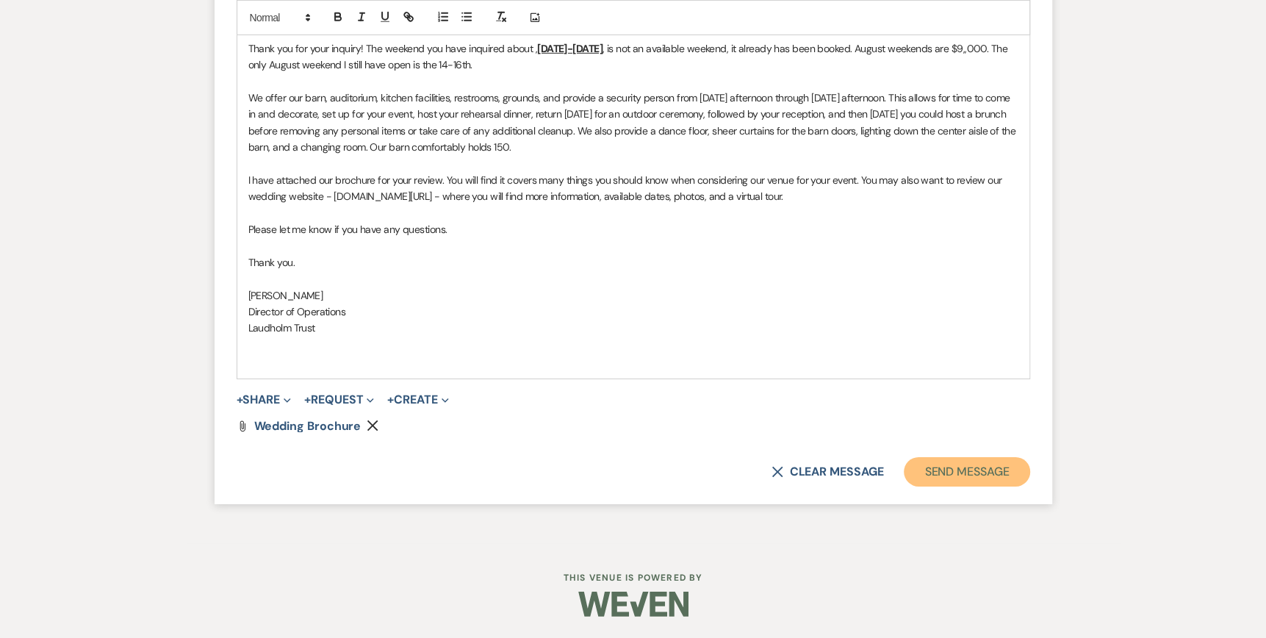
click at [929, 486] on button "Send Message" at bounding box center [967, 471] width 126 height 29
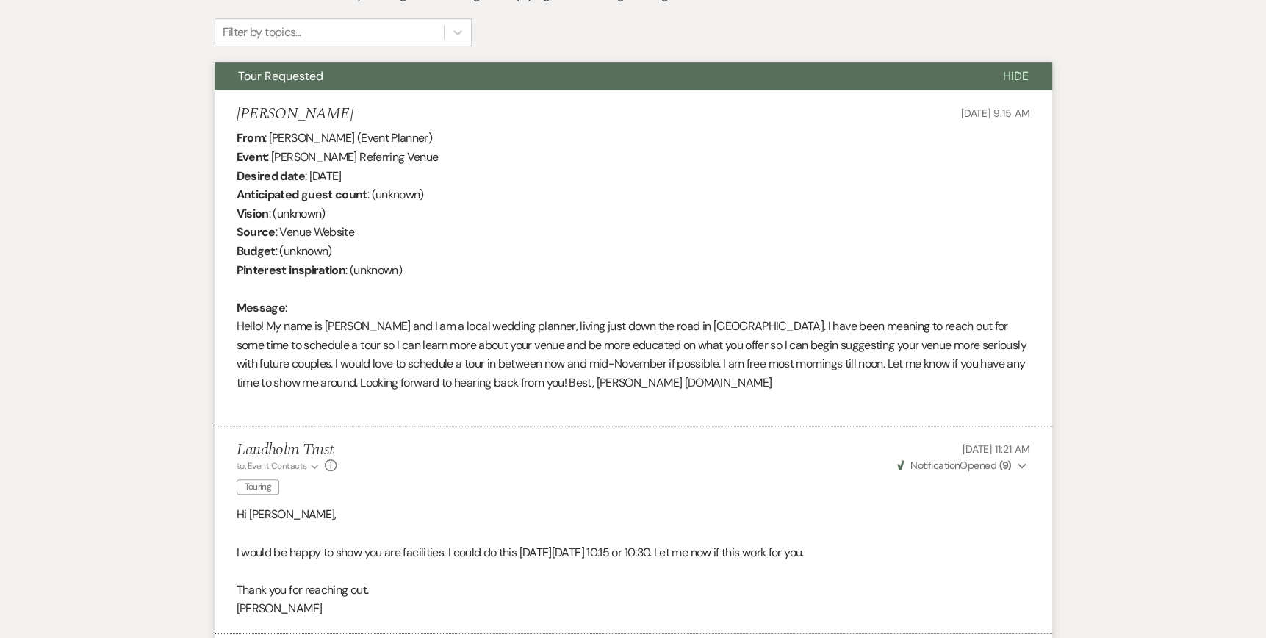
scroll to position [0, 0]
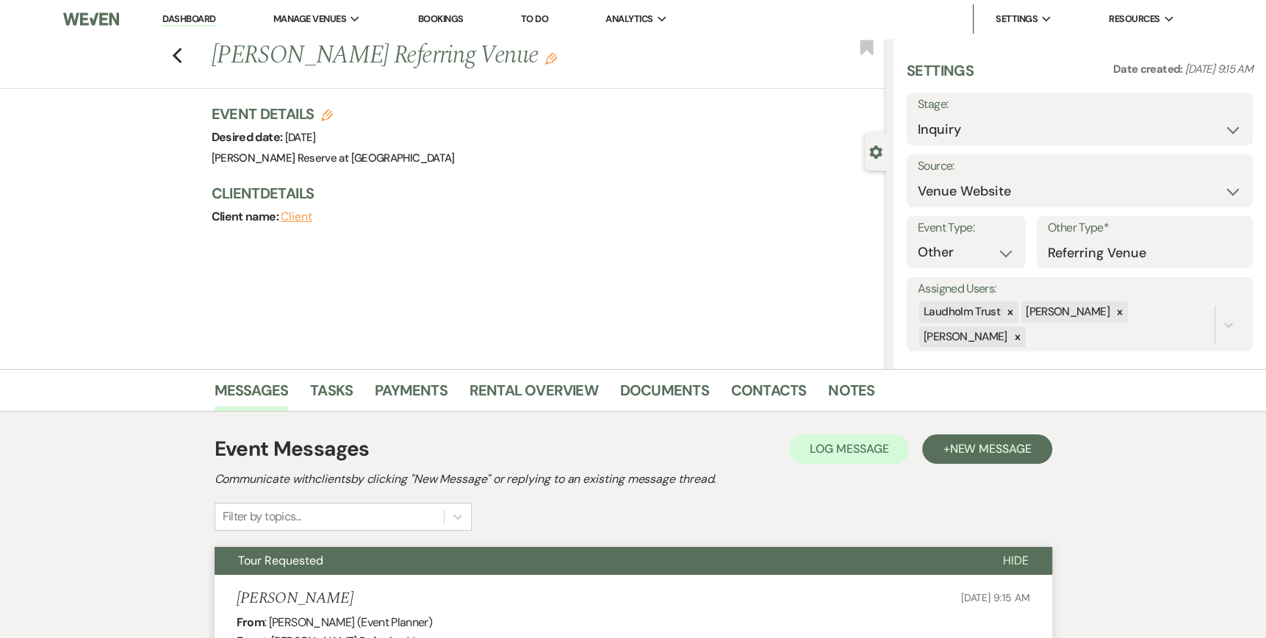
click at [191, 19] on link "Dashboard" at bounding box center [188, 19] width 53 height 14
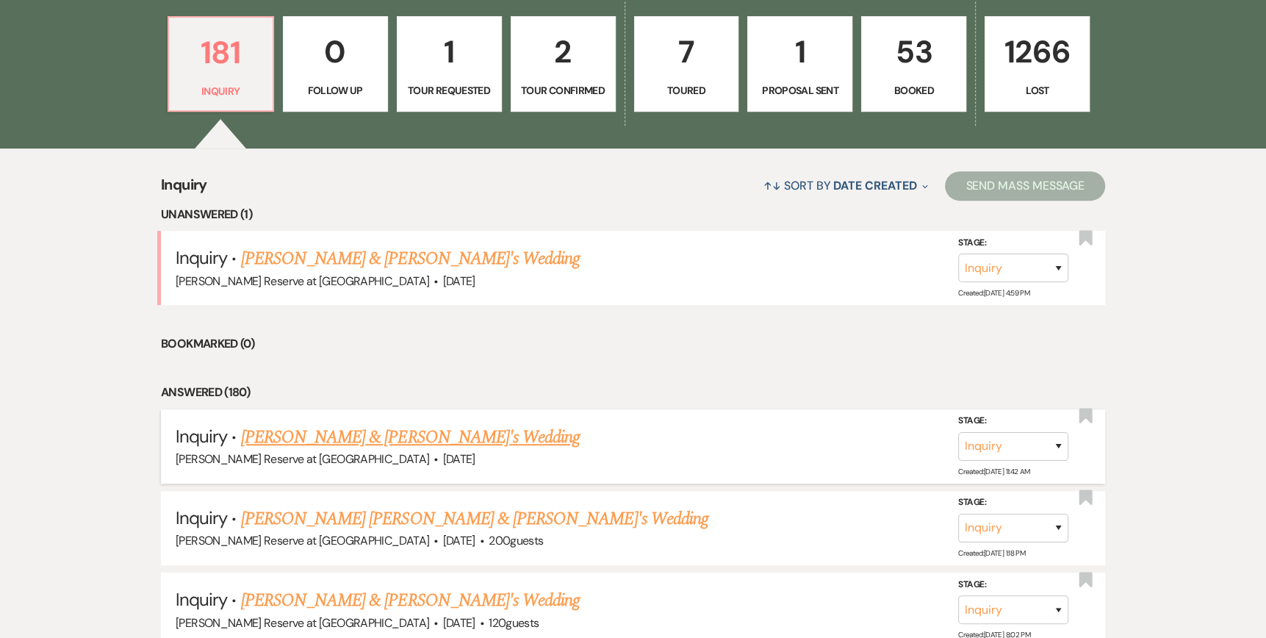
scroll to position [441, 0]
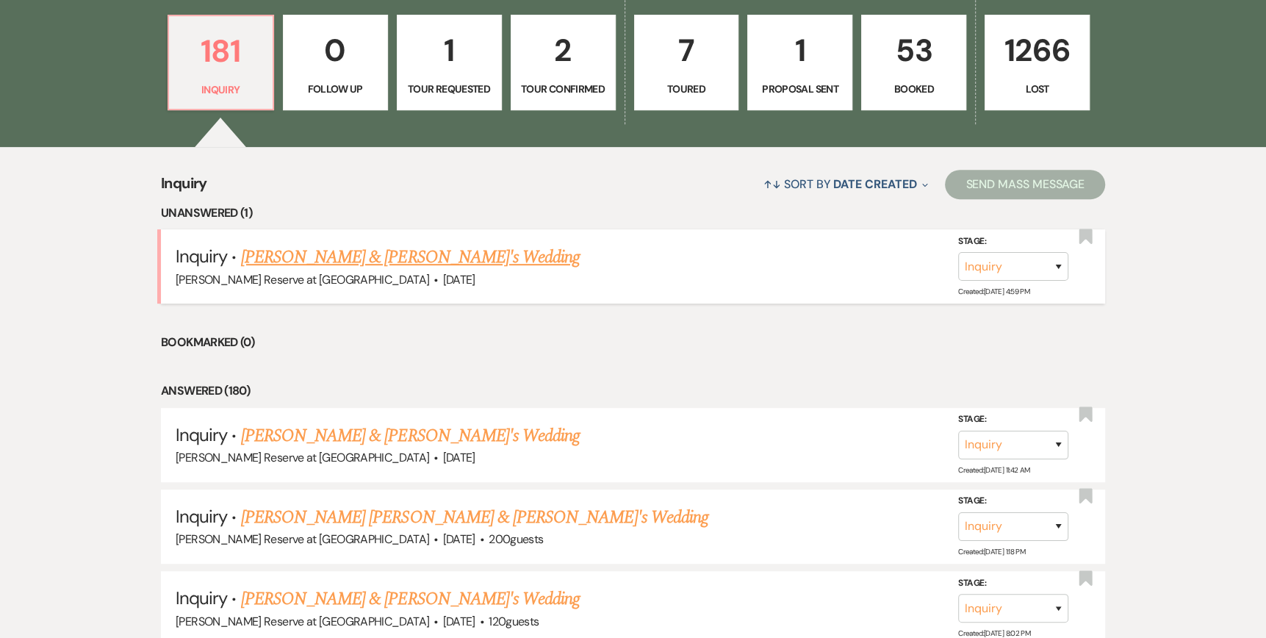
click at [358, 254] on link "[PERSON_NAME] & [PERSON_NAME]'s Wedding" at bounding box center [410, 257] width 339 height 26
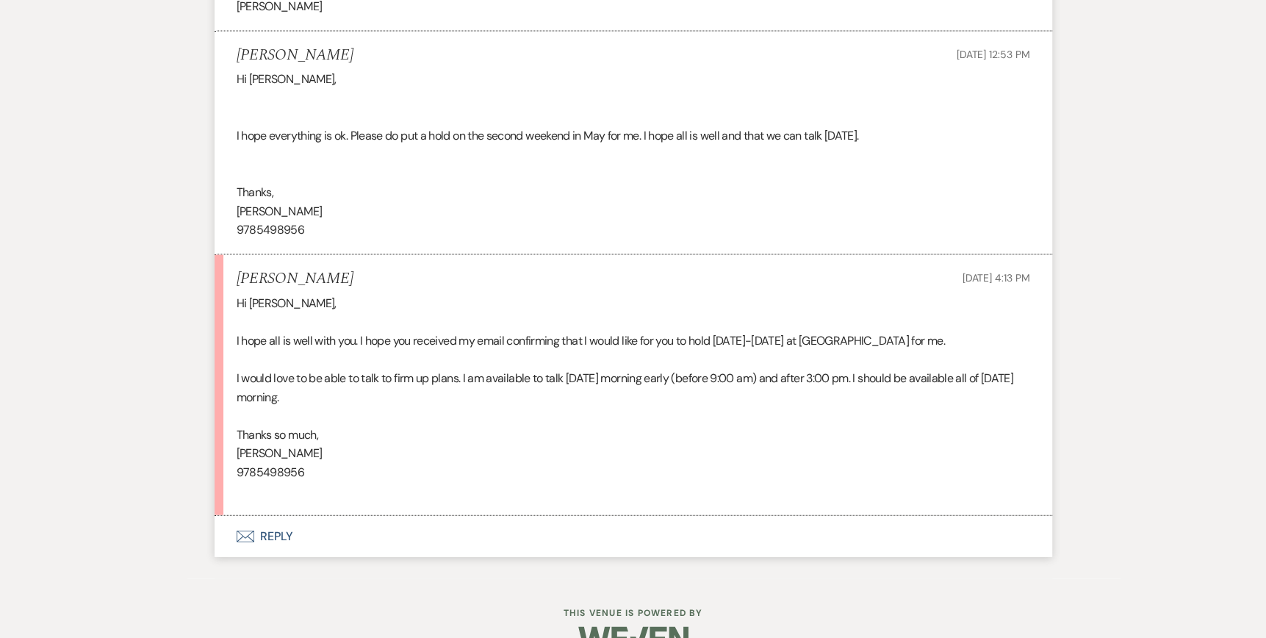
scroll to position [2644, 0]
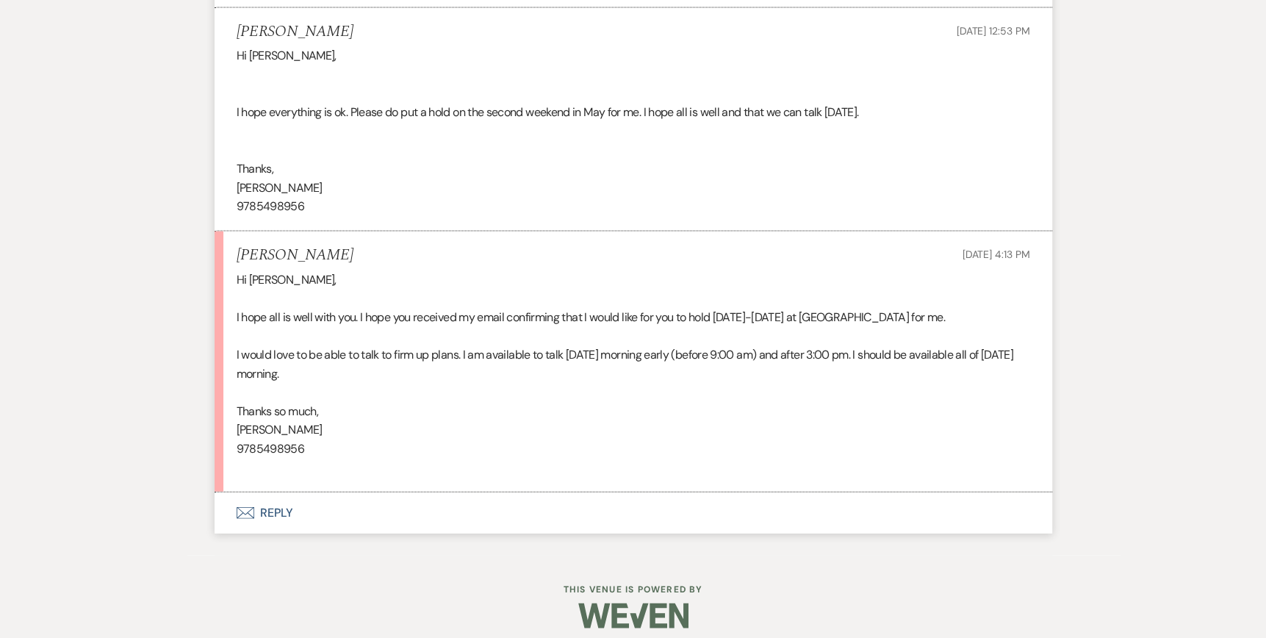
click at [248, 513] on icon "Envelope" at bounding box center [246, 513] width 18 height 12
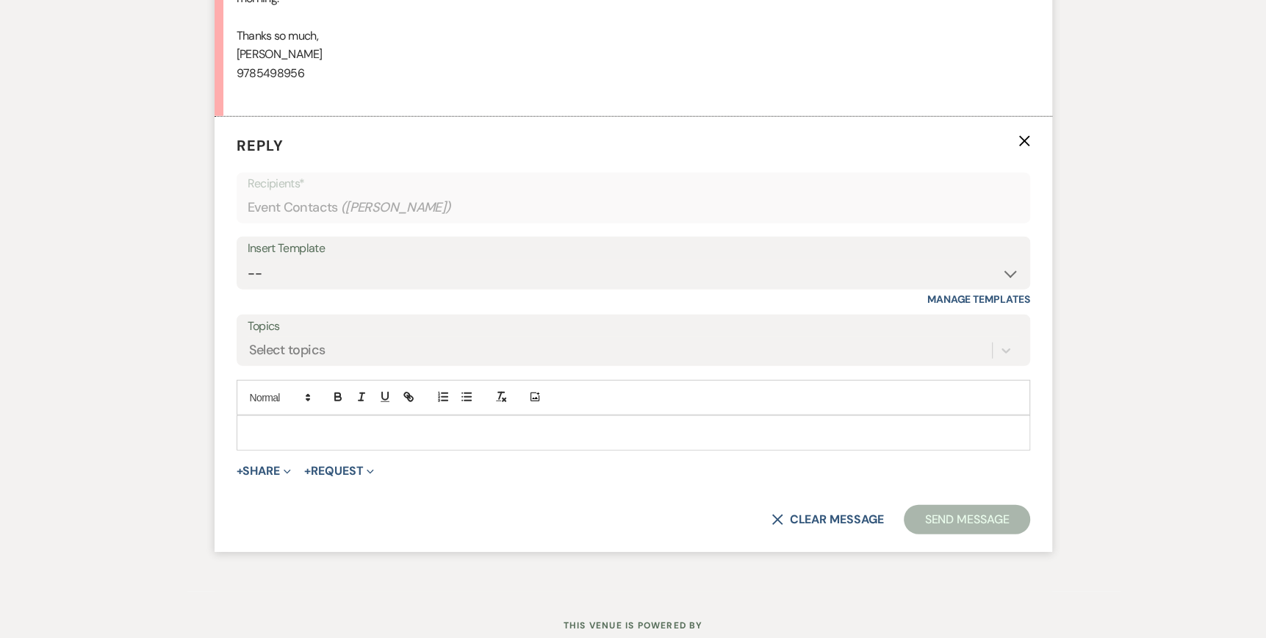
scroll to position [3033, 0]
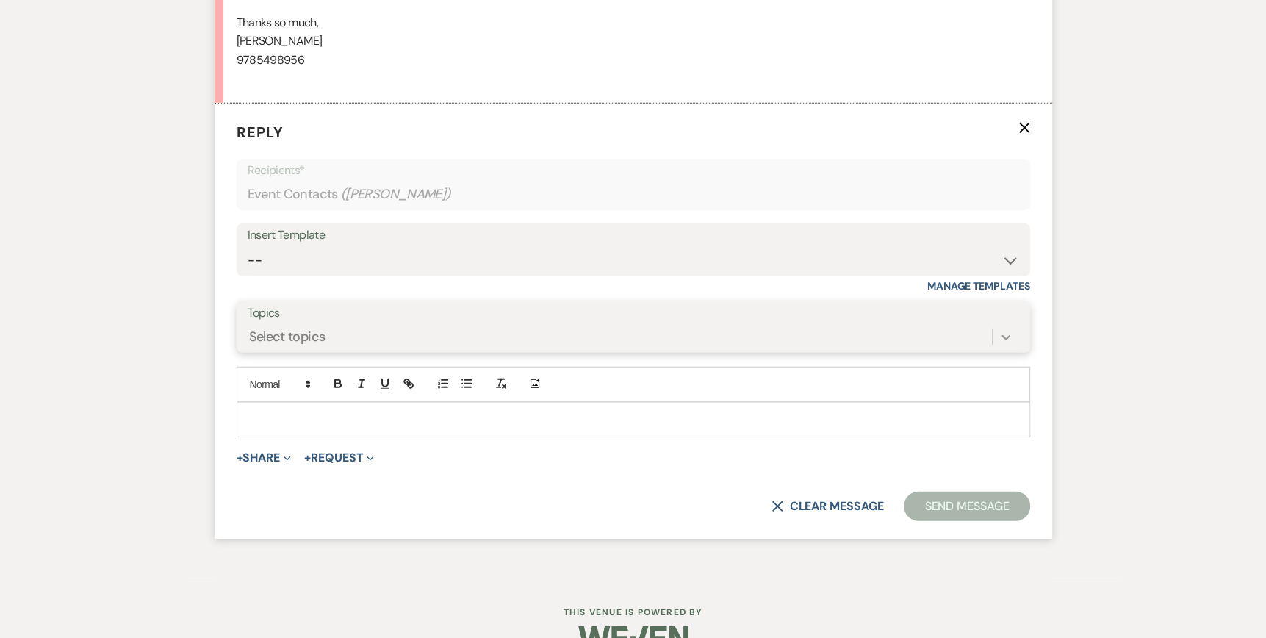
click at [1003, 334] on icon at bounding box center [1005, 337] width 15 height 15
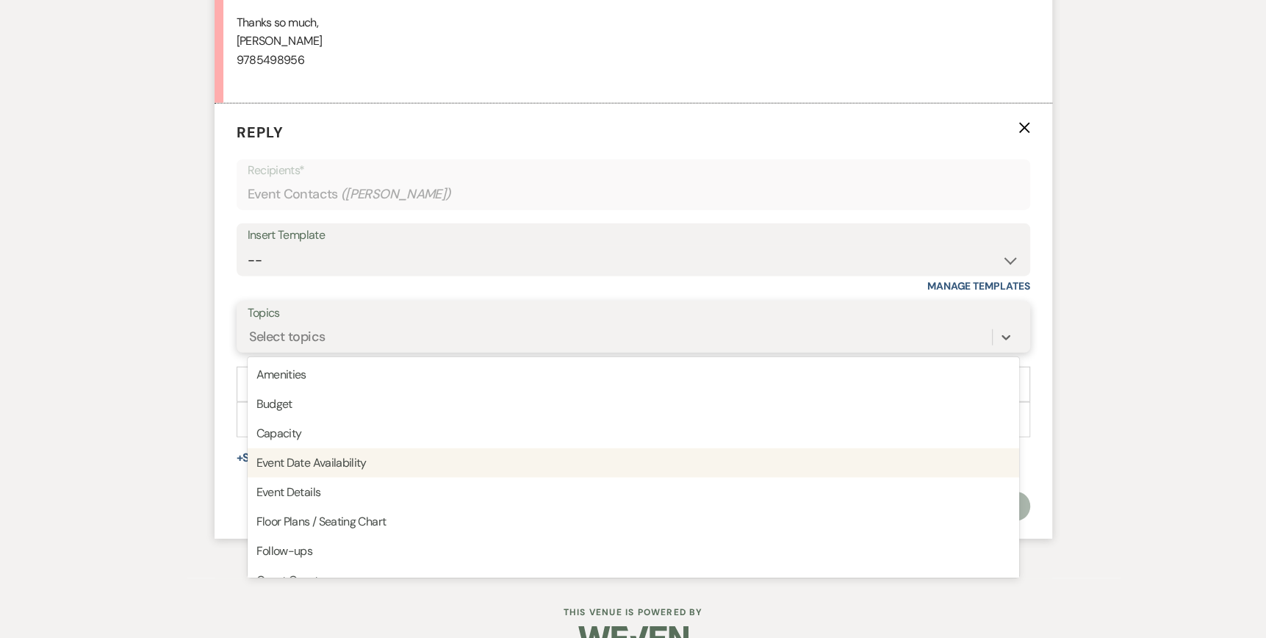
click at [426, 475] on div "Event Date Availability" at bounding box center [633, 462] width 771 height 29
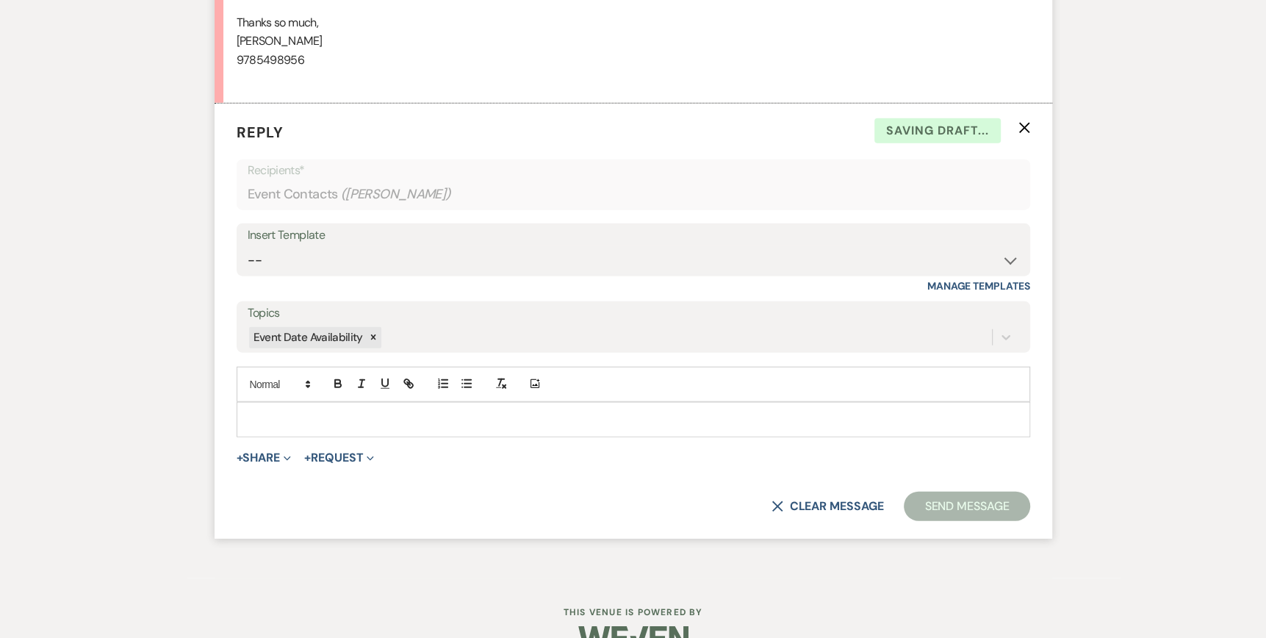
click at [253, 416] on p at bounding box center [633, 419] width 770 height 16
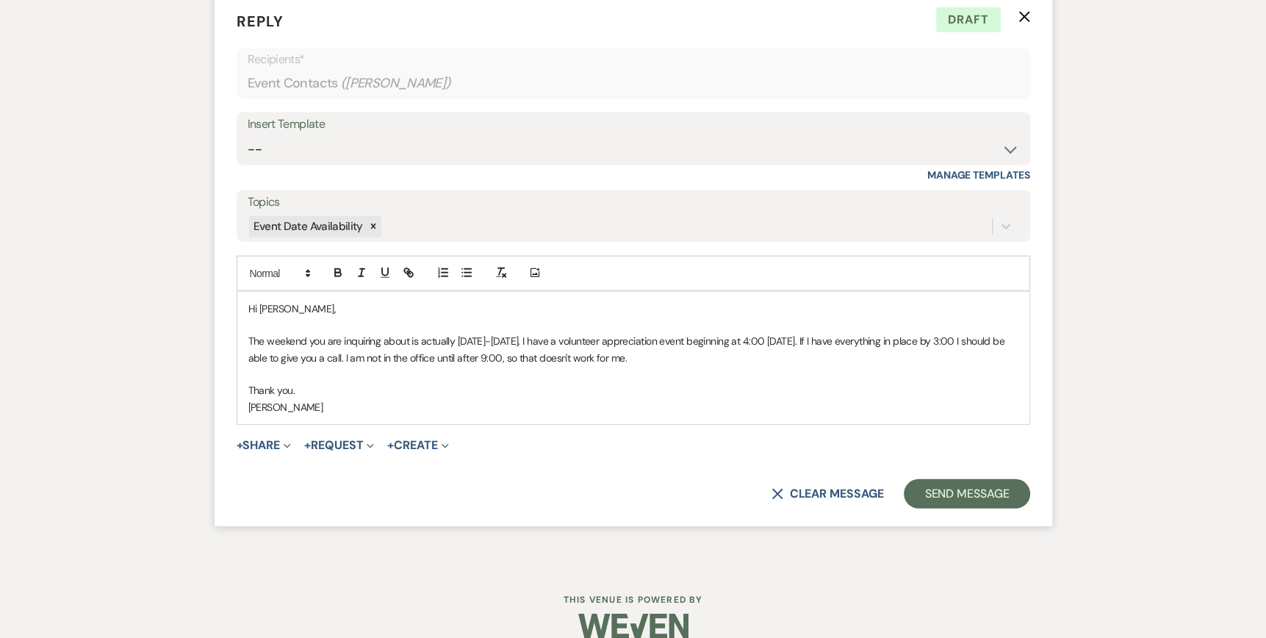
scroll to position [3164, 0]
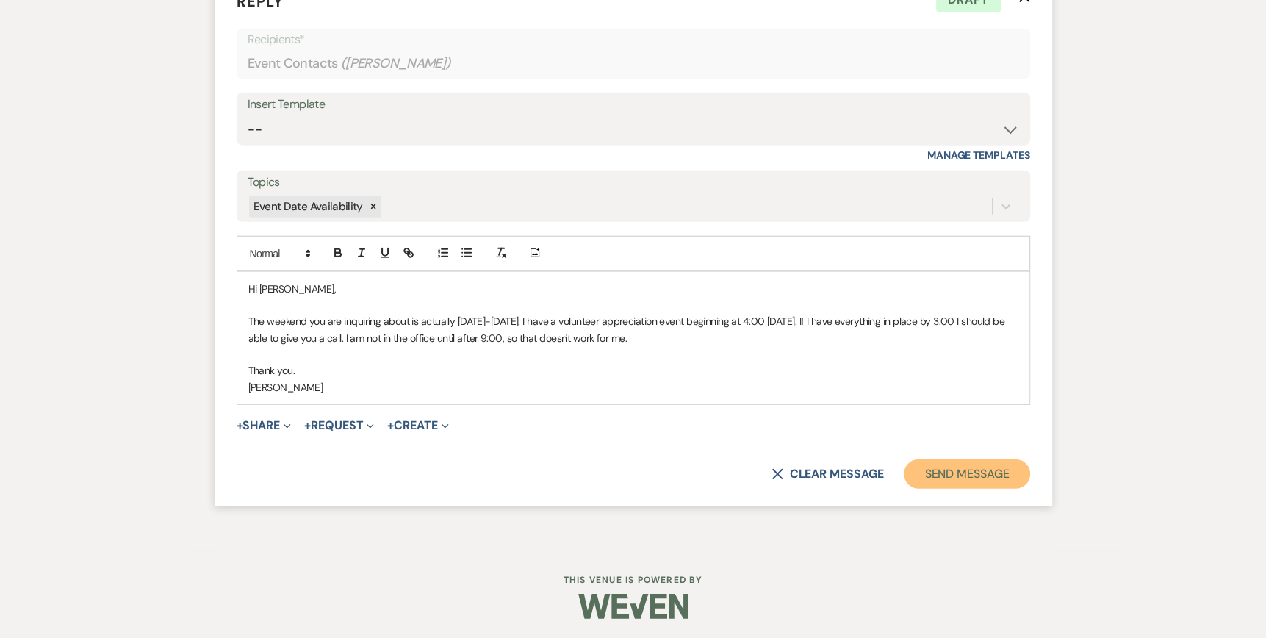
click at [983, 478] on button "Send Message" at bounding box center [967, 473] width 126 height 29
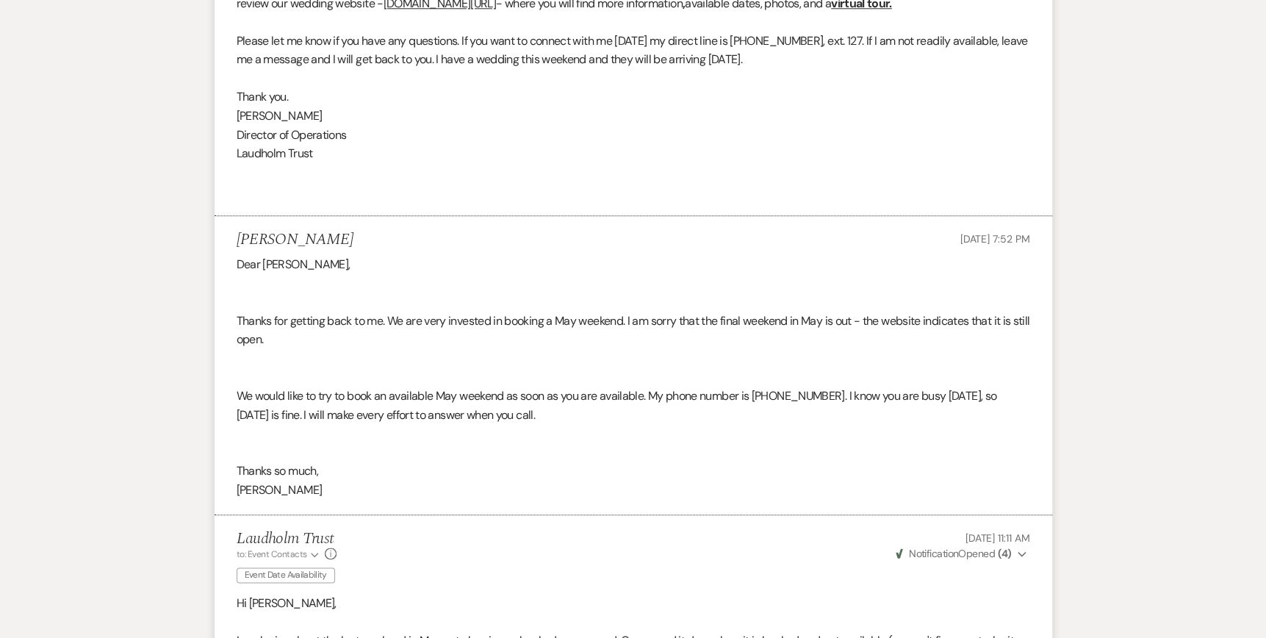
scroll to position [0, 0]
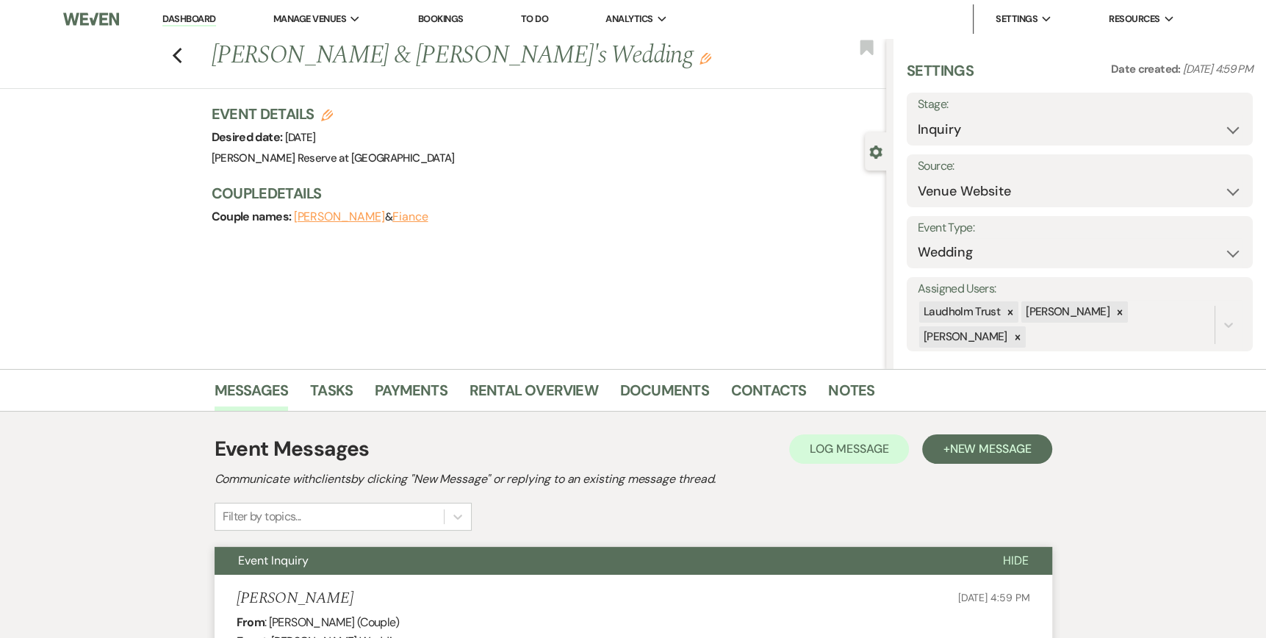
click at [194, 19] on link "Dashboard" at bounding box center [188, 19] width 53 height 14
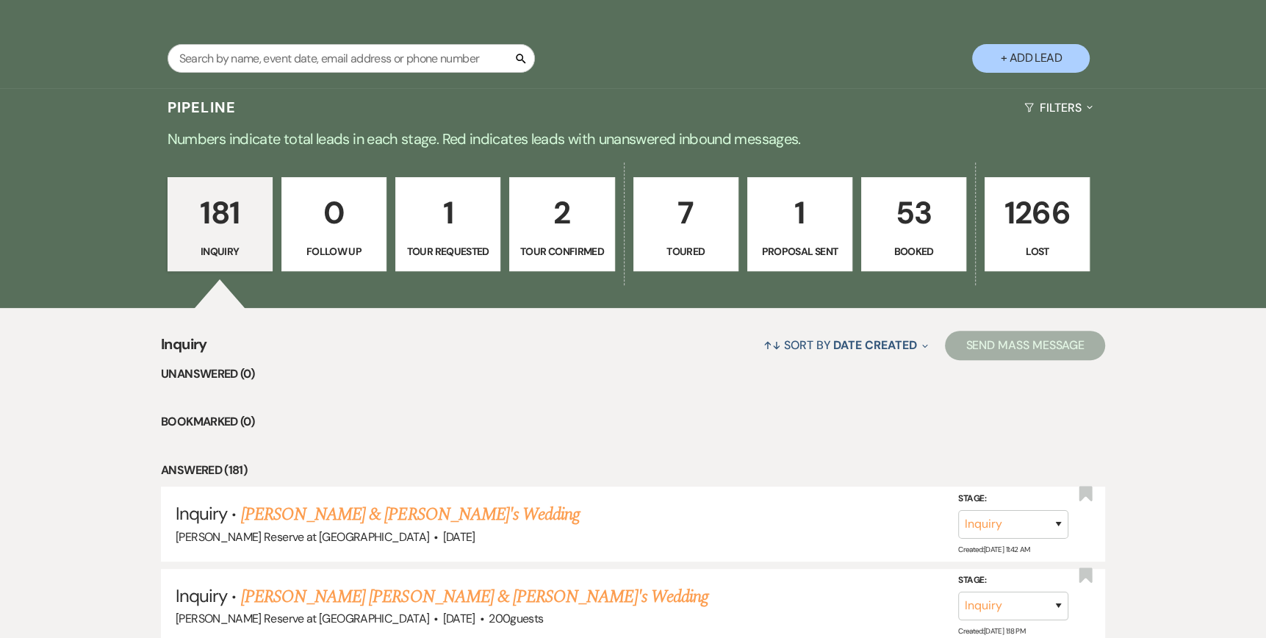
scroll to position [294, 0]
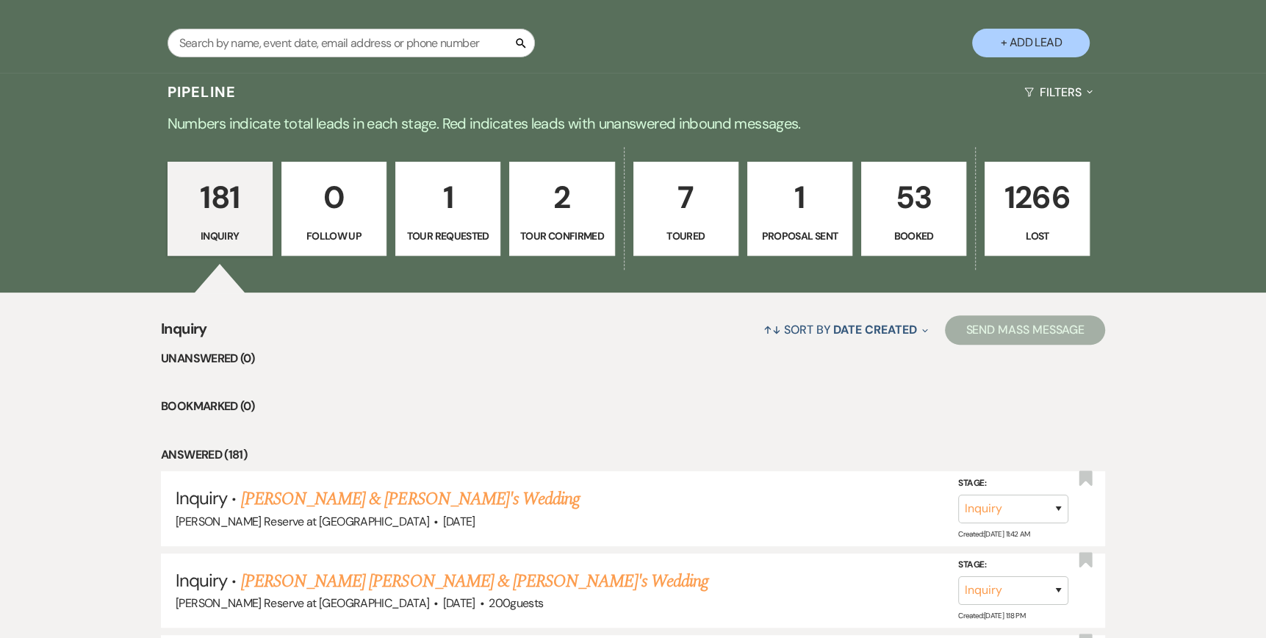
click at [553, 217] on p "2" at bounding box center [562, 197] width 86 height 49
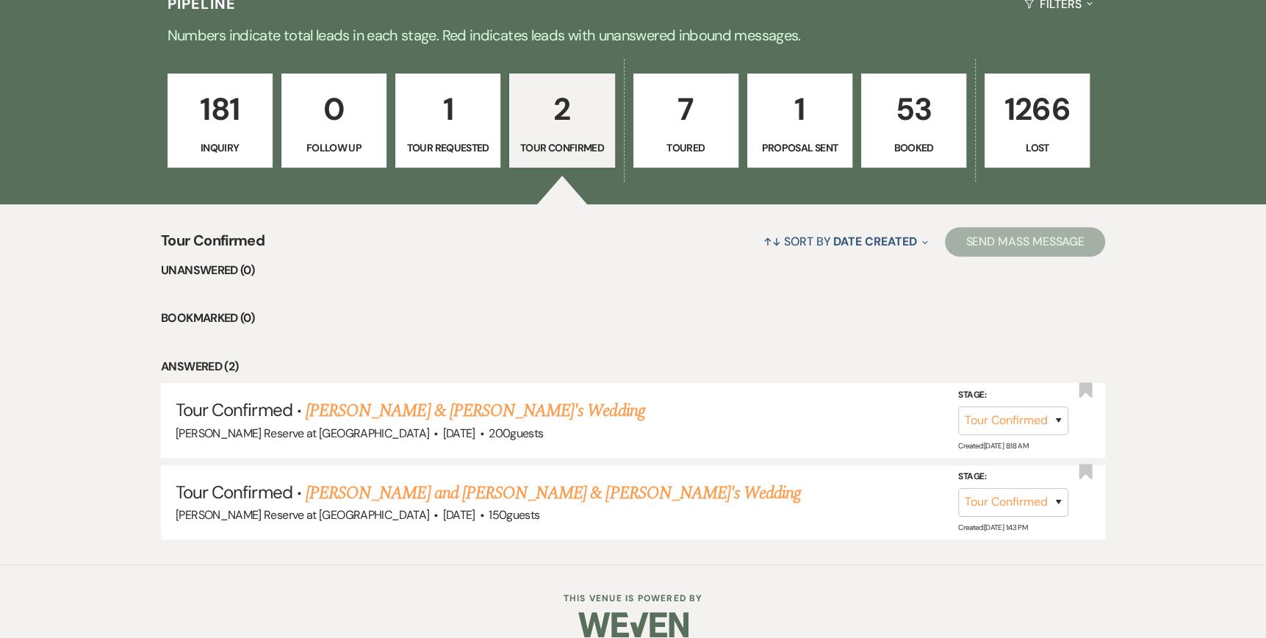
scroll to position [401, 0]
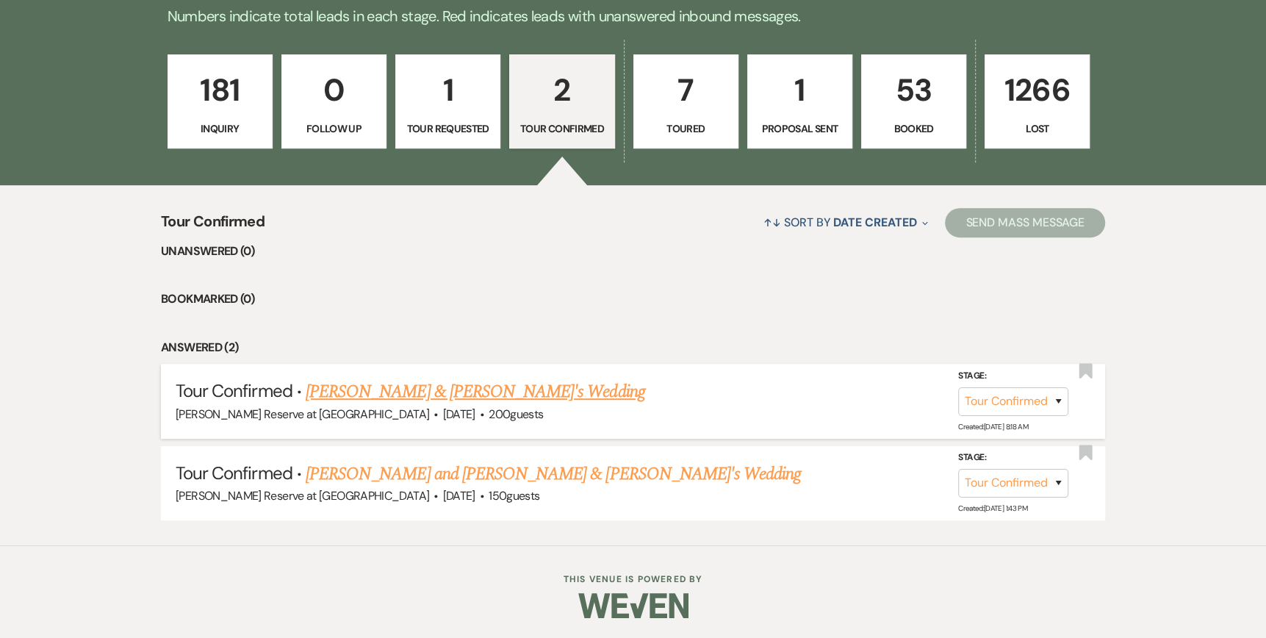
click at [429, 392] on link "[PERSON_NAME] & [PERSON_NAME]'s Wedding" at bounding box center [475, 391] width 339 height 26
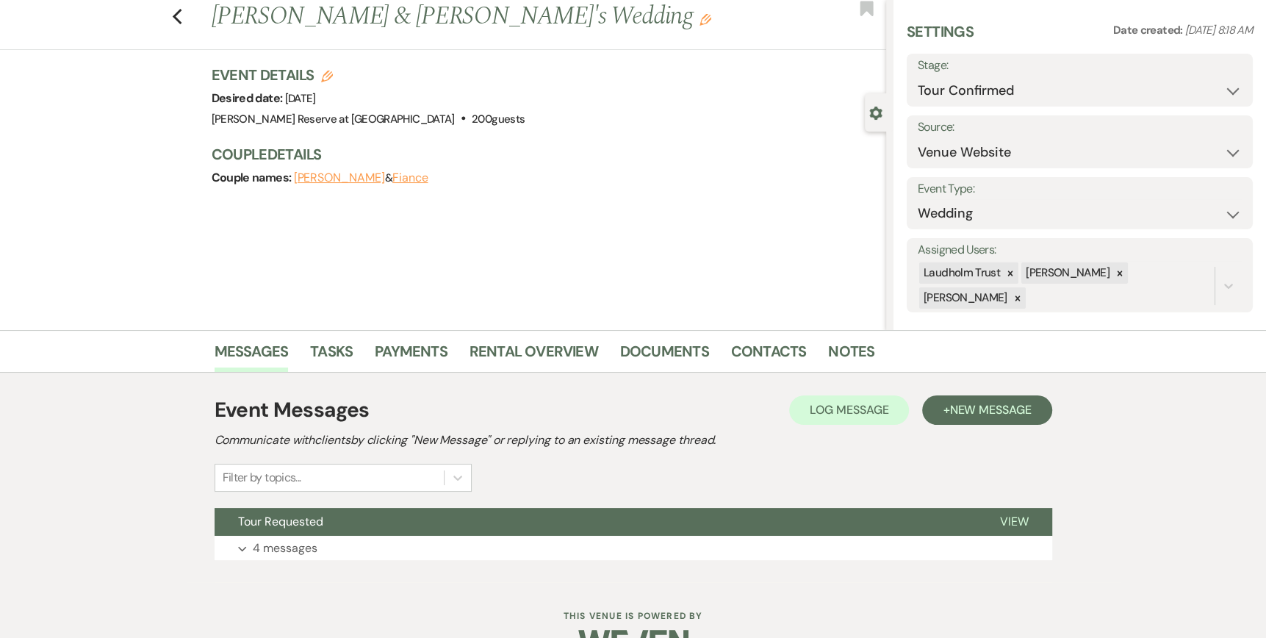
scroll to position [76, 0]
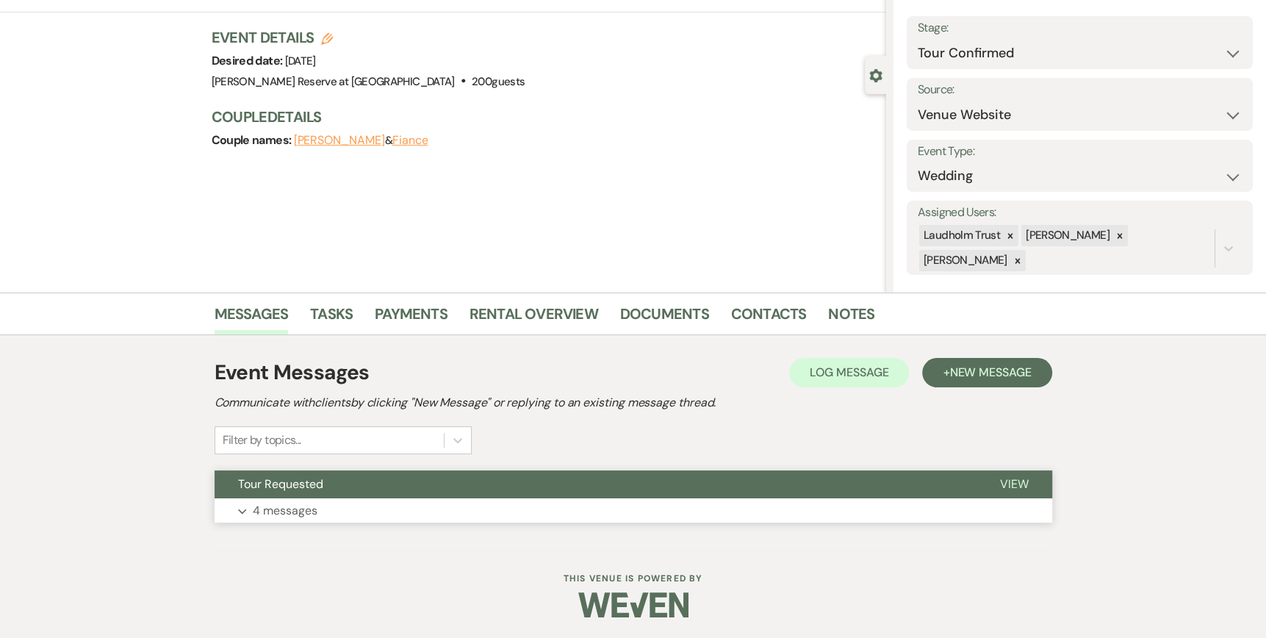
click at [1017, 479] on span "View" at bounding box center [1014, 483] width 29 height 15
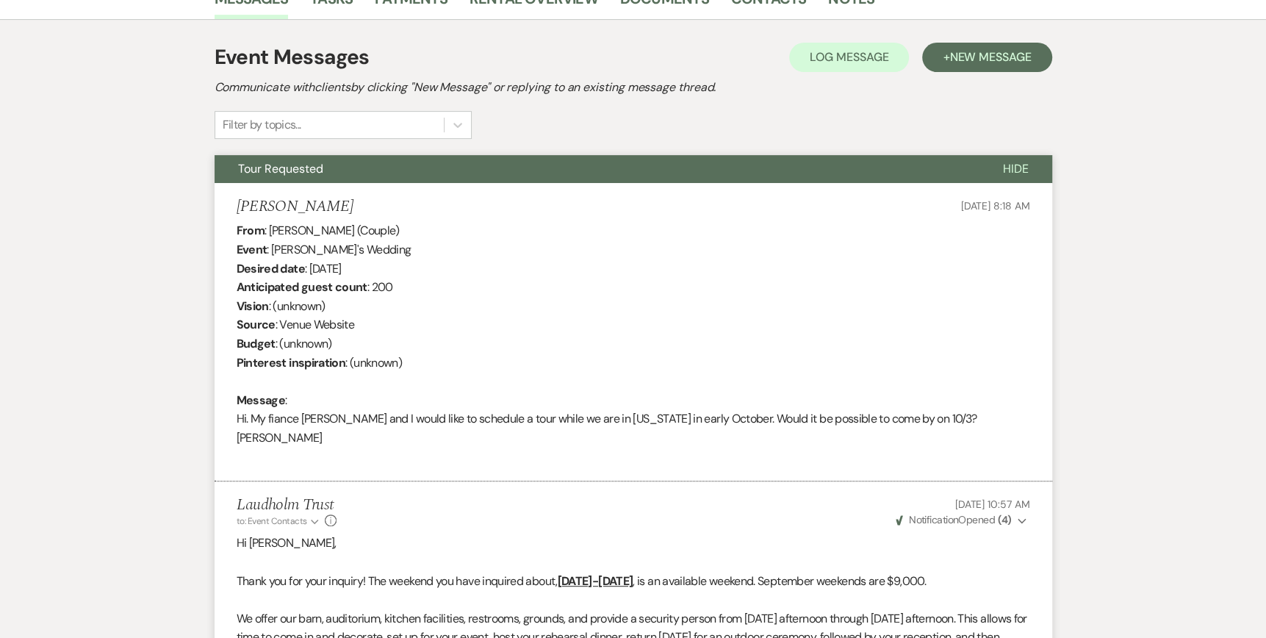
scroll to position [0, 0]
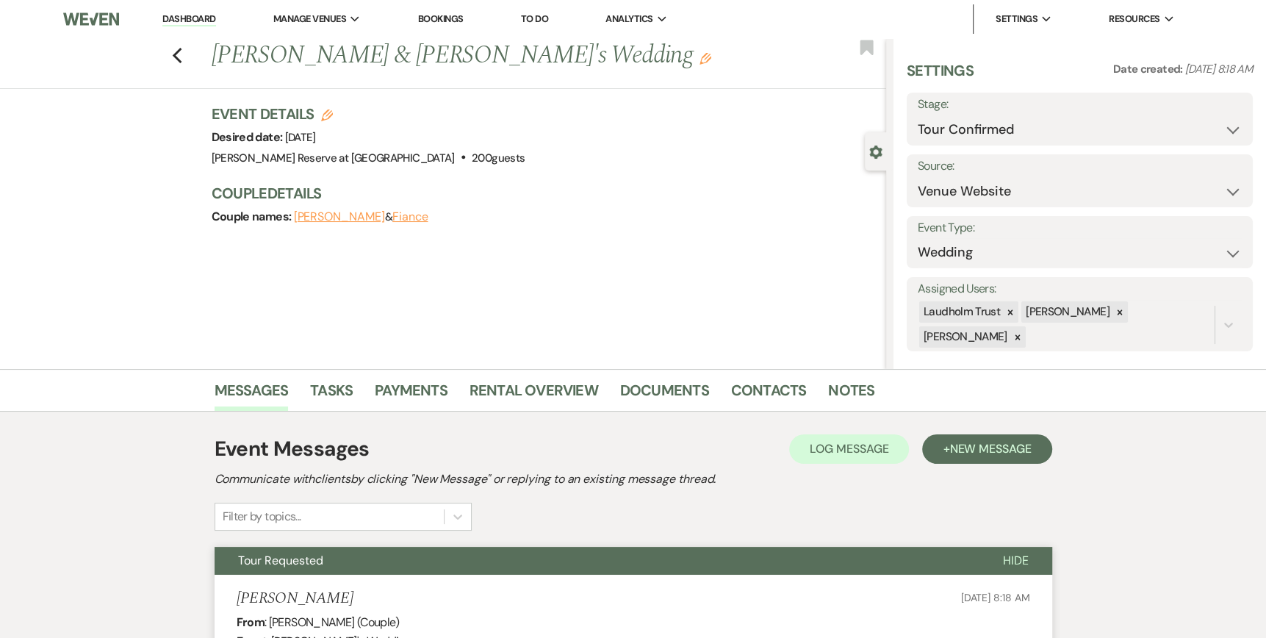
click at [173, 18] on link "Dashboard" at bounding box center [188, 19] width 53 height 14
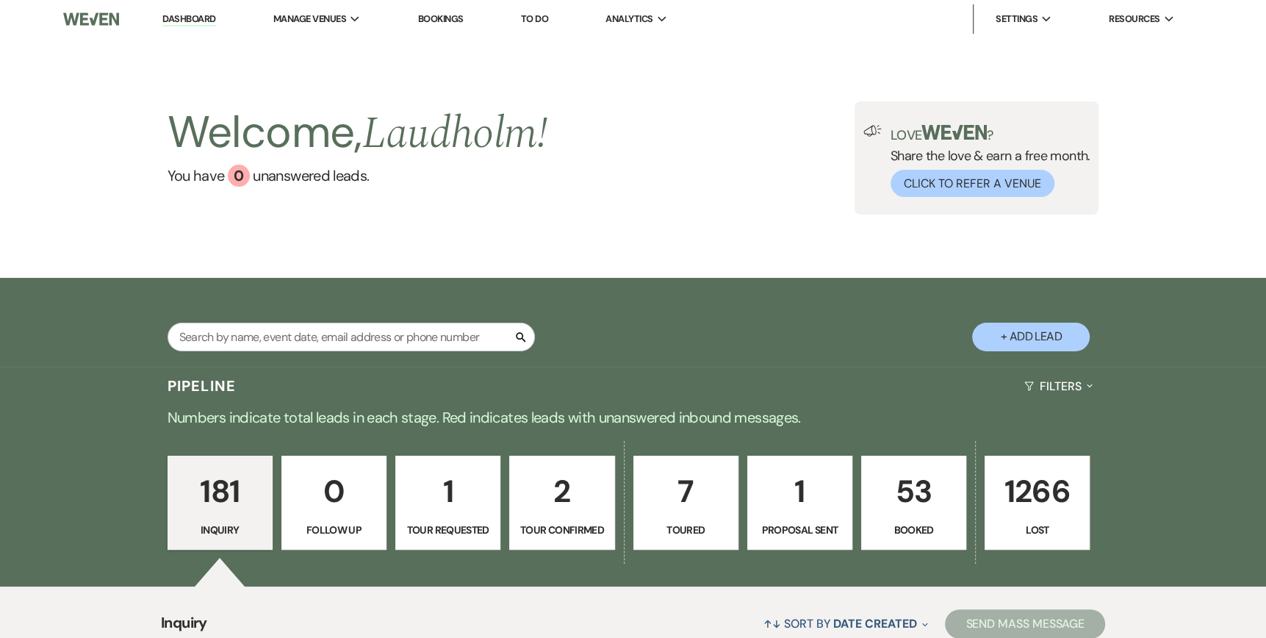
click at [672, 522] on p "Toured" at bounding box center [686, 530] width 86 height 16
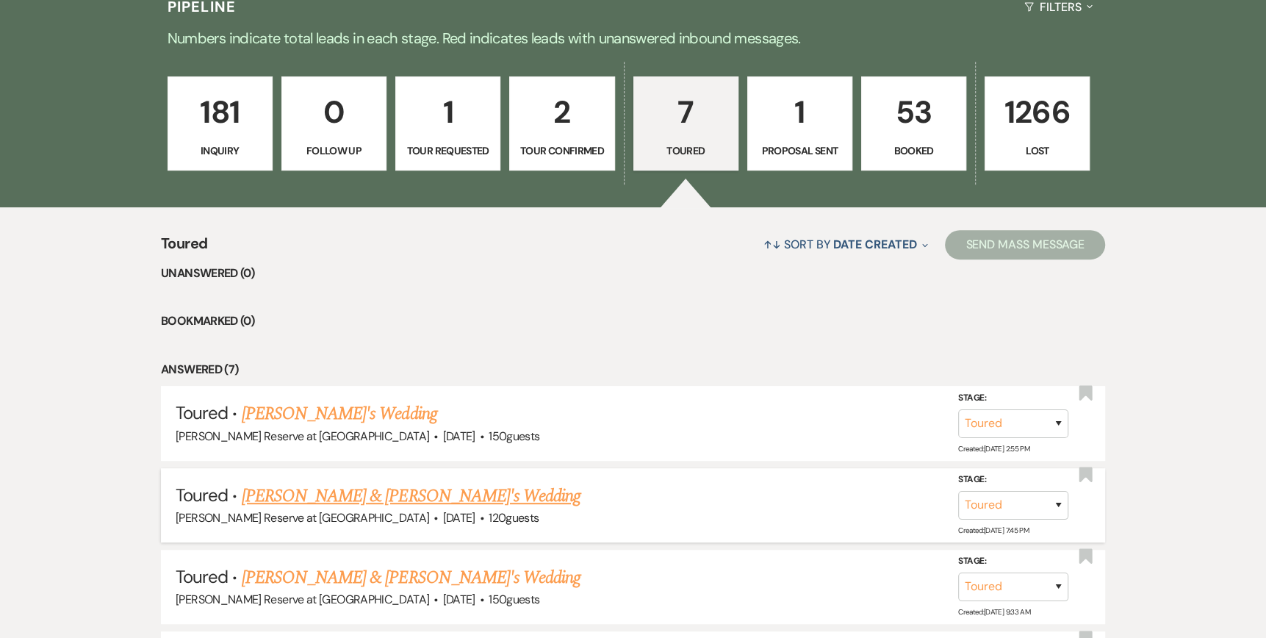
scroll to position [441, 0]
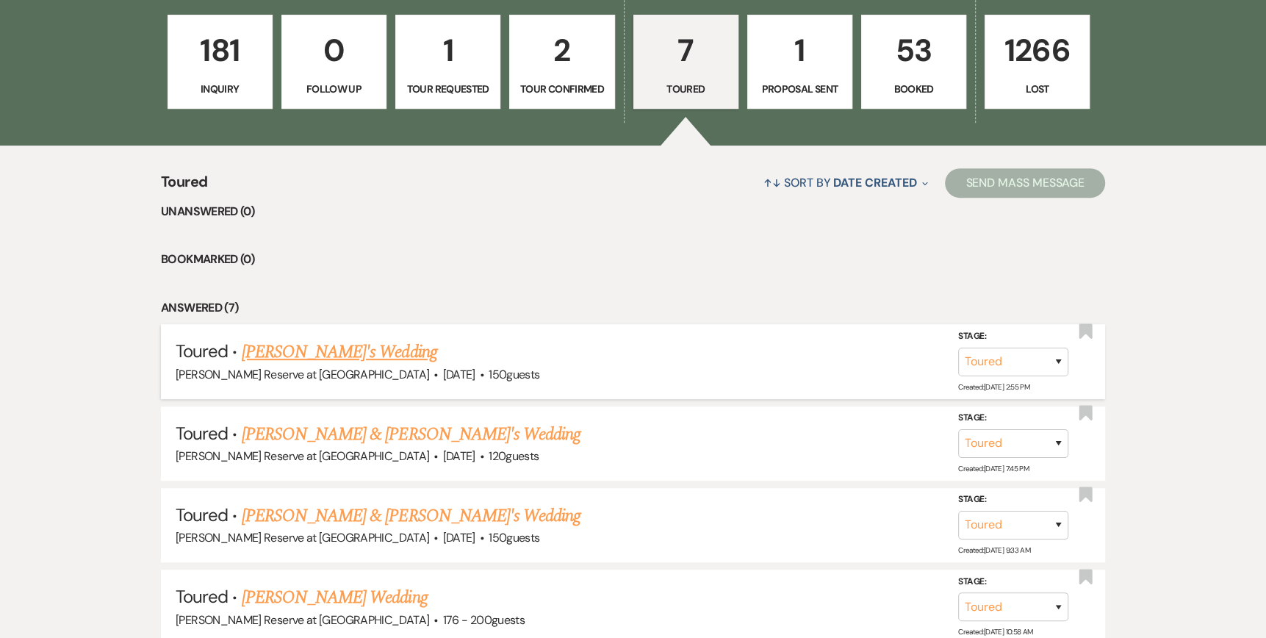
click at [314, 351] on link "[PERSON_NAME]'s Wedding" at bounding box center [339, 352] width 195 height 26
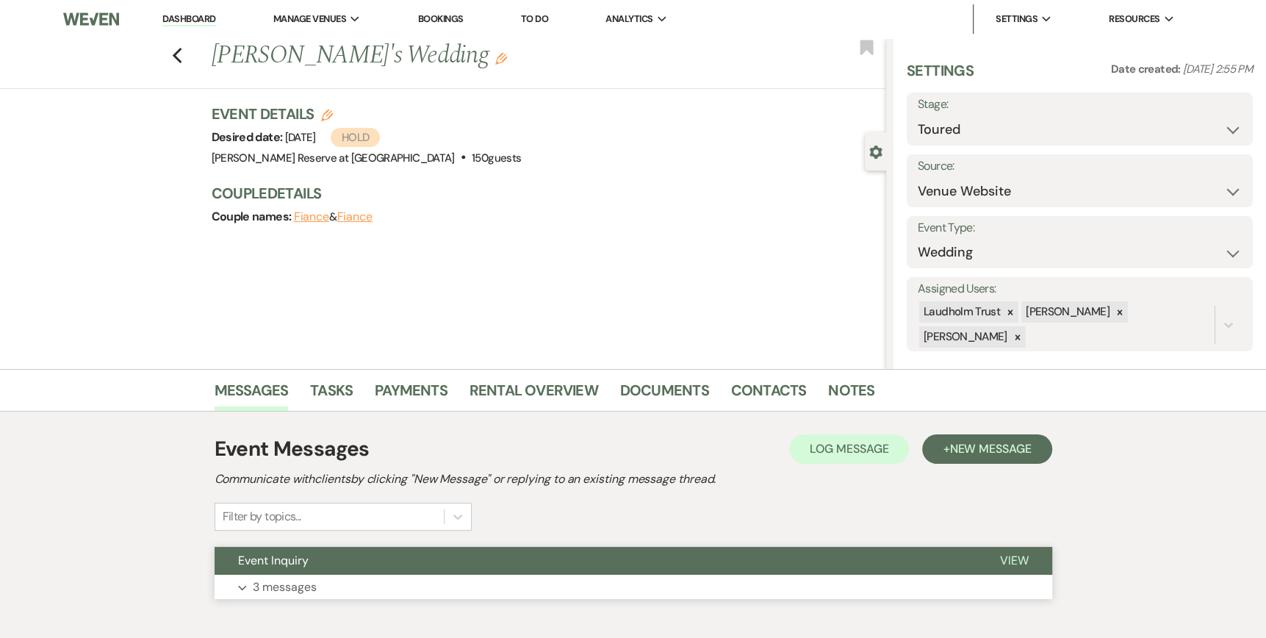
click at [1019, 559] on span "View" at bounding box center [1014, 559] width 29 height 15
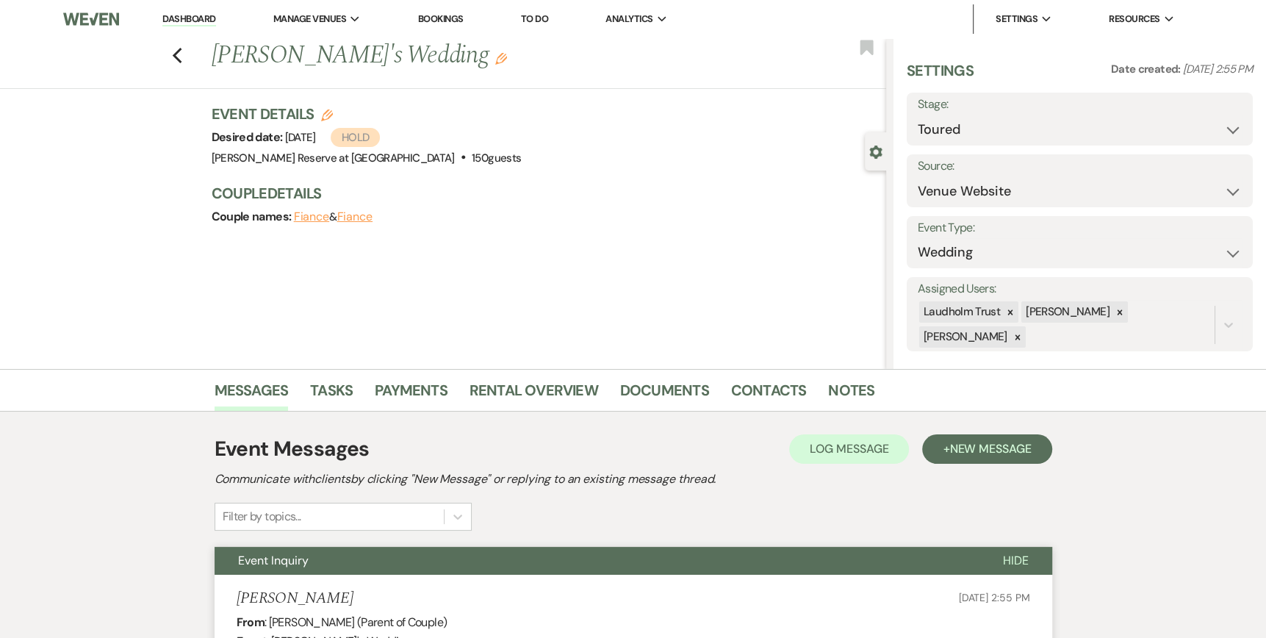
click at [187, 13] on link "Dashboard" at bounding box center [188, 19] width 53 height 14
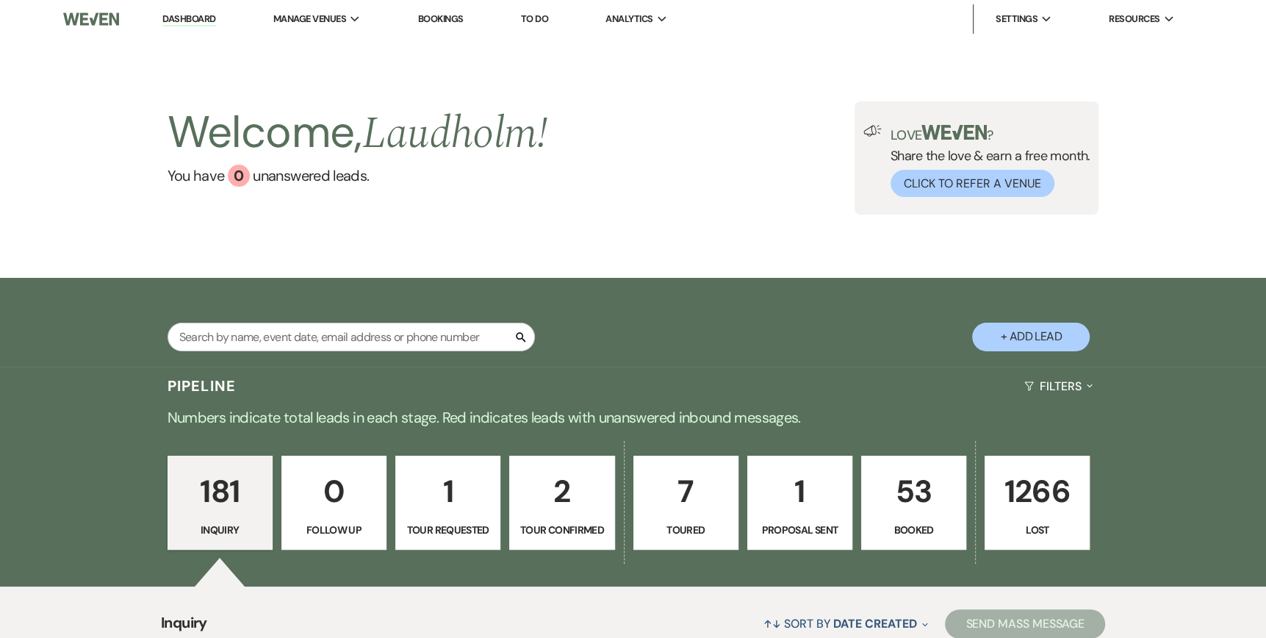
click at [672, 523] on p "Toured" at bounding box center [686, 530] width 86 height 16
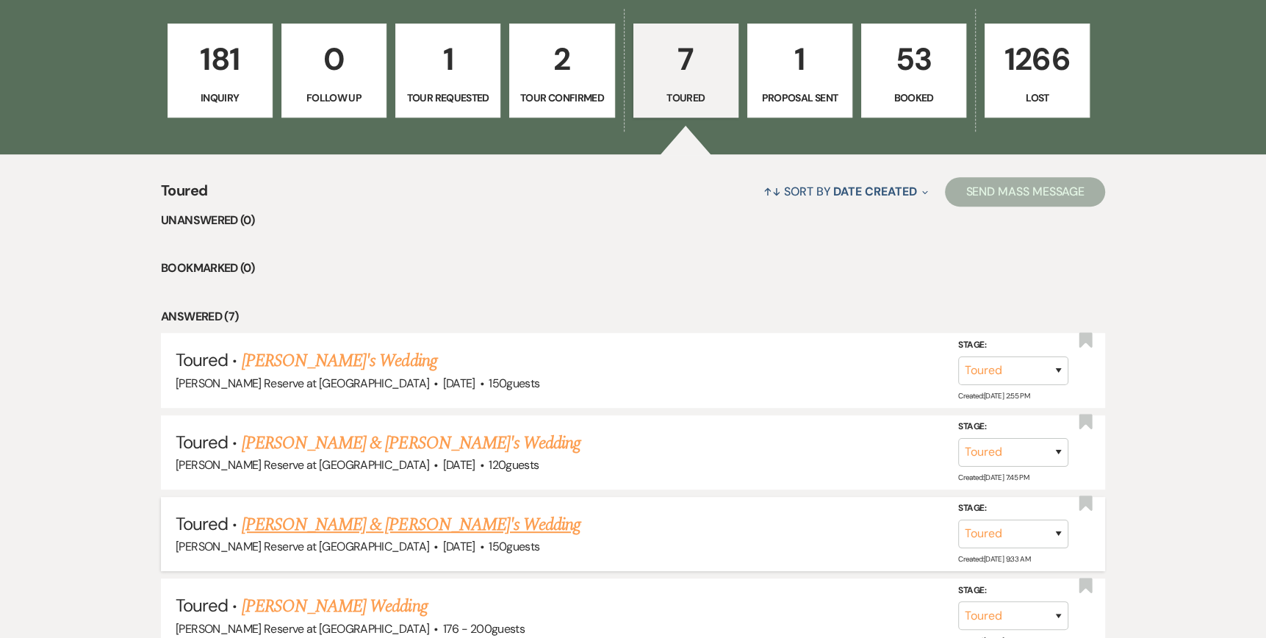
scroll to position [441, 0]
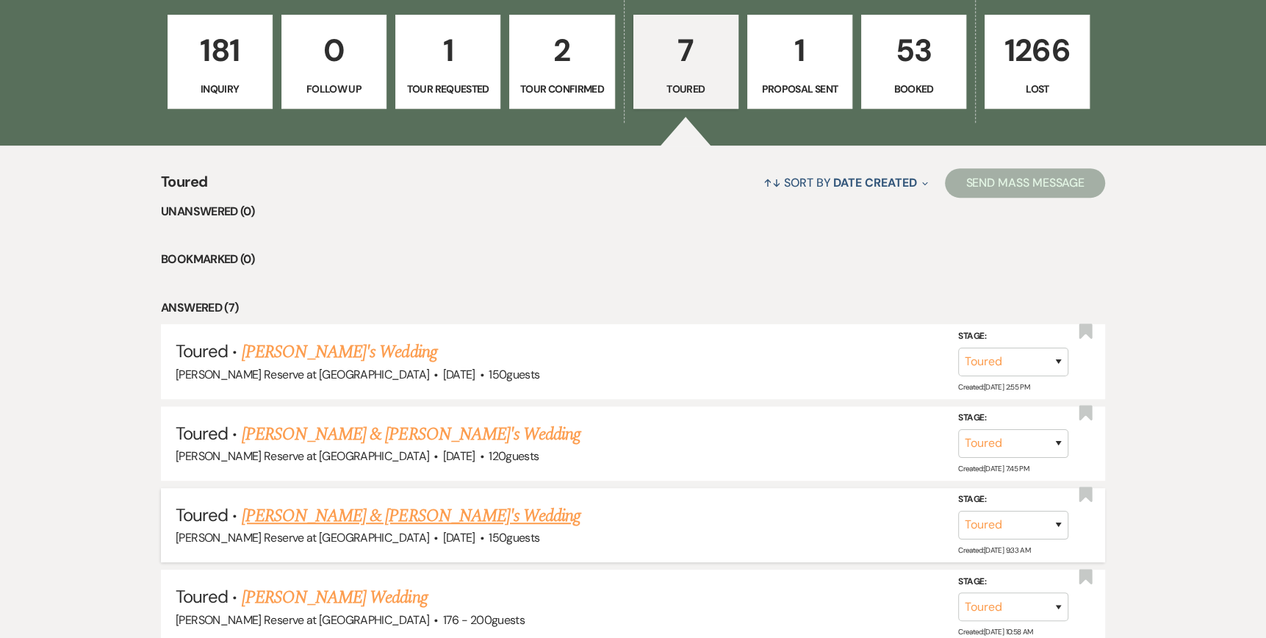
click at [347, 511] on link "[PERSON_NAME] & [PERSON_NAME]'s Wedding" at bounding box center [411, 515] width 339 height 26
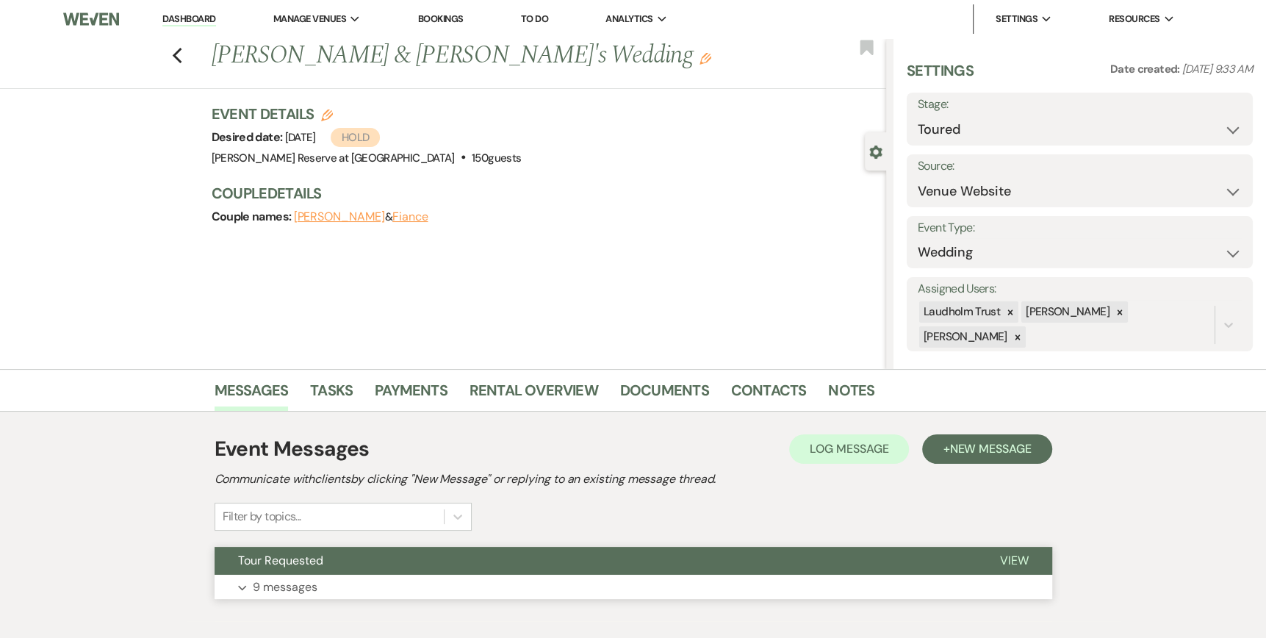
click at [1002, 560] on span "View" at bounding box center [1014, 559] width 29 height 15
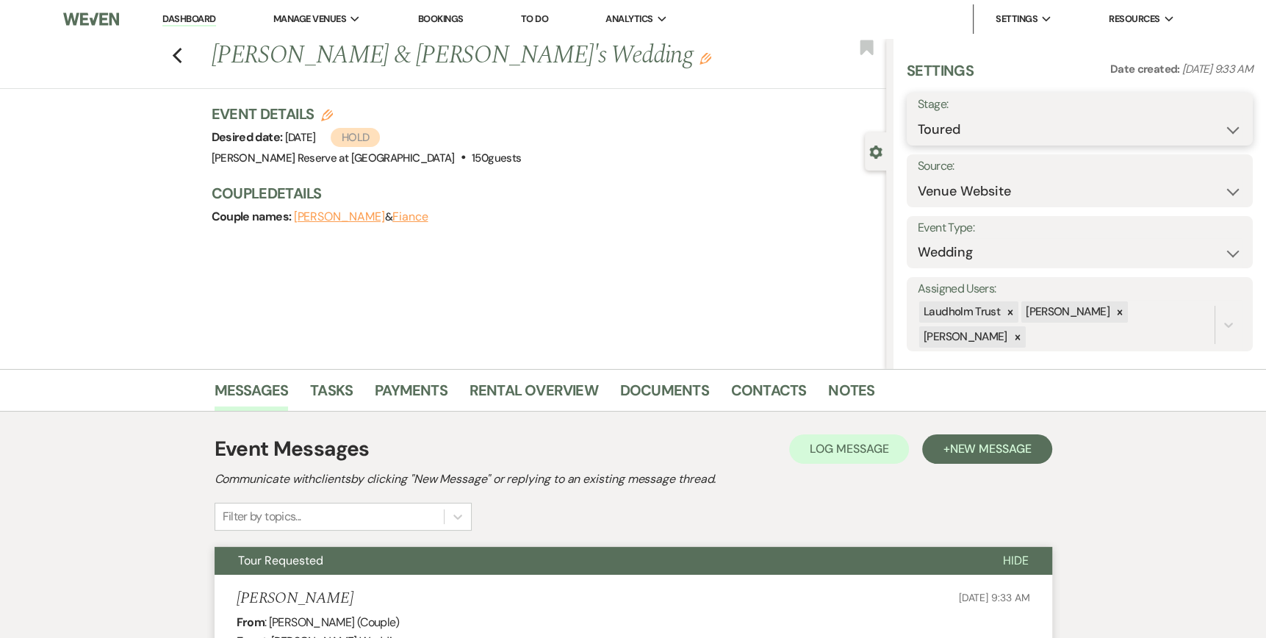
click at [1219, 129] on select "Inquiry Follow Up Tour Requested Tour Confirmed Toured Proposal Sent Booked Lost" at bounding box center [1079, 129] width 324 height 29
click at [917, 115] on select "Inquiry Follow Up Tour Requested Tour Confirmed Toured Proposal Sent Booked Lost" at bounding box center [1079, 129] width 324 height 29
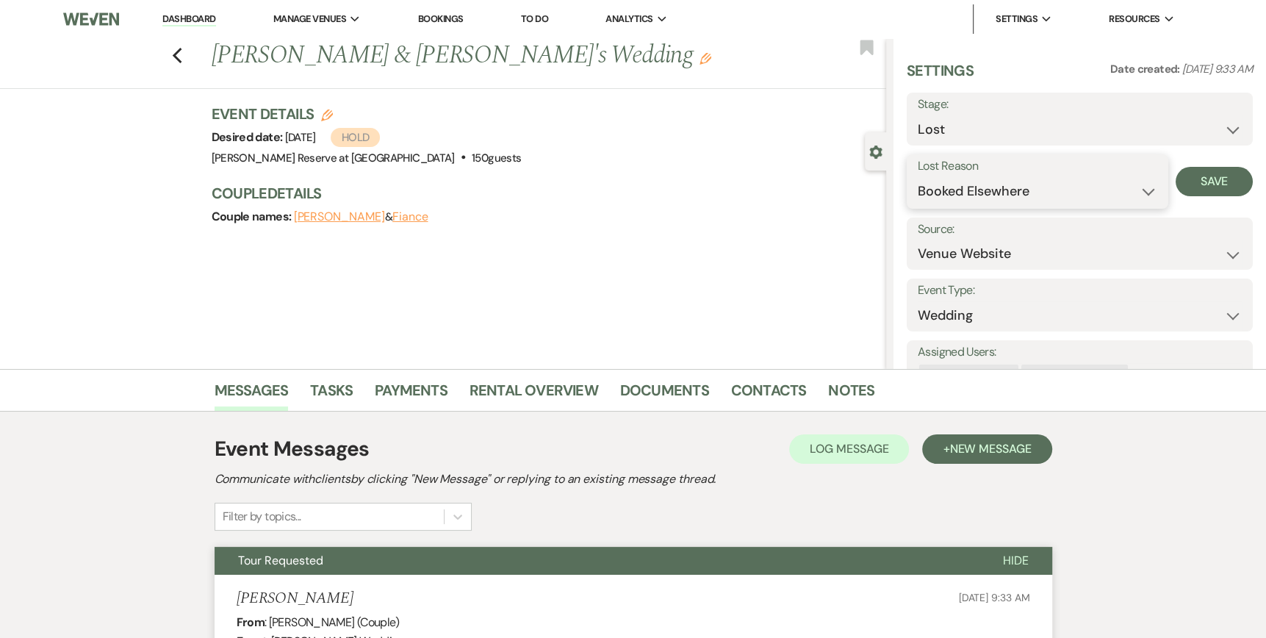
click at [1141, 190] on select "Booked Elsewhere Budget Date Unavailable No Response Not a Good Match Capacity …" at bounding box center [1036, 191] width 239 height 29
click at [917, 177] on select "Booked Elsewhere Budget Date Unavailable No Response Not a Good Match Capacity …" at bounding box center [1036, 191] width 239 height 29
click at [1191, 173] on button "Save" at bounding box center [1213, 181] width 77 height 29
click at [182, 18] on link "Dashboard" at bounding box center [188, 19] width 53 height 14
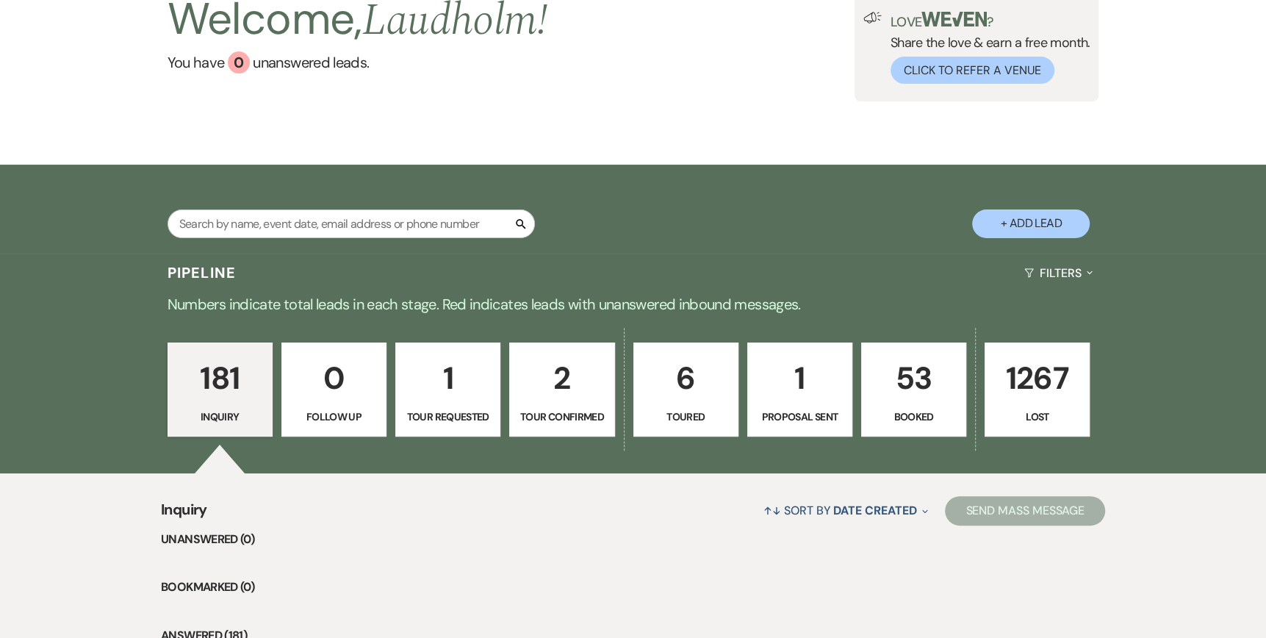
scroll to position [147, 0]
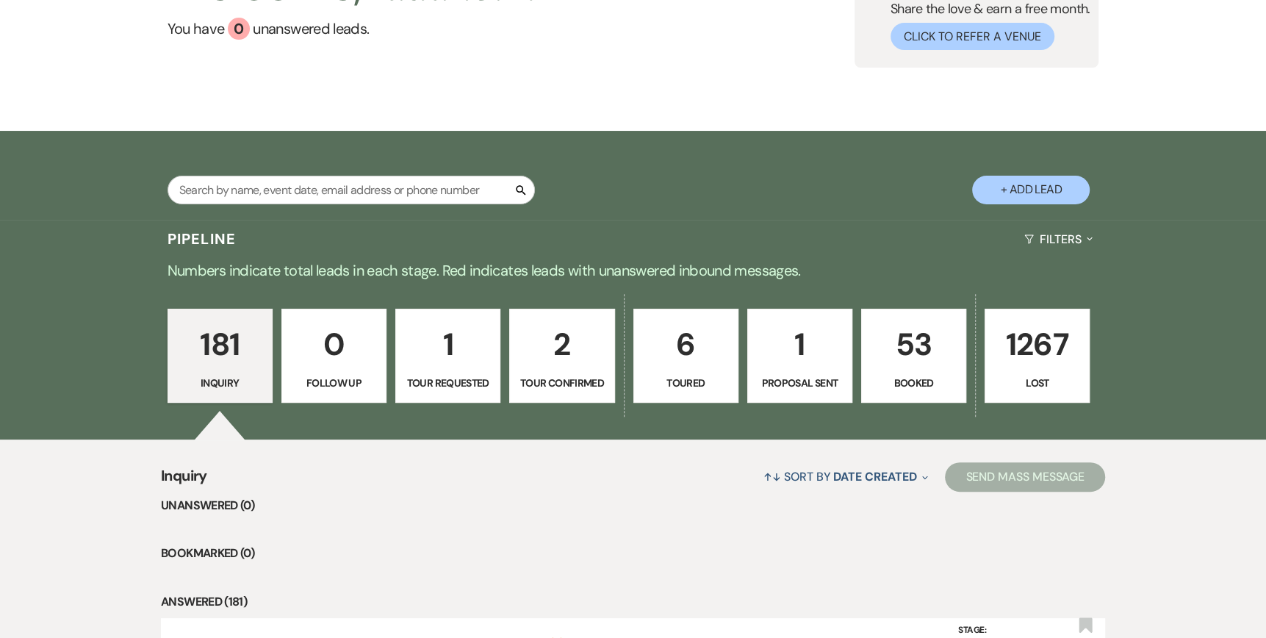
click at [688, 362] on p "6" at bounding box center [686, 344] width 86 height 49
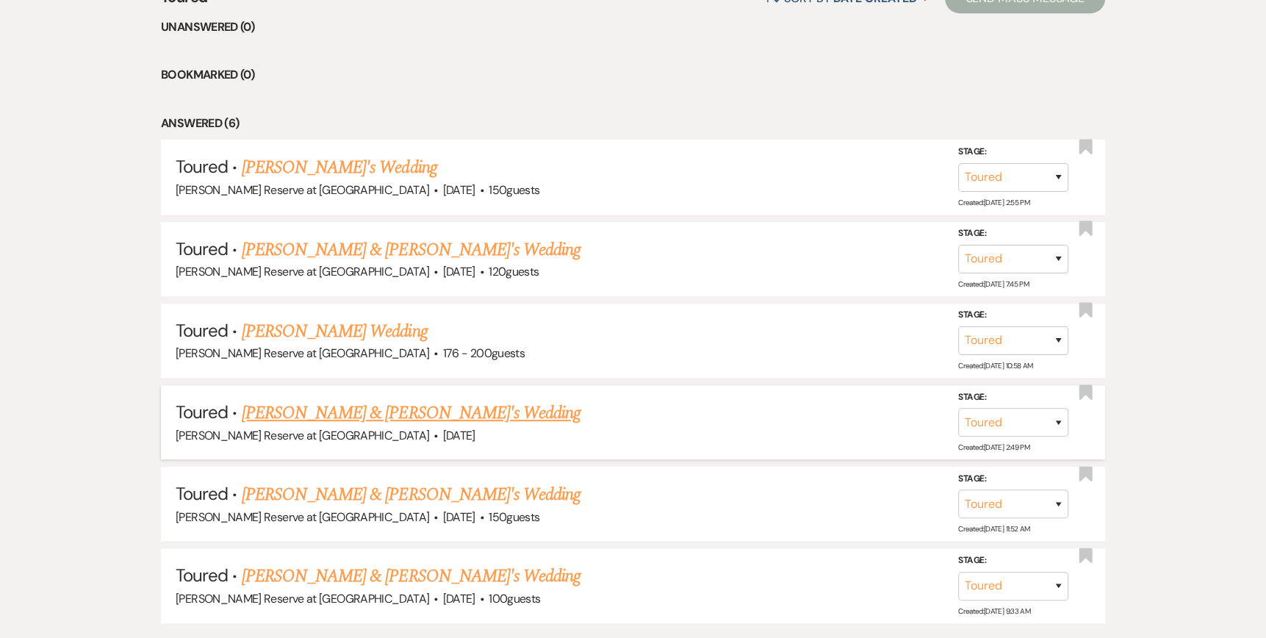
scroll to position [661, 0]
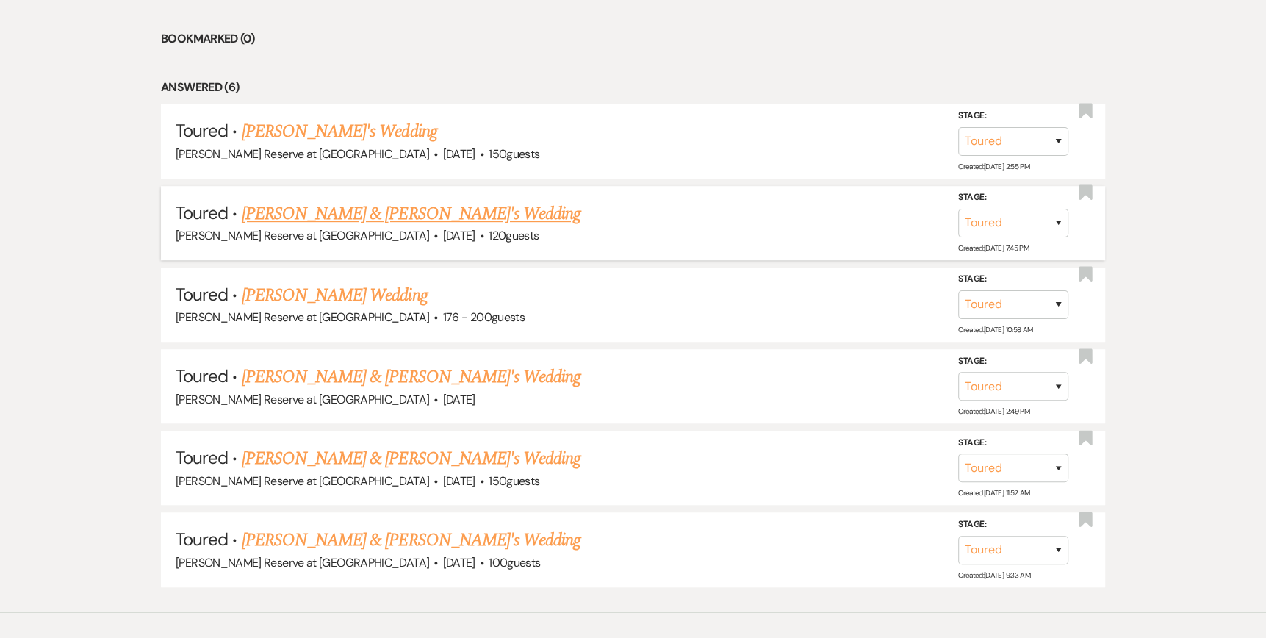
click at [329, 216] on link "[PERSON_NAME] & [PERSON_NAME]'s Wedding" at bounding box center [411, 214] width 339 height 26
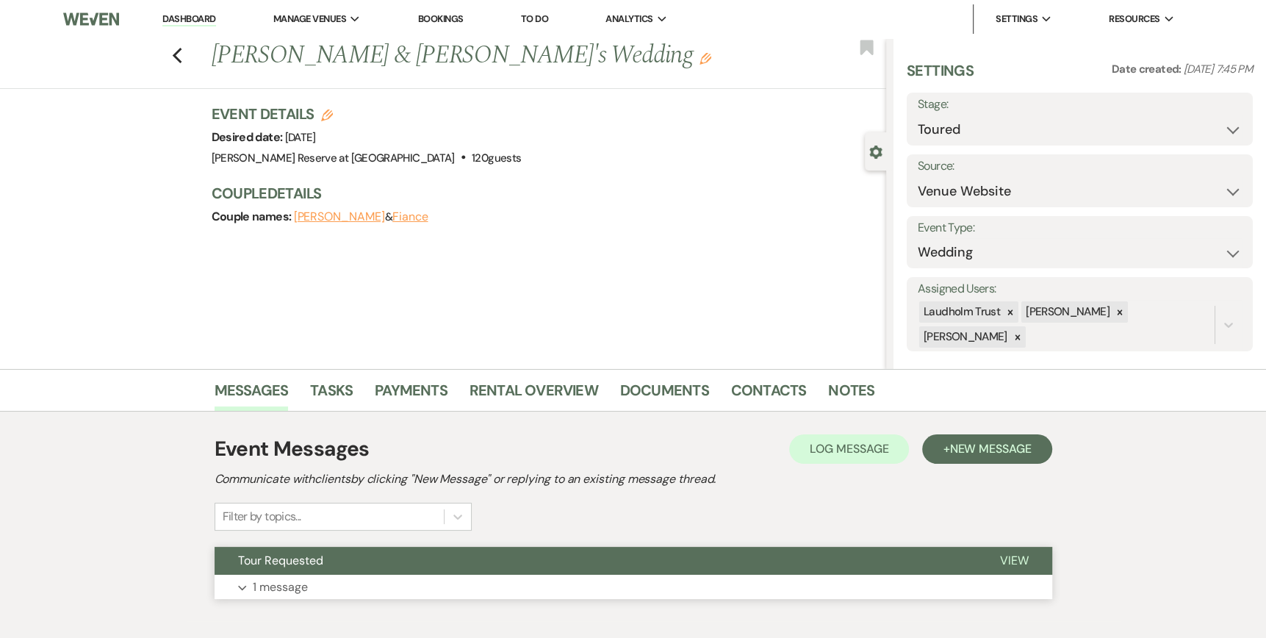
click at [1009, 555] on span "View" at bounding box center [1014, 559] width 29 height 15
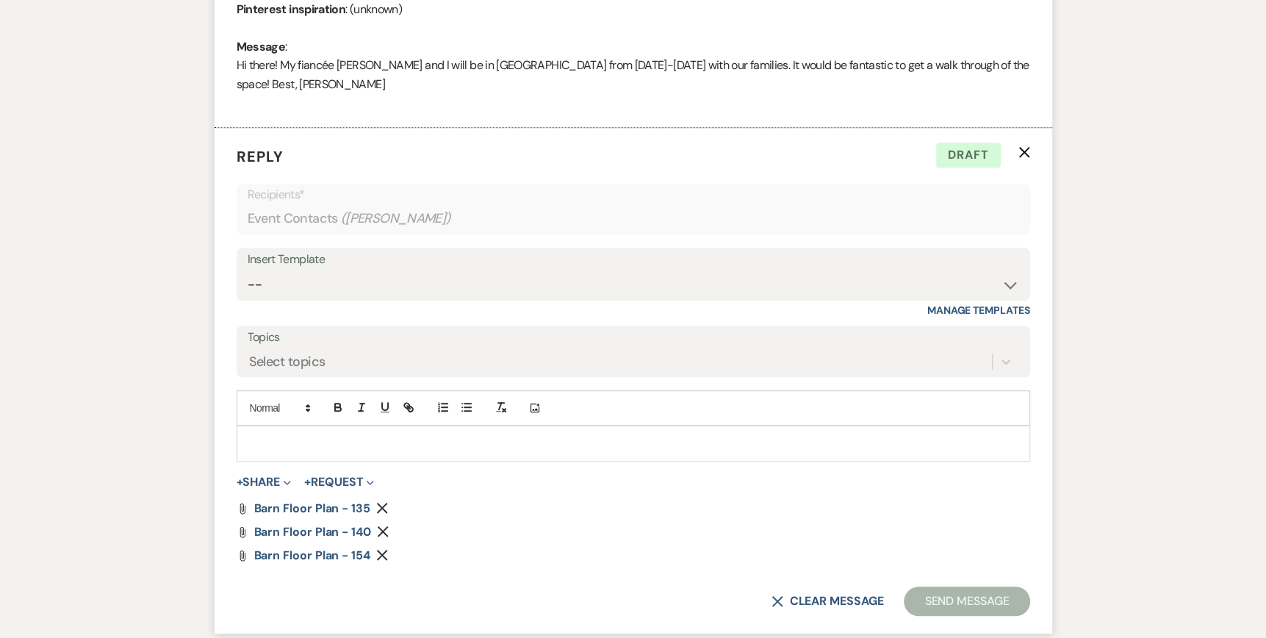
scroll to position [782, 0]
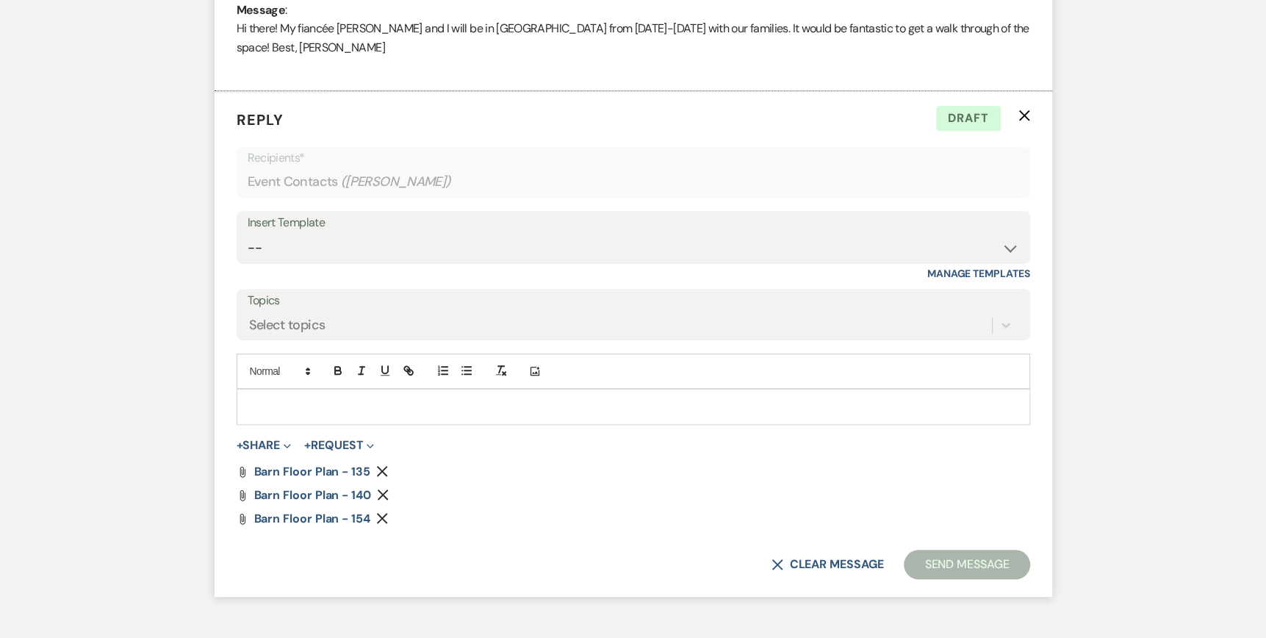
click at [386, 469] on icon "Remove" at bounding box center [382, 471] width 12 height 12
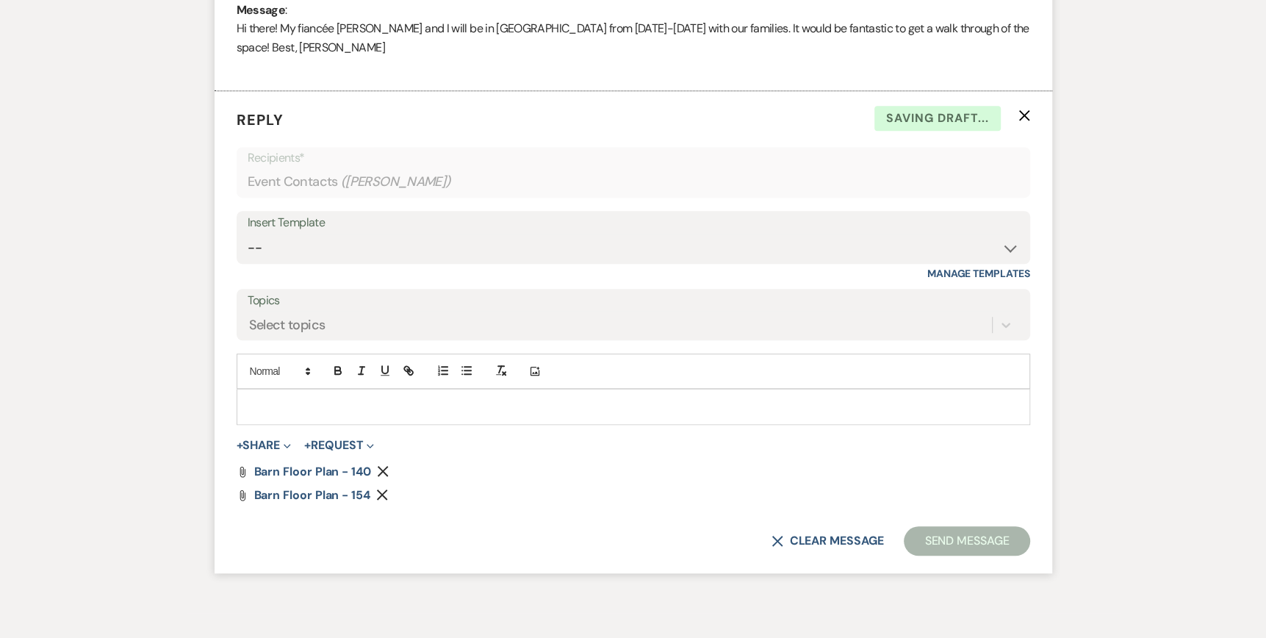
click at [378, 466] on use "button" at bounding box center [383, 471] width 11 height 11
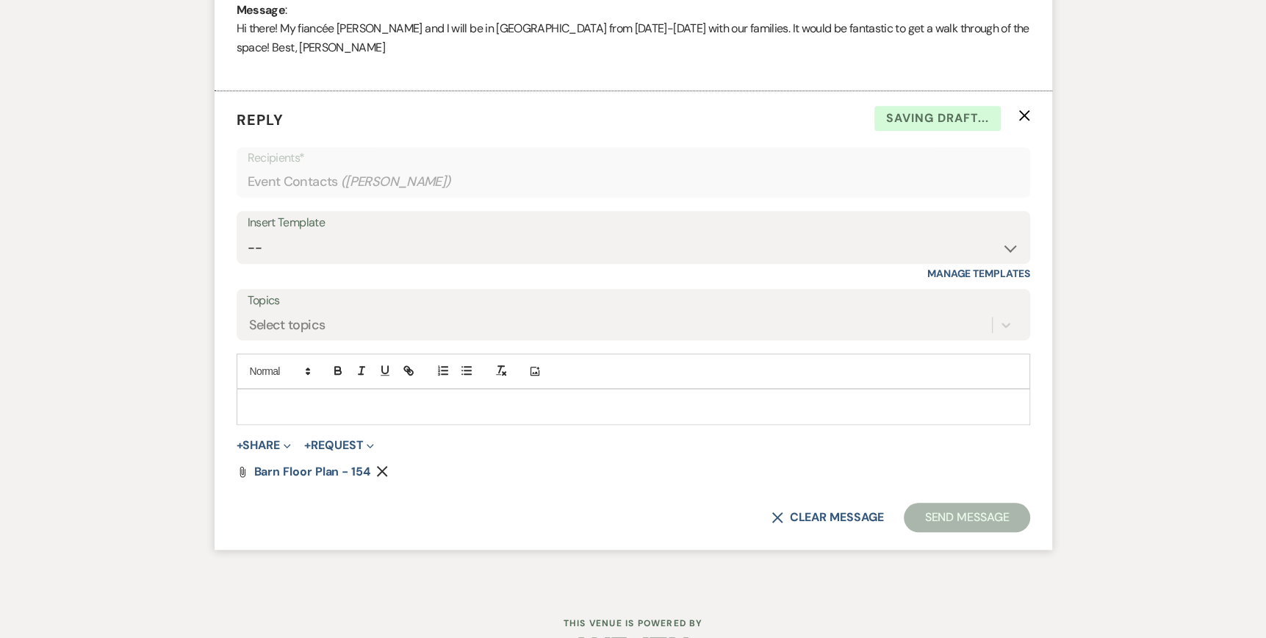
click at [381, 467] on icon "Remove" at bounding box center [382, 471] width 12 height 12
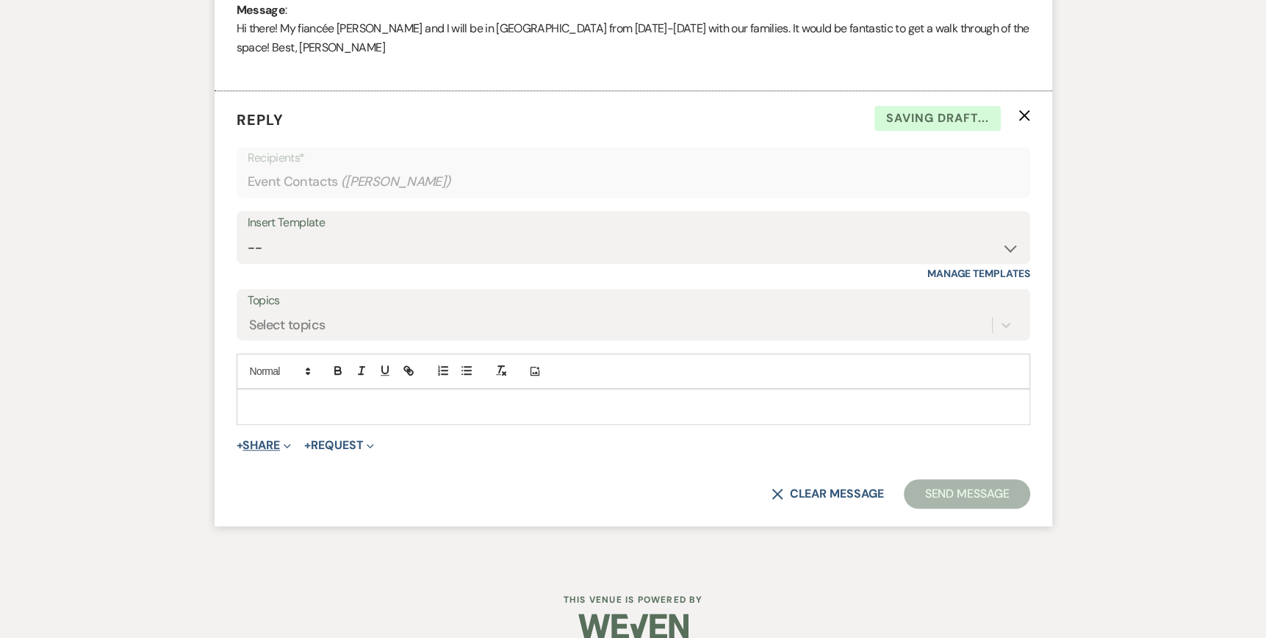
click at [289, 444] on use "button" at bounding box center [287, 446] width 7 height 4
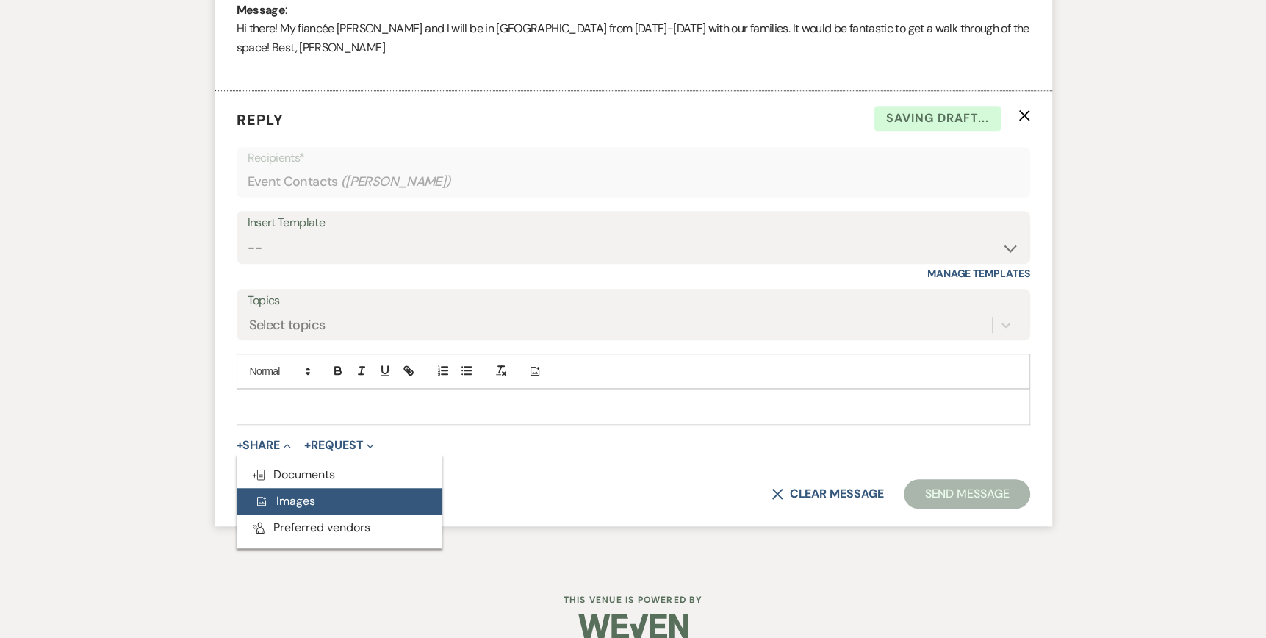
click at [291, 495] on span "Add Photo Images" at bounding box center [284, 500] width 61 height 15
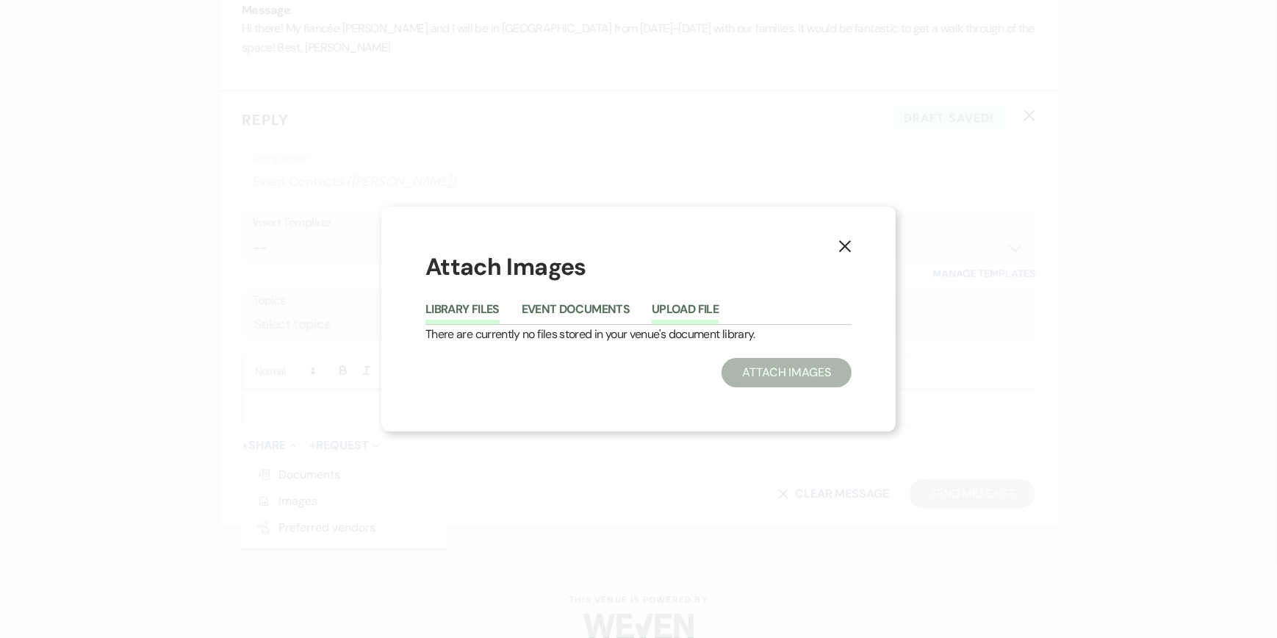
click at [672, 309] on button "Upload File" at bounding box center [685, 313] width 67 height 21
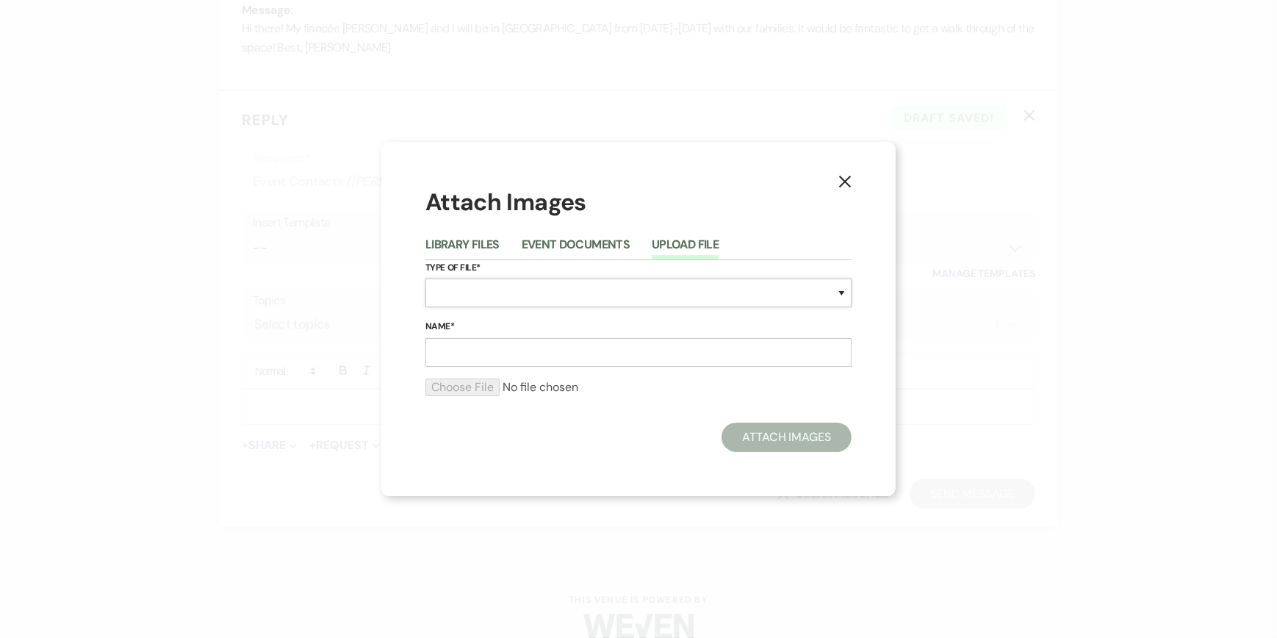
click at [448, 292] on select "Special Event Insurance Vendor Certificate of Insurance Contracts / Rental Agre…" at bounding box center [638, 292] width 426 height 29
click at [425, 278] on select "Special Event Insurance Vendor Certificate of Insurance Contracts / Rental Agre…" at bounding box center [638, 292] width 426 height 29
click at [450, 351] on input "Name*" at bounding box center [638, 352] width 426 height 29
click at [476, 383] on input "file" at bounding box center [638, 387] width 426 height 18
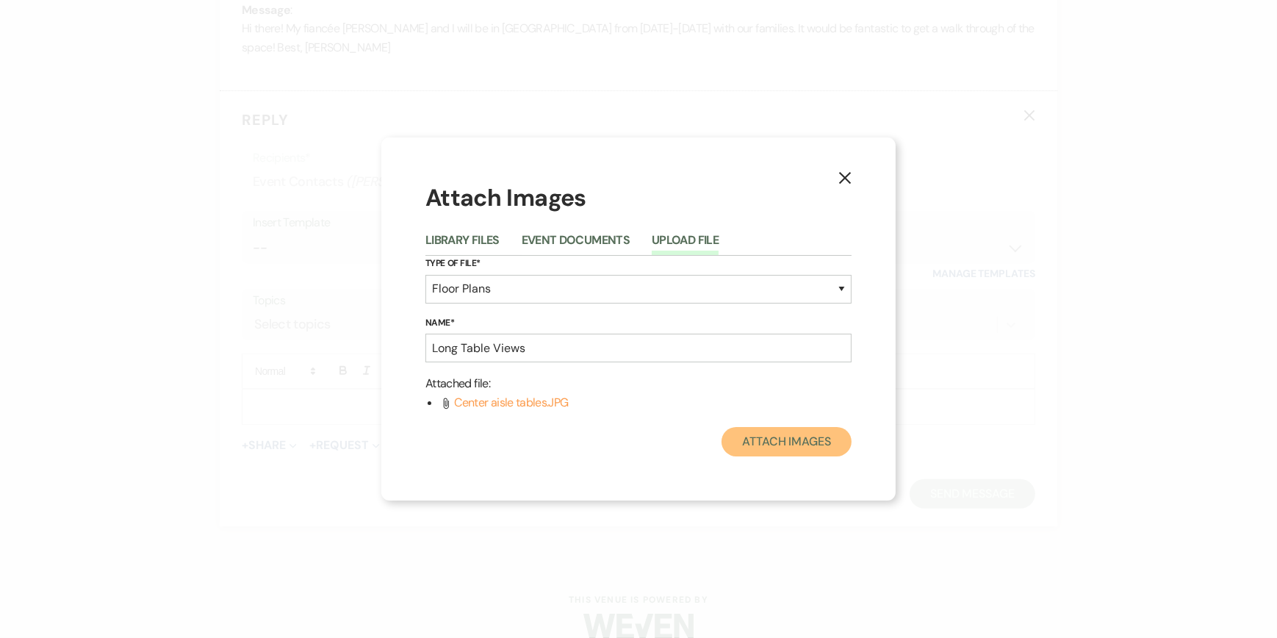
click at [759, 444] on button "Attach Images" at bounding box center [786, 441] width 130 height 29
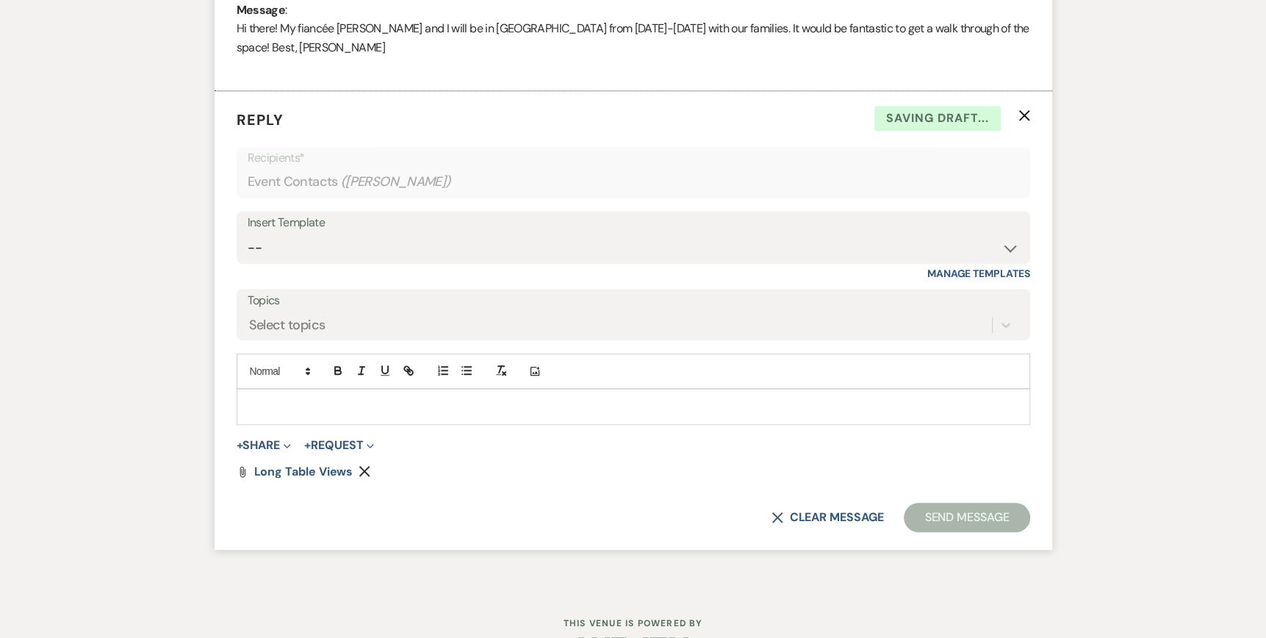
click at [295, 442] on div "+ Share Expand Doc Upload Documents Add Photo Images Pref Vendors Preferred ven…" at bounding box center [633, 445] width 793 height 18
click at [291, 443] on icon "Expand" at bounding box center [287, 445] width 7 height 7
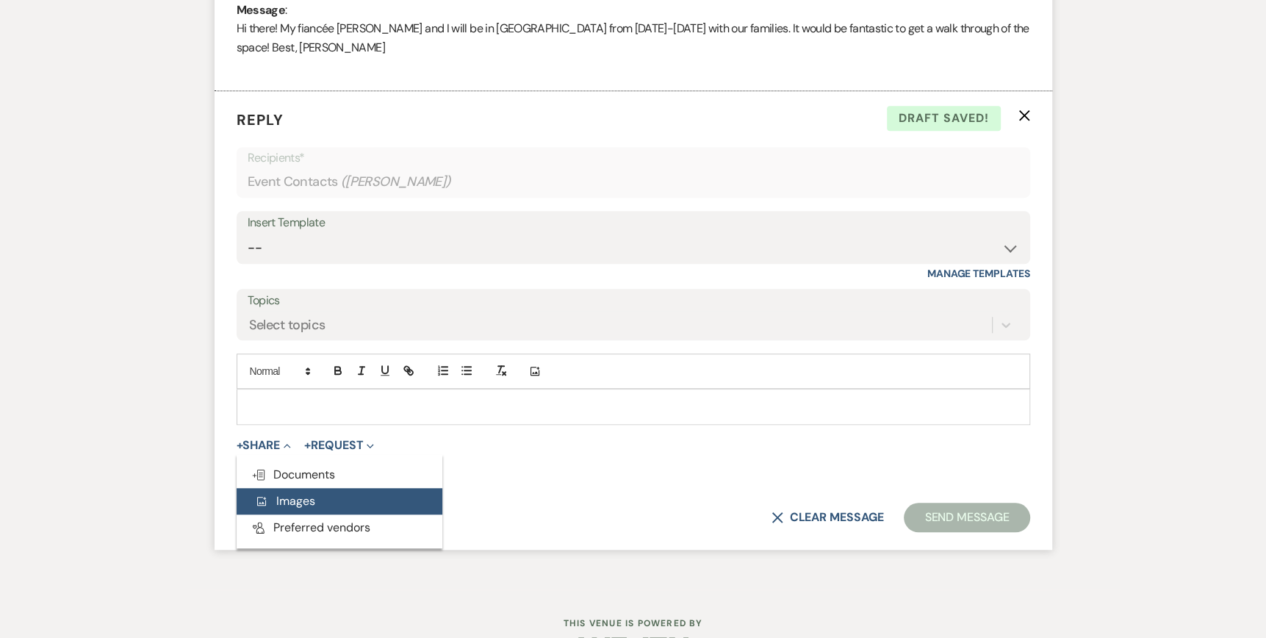
click at [295, 497] on span "Add Photo Images" at bounding box center [284, 500] width 61 height 15
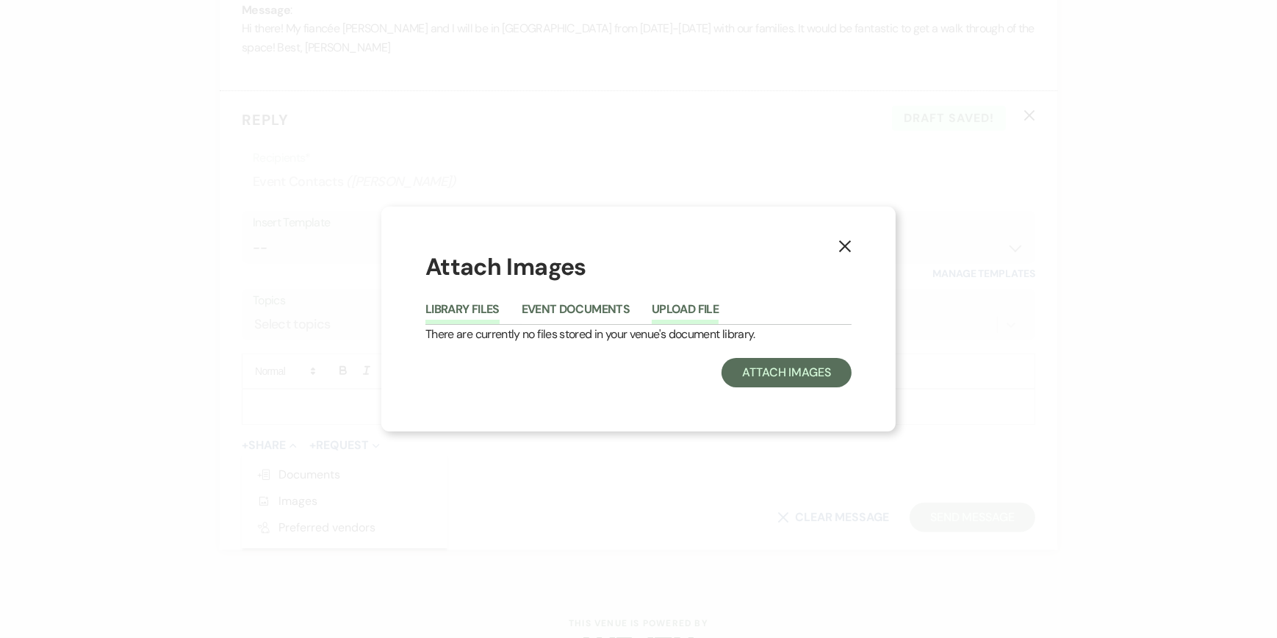
click at [675, 306] on button "Upload File" at bounding box center [685, 313] width 67 height 21
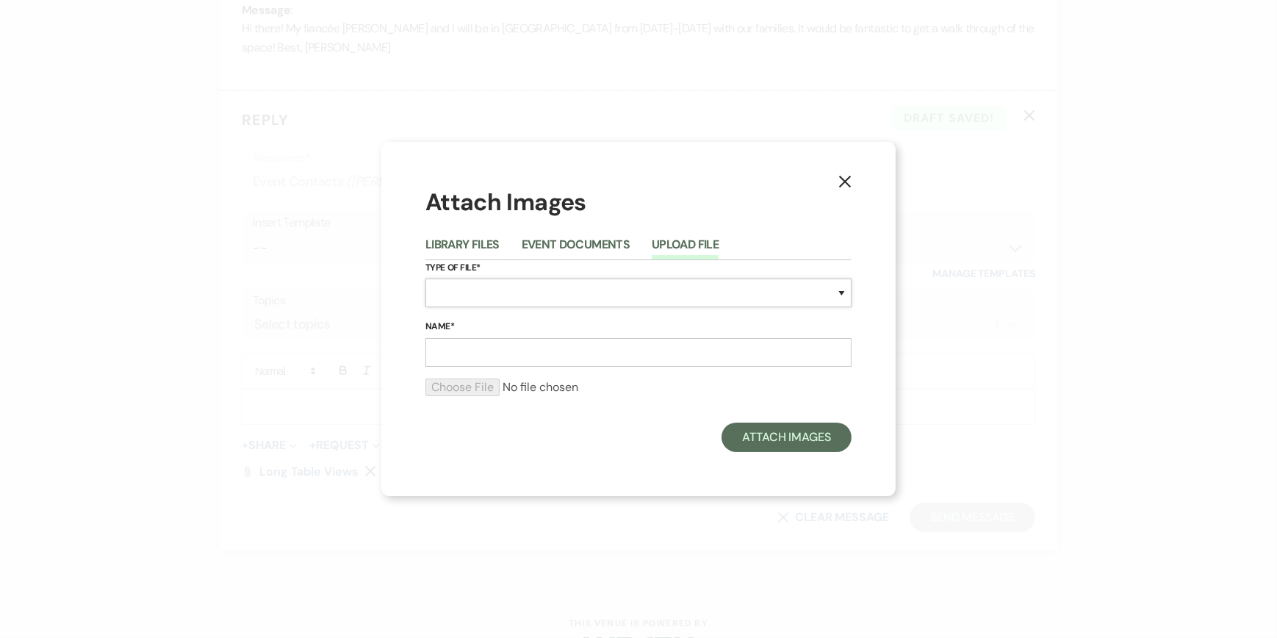
click at [439, 290] on select "Special Event Insurance Vendor Certificate of Insurance Contracts / Rental Agre…" at bounding box center [638, 292] width 426 height 29
click at [425, 278] on select "Special Event Insurance Vendor Certificate of Insurance Contracts / Rental Agre…" at bounding box center [638, 292] width 426 height 29
click at [442, 357] on input "Name*" at bounding box center [638, 352] width 426 height 29
click at [469, 389] on input "file" at bounding box center [638, 387] width 426 height 18
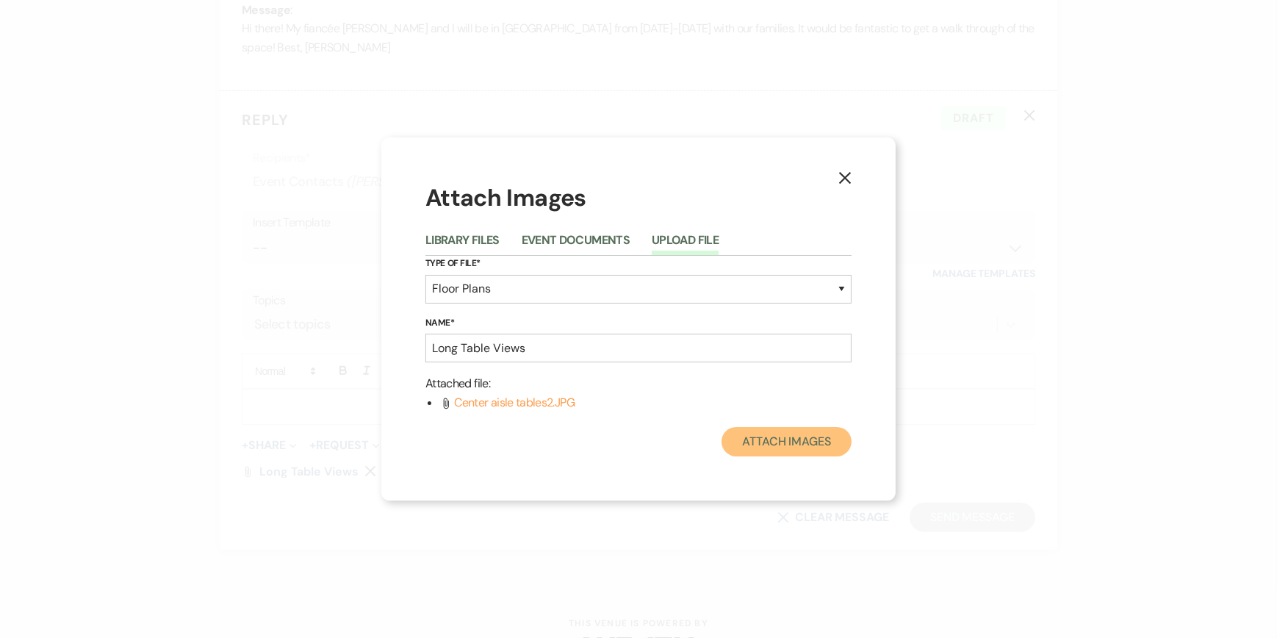
click at [783, 443] on button "Attach Images" at bounding box center [786, 441] width 130 height 29
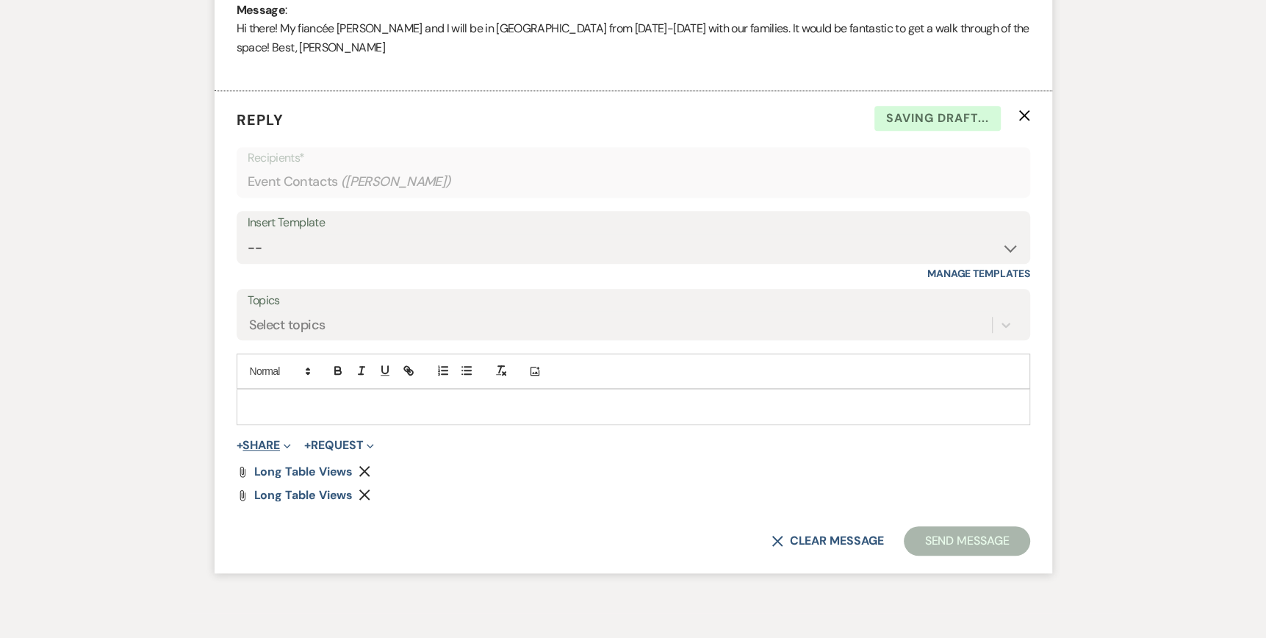
click at [290, 442] on icon "Expand" at bounding box center [287, 445] width 7 height 7
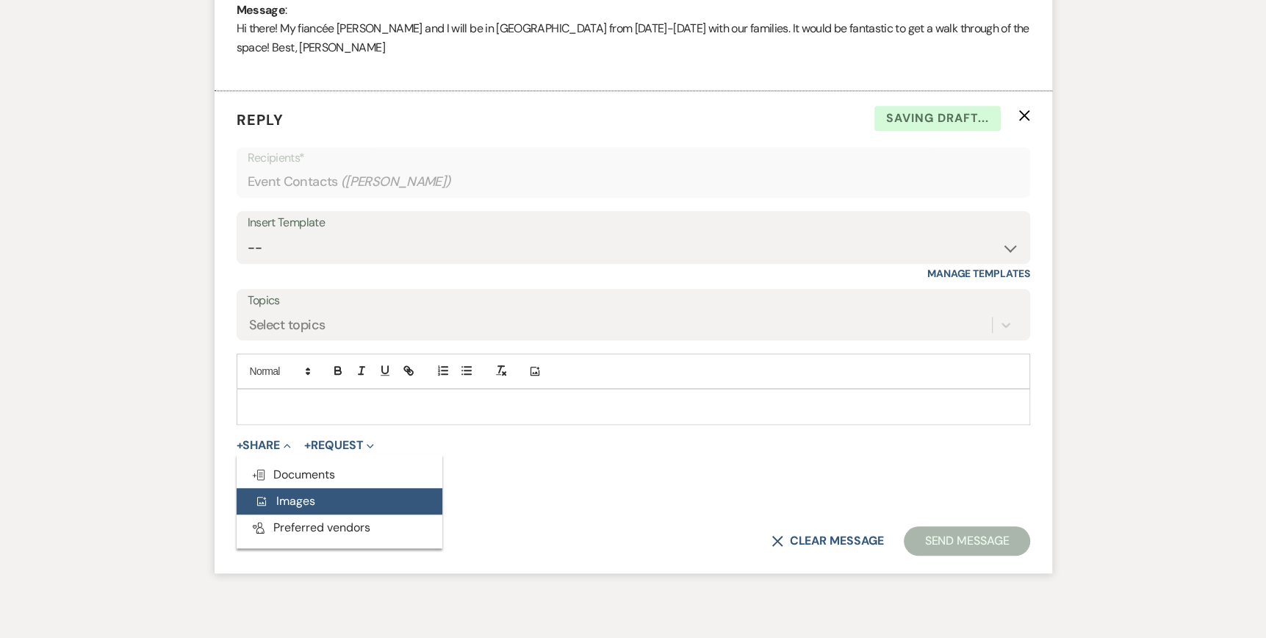
click at [278, 504] on span "Add Photo Images" at bounding box center [284, 500] width 61 height 15
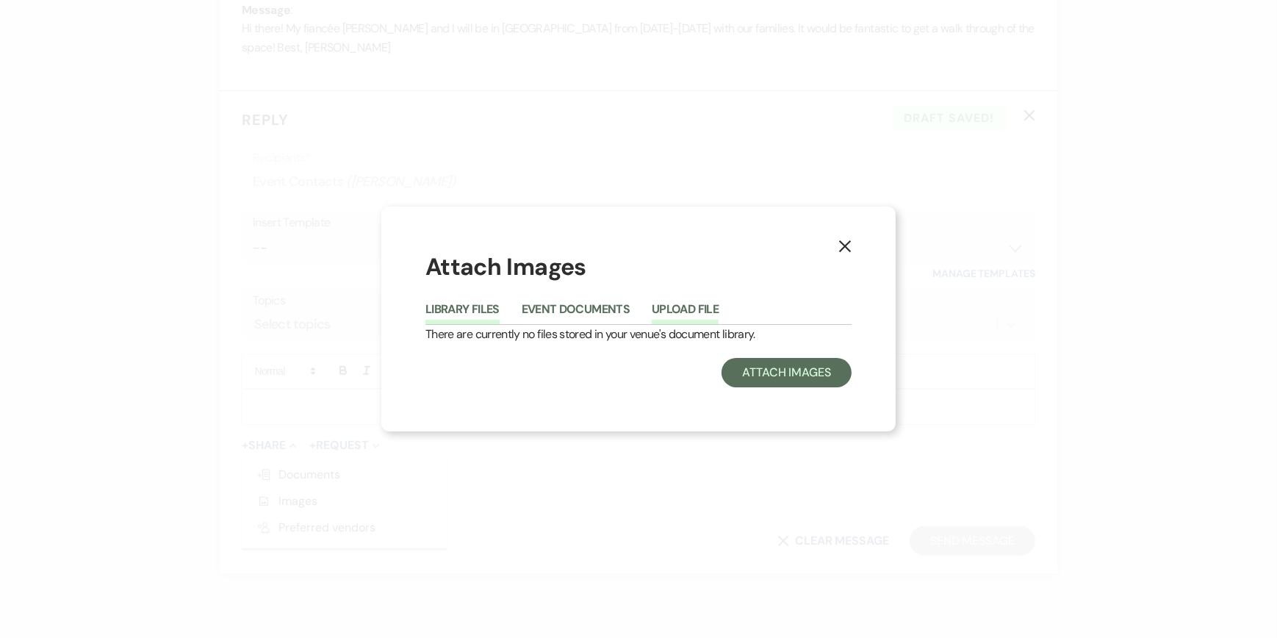
click at [690, 311] on button "Upload File" at bounding box center [685, 313] width 67 height 21
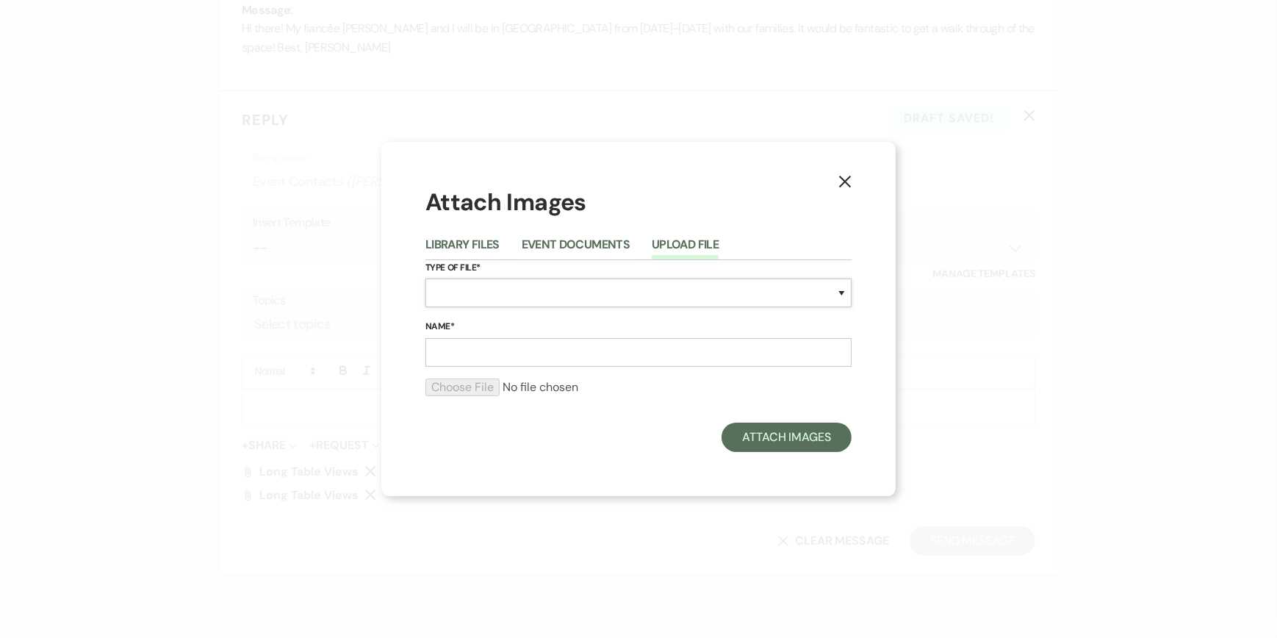
click at [461, 294] on select "Special Event Insurance Vendor Certificate of Insurance Contracts / Rental Agre…" at bounding box center [638, 292] width 426 height 29
click at [425, 278] on select "Special Event Insurance Vendor Certificate of Insurance Contracts / Rental Agre…" at bounding box center [638, 292] width 426 height 29
click at [437, 345] on input "Name*" at bounding box center [638, 352] width 426 height 29
click at [469, 383] on input "file" at bounding box center [638, 387] width 426 height 18
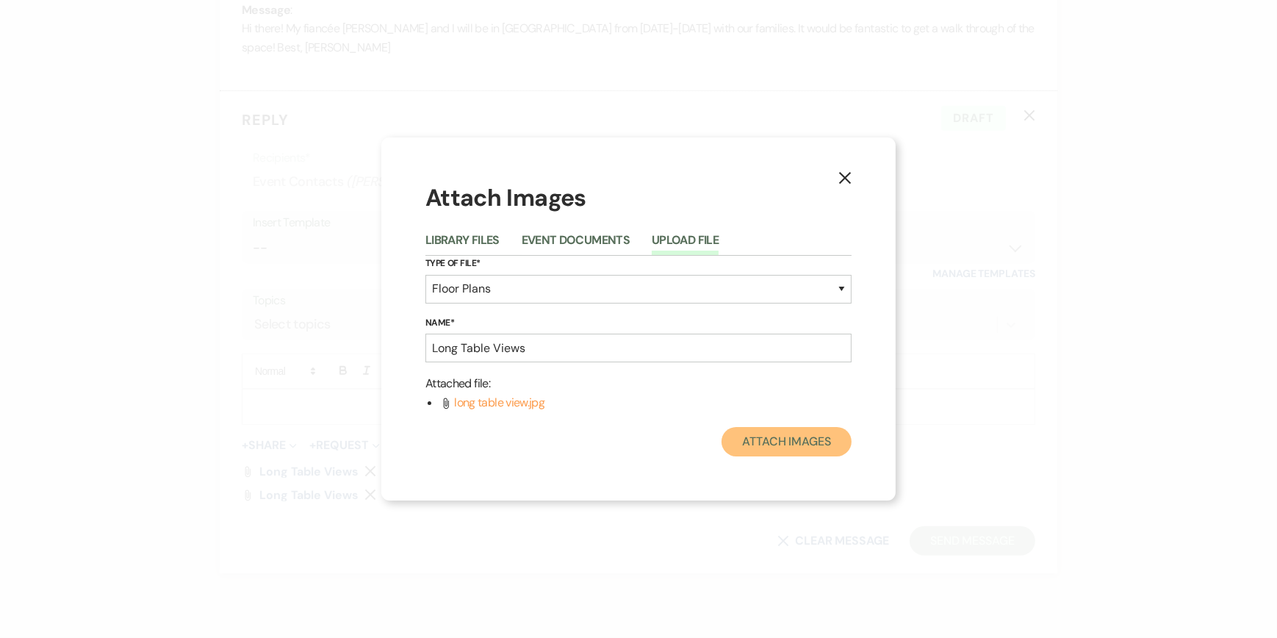
click at [774, 441] on button "Attach Images" at bounding box center [786, 441] width 130 height 29
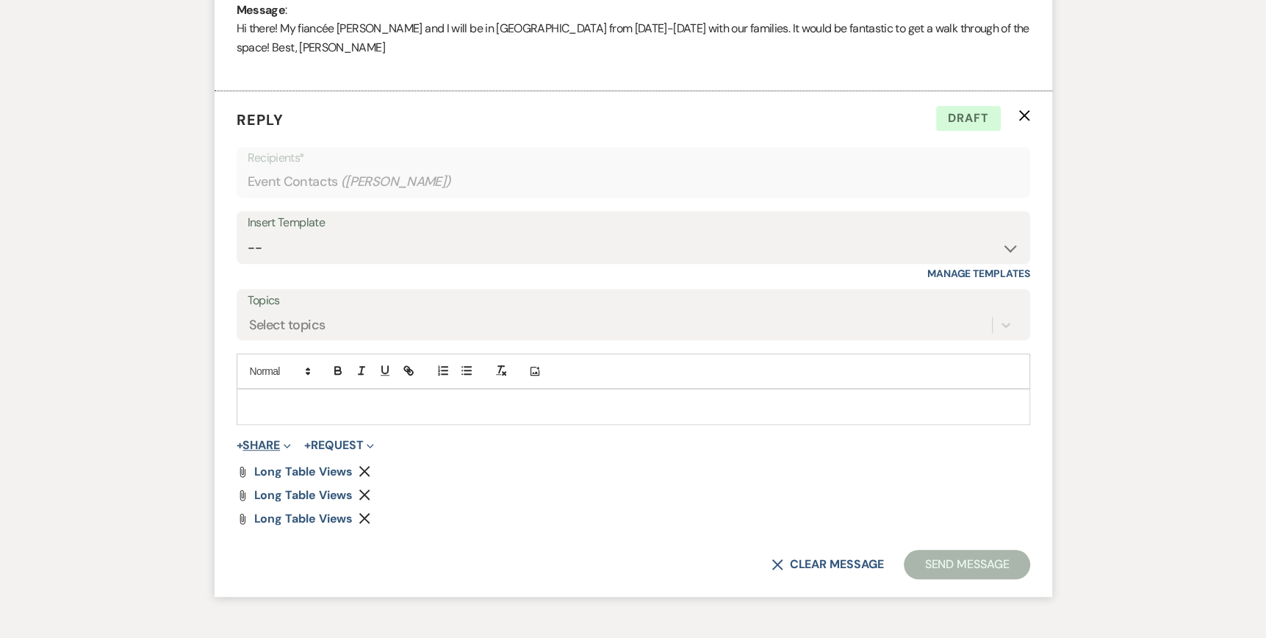
click at [290, 444] on use "button" at bounding box center [287, 446] width 7 height 4
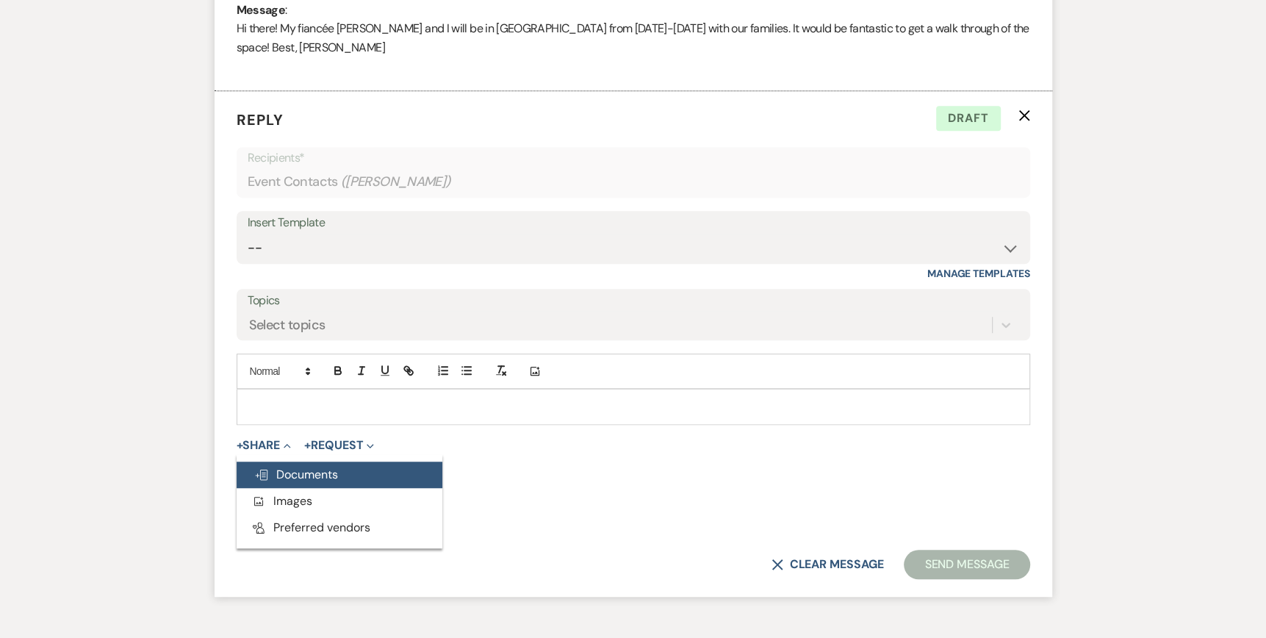
click at [296, 474] on span "Doc Upload Documents" at bounding box center [296, 473] width 84 height 15
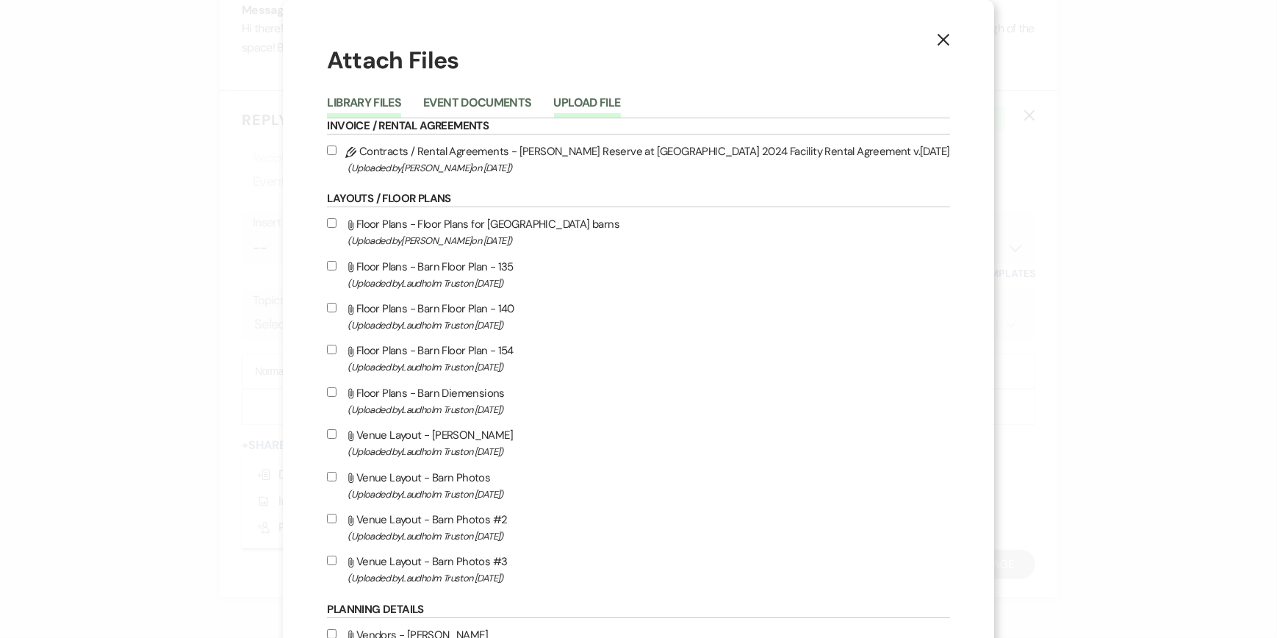
click at [619, 97] on button "Upload File" at bounding box center [587, 107] width 67 height 21
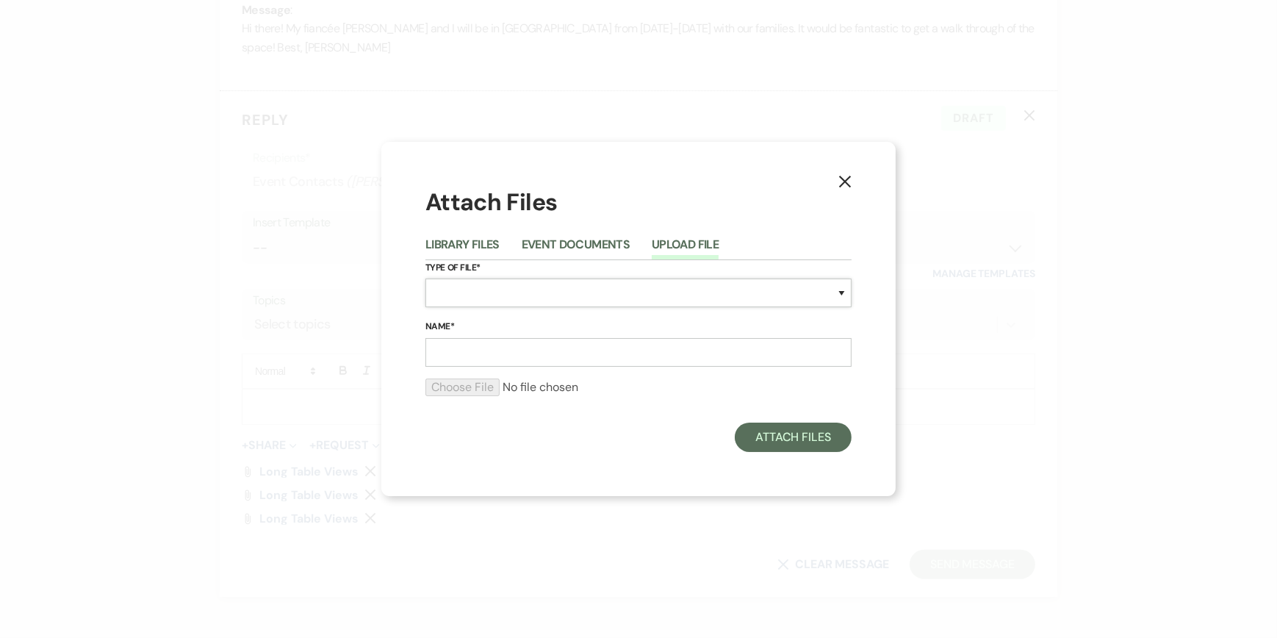
click at [449, 292] on select "Special Event Insurance Vendor Certificate of Insurance Contracts / Rental Agre…" at bounding box center [638, 292] width 426 height 29
click at [425, 278] on select "Special Event Insurance Vendor Certificate of Insurance Contracts / Rental Agre…" at bounding box center [638, 292] width 426 height 29
click at [445, 350] on input "Name*" at bounding box center [638, 352] width 426 height 29
click at [441, 389] on input "file" at bounding box center [638, 387] width 426 height 18
click at [464, 387] on input "file" at bounding box center [638, 387] width 426 height 18
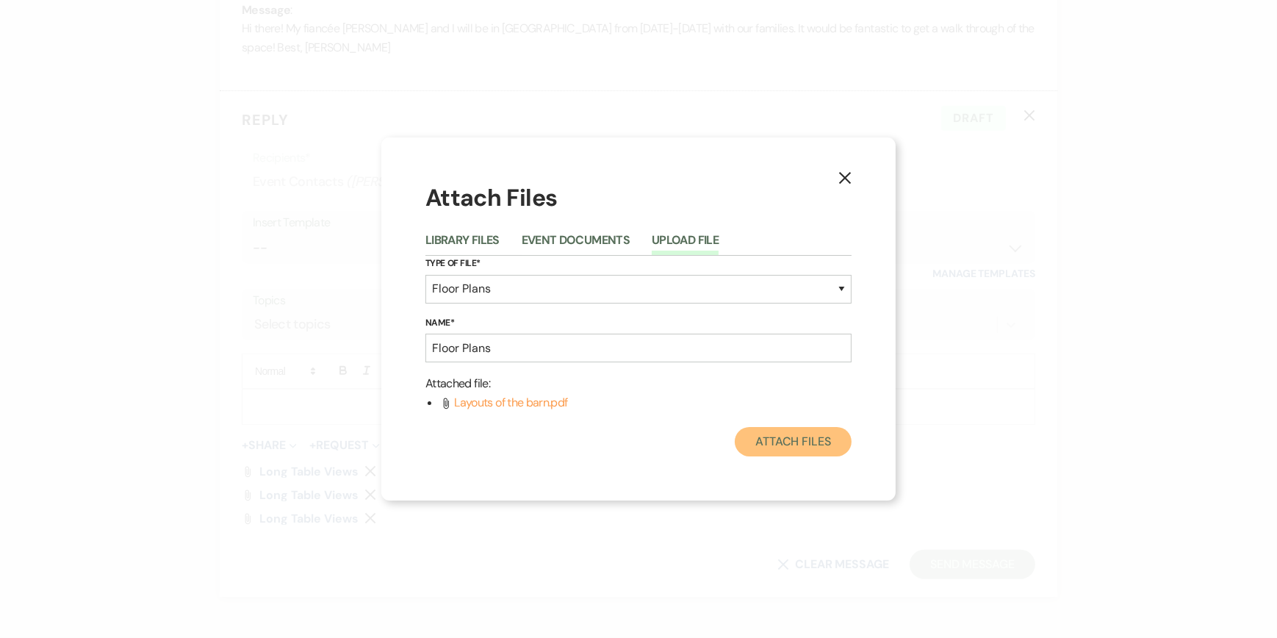
click at [791, 442] on button "Attach Files" at bounding box center [793, 441] width 117 height 29
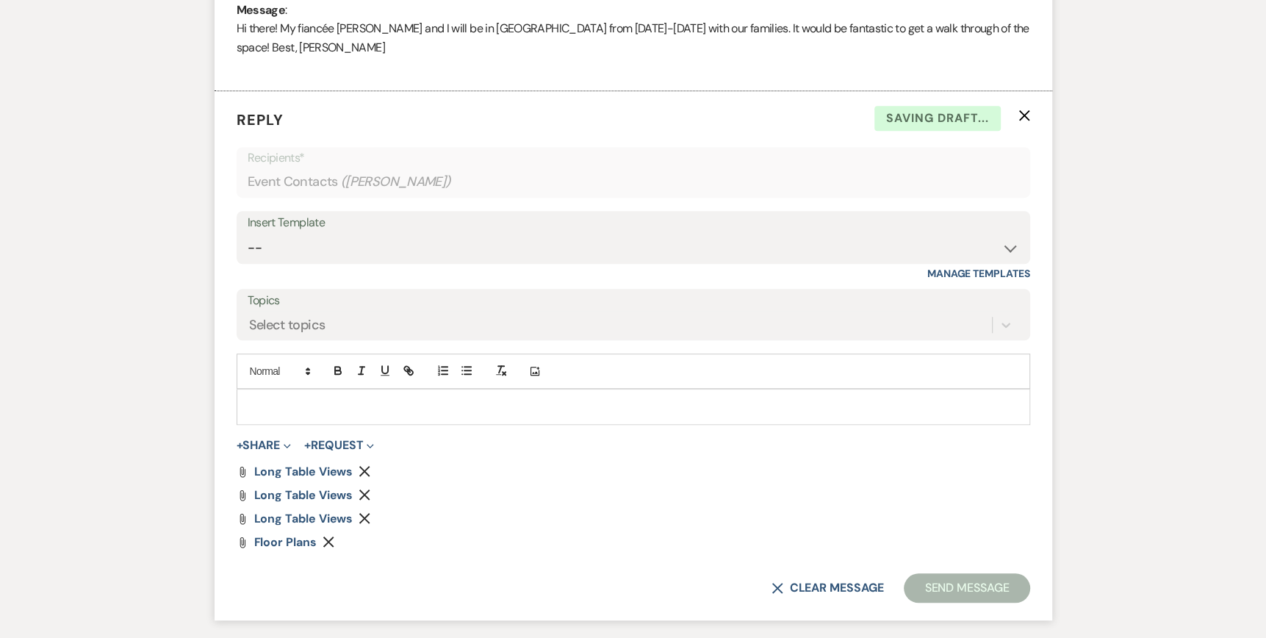
click at [247, 392] on div at bounding box center [633, 406] width 792 height 34
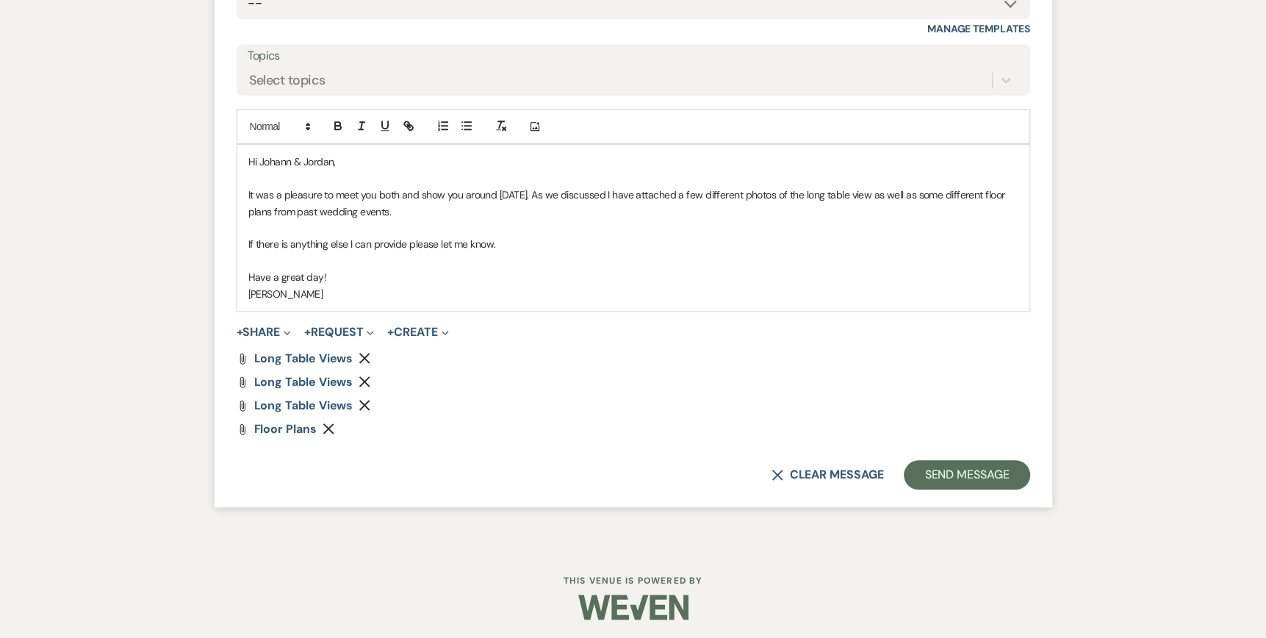
scroll to position [1028, 0]
click at [940, 471] on button "Send Message" at bounding box center [967, 472] width 126 height 29
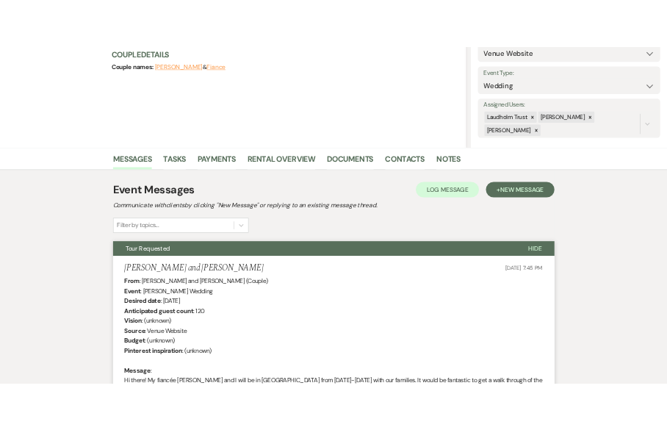
scroll to position [0, 0]
